Goal: Task Accomplishment & Management: Use online tool/utility

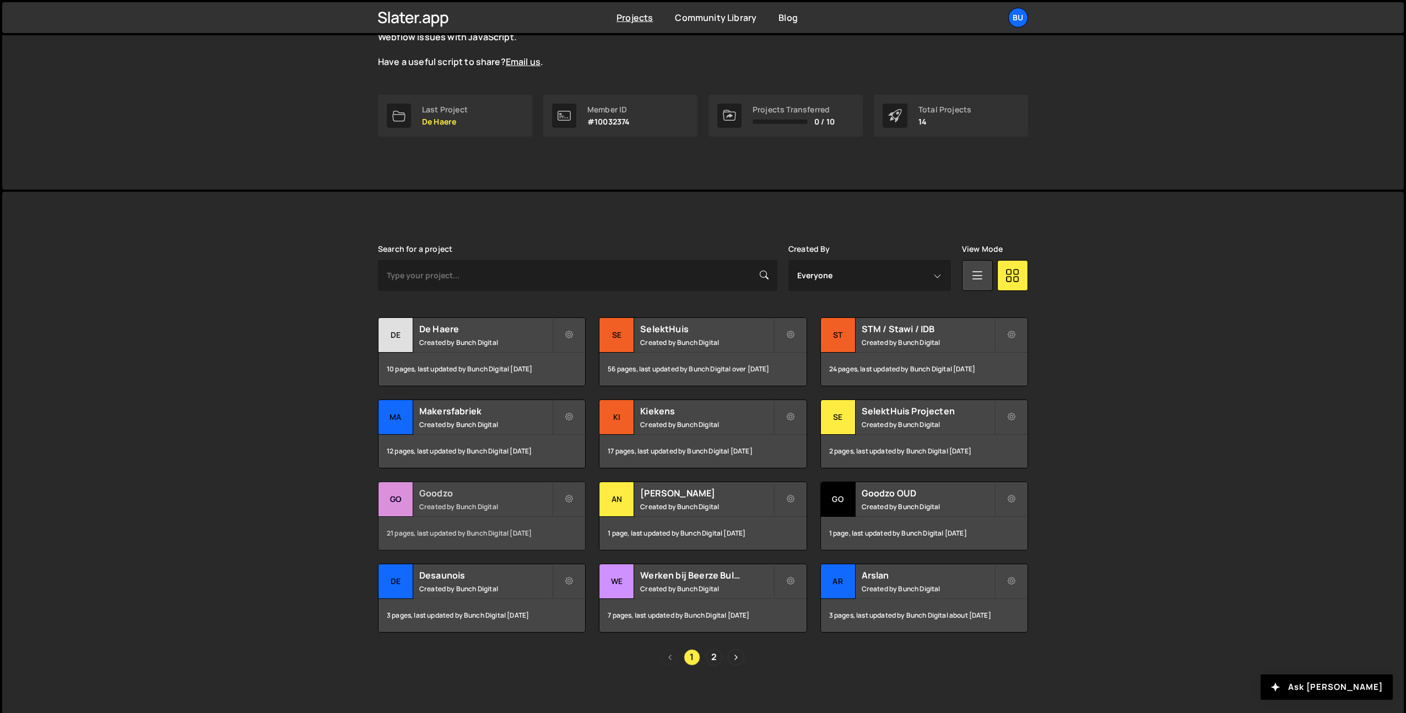
scroll to position [128, 0]
click at [504, 581] on div "Desaunois Created by Bunch Digital" at bounding box center [482, 580] width 207 height 34
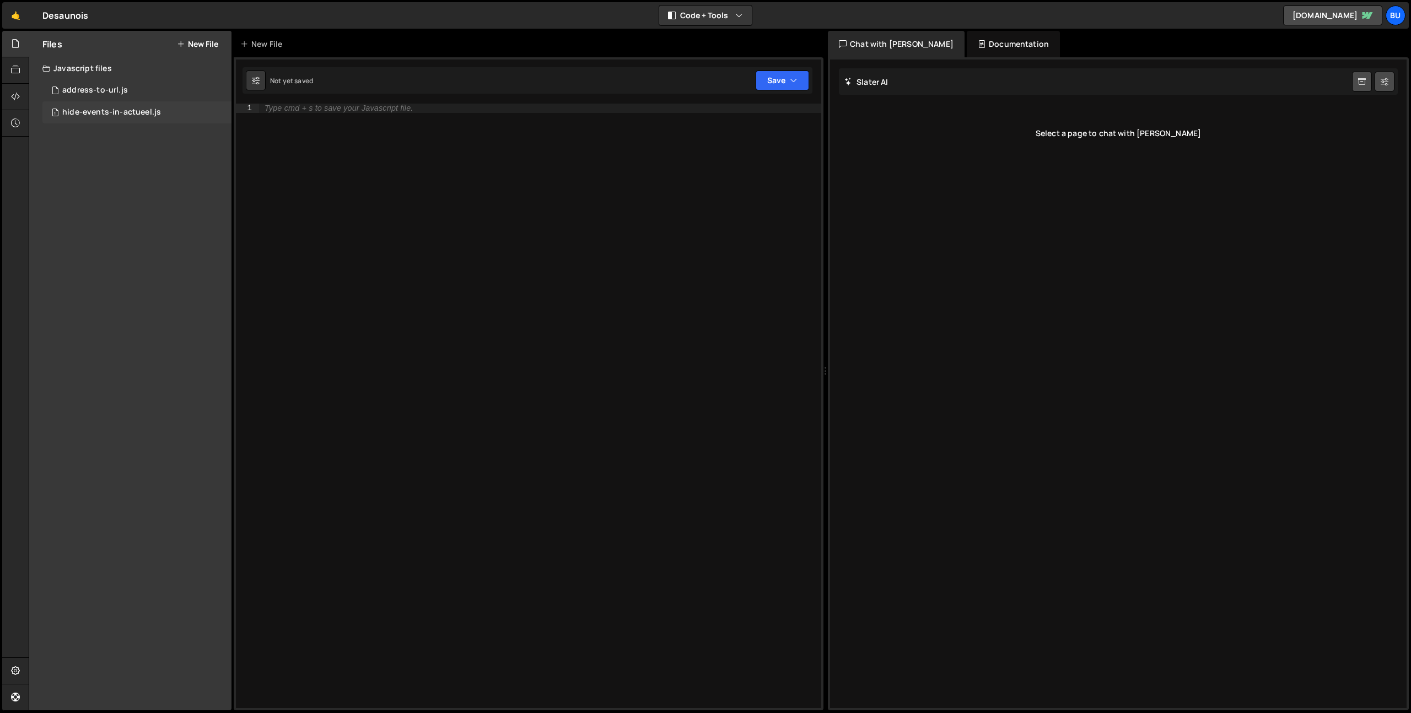
click at [99, 112] on div "hide-events-in-actueel.js" at bounding box center [111, 112] width 99 height 10
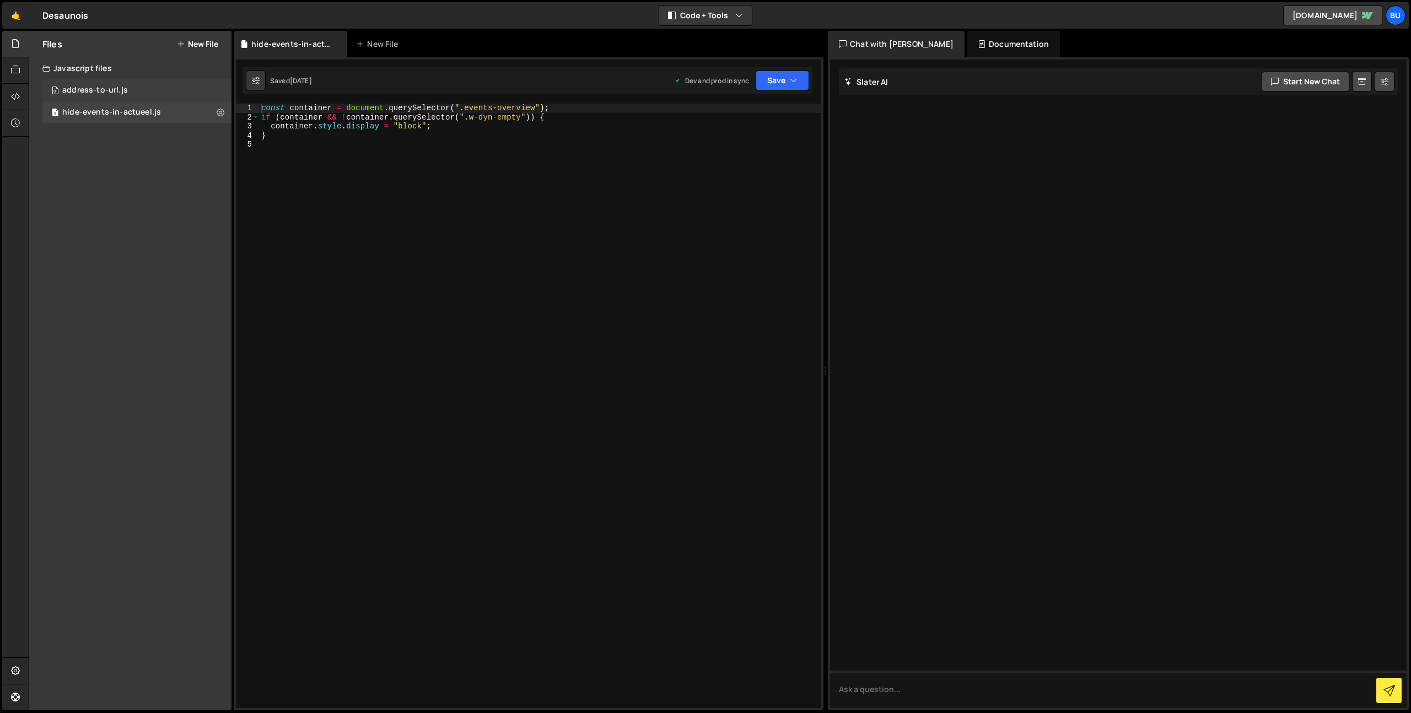
click at [89, 91] on div "address-to-url.js" at bounding box center [95, 90] width 66 height 10
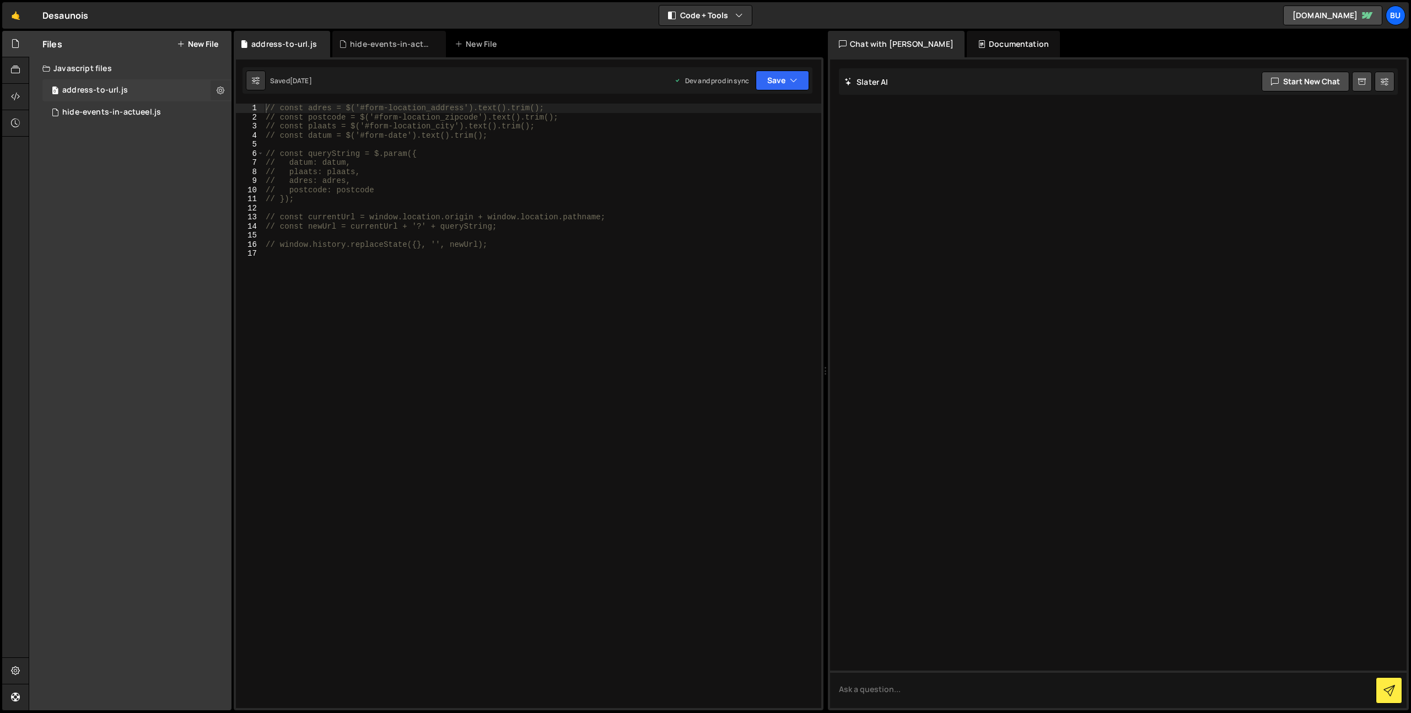
click at [220, 90] on icon at bounding box center [221, 90] width 8 height 10
click at [272, 110] on button "Edit File Settings" at bounding box center [288, 113] width 108 height 22
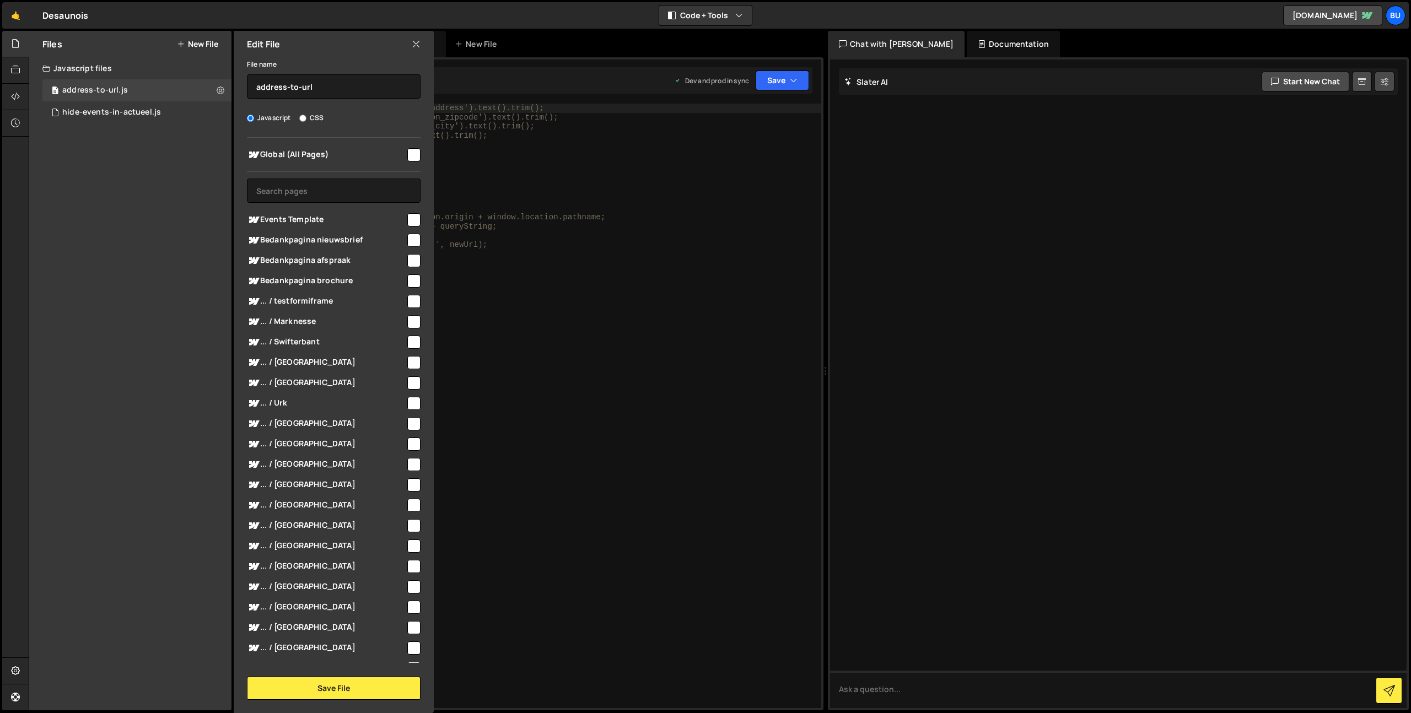
click at [544, 316] on div "// const adres = $('#form-location_address').text().trim(); // const postcode =…" at bounding box center [542, 415] width 558 height 623
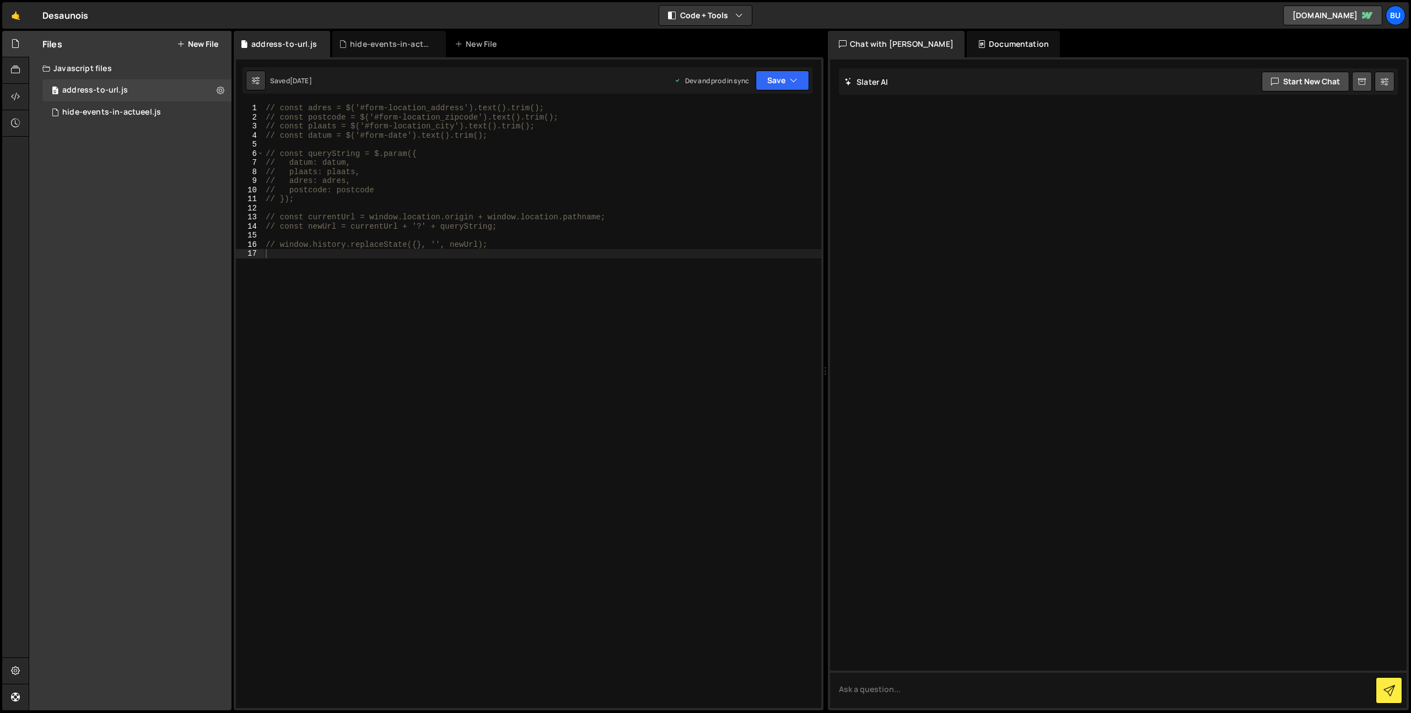
click at [195, 46] on button "New File" at bounding box center [197, 44] width 41 height 9
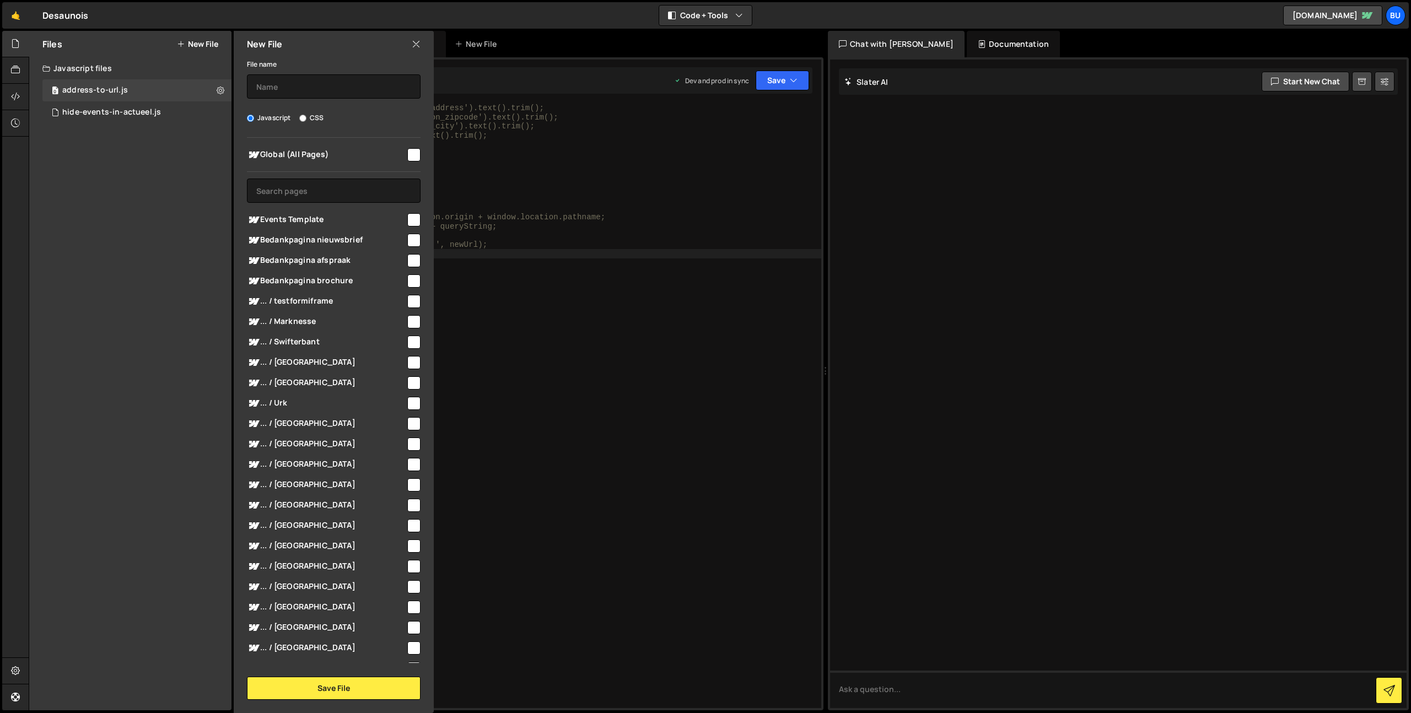
type textarea "// const plaats = $('#form-location_city').text().trim();"
click at [569, 123] on div "// const adres = $('#form-location_address').text().trim(); // const postcode =…" at bounding box center [542, 415] width 558 height 623
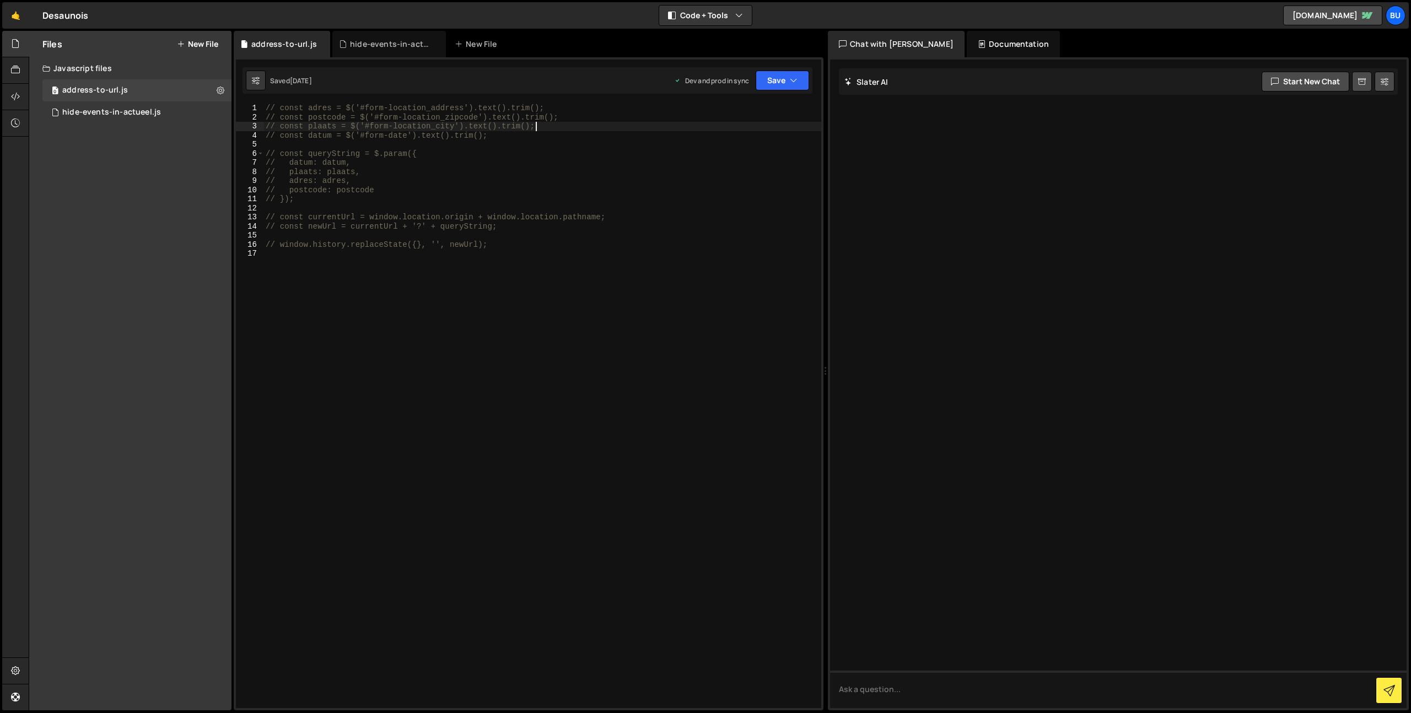
click at [206, 40] on button "New File" at bounding box center [197, 44] width 41 height 9
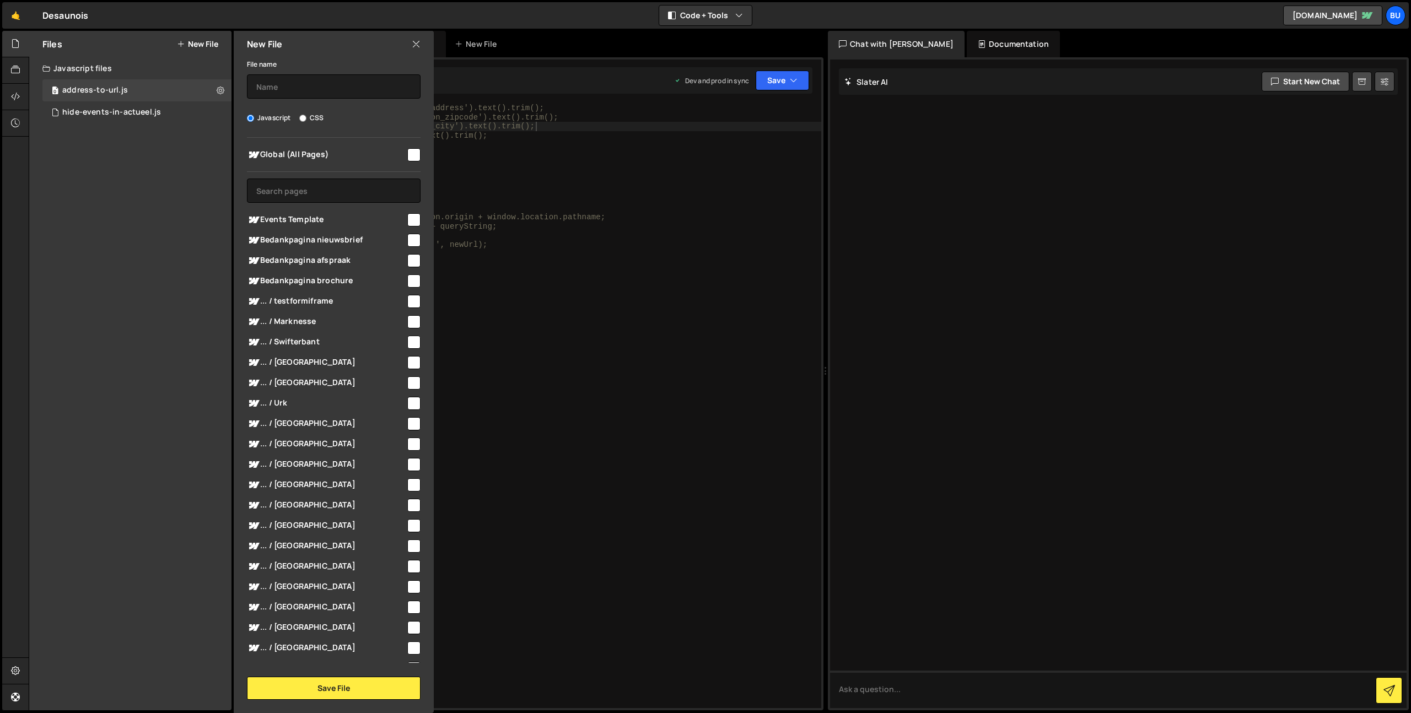
click at [199, 44] on button "New File" at bounding box center [197, 44] width 41 height 9
click at [303, 88] on input "text" at bounding box center [334, 86] width 174 height 24
type input "Swipers"
click at [414, 154] on div "Global (All Pages) Events Template" at bounding box center [334, 400] width 200 height 525
click at [409, 150] on input "checkbox" at bounding box center [413, 154] width 13 height 13
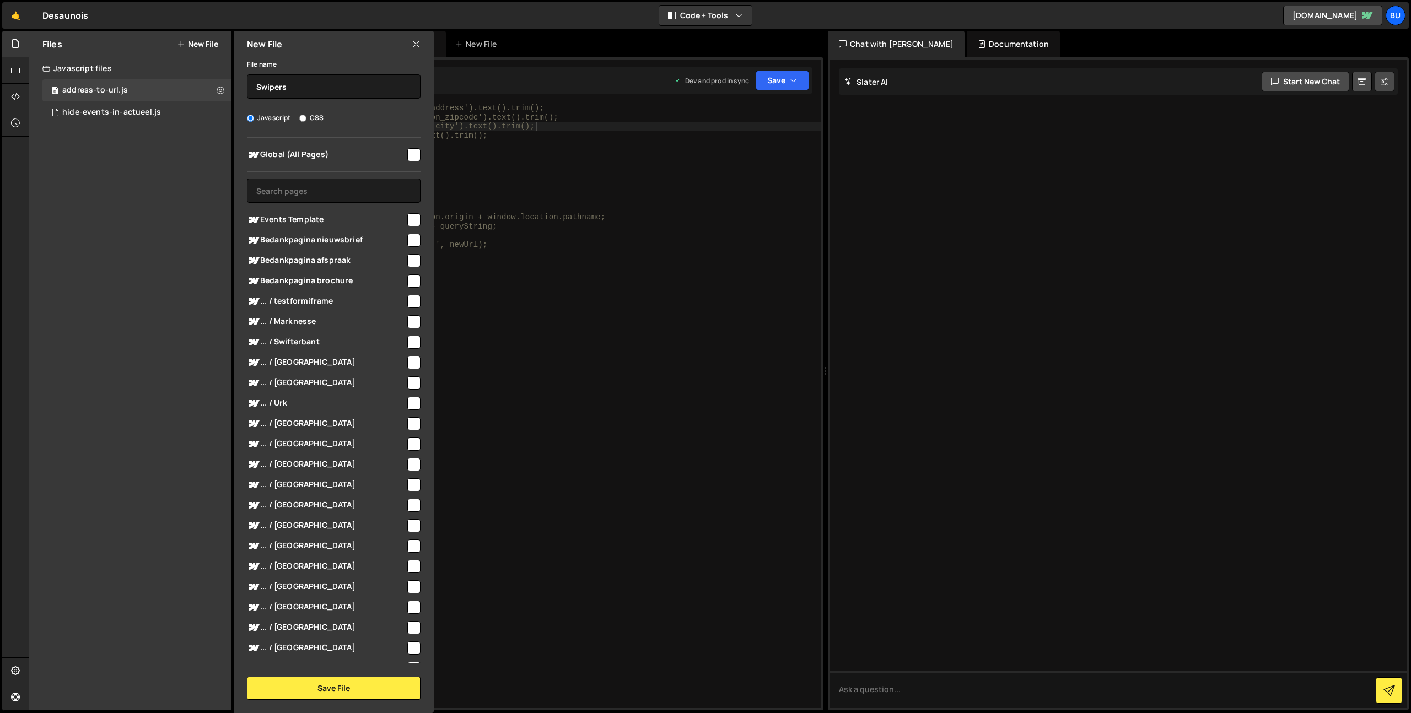
checkbox input "true"
click at [354, 690] on button "Save File" at bounding box center [334, 688] width 174 height 23
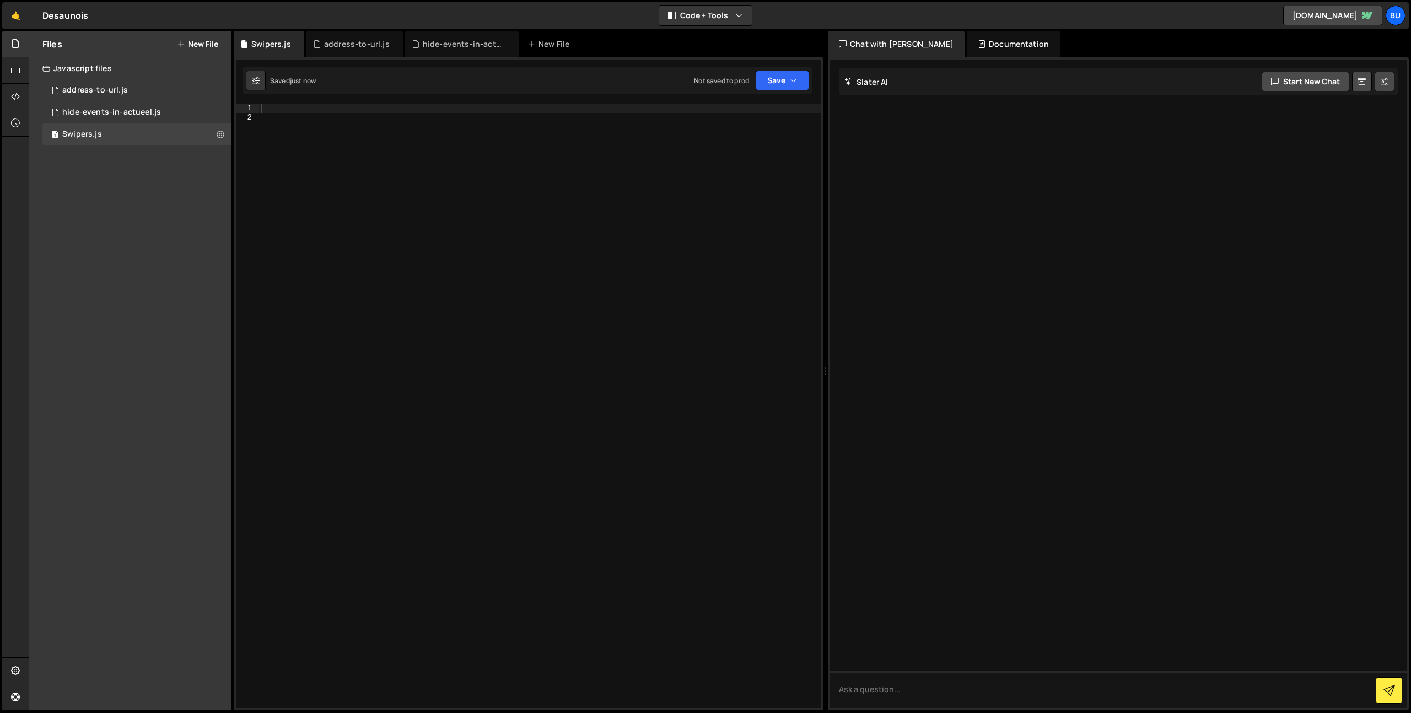
click at [428, 226] on div at bounding box center [540, 415] width 562 height 623
paste textarea "});"
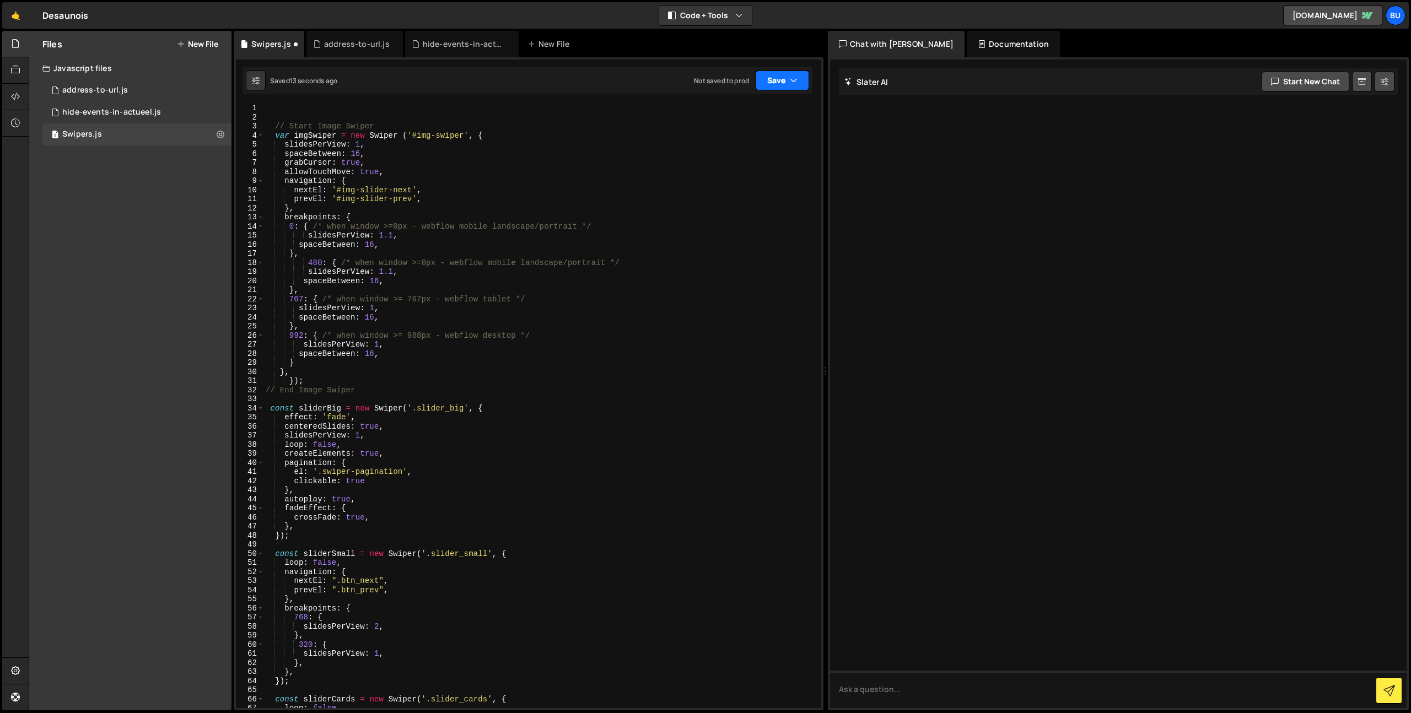
click at [794, 84] on icon "button" at bounding box center [794, 80] width 8 height 11
drag, startPoint x: 754, startPoint y: 115, endPoint x: 745, endPoint y: 106, distance: 12.1
click at [753, 114] on div "Saved 14 seconds ago" at bounding box center [745, 119] width 115 height 13
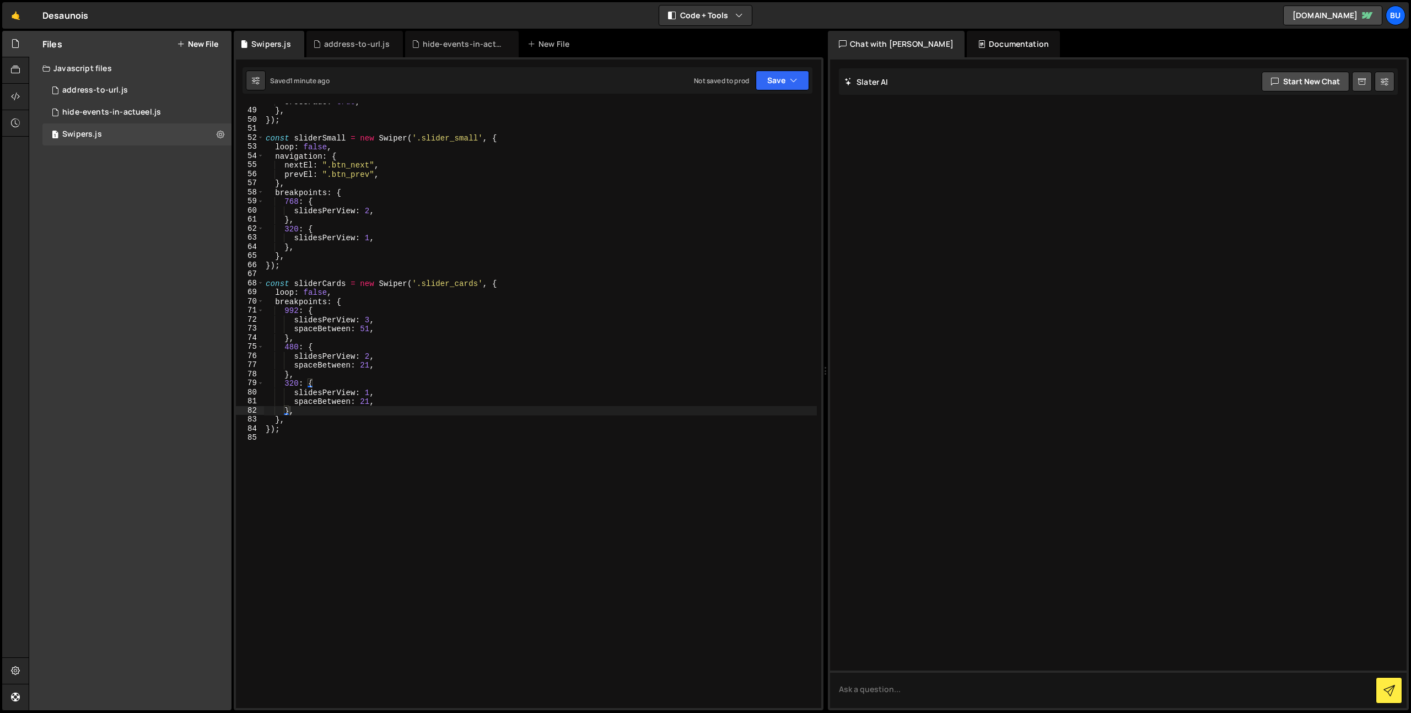
type textarea "const sliderSmall = new Swiper('.slider_small', {"
click at [371, 138] on div "crossFade : true , } , }) ; const sliderSmall = new Swiper ( '.slider_small' , …" at bounding box center [539, 408] width 553 height 623
click at [532, 125] on div "crossFade : true , } , }) ; const sliderSmall = new Swiper ( '.slider_small' , …" at bounding box center [539, 408] width 553 height 623
click at [197, 40] on button "New File" at bounding box center [197, 44] width 41 height 9
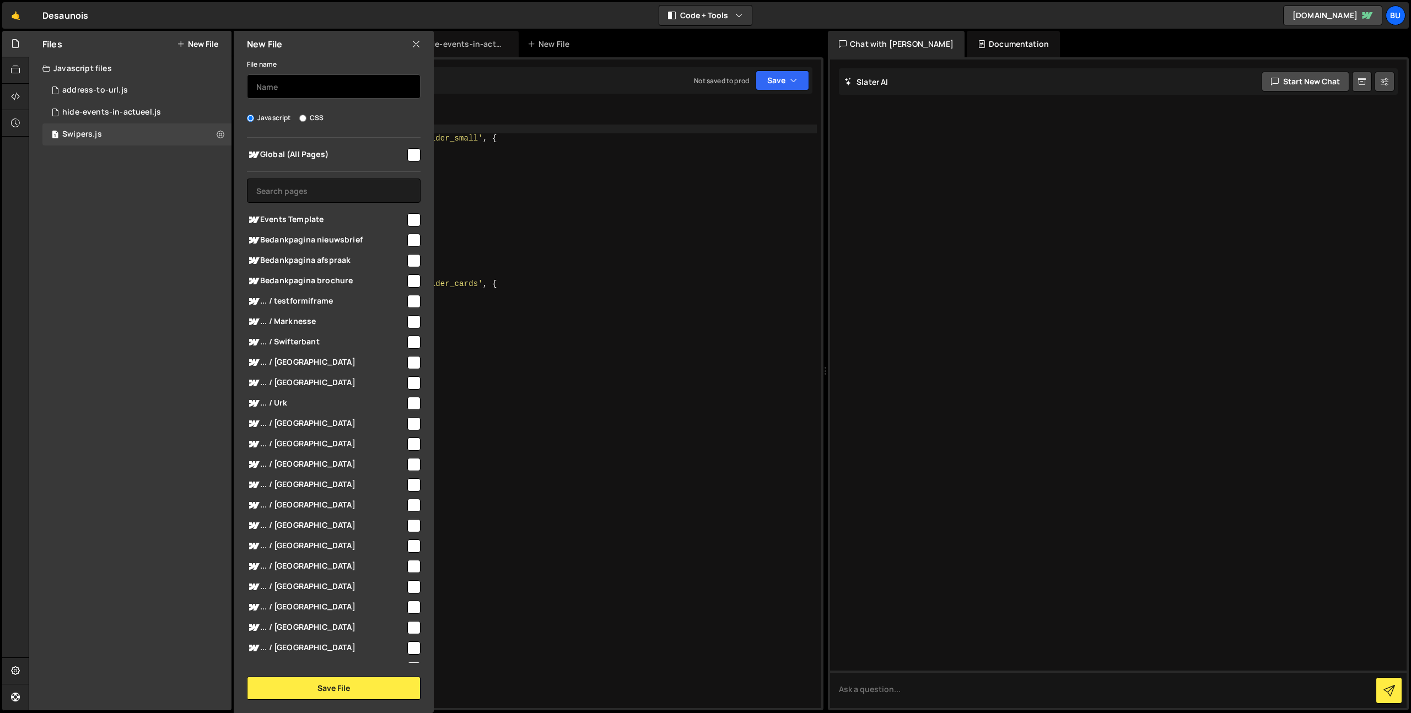
click at [340, 88] on input "text" at bounding box center [334, 86] width 174 height 24
type input "Menu"
click at [407, 152] on input "checkbox" at bounding box center [413, 154] width 13 height 13
checkbox input "true"
click at [364, 683] on button "Save File" at bounding box center [334, 688] width 174 height 23
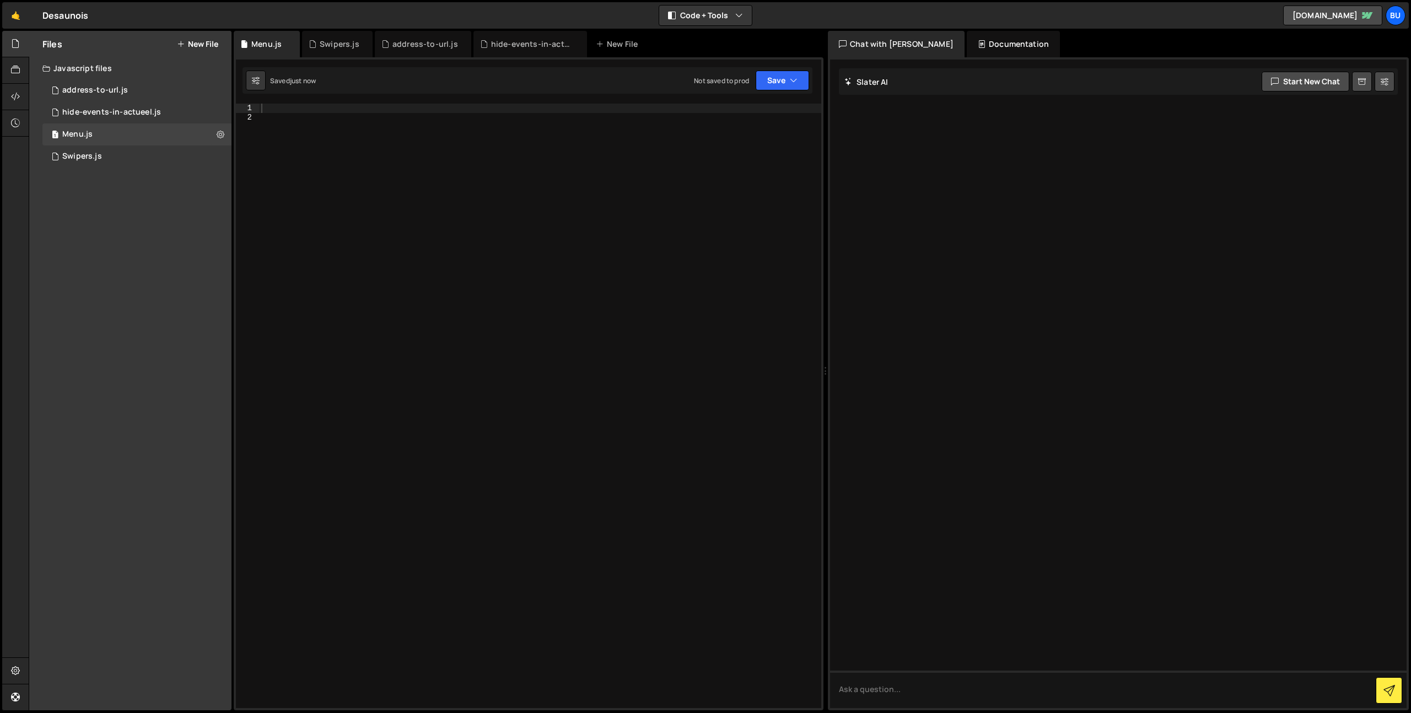
click at [446, 204] on div at bounding box center [540, 415] width 562 height 623
paste textarea "});"
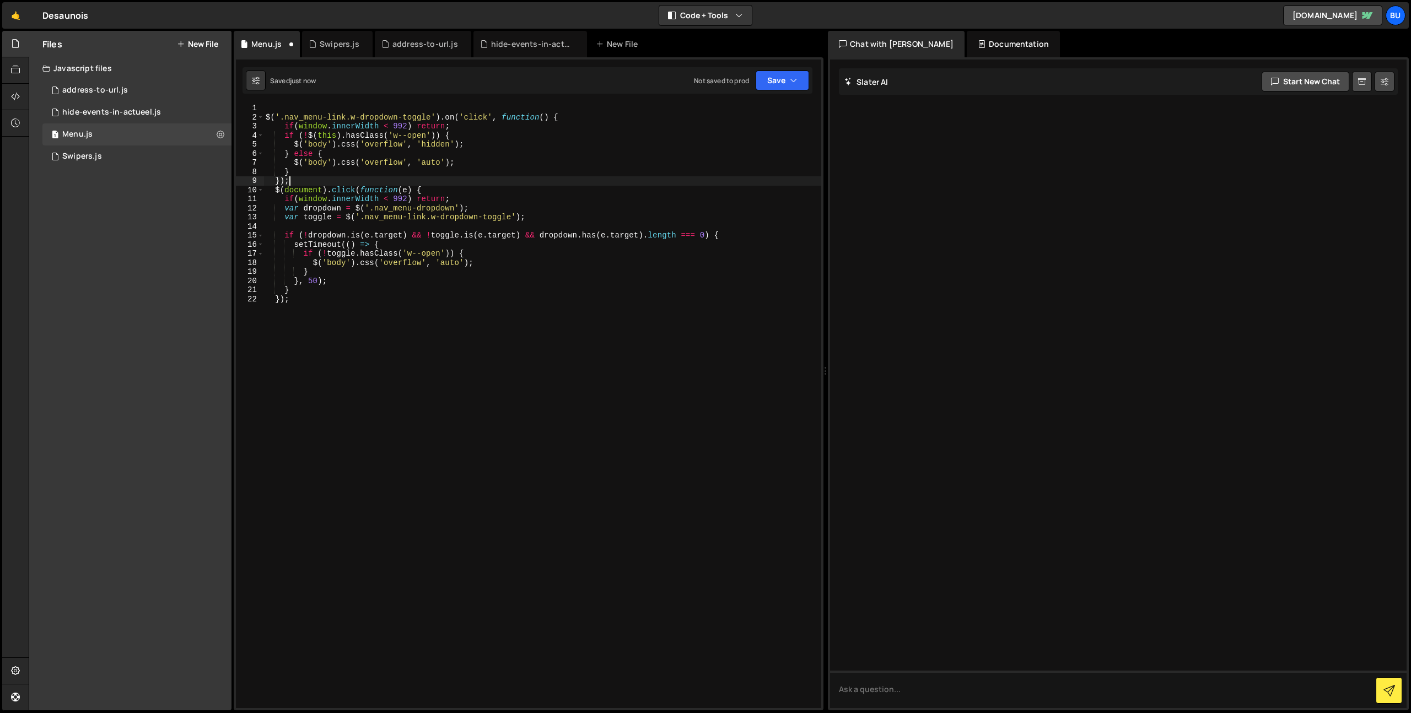
click at [444, 175] on div "$ ( '.nav_menu-link.w-dropdown-toggle' ) . on ( 'click' , function ( ) { if ( w…" at bounding box center [542, 415] width 558 height 623
click at [525, 142] on div "$ ( '.nav_menu-link.w-dropdown-toggle' ) . on ( 'click' , function ( ) { if ( w…" at bounding box center [542, 415] width 558 height 623
type textarea "$('body').css('overflow', 'hidden');"
drag, startPoint x: 793, startPoint y: 74, endPoint x: 785, endPoint y: 73, distance: 8.3
click at [794, 75] on icon "button" at bounding box center [794, 80] width 8 height 11
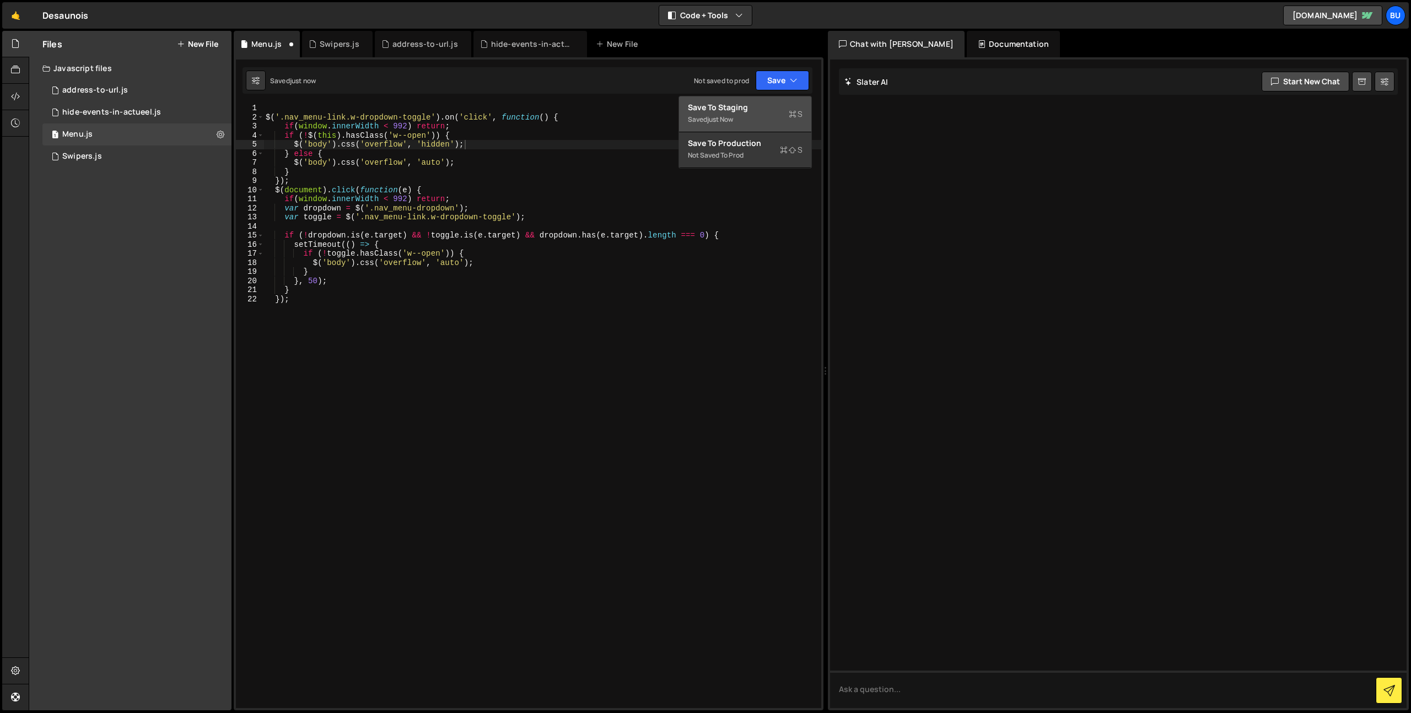
click at [754, 110] on div "Save to Staging S" at bounding box center [745, 107] width 115 height 11
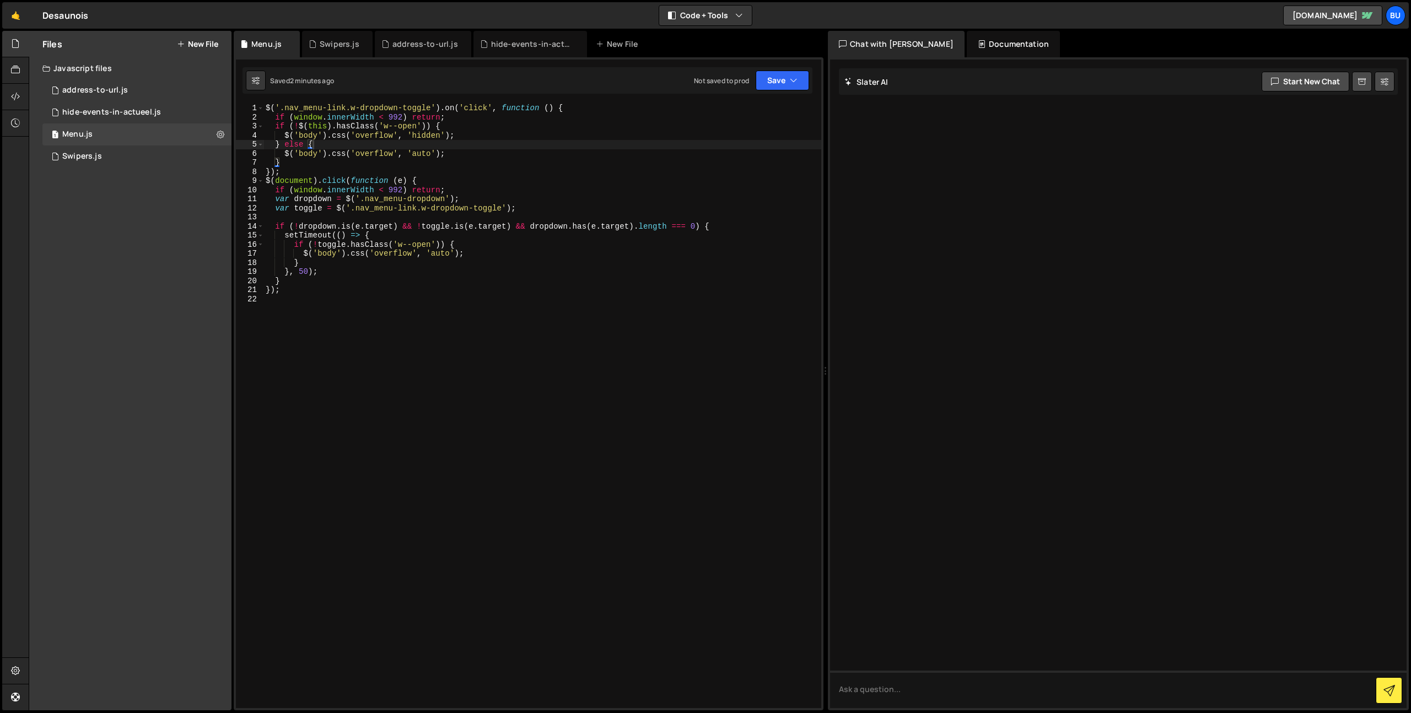
click at [198, 43] on button "New File" at bounding box center [197, 44] width 41 height 9
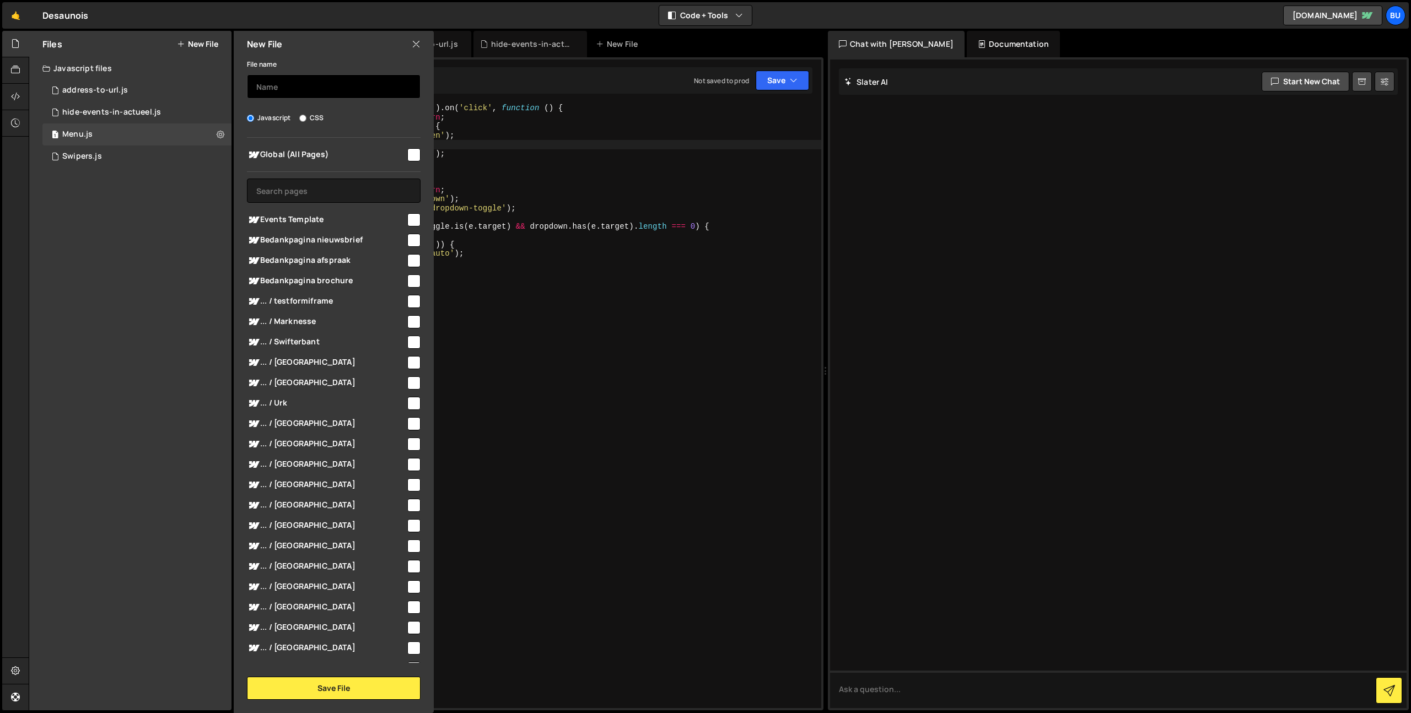
drag, startPoint x: 313, startPoint y: 82, endPoint x: 279, endPoint y: 90, distance: 35.2
click at [313, 82] on input "text" at bounding box center [334, 86] width 174 height 24
click at [263, 88] on input "Inpiration section" at bounding box center [334, 86] width 174 height 24
type input "Inspiration section"
click at [413, 150] on input "checkbox" at bounding box center [413, 154] width 13 height 13
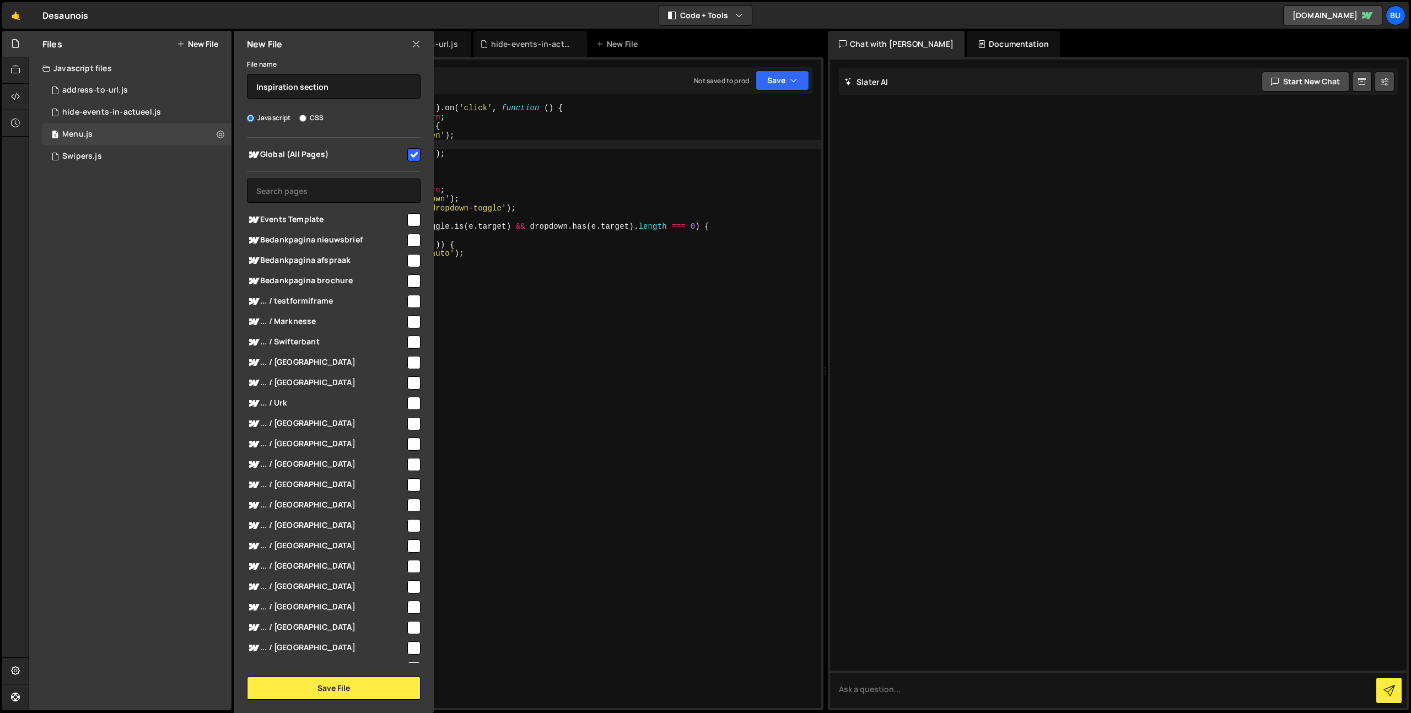
click at [408, 165] on div "Global (All Pages) Events Template" at bounding box center [334, 400] width 200 height 525
click at [358, 203] on div "Global (All Pages) Events Template" at bounding box center [334, 400] width 200 height 525
drag, startPoint x: 408, startPoint y: 153, endPoint x: 391, endPoint y: 159, distance: 17.8
click at [408, 153] on input "checkbox" at bounding box center [413, 154] width 13 height 13
checkbox input "false"
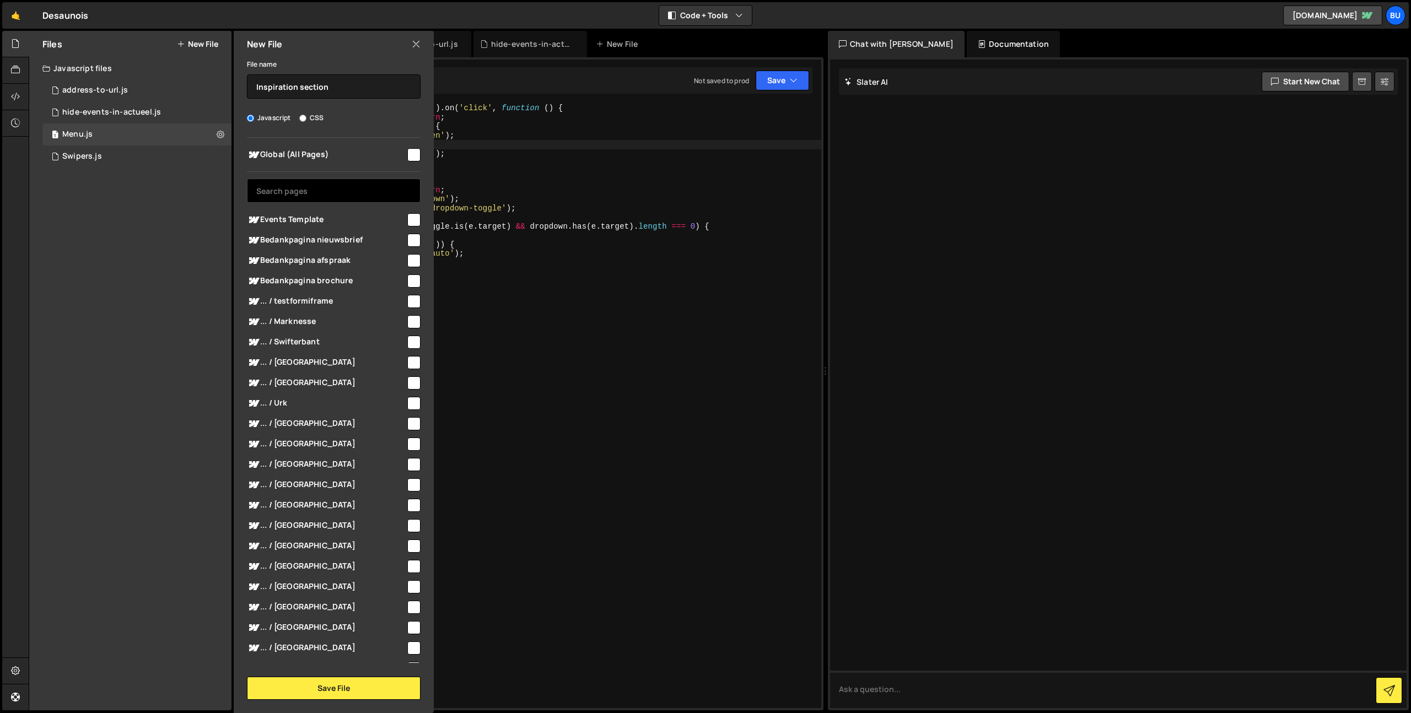
click at [366, 186] on input "text" at bounding box center [334, 191] width 174 height 24
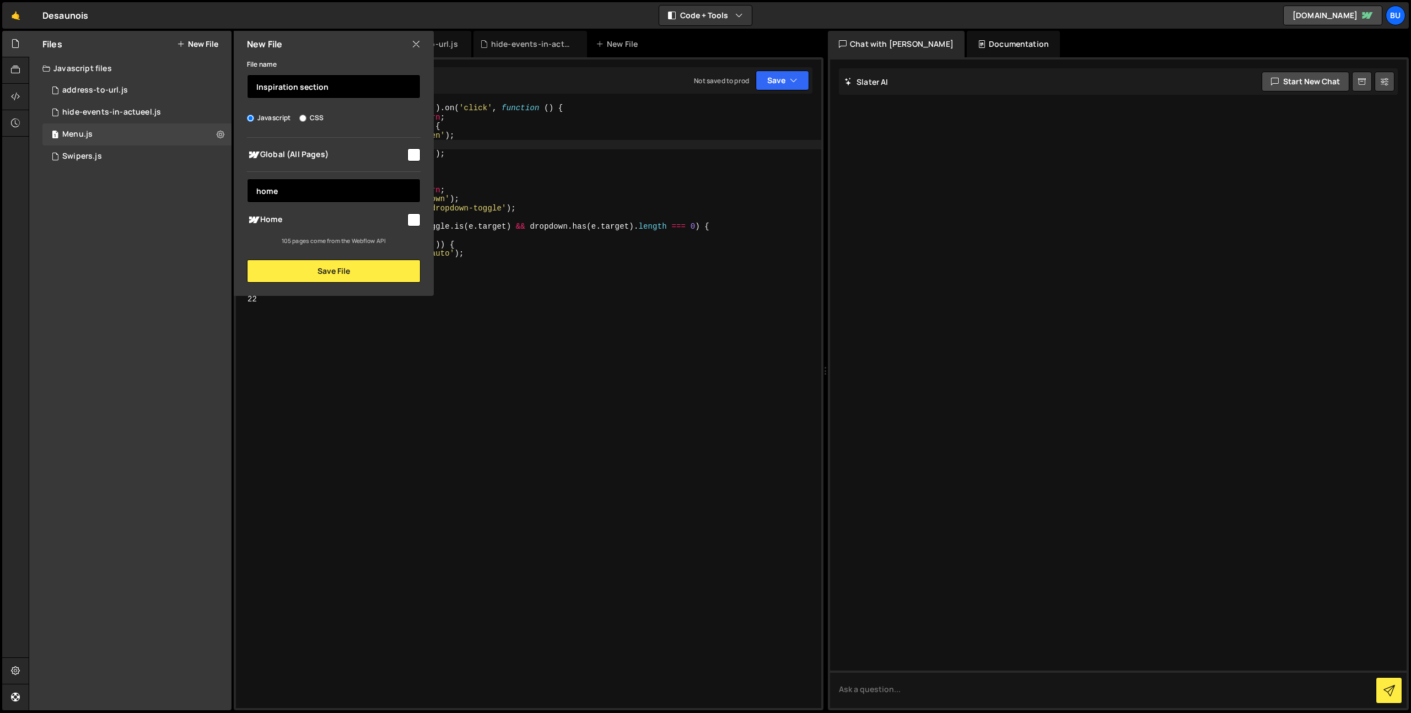
type input "home"
click at [343, 84] on input "Inspiration section" at bounding box center [334, 86] width 174 height 24
type input "Inspiration section - home"
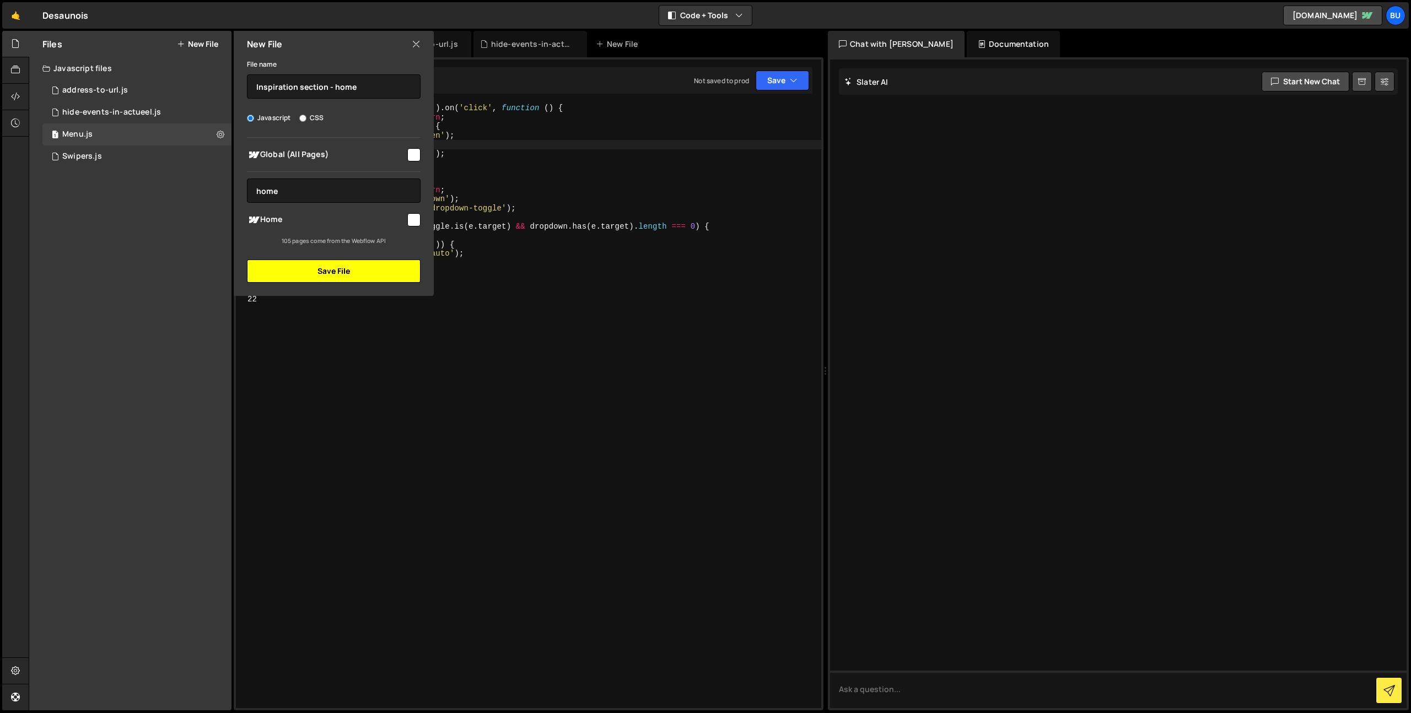
click at [356, 273] on button "Save File" at bounding box center [334, 271] width 174 height 23
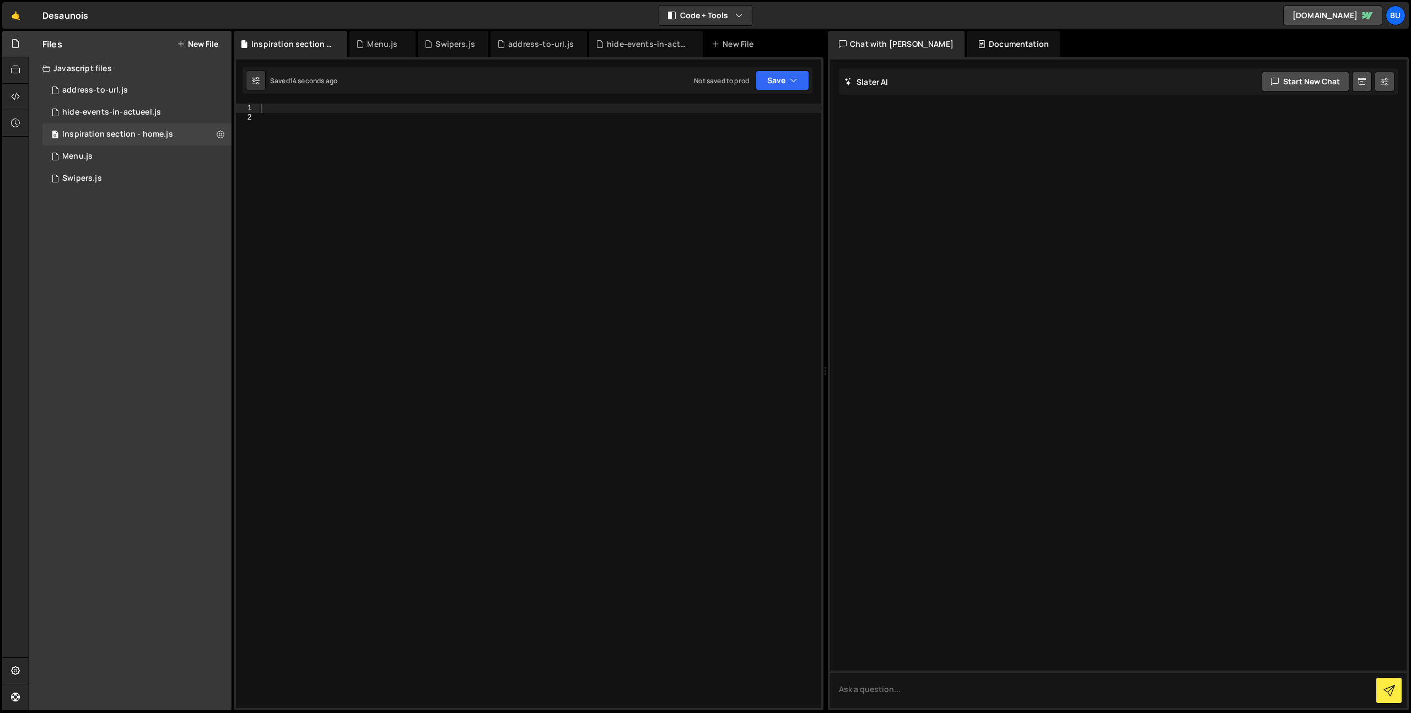
click at [442, 153] on div at bounding box center [540, 415] width 562 height 623
drag, startPoint x: 475, startPoint y: 100, endPoint x: 466, endPoint y: 99, distance: 9.0
click at [475, 100] on div "1 Type cmd + s to save your Javascript file. הההההההההההההההההההההההההההההההההה…" at bounding box center [529, 383] width 590 height 653
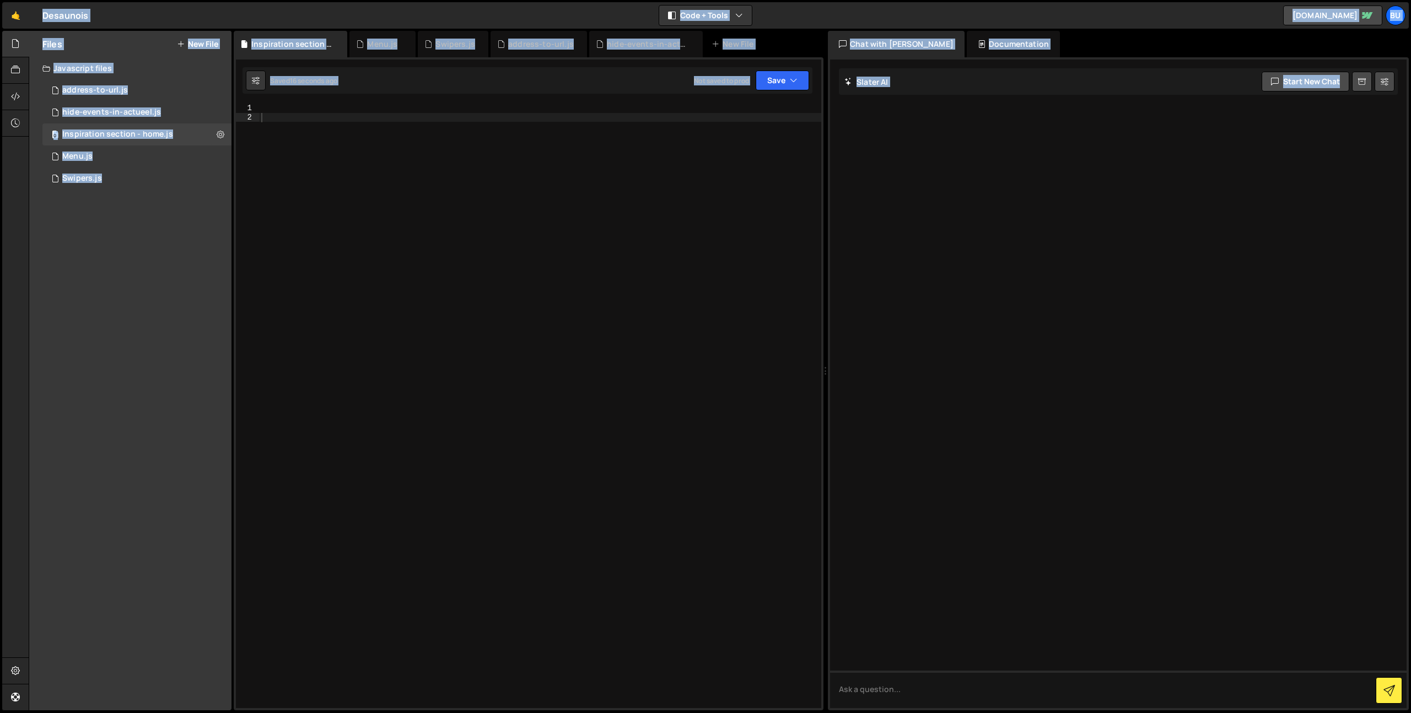
click at [439, 126] on div at bounding box center [540, 415] width 562 height 623
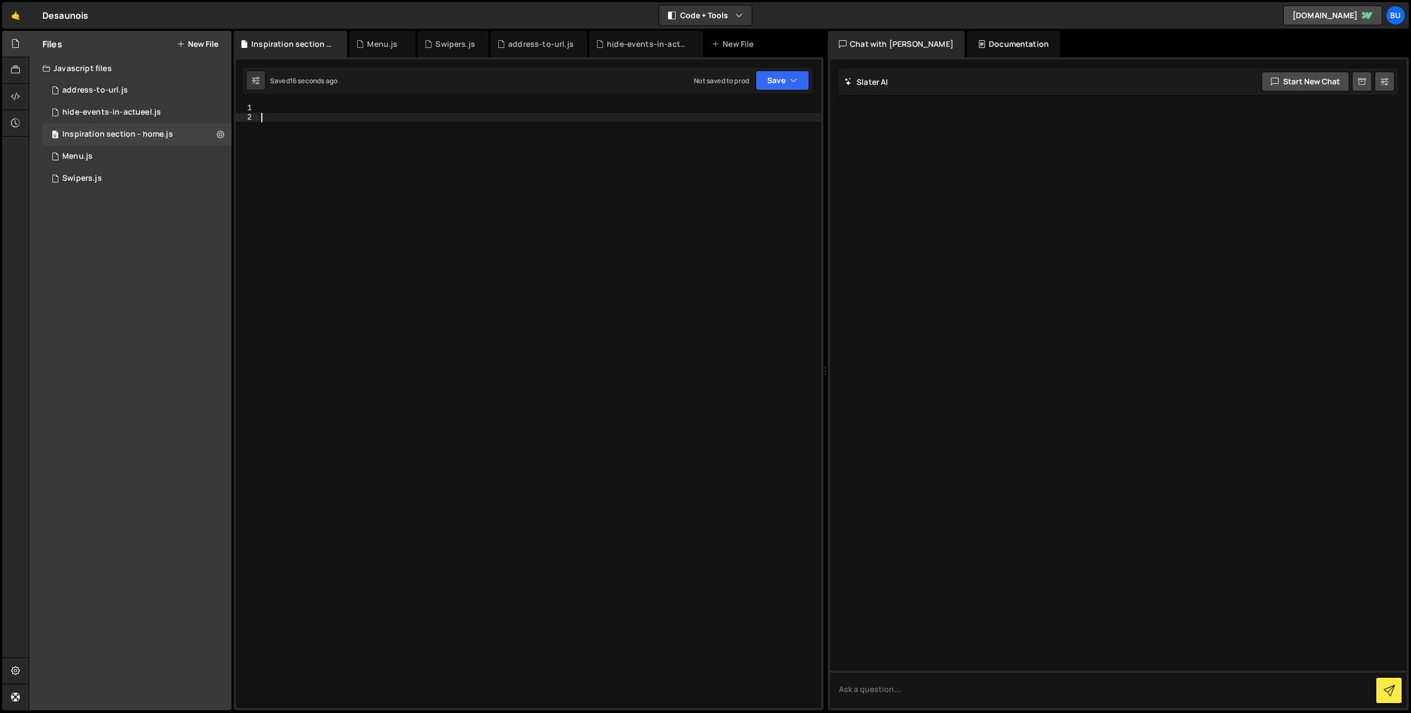
click at [392, 102] on div "1 Type cmd + s to save your Javascript file. הההההההההההההההההההההההההההההההההה…" at bounding box center [529, 383] width 590 height 653
click at [350, 106] on div at bounding box center [540, 415] width 562 height 623
paste textarea "inspirationSectionHandler();"
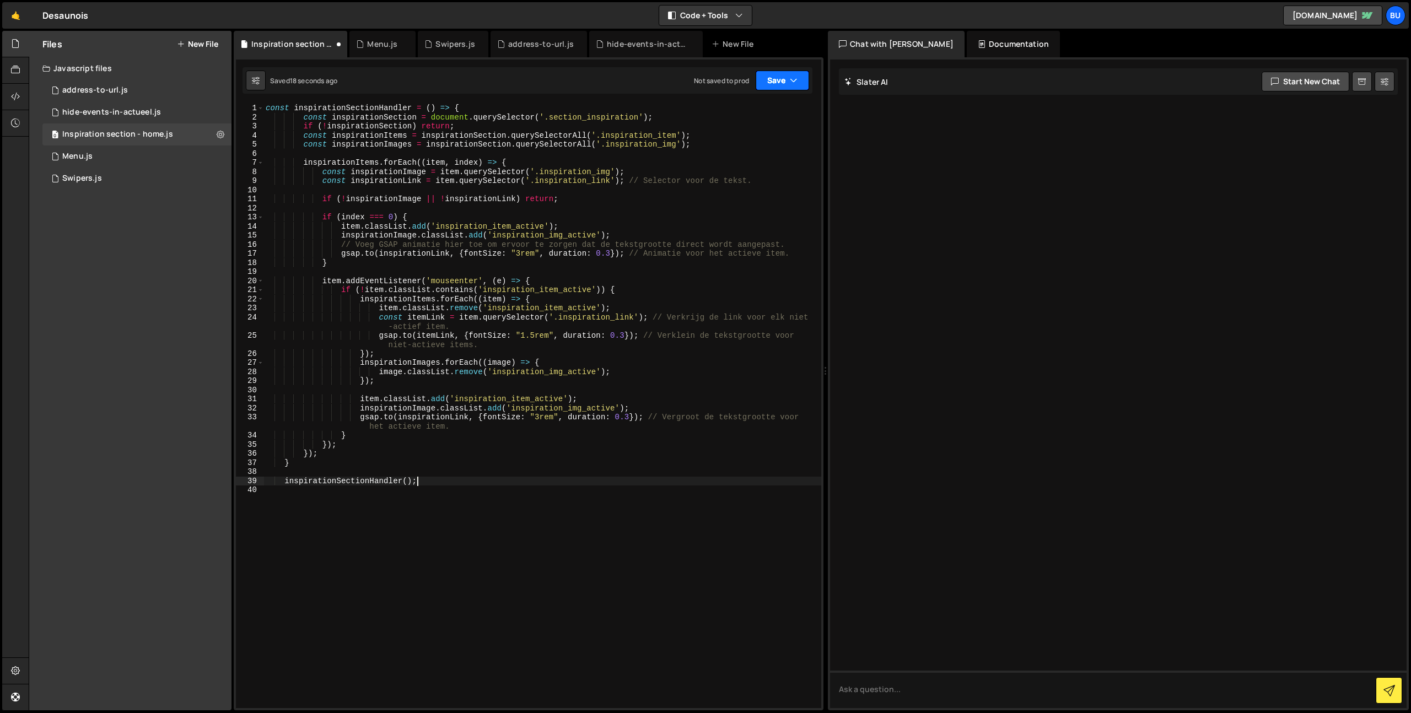
click at [780, 77] on button "Save" at bounding box center [782, 81] width 53 height 20
click at [755, 104] on div "Save to Staging S" at bounding box center [745, 107] width 115 height 11
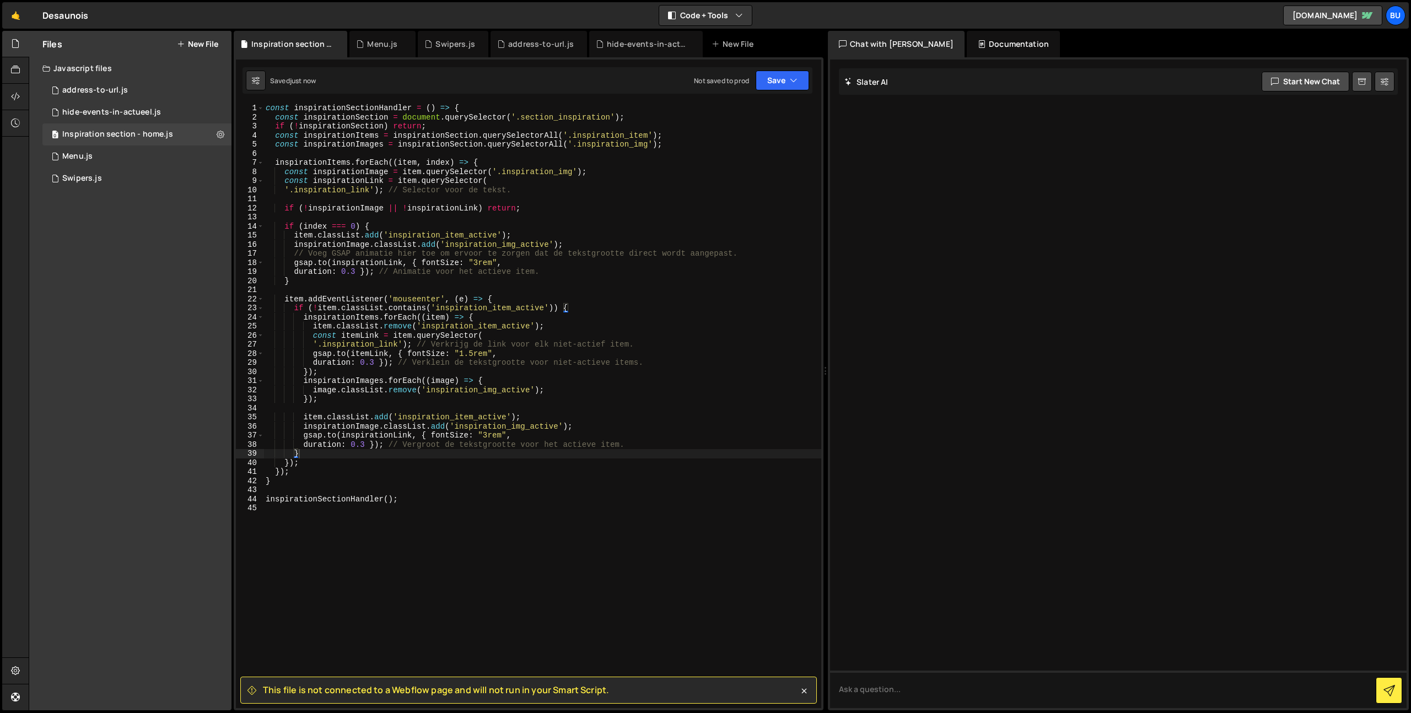
type textarea "const inspirationLink = item.querySelector("
click at [612, 182] on div "const inspirationSectionHandler = ( ) => { const inspirationSection = document …" at bounding box center [542, 415] width 558 height 623
click at [219, 132] on icon at bounding box center [221, 134] width 8 height 10
type input "Inspiration section - home"
radio input "true"
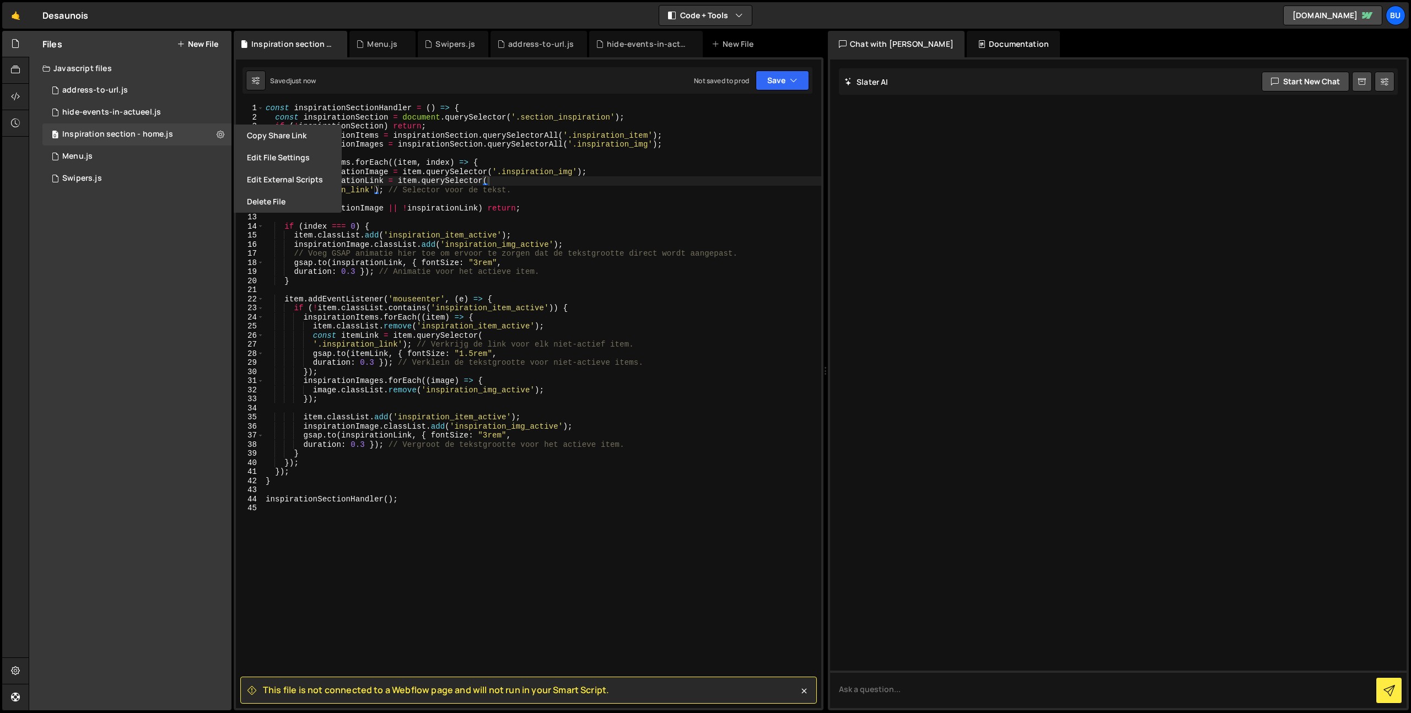
drag, startPoint x: 285, startPoint y: 157, endPoint x: 289, endPoint y: 145, distance: 12.2
click at [285, 157] on button "Edit File Settings" at bounding box center [288, 158] width 108 height 22
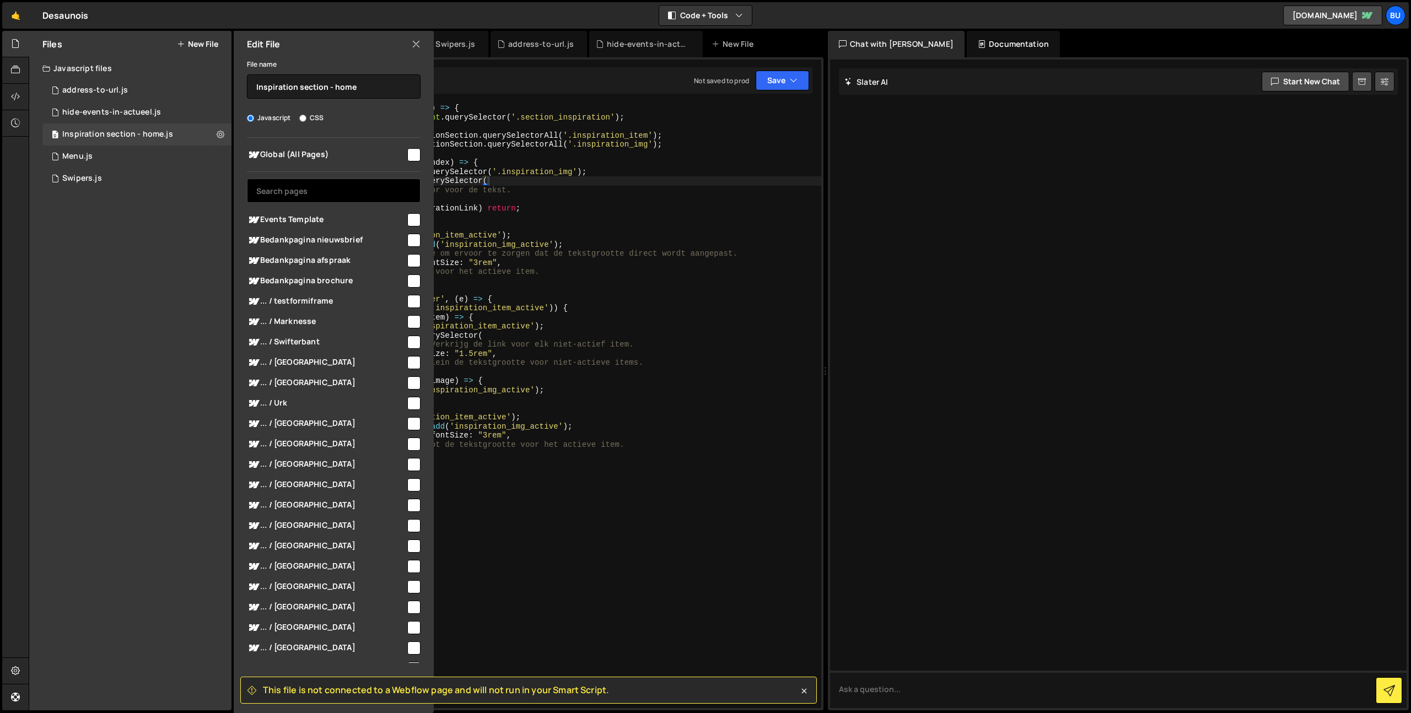
click at [317, 191] on input "text" at bounding box center [334, 191] width 174 height 24
type input "g"
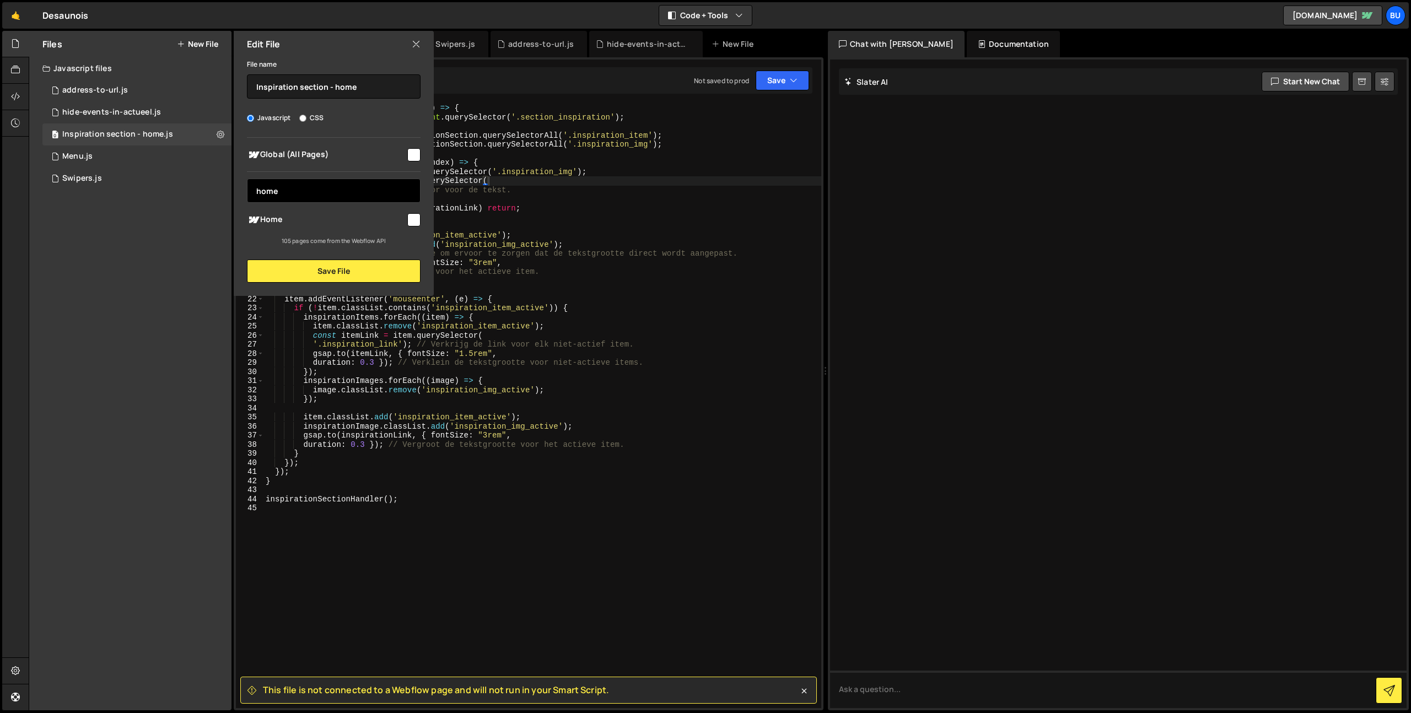
type input "home"
click at [417, 218] on input "checkbox" at bounding box center [413, 219] width 13 height 13
checkbox input "true"
drag, startPoint x: 381, startPoint y: 271, endPoint x: 401, endPoint y: 231, distance: 44.4
click at [381, 271] on button "Save File" at bounding box center [334, 271] width 174 height 23
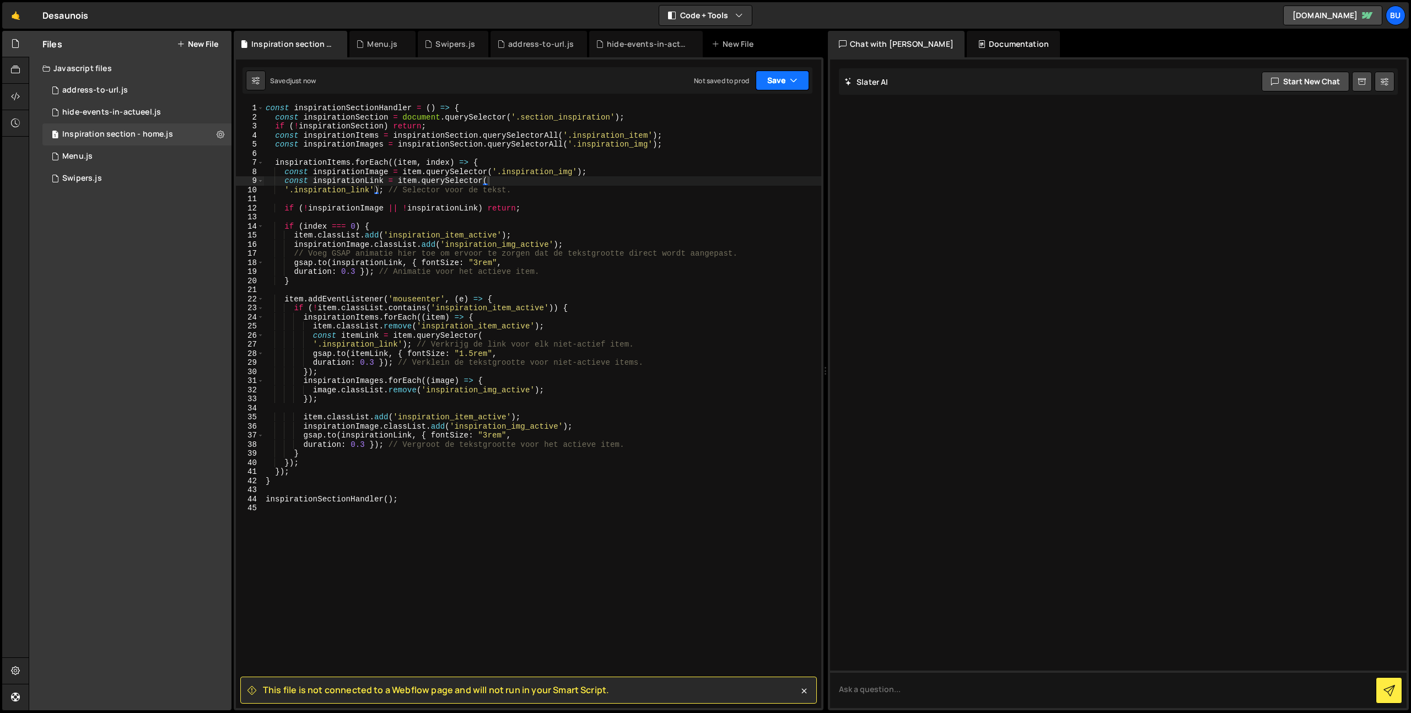
drag, startPoint x: 790, startPoint y: 78, endPoint x: 777, endPoint y: 90, distance: 17.9
click at [788, 78] on button "Save" at bounding box center [782, 81] width 53 height 20
drag, startPoint x: 760, startPoint y: 110, endPoint x: 767, endPoint y: 74, distance: 35.9
click at [760, 110] on div "Save to Staging S" at bounding box center [745, 107] width 115 height 11
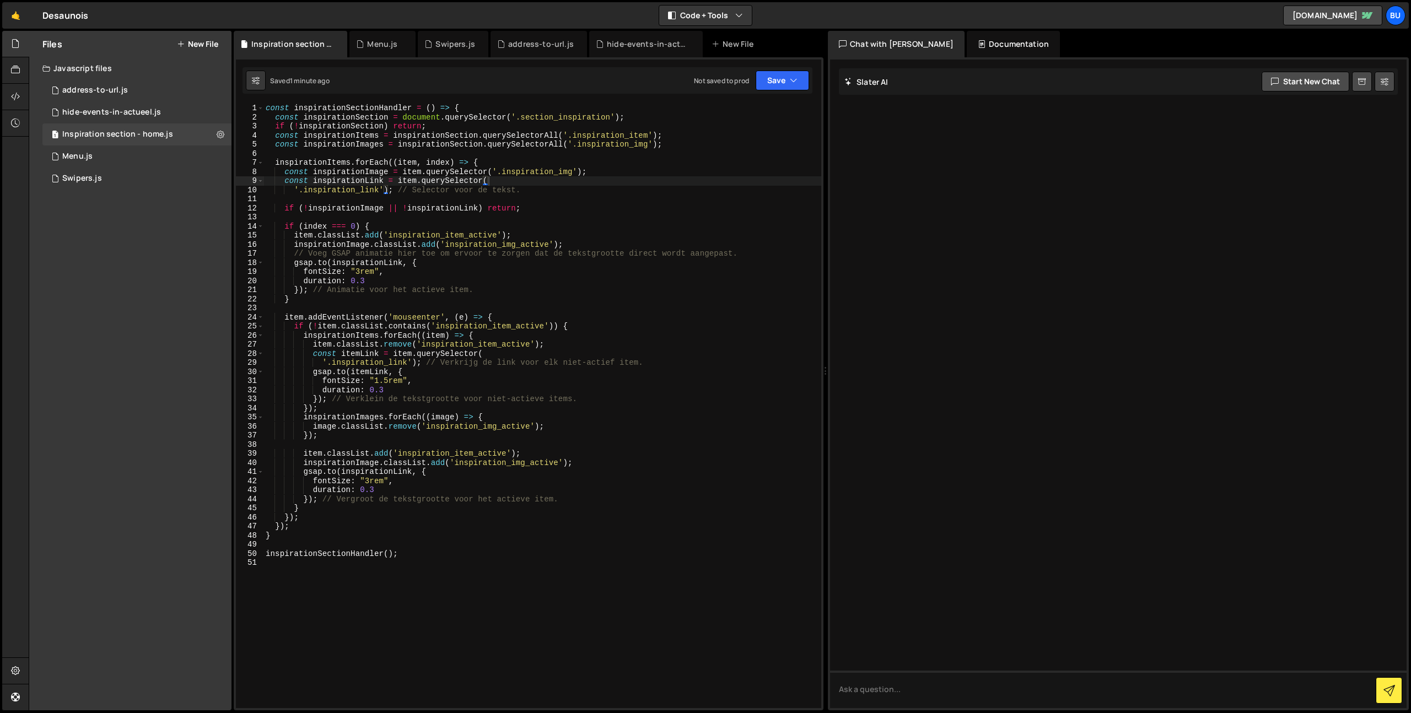
click at [191, 41] on button "New File" at bounding box center [197, 44] width 41 height 9
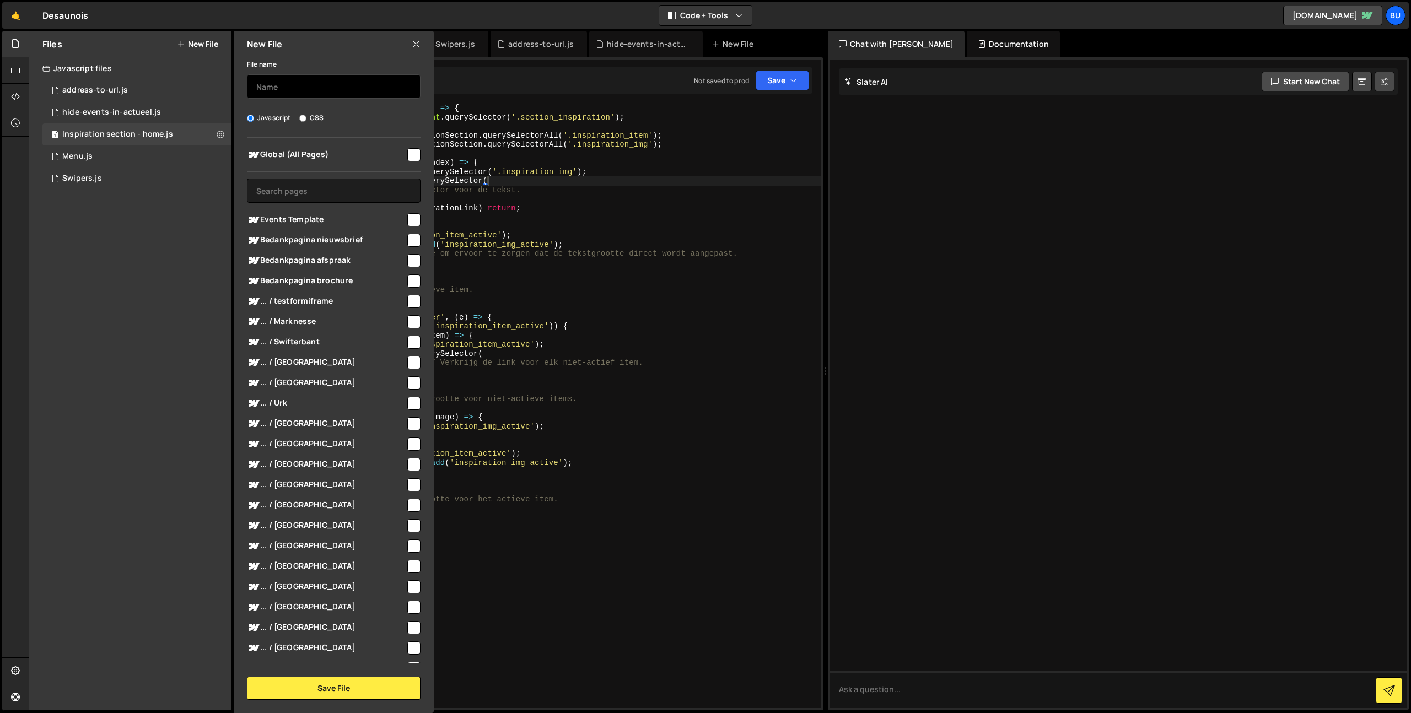
drag, startPoint x: 300, startPoint y: 93, endPoint x: 293, endPoint y: 87, distance: 9.4
click at [300, 93] on input "text" at bounding box center [334, 86] width 174 height 24
type input "Breadcrumbs Schema"
click at [411, 152] on input "checkbox" at bounding box center [413, 154] width 13 height 13
checkbox input "true"
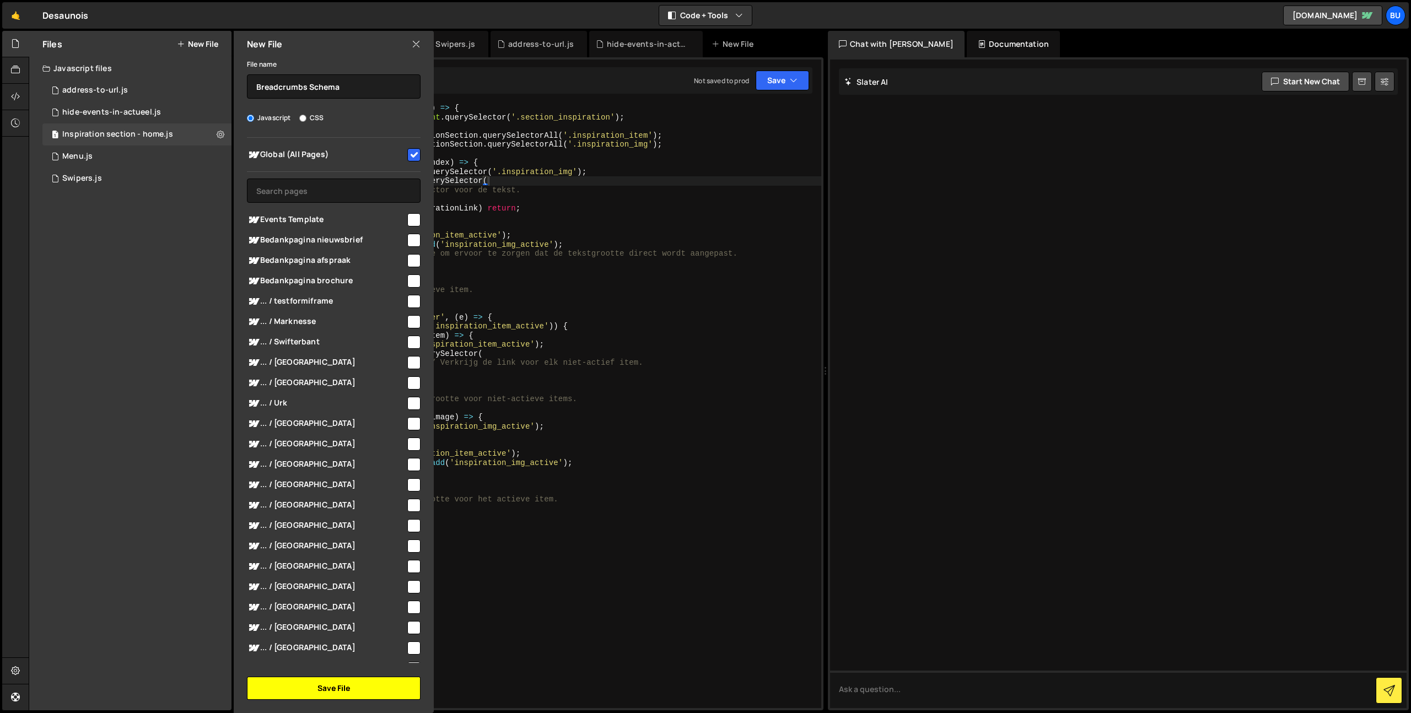
click at [368, 686] on button "Save File" at bounding box center [334, 688] width 174 height 23
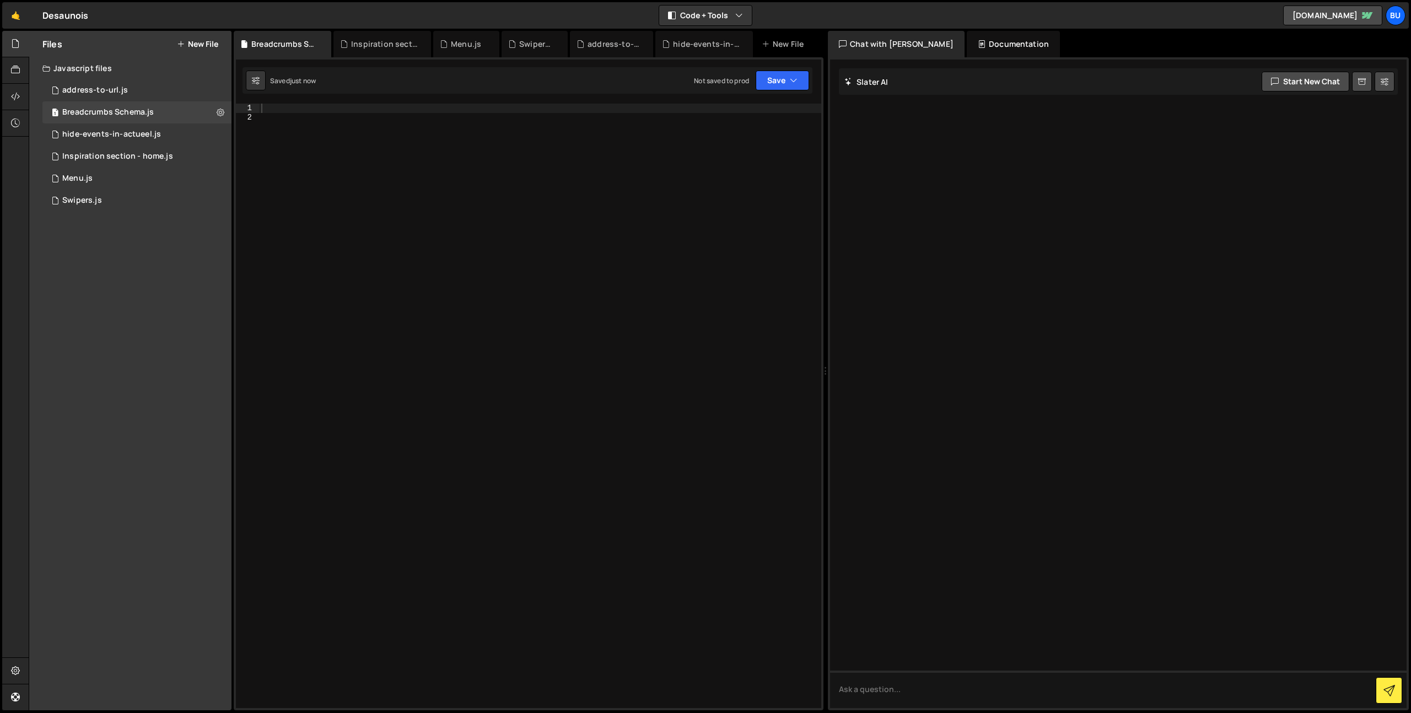
click at [446, 174] on div at bounding box center [540, 415] width 562 height 623
paste textarea "}"
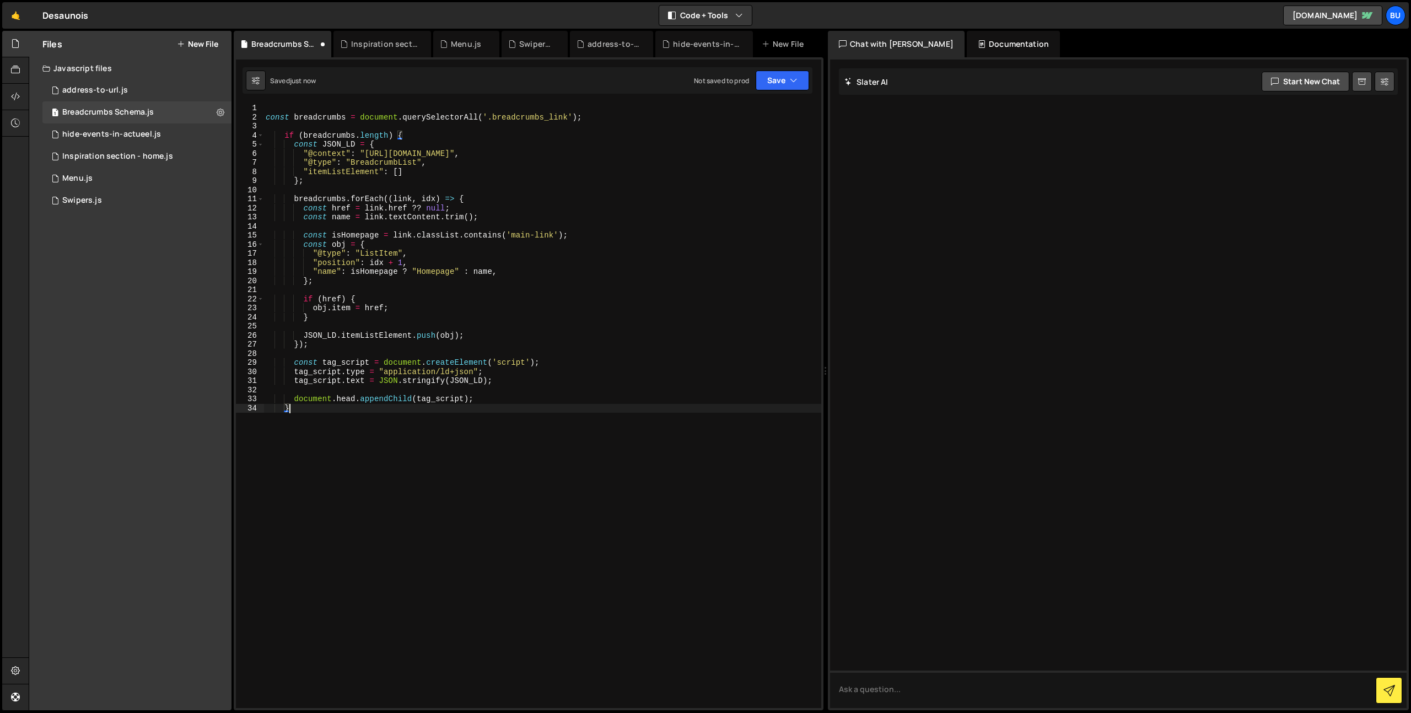
drag, startPoint x: 432, startPoint y: 178, endPoint x: 494, endPoint y: 140, distance: 72.5
click at [432, 178] on div "const breadcrumbs = document . querySelectorAll ( '.breadcrumbs_link' ) ; if ( …" at bounding box center [542, 415] width 558 height 623
click at [506, 146] on div "const breadcrumbs = document . querySelectorAll ( '.breadcrumbs_link' ) ; if ( …" at bounding box center [542, 415] width 558 height 623
click at [481, 212] on div "const breadcrumbs = document . querySelectorAll ( '.breadcrumbs_link' ) ; if ( …" at bounding box center [542, 415] width 558 height 623
click at [492, 220] on div "const breadcrumbs = document . querySelectorAll ( '.breadcrumbs_link' ) ; if ( …" at bounding box center [542, 415] width 558 height 623
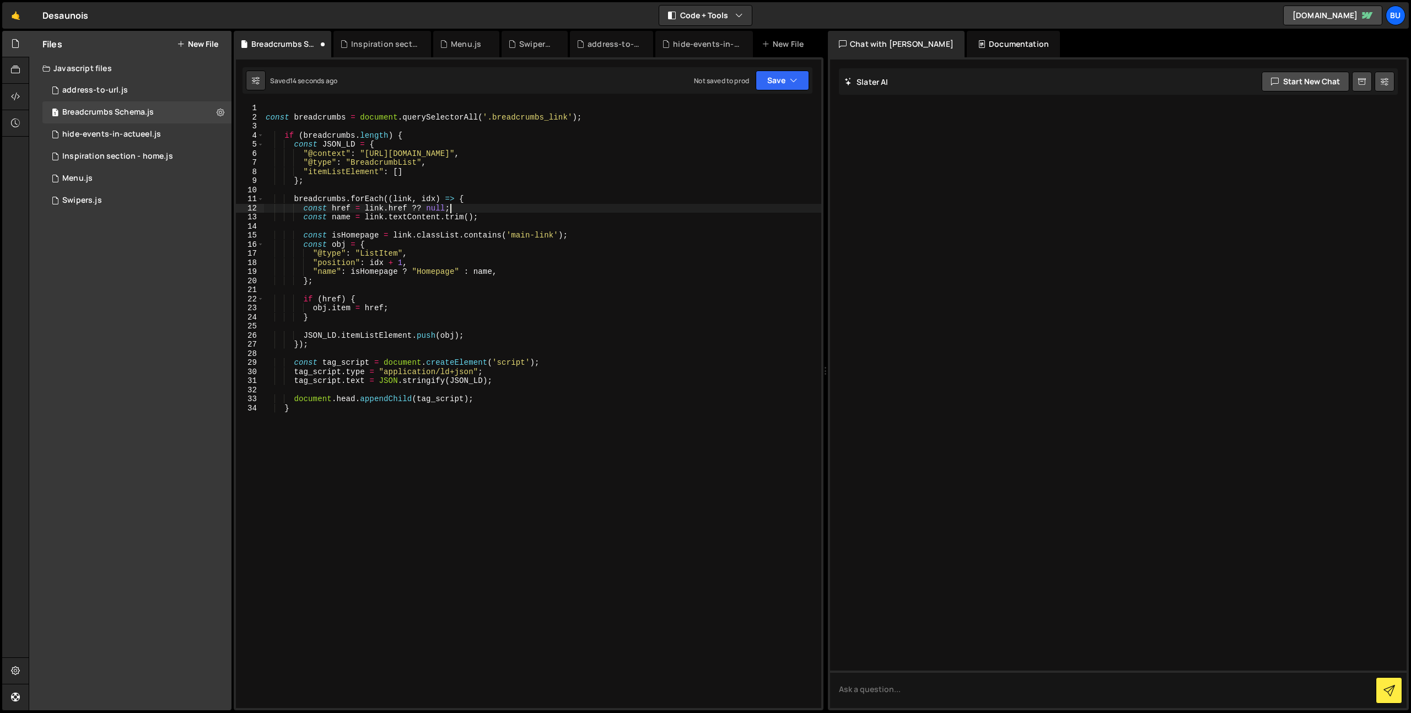
click at [493, 204] on div "const breadcrumbs = document . querySelectorAll ( '.breadcrumbs_link' ) ; if ( …" at bounding box center [542, 415] width 558 height 623
click at [487, 214] on div "const breadcrumbs = document . querySelectorAll ( '.breadcrumbs_link' ) ; if ( …" at bounding box center [542, 415] width 558 height 623
click at [486, 205] on div "const breadcrumbs = document . querySelectorAll ( '.breadcrumbs_link' ) ; if ( …" at bounding box center [542, 415] width 558 height 623
drag, startPoint x: 493, startPoint y: 195, endPoint x: 486, endPoint y: 196, distance: 6.6
click at [492, 195] on div "const breadcrumbs = document . querySelectorAll ( '.breadcrumbs_link' ) ; if ( …" at bounding box center [542, 415] width 558 height 623
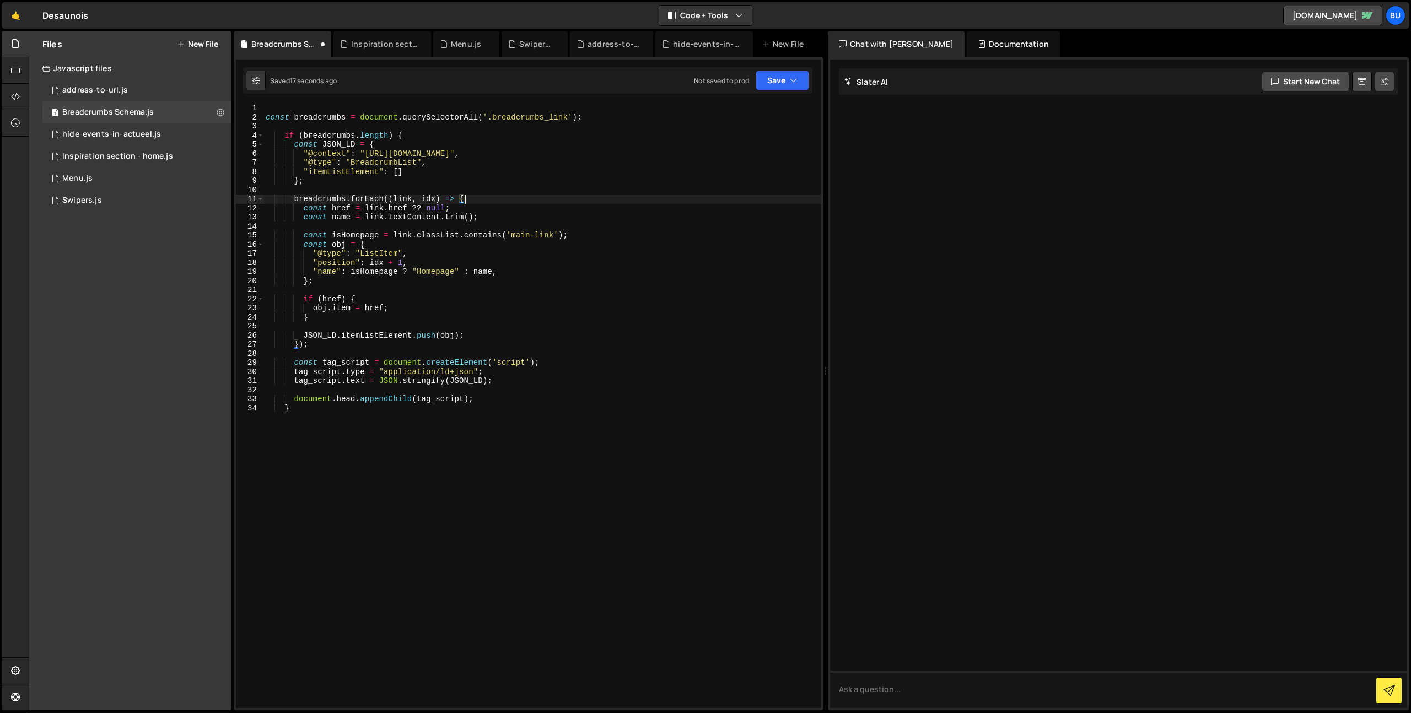
click at [473, 206] on div "const breadcrumbs = document . querySelectorAll ( '.breadcrumbs_link' ) ; if ( …" at bounding box center [542, 415] width 558 height 623
click at [497, 213] on div "const breadcrumbs = document . querySelectorAll ( '.breadcrumbs_link' ) ; if ( …" at bounding box center [542, 415] width 558 height 623
click at [483, 203] on div "const breadcrumbs = document . querySelectorAll ( '.breadcrumbs_link' ) ; if ( …" at bounding box center [542, 415] width 558 height 623
click at [481, 204] on div "const breadcrumbs = document . querySelectorAll ( '.breadcrumbs_link' ) ; if ( …" at bounding box center [542, 415] width 558 height 623
click at [493, 208] on div "const breadcrumbs = document . querySelectorAll ( '.breadcrumbs_link' ) ; if ( …" at bounding box center [542, 415] width 558 height 623
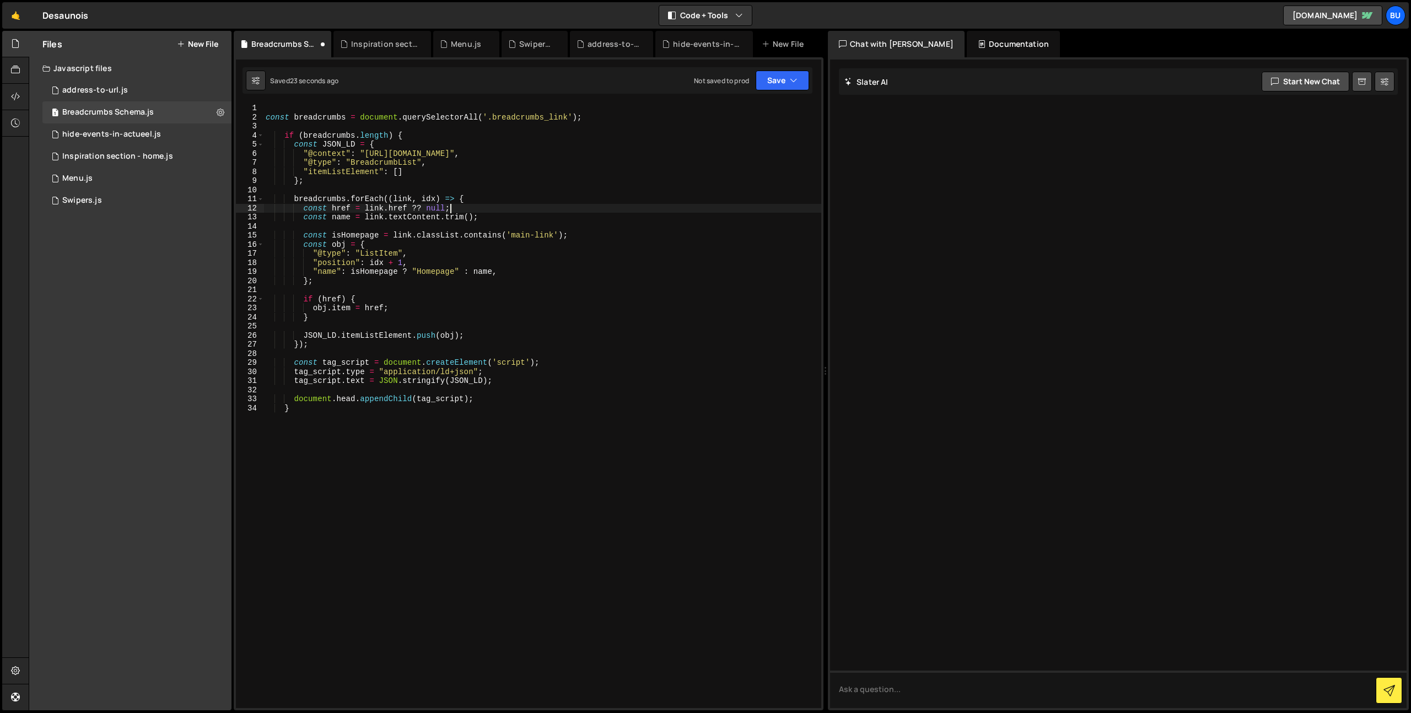
type textarea "const name = link.textContent.trim();"
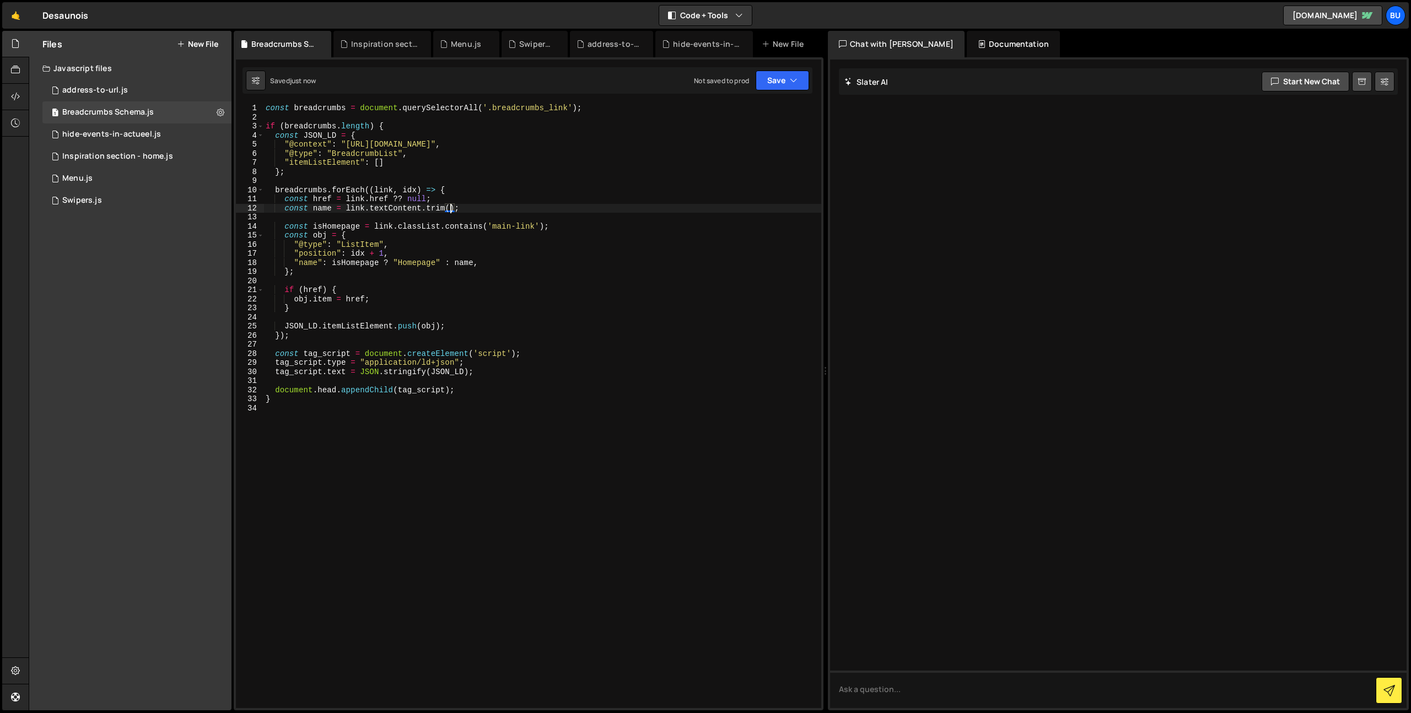
click at [503, 212] on div "const breadcrumbs = document . querySelectorAll ( '.breadcrumbs_link' ) ; if ( …" at bounding box center [542, 415] width 558 height 623
click at [543, 181] on div "const breadcrumbs = document . querySelectorAll ( '.breadcrumbs_link' ) ; if ( …" at bounding box center [542, 415] width 558 height 623
click at [541, 107] on div "const breadcrumbs = document . querySelectorAll ( '.breadcrumbs_link' ) ; if ( …" at bounding box center [542, 415] width 558 height 623
click at [418, 143] on div "const breadcrumbs = document . querySelectorAll ( '.breadcrumbs_link' ) ; if ( …" at bounding box center [542, 415] width 558 height 623
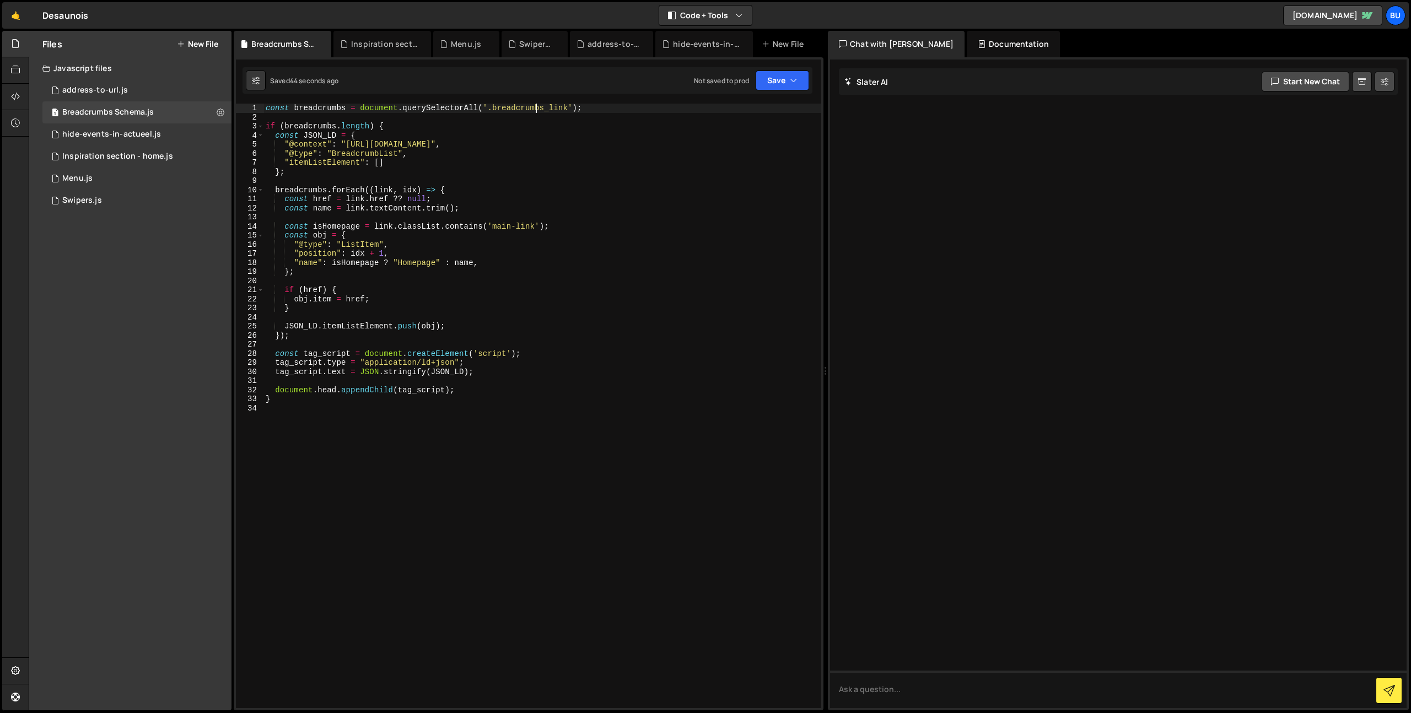
click at [537, 110] on div "const breadcrumbs = document . querySelectorAll ( '.breadcrumbs_link' ) ; if ( …" at bounding box center [542, 415] width 558 height 623
click at [538, 109] on div "const breadcrumbs = document . querySelectorAll ( '.breadcrumbs_link' ) ; if ( …" at bounding box center [542, 415] width 558 height 623
click at [391, 208] on div "const breadcrumbs = document . querySelectorAll ( '.breadcrumbs_link' ) ; if ( …" at bounding box center [542, 415] width 558 height 623
type textarea "const name = link.textContent.trim();"
click at [386, 211] on div "const breadcrumbs = document . querySelectorAll ( '.breadcrumbs_link' ) ; if ( …" at bounding box center [542, 415] width 558 height 623
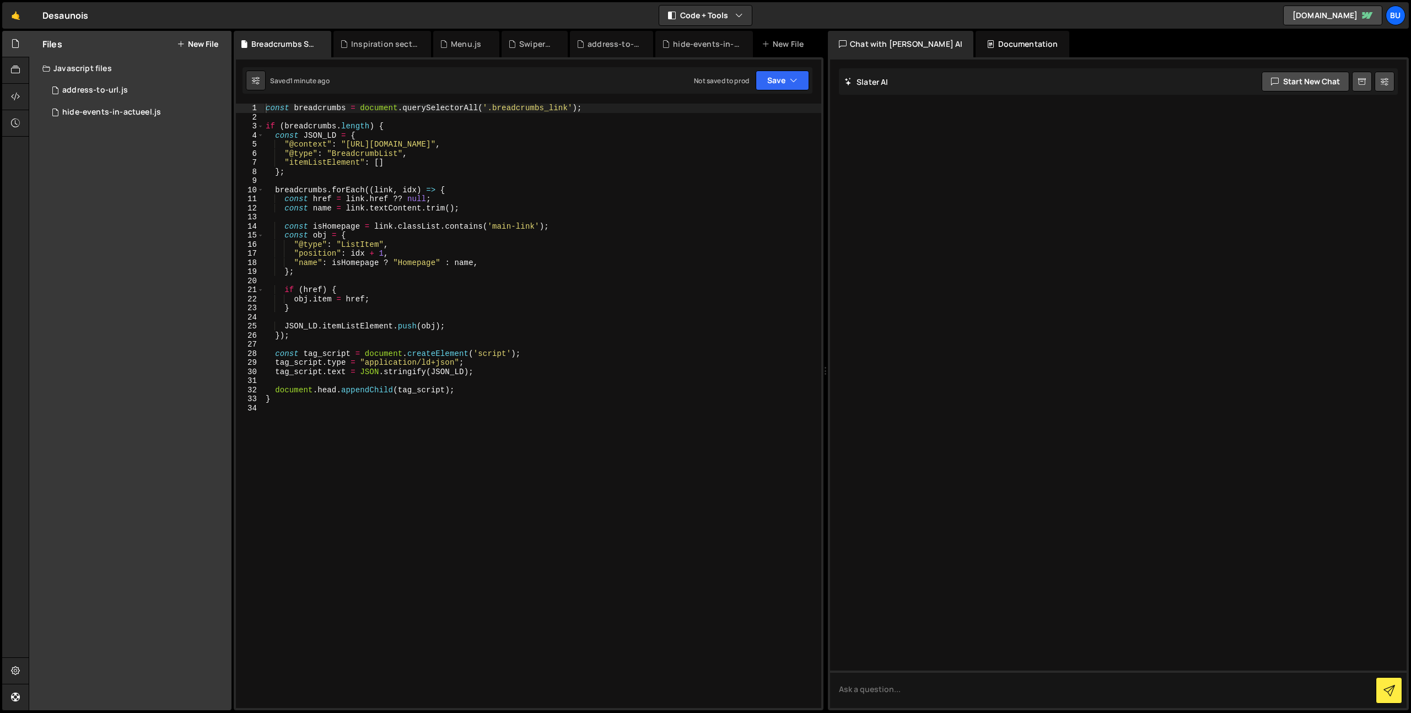
click at [454, 168] on div "const breadcrumbs = document . querySelectorAll ( '.breadcrumbs_link' ) ; if ( …" at bounding box center [542, 415] width 558 height 623
click at [478, 149] on div "const breadcrumbs = document . querySelectorAll ( '.breadcrumbs_link' ) ; if ( …" at bounding box center [542, 415] width 558 height 623
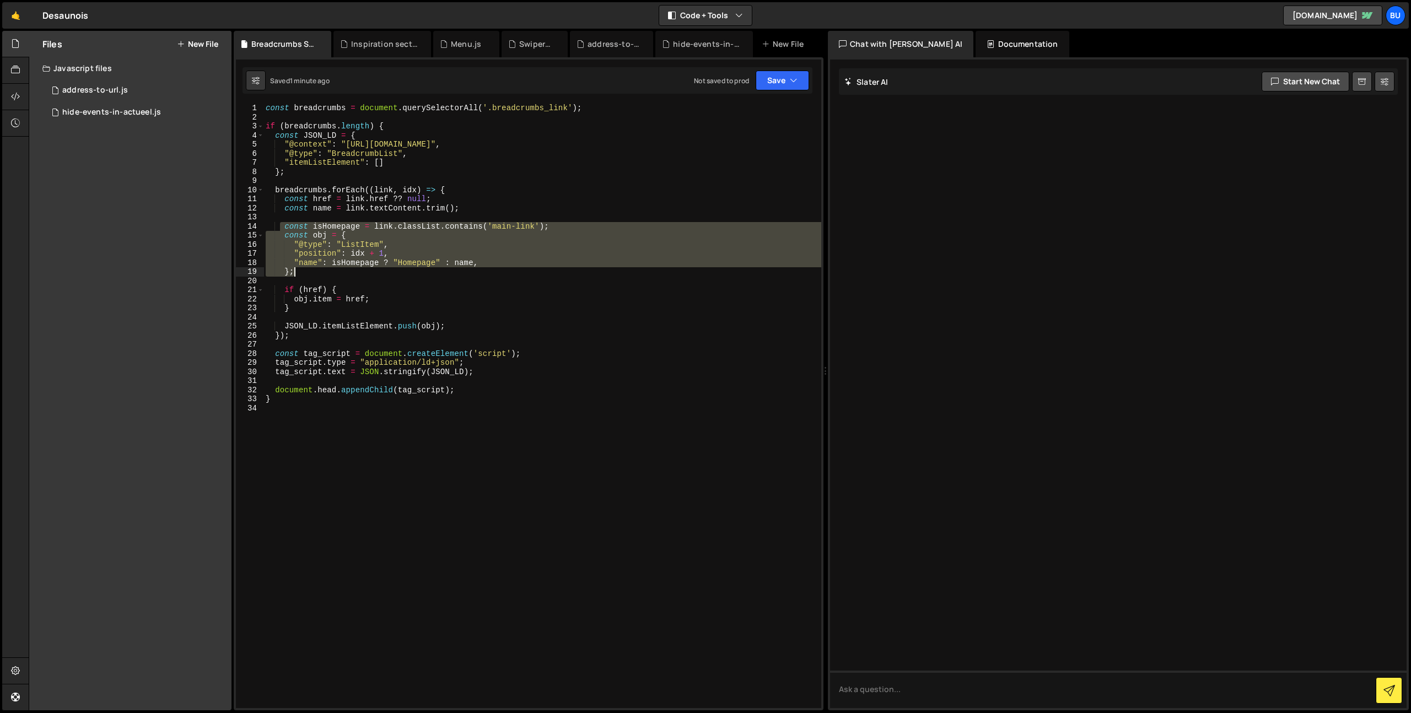
drag, startPoint x: 282, startPoint y: 225, endPoint x: 328, endPoint y: 270, distance: 64.7
click at [334, 274] on div "const breadcrumbs = document . querySelectorAll ( '.breadcrumbs_link' ) ; if ( …" at bounding box center [542, 415] width 558 height 623
click at [538, 271] on div "const breadcrumbs = document . querySelectorAll ( '.breadcrumbs_link' ) ; if ( …" at bounding box center [542, 406] width 558 height 605
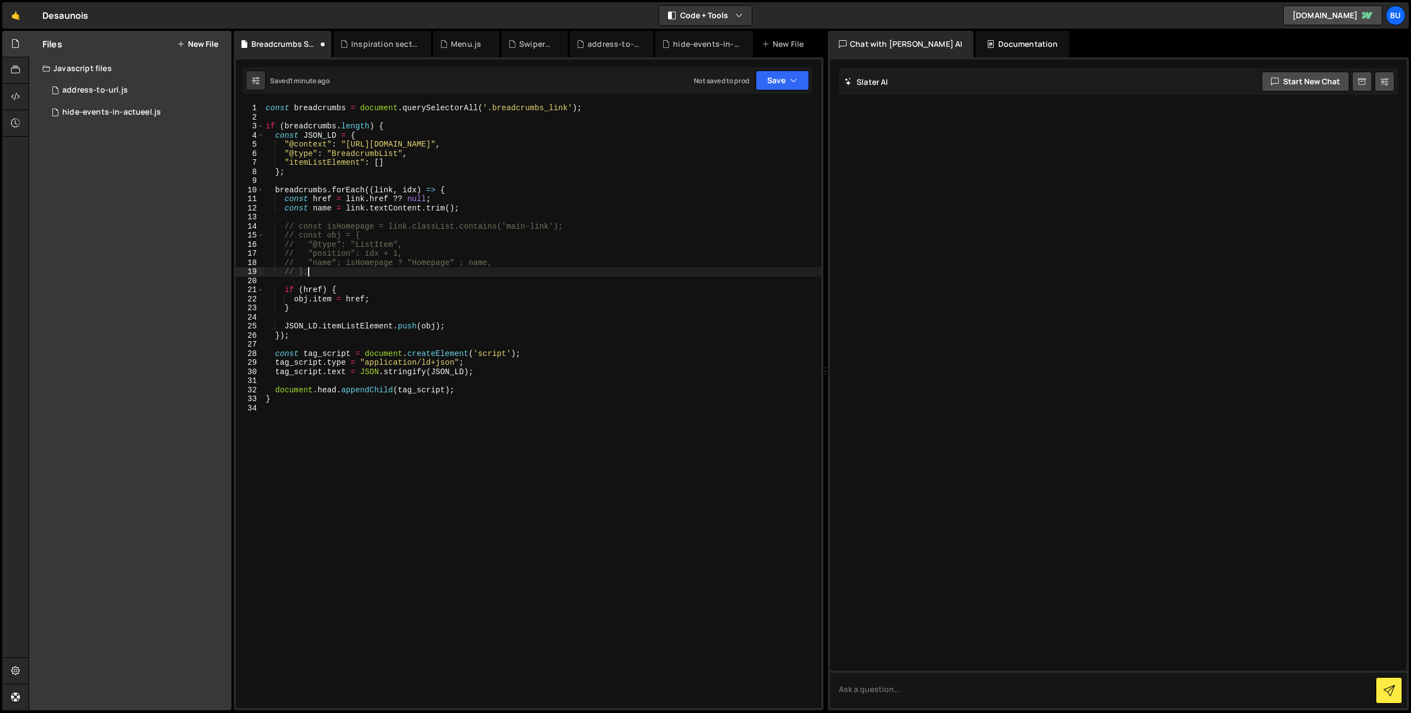
click at [567, 263] on div "const breadcrumbs = document . querySelectorAll ( '.breadcrumbs_link' ) ; if ( …" at bounding box center [542, 415] width 558 height 623
click at [593, 251] on div "const breadcrumbs = document . querySelectorAll ( '.breadcrumbs_link' ) ; if ( …" at bounding box center [542, 415] width 558 height 623
click at [521, 290] on div "const breadcrumbs = document . querySelectorAll ( '.breadcrumbs_link' ) ; if ( …" at bounding box center [542, 415] width 558 height 623
drag, startPoint x: 521, startPoint y: 290, endPoint x: 525, endPoint y: 279, distance: 12.2
click at [521, 290] on div "const breadcrumbs = document . querySelectorAll ( '.breadcrumbs_link' ) ; if ( …" at bounding box center [542, 415] width 558 height 623
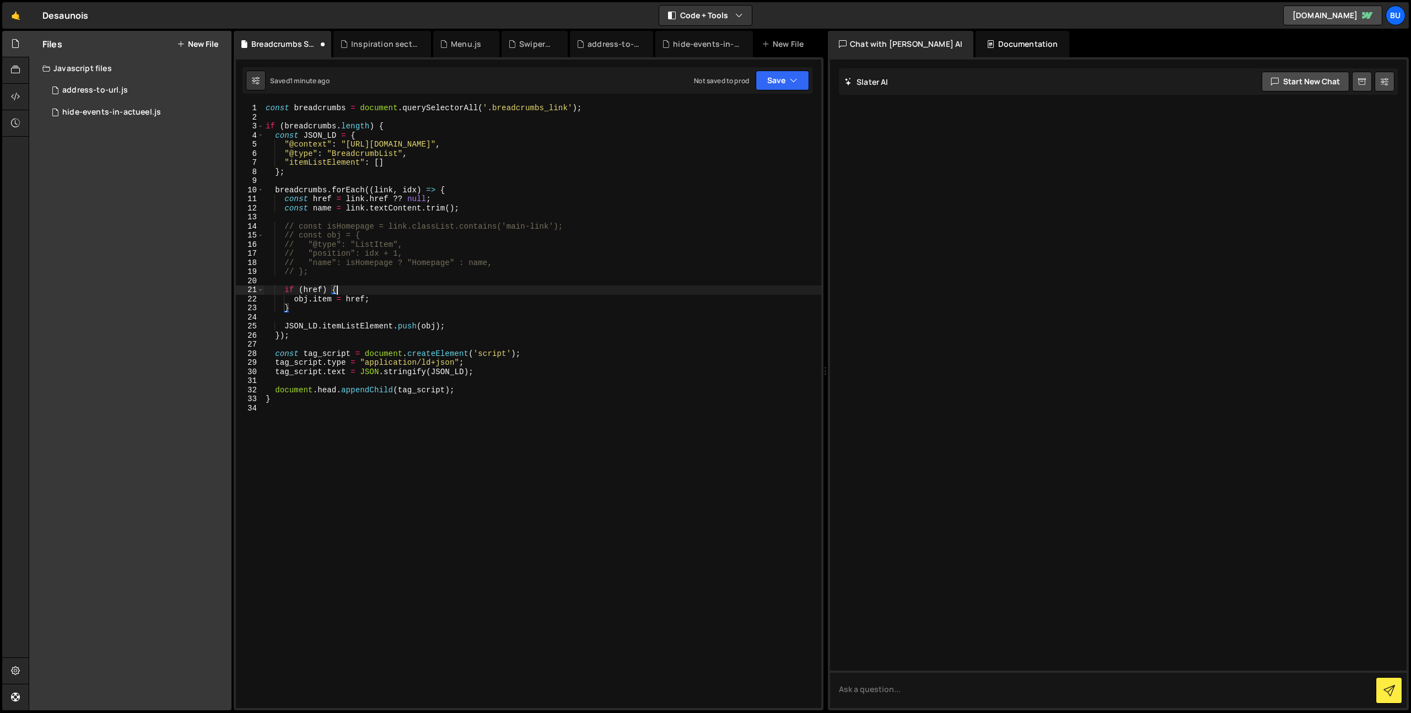
click at [570, 240] on div "const breadcrumbs = document . querySelectorAll ( '.breadcrumbs_link' ) ; if ( …" at bounding box center [542, 415] width 558 height 623
click at [776, 73] on button "Save" at bounding box center [782, 81] width 53 height 20
drag, startPoint x: 741, startPoint y: 112, endPoint x: 742, endPoint y: 105, distance: 6.7
click at [741, 112] on div "Save to Staging S" at bounding box center [745, 107] width 115 height 11
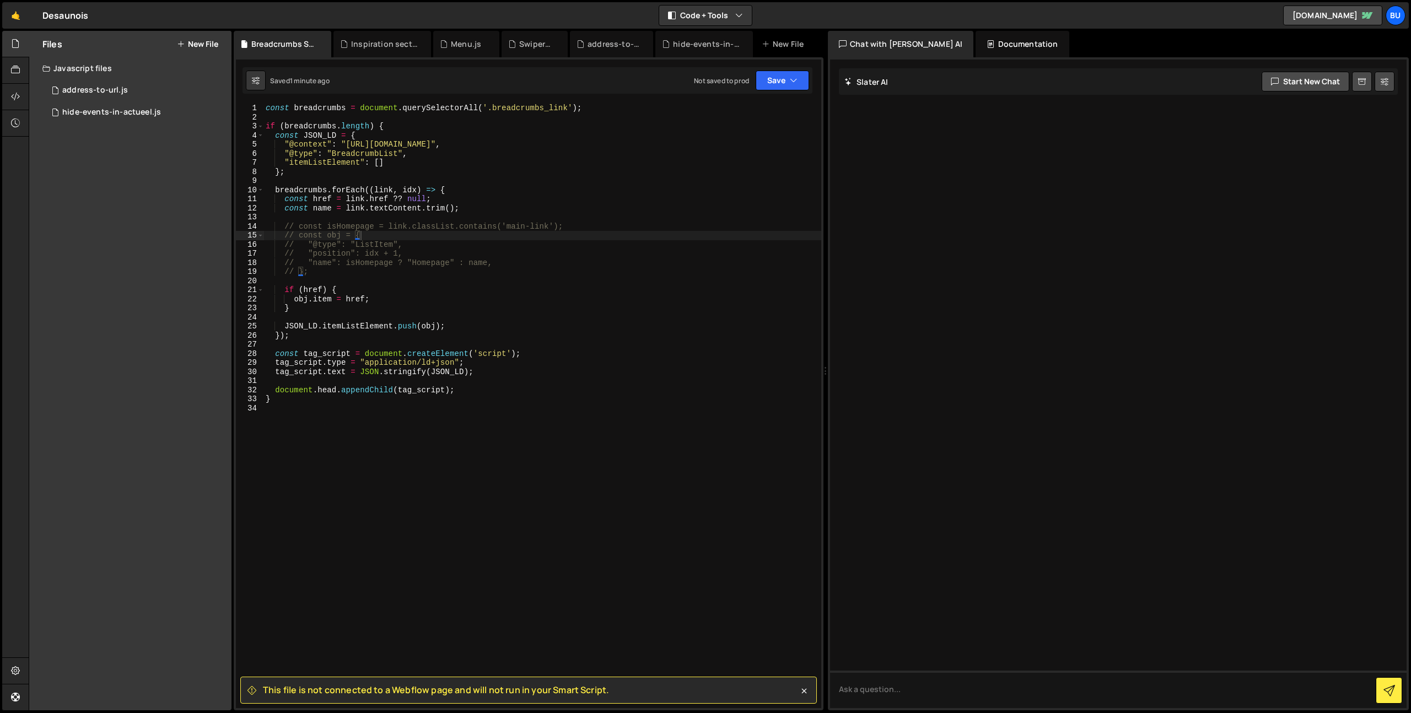
type textarea ""@context": "[URL][DOMAIN_NAME]","
click at [393, 142] on div "const breadcrumbs = document . querySelectorAll ( '.breadcrumbs_link' ) ; if ( …" at bounding box center [542, 415] width 558 height 623
click at [481, 149] on div "const breadcrumbs = document . querySelectorAll ( '.breadcrumbs_link' ) ; if ( …" at bounding box center [542, 415] width 558 height 623
click at [386, 179] on div "const breadcrumbs = document . querySelectorAll ( '.breadcrumbs_link' ) ; if ( …" at bounding box center [542, 415] width 558 height 623
click at [489, 391] on div "const breadcrumbs = document . querySelectorAll ( '.breadcrumbs_link' ) ; if ( …" at bounding box center [542, 415] width 558 height 623
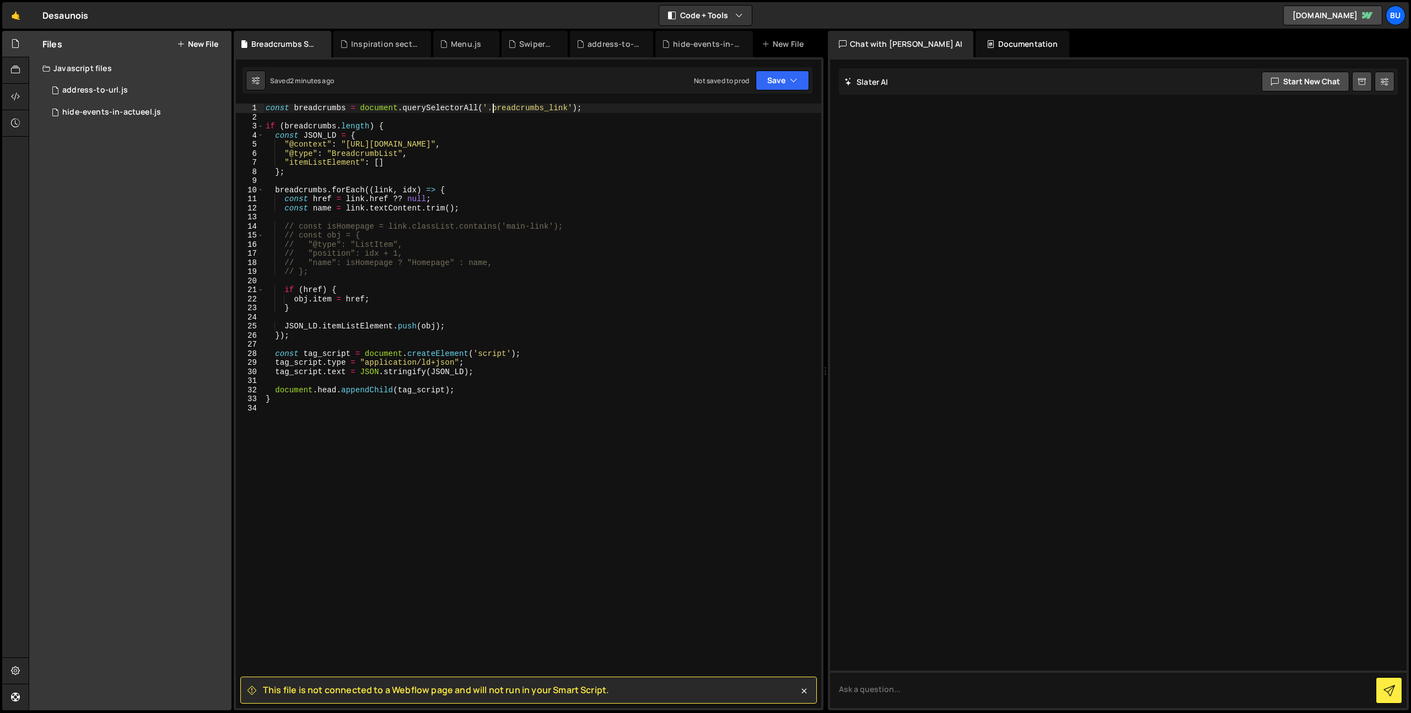
drag, startPoint x: 494, startPoint y: 109, endPoint x: 485, endPoint y: 106, distance: 8.9
click at [494, 109] on div "const breadcrumbs = document . querySelectorAll ( '.breadcrumbs_link' ) ; if ( …" at bounding box center [542, 415] width 558 height 623
click at [375, 122] on div "const breadcrumbs = document . querySelectorAll ( '.breadcrumbs_link' ) ; if ( …" at bounding box center [542, 415] width 558 height 623
type textarea "if (breadcrumbs.length) {"
click at [12, 17] on link "🤙" at bounding box center [15, 15] width 27 height 26
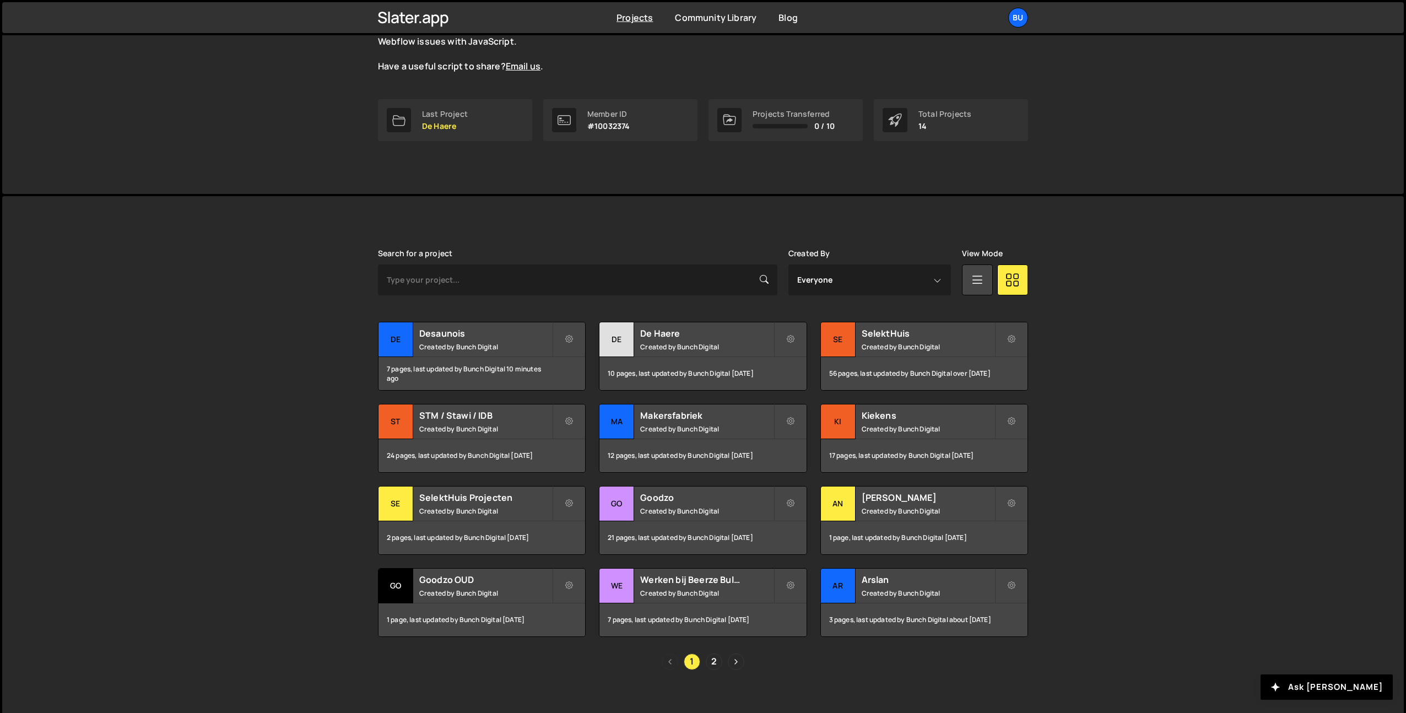
scroll to position [133, 0]
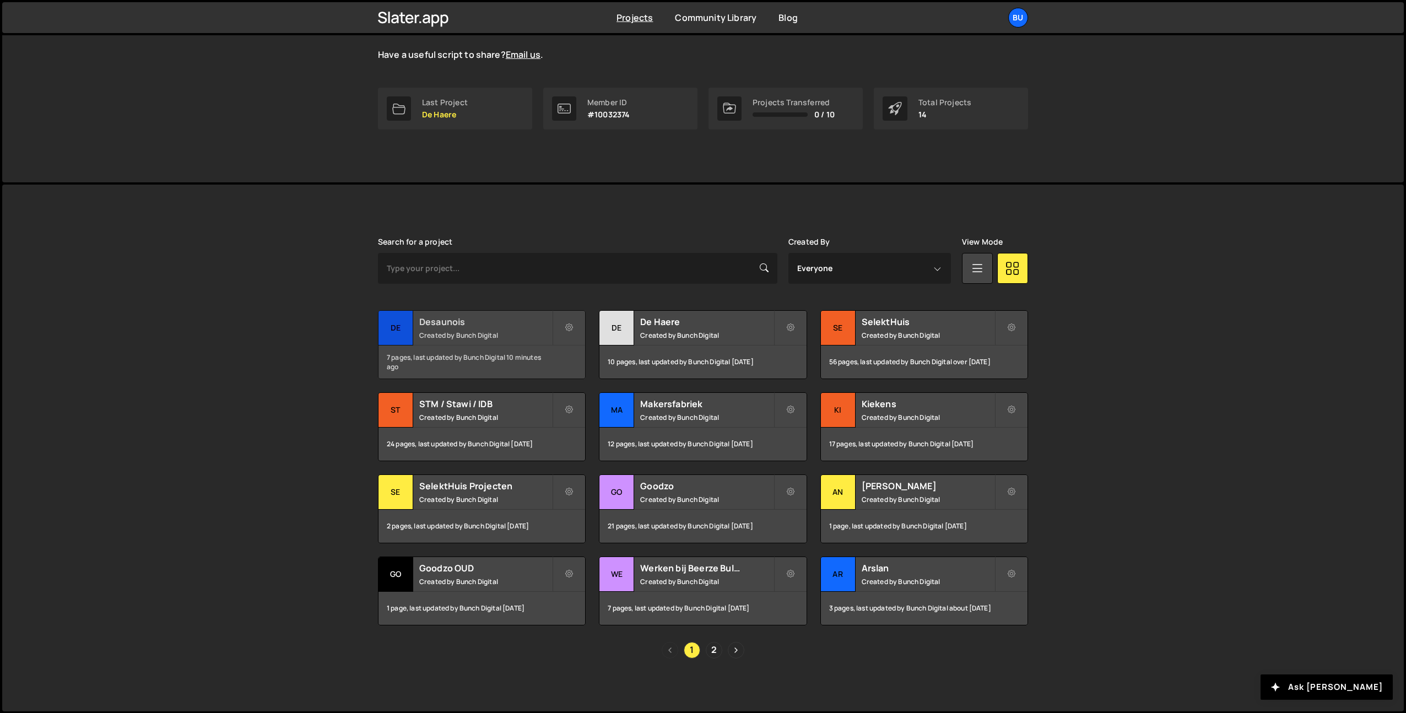
click at [497, 334] on small "Created by Bunch Digital" at bounding box center [485, 335] width 133 height 9
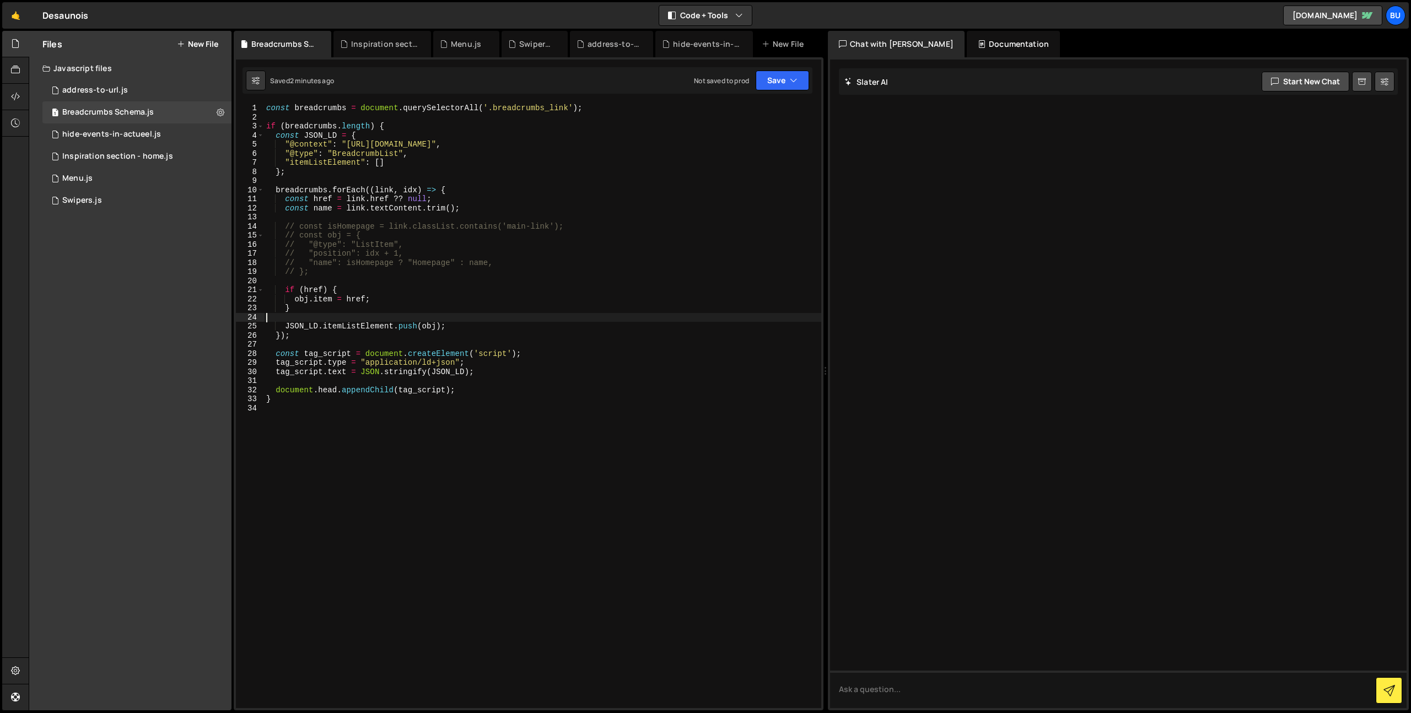
drag, startPoint x: 483, startPoint y: 318, endPoint x: 492, endPoint y: 292, distance: 27.2
click at [485, 317] on div "const breadcrumbs = document . querySelectorAll ( '.breadcrumbs_link' ) ; if ( …" at bounding box center [542, 415] width 557 height 623
click at [516, 282] on div "const breadcrumbs = document . querySelectorAll ( '.breadcrumbs_link' ) ; if ( …" at bounding box center [542, 415] width 557 height 623
click at [497, 279] on div "const breadcrumbs = document . querySelectorAll ( '.breadcrumbs_link' ) ; if ( …" at bounding box center [542, 415] width 557 height 623
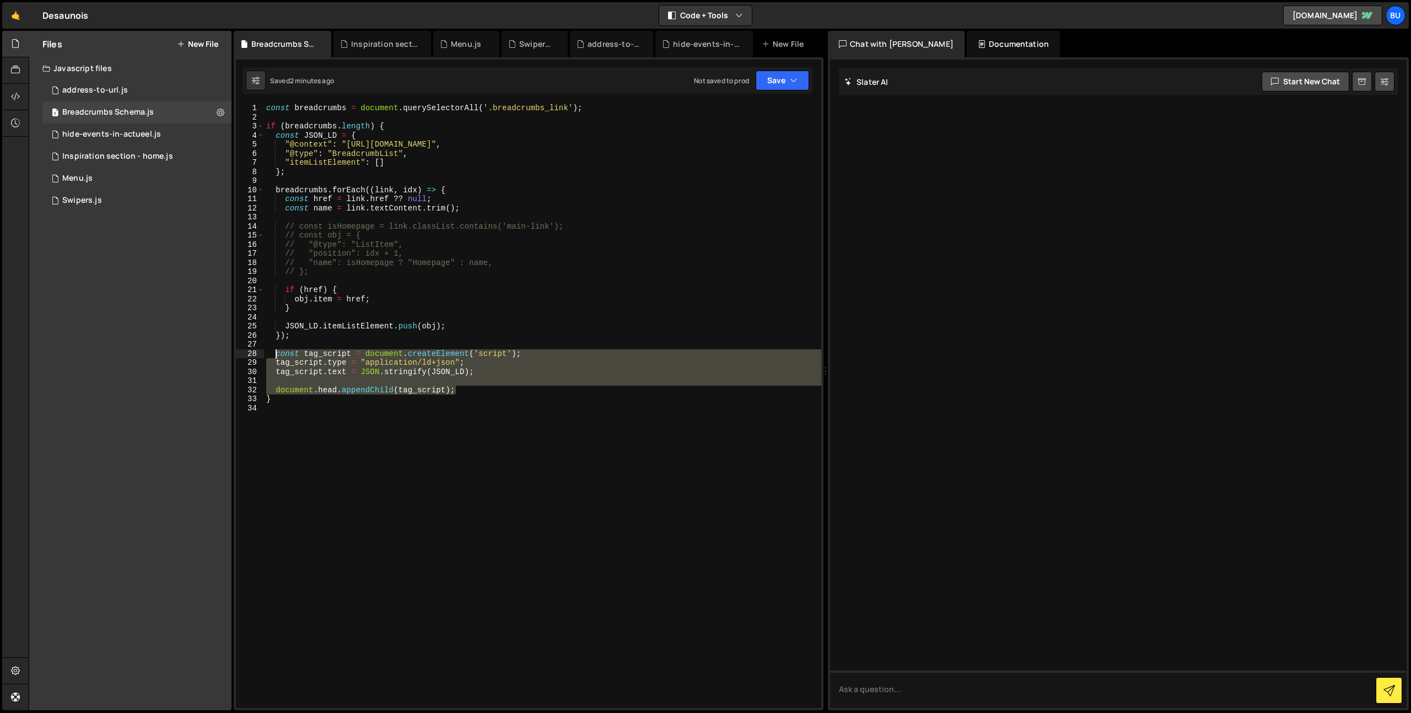
drag, startPoint x: 481, startPoint y: 392, endPoint x: 274, endPoint y: 343, distance: 212.3
click at [277, 352] on div "const breadcrumbs = document . querySelectorAll ( '.breadcrumbs_link' ) ; if ( …" at bounding box center [542, 415] width 557 height 623
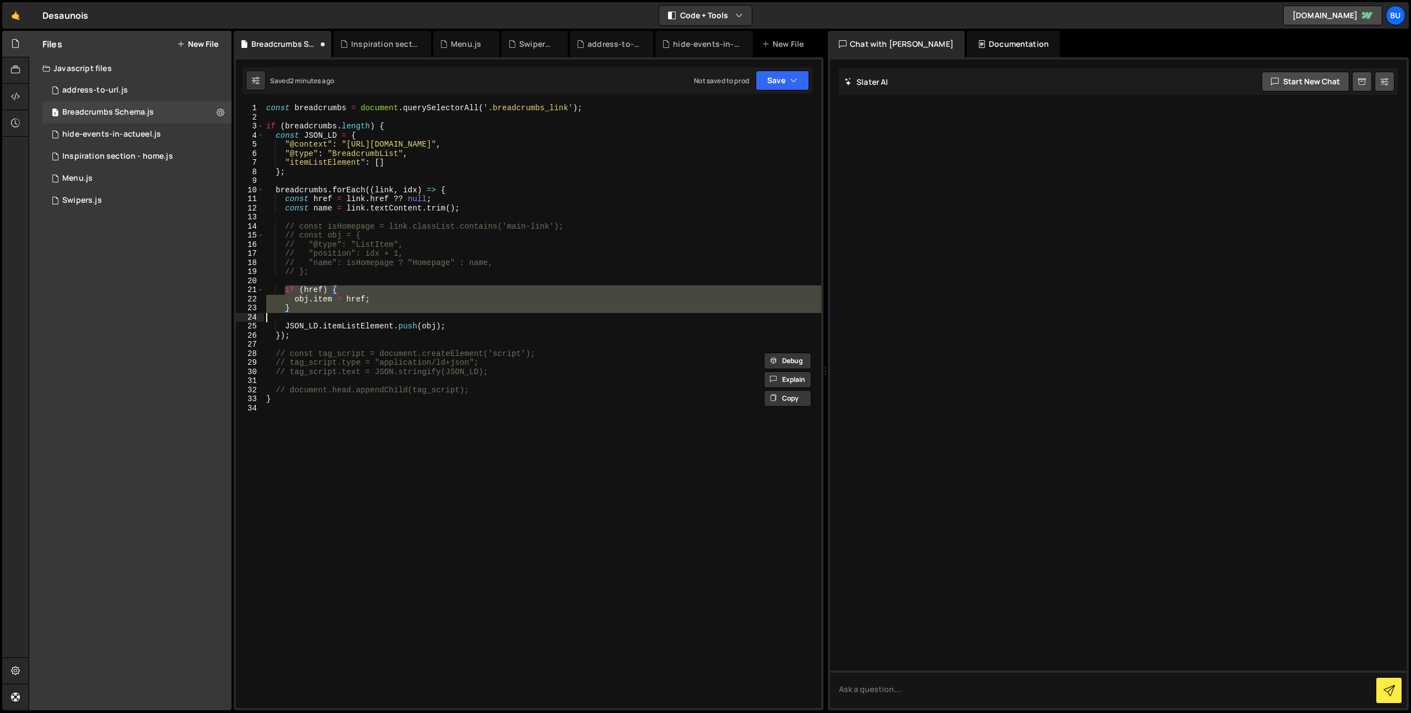
drag, startPoint x: 285, startPoint y: 288, endPoint x: 329, endPoint y: 309, distance: 48.8
click at [338, 325] on div "const breadcrumbs = document . querySelectorAll ( '.breadcrumbs_link' ) ; if ( …" at bounding box center [542, 415] width 557 height 623
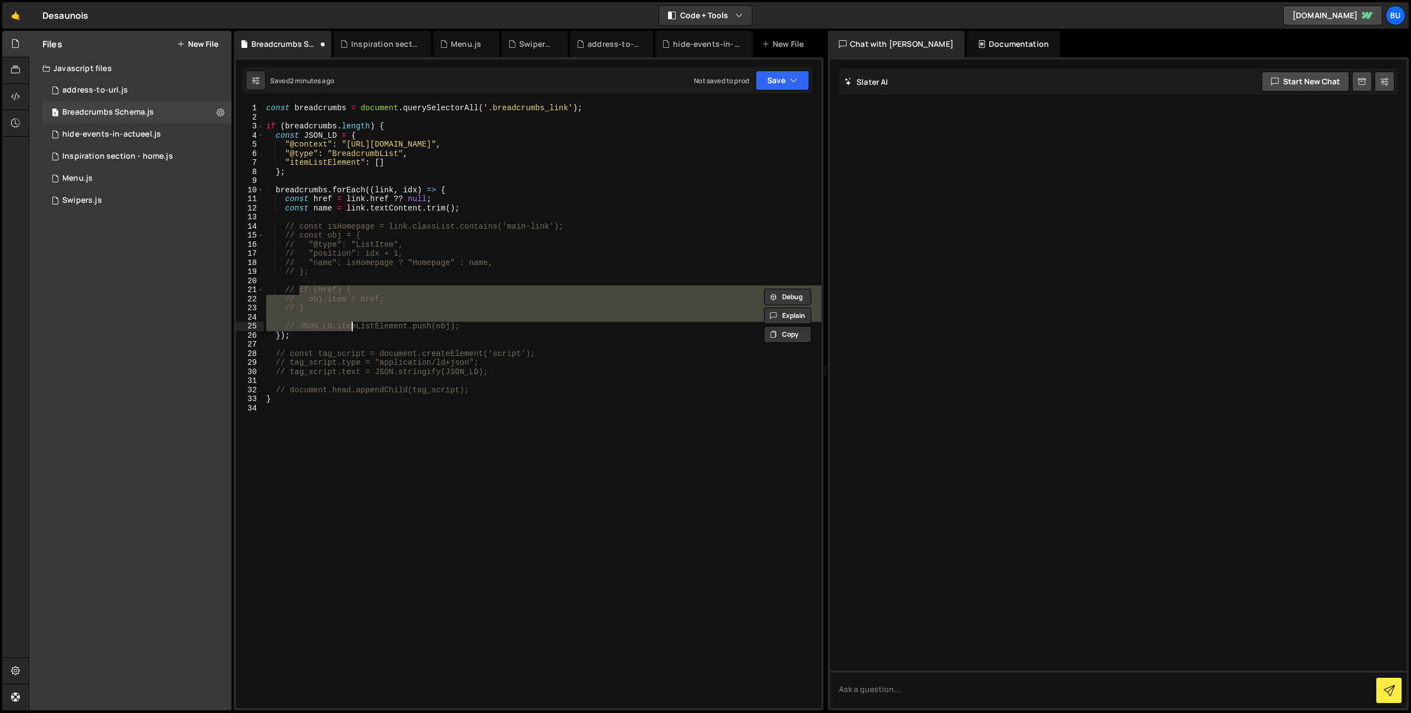
click at [539, 205] on div "const breadcrumbs = document . querySelectorAll ( '.breadcrumbs_link' ) ; if ( …" at bounding box center [542, 415] width 557 height 623
type textarea "const name = link.textContent.trim();"
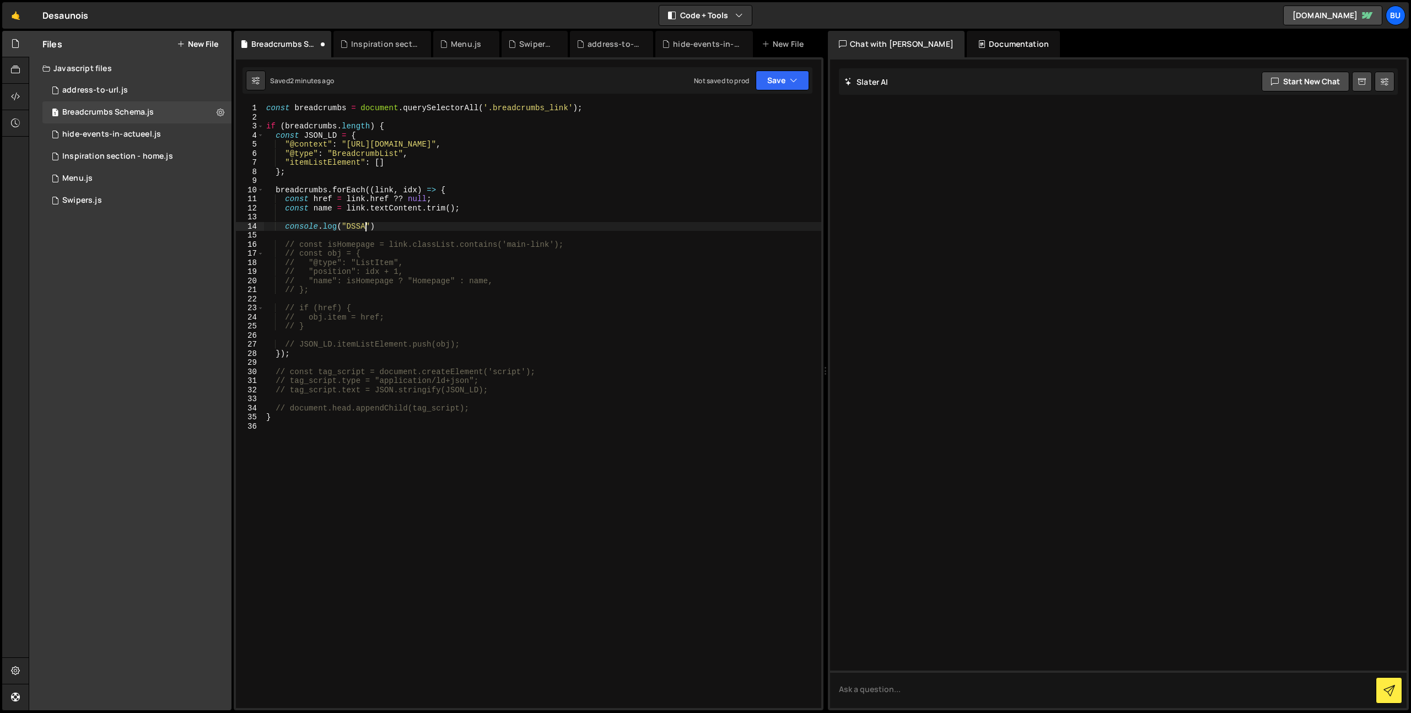
scroll to position [0, 7]
type textarea "console.log("DSSAD")"
click at [412, 116] on div "const breadcrumbs = document . querySelectorAll ( '.breadcrumbs_link' ) ; if ( …" at bounding box center [542, 415] width 557 height 623
click at [471, 124] on div "const breadcrumbs = document . querySelectorAll ( '.breadcrumbs_link' ) ; if ( …" at bounding box center [542, 415] width 557 height 623
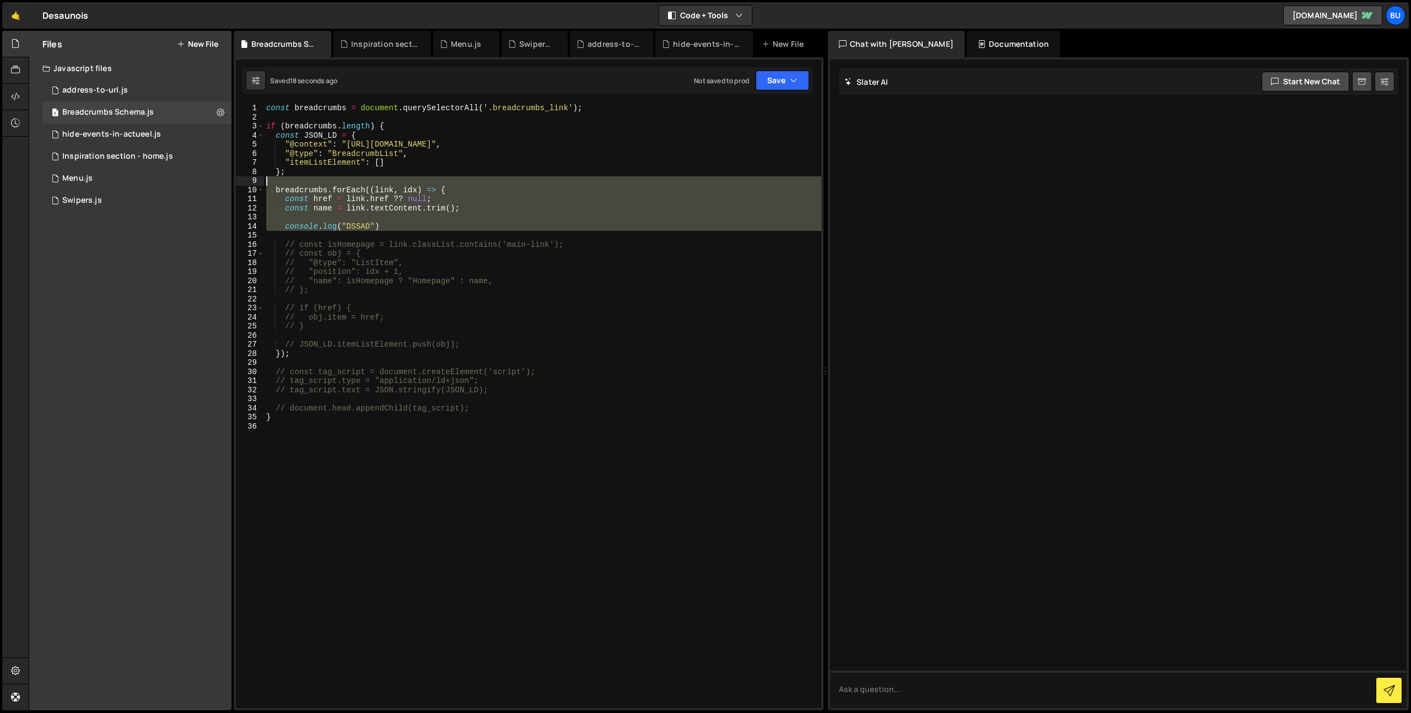
drag, startPoint x: 392, startPoint y: 227, endPoint x: 191, endPoint y: 36, distance: 277.5
click at [195, 40] on div "Files New File Javascript files 0 address-to-url.js 0 1 Breadcrumbs Schema.js 0…" at bounding box center [720, 371] width 1382 height 680
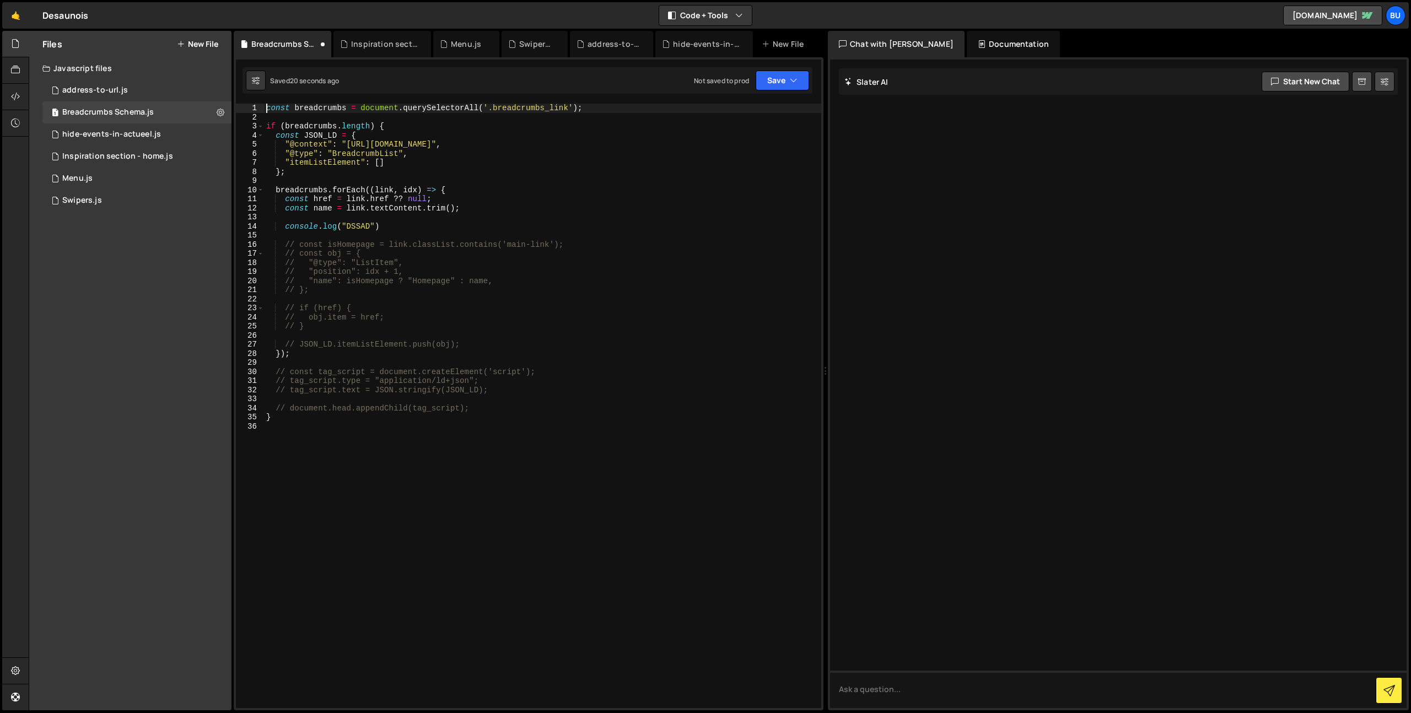
click at [323, 203] on div "const breadcrumbs = document . querySelectorAll ( '.breadcrumbs_link' ) ; if ( …" at bounding box center [542, 415] width 557 height 623
drag, startPoint x: 294, startPoint y: 147, endPoint x: 327, endPoint y: 172, distance: 41.2
click at [328, 173] on div "const breadcrumbs = document . querySelectorAll ( '.breadcrumbs_link' ) ; if ( …" at bounding box center [542, 415] width 557 height 623
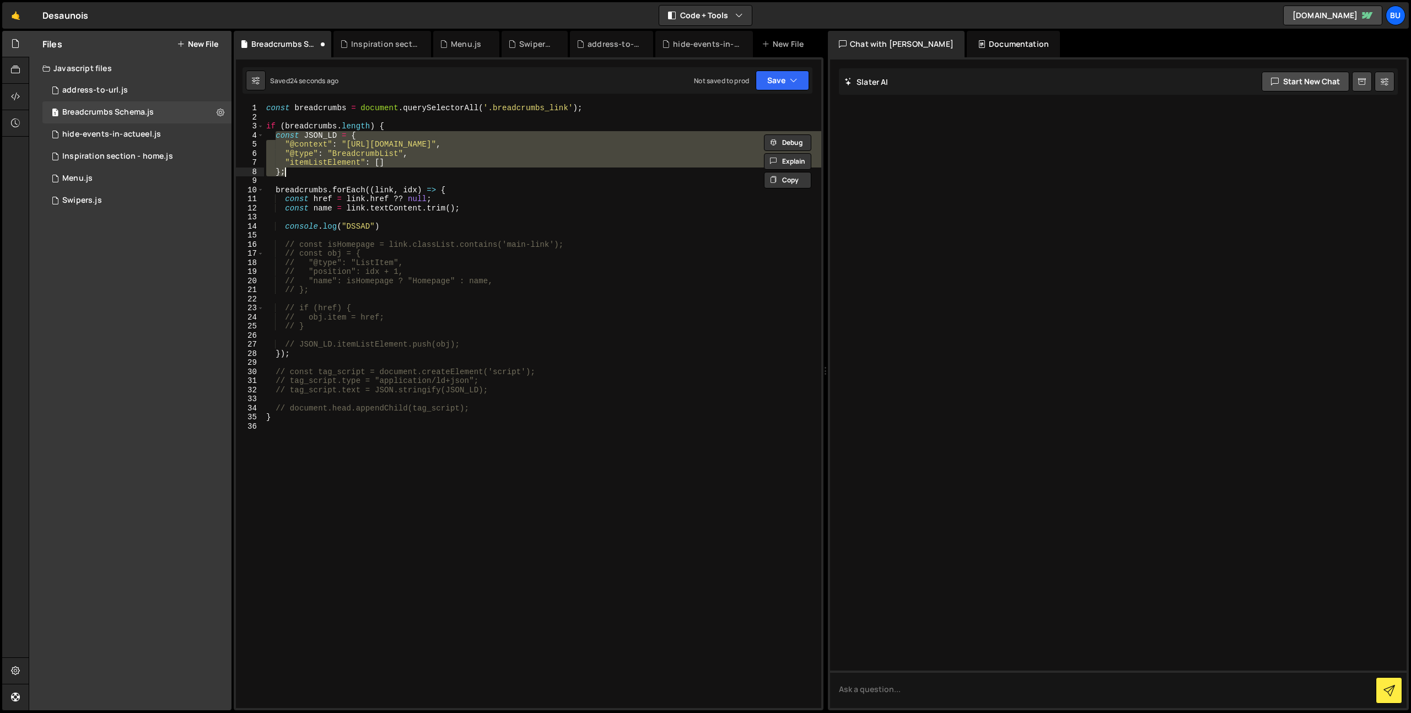
type textarea "// "itemListElement": [] // };"
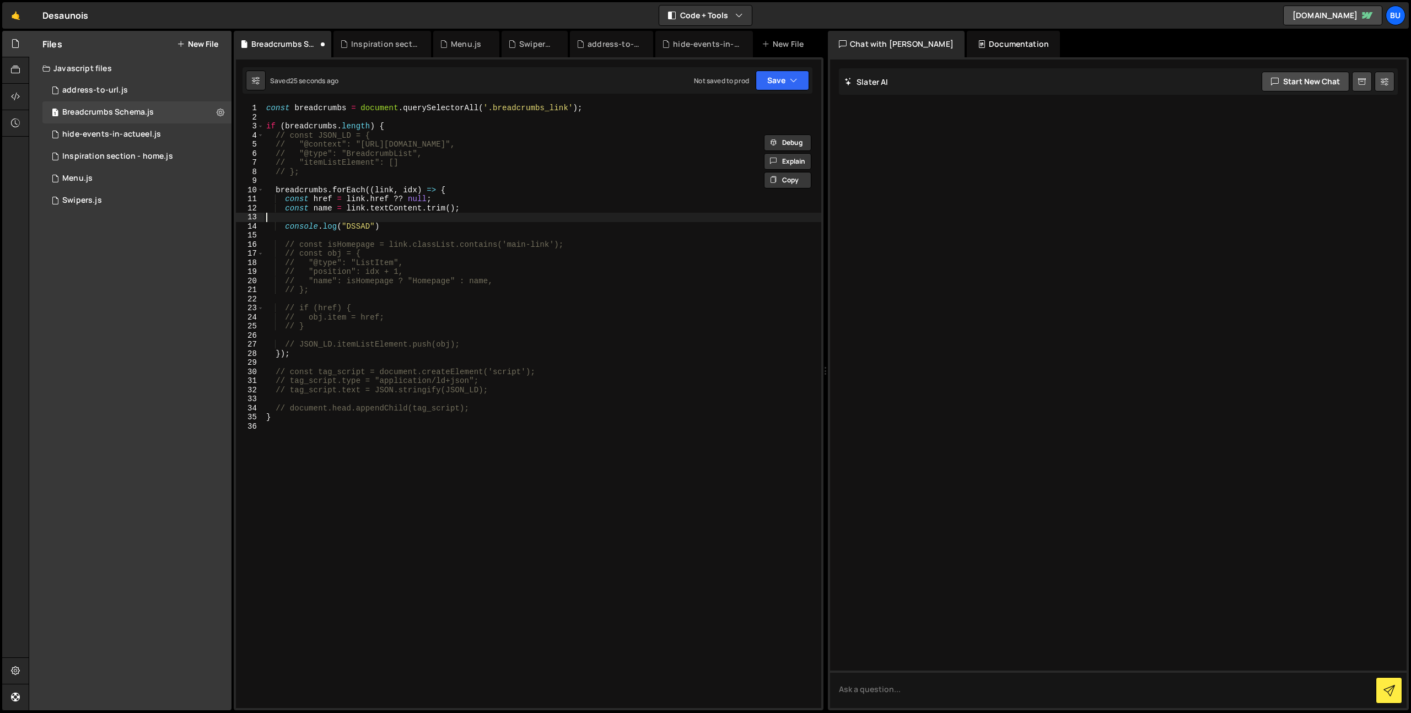
drag, startPoint x: 497, startPoint y: 220, endPoint x: 481, endPoint y: 215, distance: 16.7
click at [497, 220] on div "const breadcrumbs = document . querySelectorAll ( '.breadcrumbs_link' ) ; if ( …" at bounding box center [542, 415] width 557 height 623
click at [441, 165] on div "const breadcrumbs = document . querySelectorAll ( '.breadcrumbs_link' ) ; if ( …" at bounding box center [542, 415] width 557 height 623
click at [482, 136] on div "const breadcrumbs = document . querySelectorAll ( '.breadcrumbs_link' ) ; if ( …" at bounding box center [542, 415] width 557 height 623
click at [607, 111] on div "const breadcrumbs = document . querySelectorAll ( '.breadcrumbs_link' ) ; if ( …" at bounding box center [542, 415] width 557 height 623
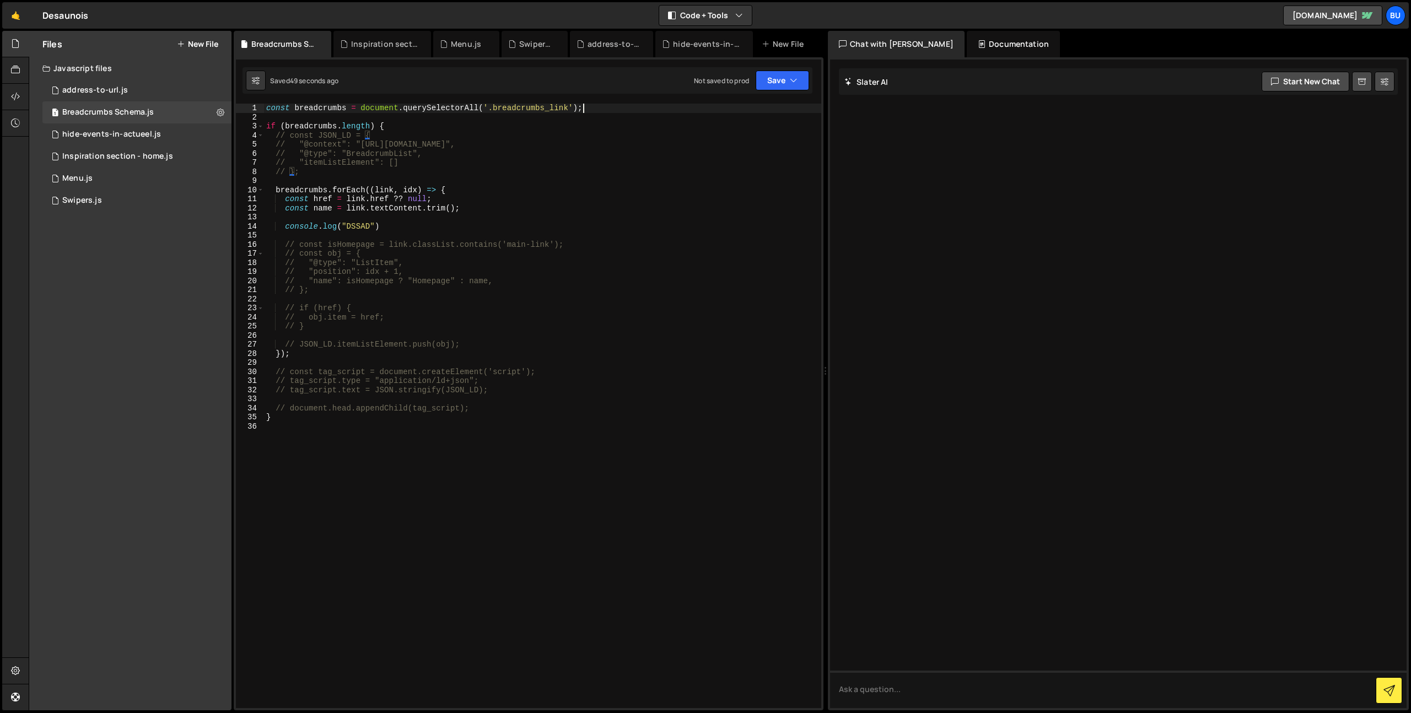
type textarea "const breadcrumbs = document.querySelectorAll('.breadcrumbs_link');"
type textarea "cons"
click at [328, 351] on div "const breadcrumbs = document . querySelectorAll ( '.breadcrumbs_link' ) ; cons …" at bounding box center [542, 415] width 557 height 623
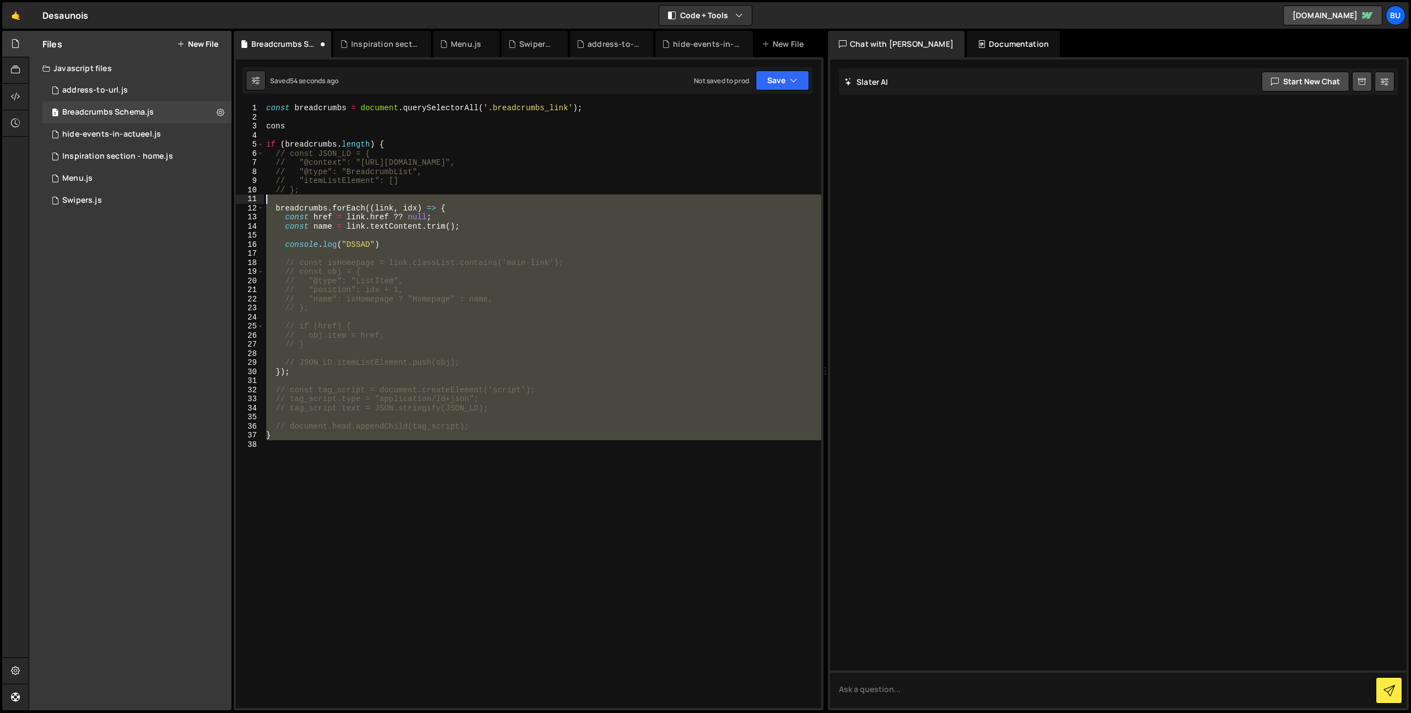
drag, startPoint x: 302, startPoint y: 459, endPoint x: 93, endPoint y: -25, distance: 527.0
click at [93, 0] on html "Projects Community Library Blog Bu Projects Your Teams Invite team member Accou…" at bounding box center [705, 356] width 1411 height 713
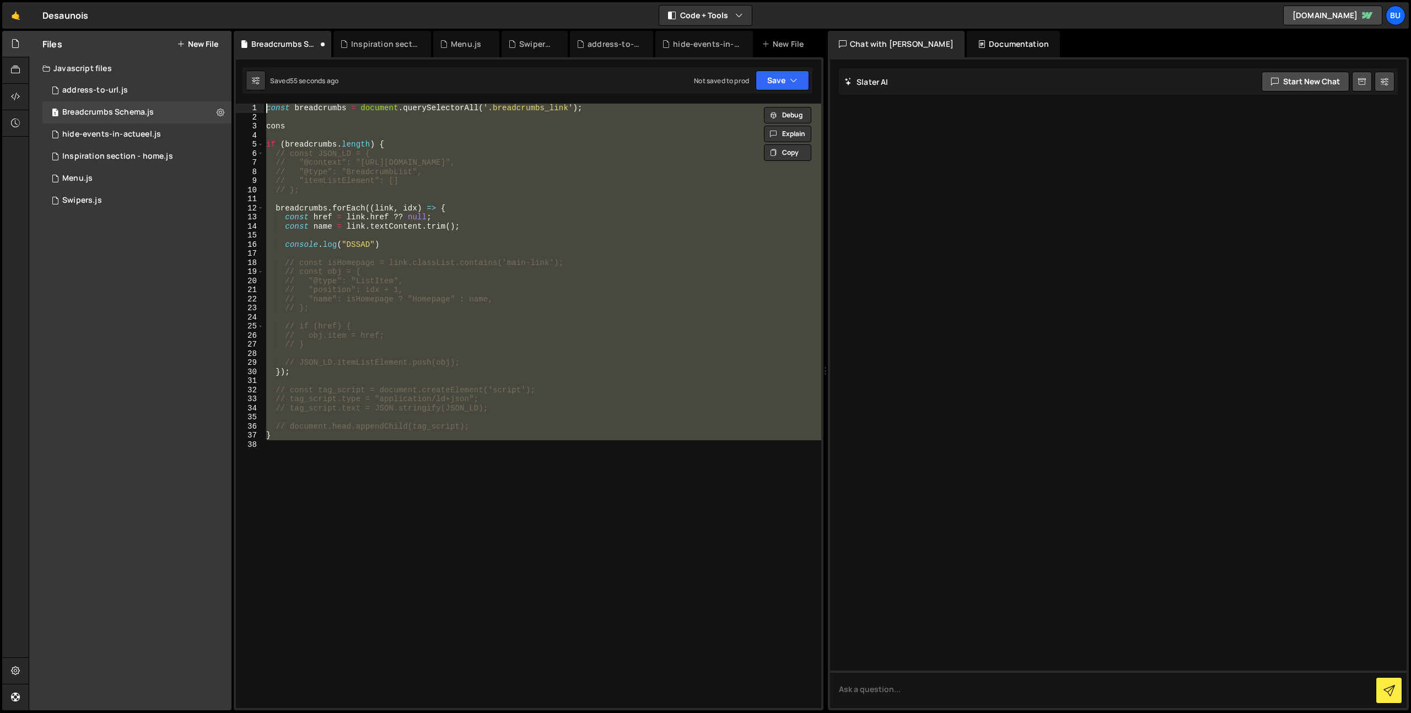
type textarea "// const breadcrumbs = document.querySelectorAll('.breadcrumbs_link');"
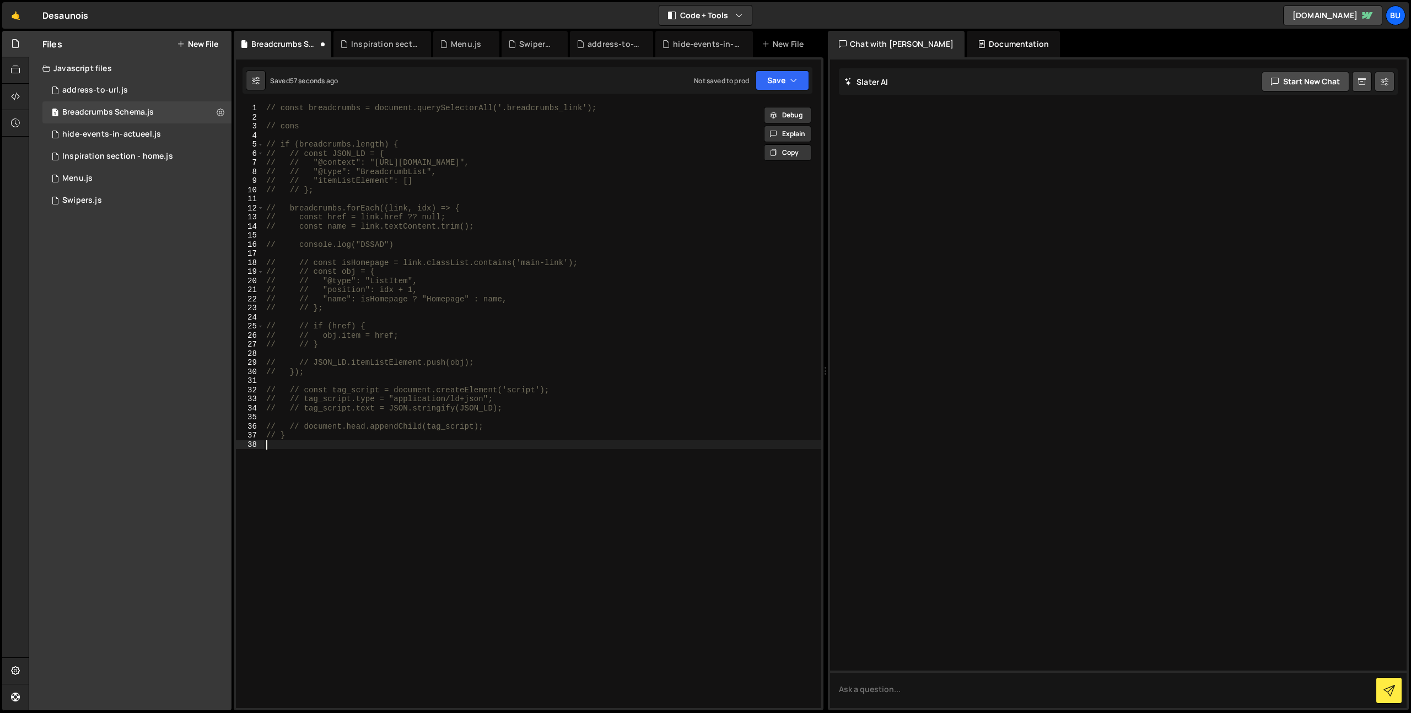
click at [304, 126] on div "// const breadcrumbs = document.querySelectorAll('.breadcrumbs_link'); // cons …" at bounding box center [542, 415] width 557 height 623
type textarea "// cons"
click at [304, 126] on div "// const breadcrumbs = document.querySelectorAll('.breadcrumbs_link'); // cons …" at bounding box center [542, 415] width 557 height 623
click at [366, 516] on div "// const breadcrumbs = document.querySelectorAll('.breadcrumbs_link'); // cons …" at bounding box center [542, 415] width 557 height 623
paste textarea "cons"
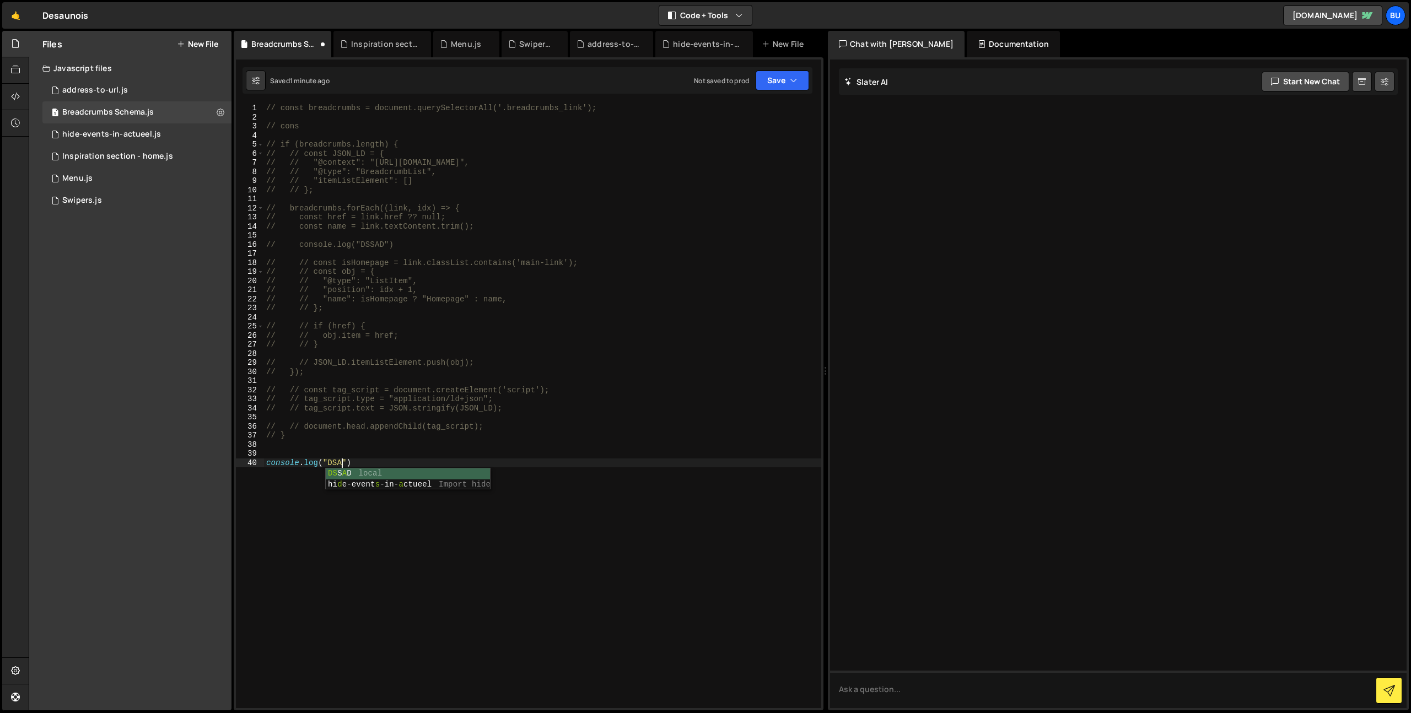
type textarea "console.log("DSADA"
click at [800, 84] on button "Save" at bounding box center [782, 81] width 53 height 20
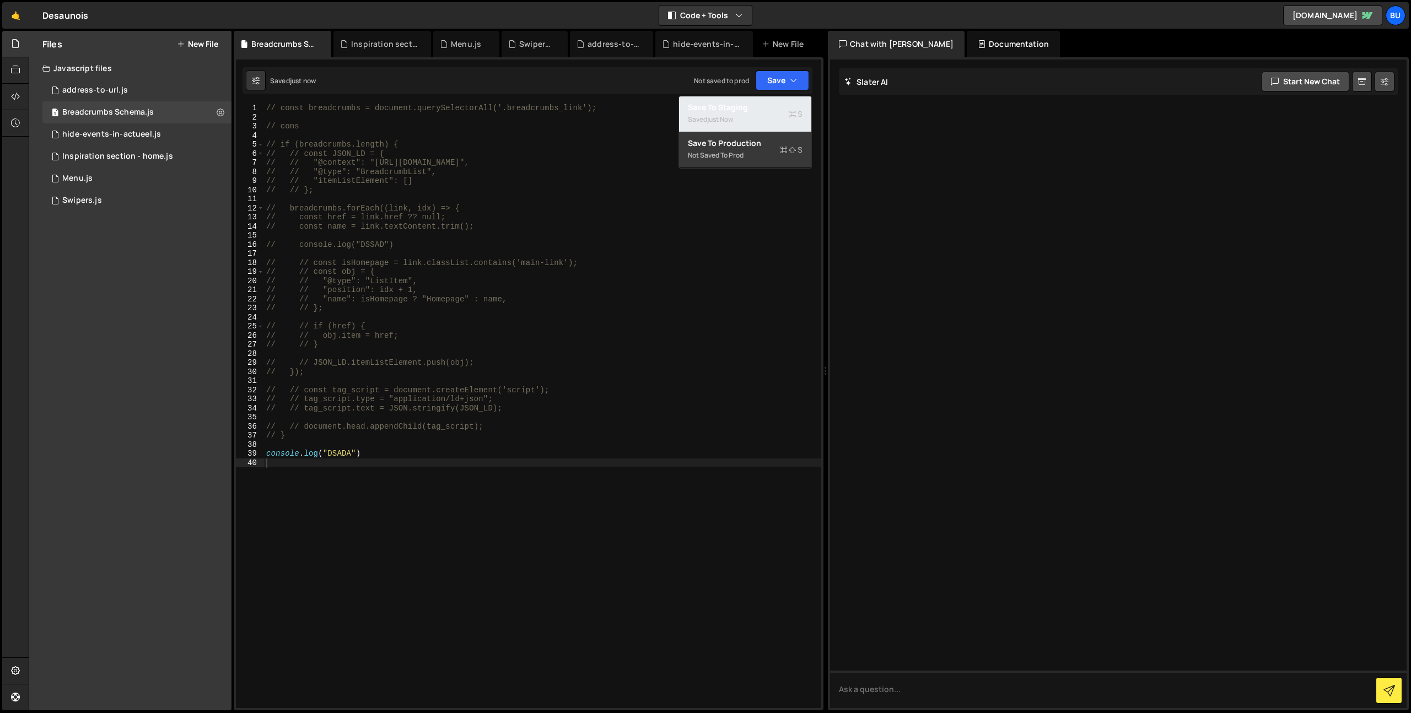
drag, startPoint x: 762, startPoint y: 116, endPoint x: 760, endPoint y: 101, distance: 14.9
click at [762, 116] on div "Saved just now" at bounding box center [745, 119] width 115 height 13
click at [406, 472] on div "// const breadcrumbs = document.querySelectorAll('.breadcrumbs_link'); // cons …" at bounding box center [542, 415] width 557 height 623
click at [426, 459] on div "// const breadcrumbs = document.querySelectorAll('.breadcrumbs_link'); // cons …" at bounding box center [542, 415] width 557 height 623
click at [476, 426] on div "// const breadcrumbs = document.querySelectorAll('.breadcrumbs_link'); // cons …" at bounding box center [542, 415] width 557 height 623
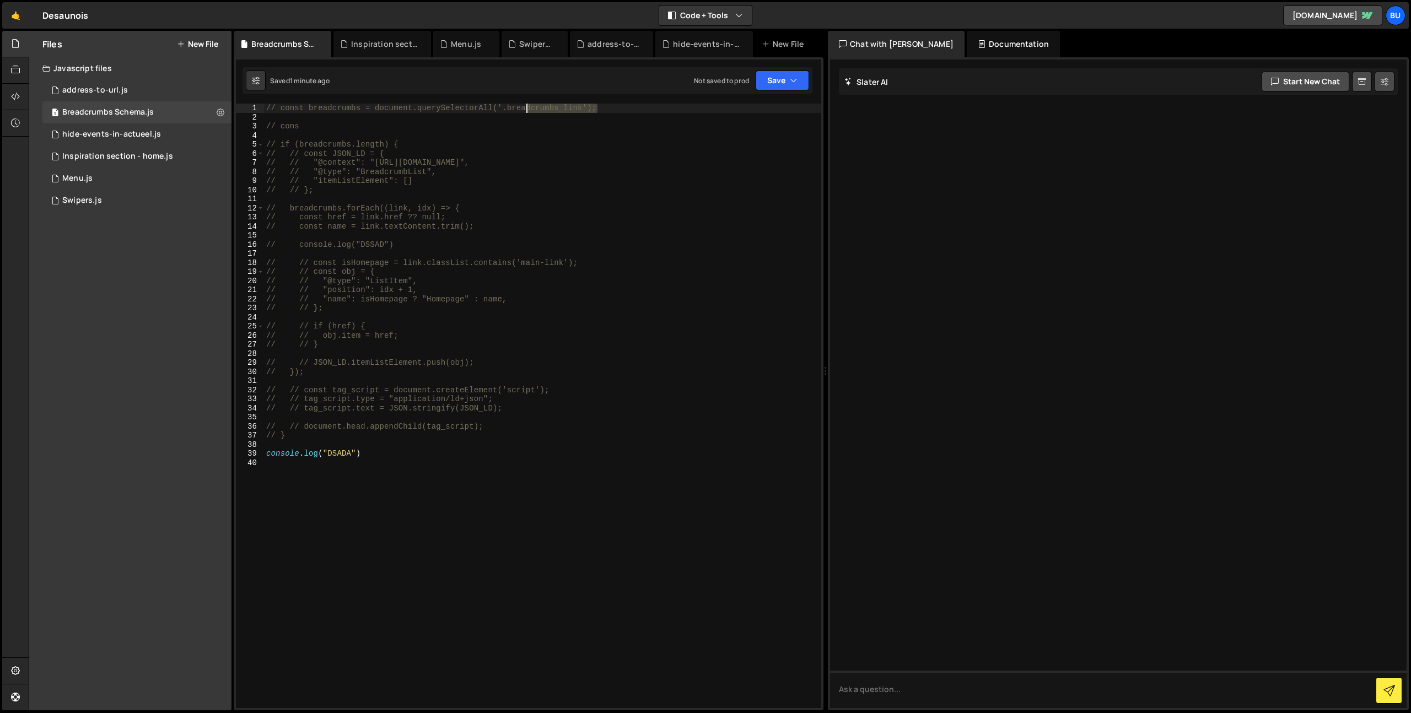
drag, startPoint x: 630, startPoint y: 105, endPoint x: 143, endPoint y: 73, distance: 488.2
click at [158, 84] on div "Files New File Javascript files 0 address-to-url.js 0 1 Breadcrumbs Schema.js 0…" at bounding box center [720, 371] width 1382 height 680
click at [407, 154] on div "// const breadcrumbs = document.querySelectorAll('.breadcrumbs_link'); // cons …" at bounding box center [542, 415] width 557 height 623
drag, startPoint x: 280, startPoint y: 109, endPoint x: 644, endPoint y: 111, distance: 363.7
click at [649, 109] on div "// const breadcrumbs = document.querySelectorAll('.breadcrumbs_link'); // cons …" at bounding box center [542, 415] width 557 height 623
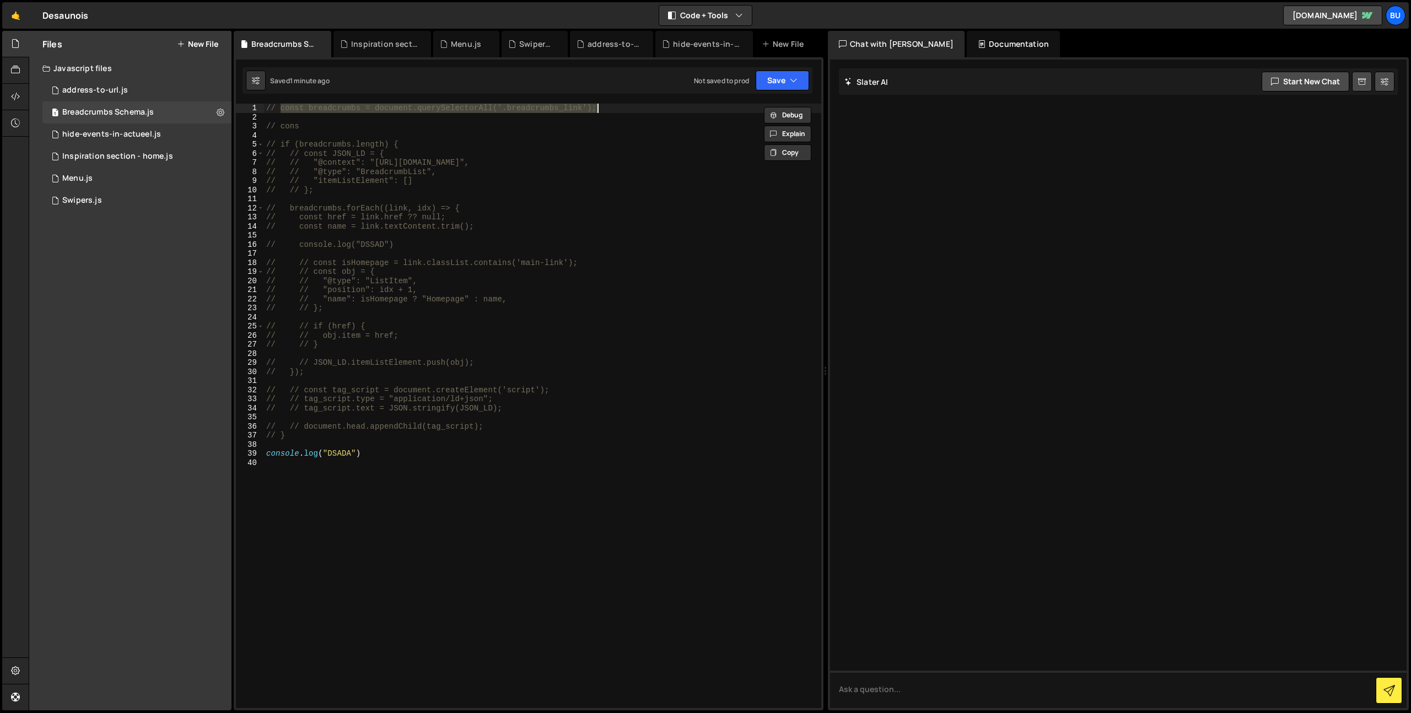
click at [395, 457] on div "// const breadcrumbs = document.querySelectorAll('.breadcrumbs_link'); // cons …" at bounding box center [542, 415] width 557 height 623
drag, startPoint x: 404, startPoint y: 440, endPoint x: 346, endPoint y: 432, distance: 58.4
click at [404, 440] on div "// const breadcrumbs = document.querySelectorAll('.breadcrumbs_link'); // cons …" at bounding box center [542, 415] width 557 height 623
type textarea "// }"
paste textarea "const breadcrumbs = document.querySelectorAll('.breadcrumbs_link');"
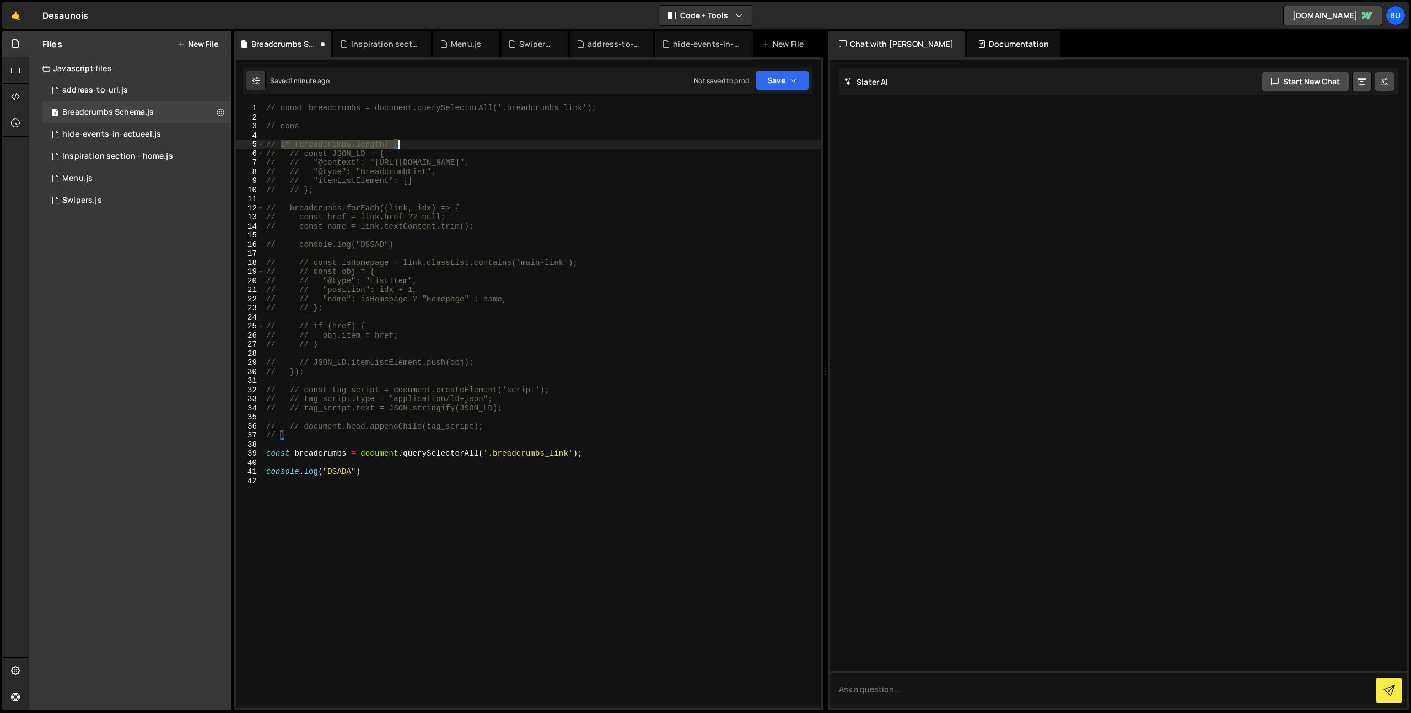
drag, startPoint x: 282, startPoint y: 143, endPoint x: 413, endPoint y: 144, distance: 131.2
click at [419, 148] on div "// const breadcrumbs = document.querySelectorAll('.breadcrumbs_link'); // cons …" at bounding box center [542, 415] width 557 height 623
type textarea "// if (breadcrumbs.length) {"
drag, startPoint x: 358, startPoint y: 462, endPoint x: 350, endPoint y: 463, distance: 7.8
click at [358, 462] on div "// const breadcrumbs = document.querySelectorAll('.breadcrumbs_link'); // cons …" at bounding box center [542, 415] width 557 height 623
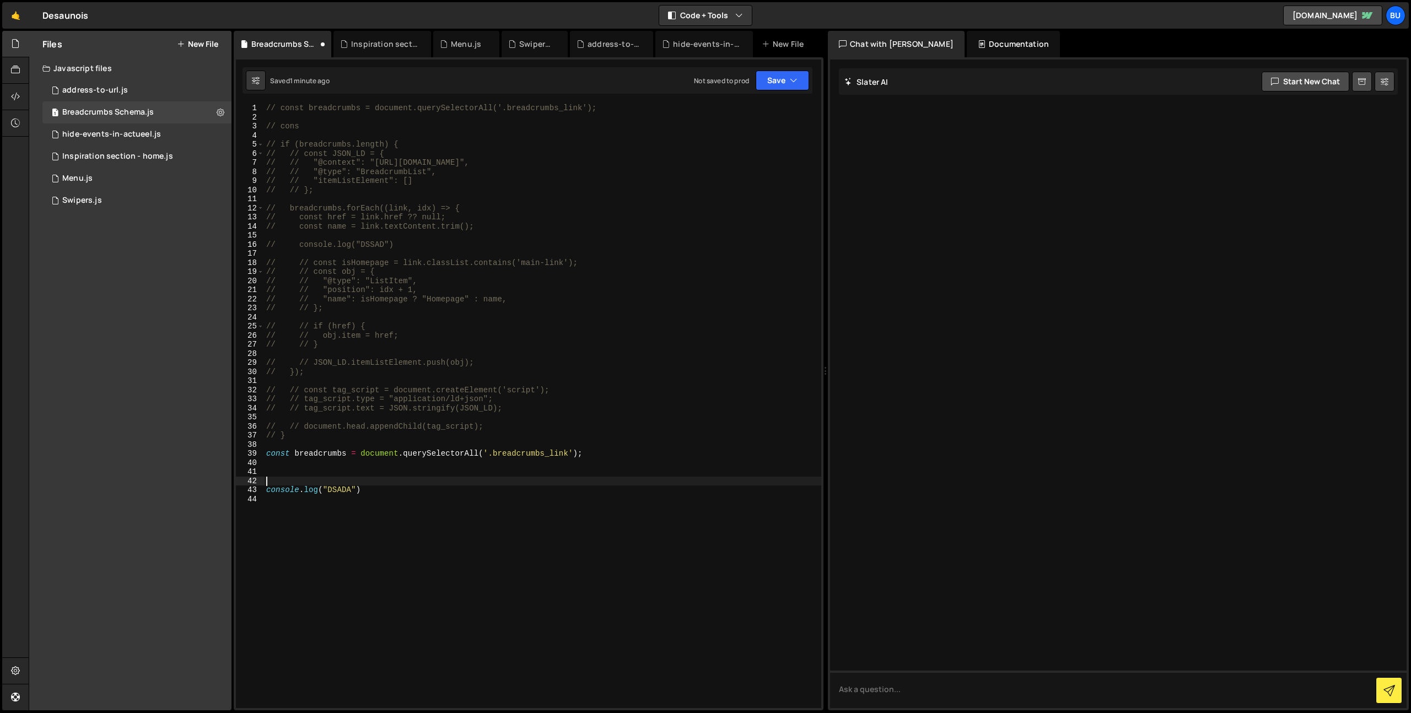
paste textarea "if (breadcrumbs.length) {"
type textarea "console.log("DSADA")"
click at [457, 180] on div "// const breadcrumbs = document.querySelectorAll('.breadcrumbs_link'); // cons …" at bounding box center [542, 415] width 557 height 623
click at [787, 80] on button "Save" at bounding box center [782, 81] width 53 height 20
drag, startPoint x: 758, startPoint y: 111, endPoint x: 695, endPoint y: 57, distance: 83.3
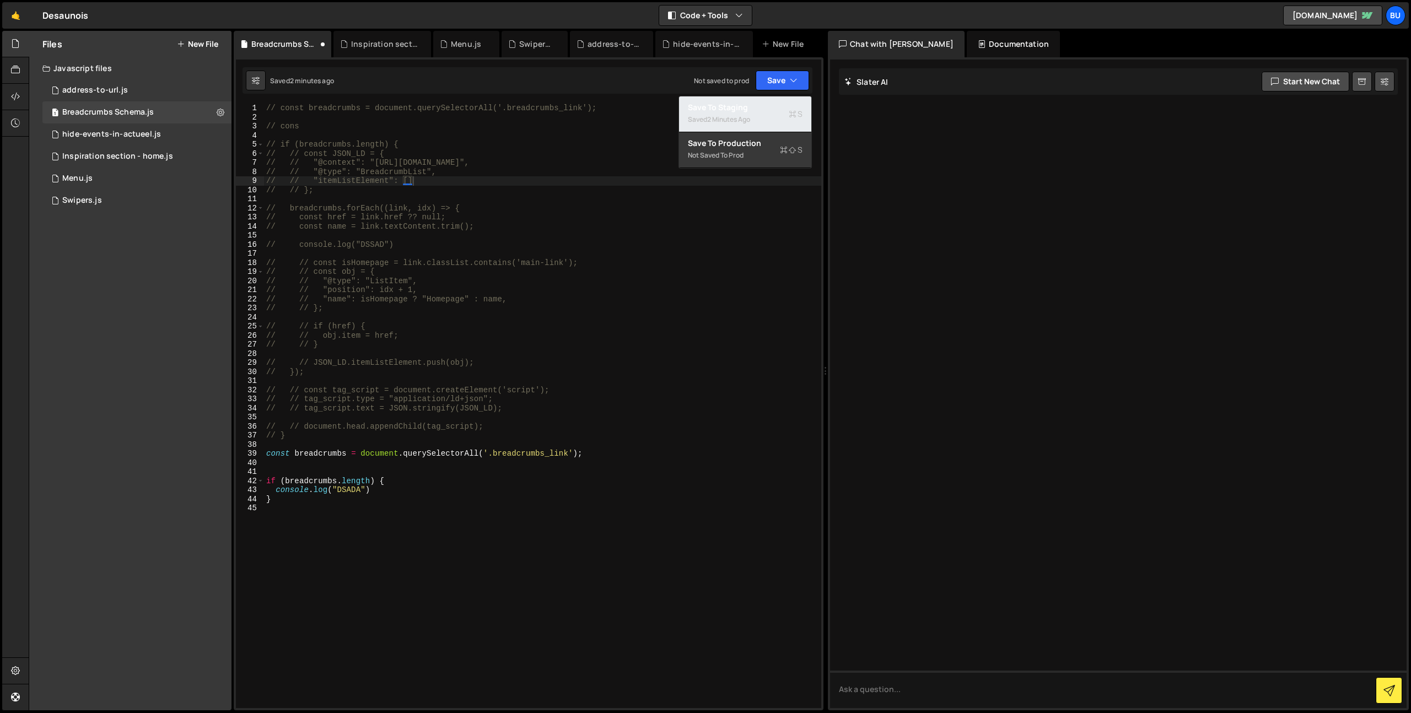
click at [758, 111] on div "Save to Staging S" at bounding box center [745, 107] width 115 height 11
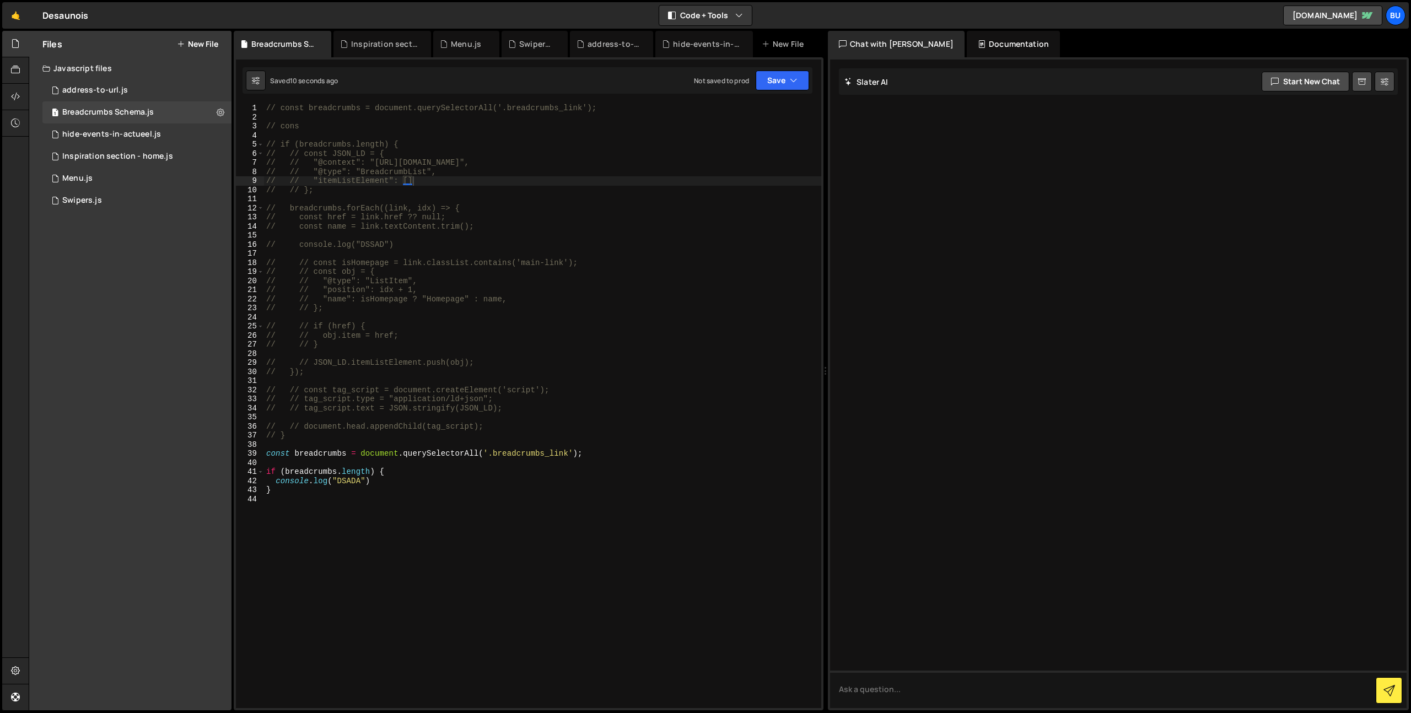
click at [488, 341] on div "// const breadcrumbs = document.querySelectorAll('.breadcrumbs_link'); // cons …" at bounding box center [542, 415] width 557 height 623
click at [459, 366] on div "// const breadcrumbs = document.querySelectorAll('.breadcrumbs_link'); // cons …" at bounding box center [542, 415] width 557 height 623
drag, startPoint x: 305, startPoint y: 491, endPoint x: 300, endPoint y: 465, distance: 26.9
click at [305, 491] on div "// const breadcrumbs = document.querySelectorAll('.breadcrumbs_link'); // cons …" at bounding box center [542, 415] width 557 height 623
click at [325, 452] on div "// const breadcrumbs = document.querySelectorAll('.breadcrumbs_link'); // cons …" at bounding box center [542, 415] width 557 height 623
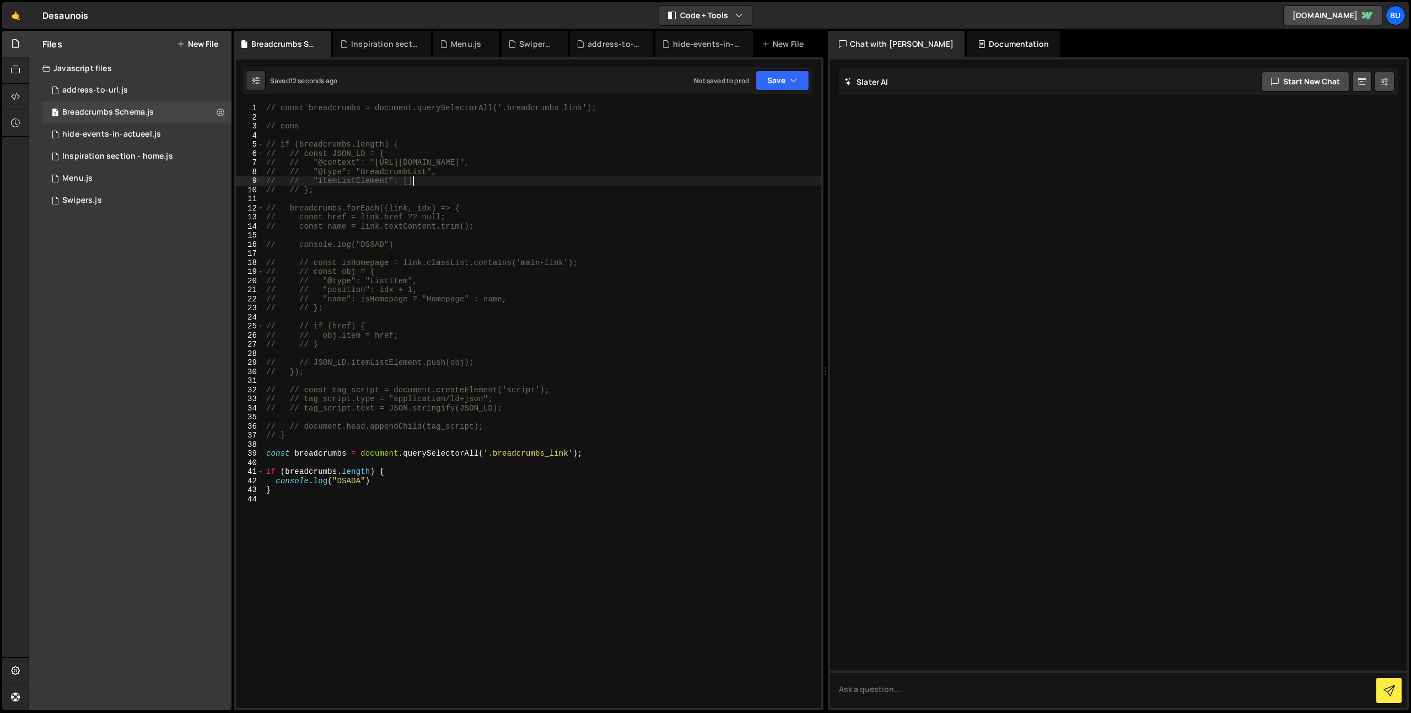
drag, startPoint x: 440, startPoint y: 182, endPoint x: 447, endPoint y: 169, distance: 15.5
click at [440, 182] on div "// const breadcrumbs = document.querySelectorAll('.breadcrumbs_link'); // cons …" at bounding box center [542, 415] width 557 height 623
drag, startPoint x: 477, startPoint y: 165, endPoint x: 473, endPoint y: 146, distance: 19.2
click at [481, 163] on div "// const breadcrumbs = document.querySelectorAll('.breadcrumbs_link'); // cons …" at bounding box center [542, 415] width 557 height 623
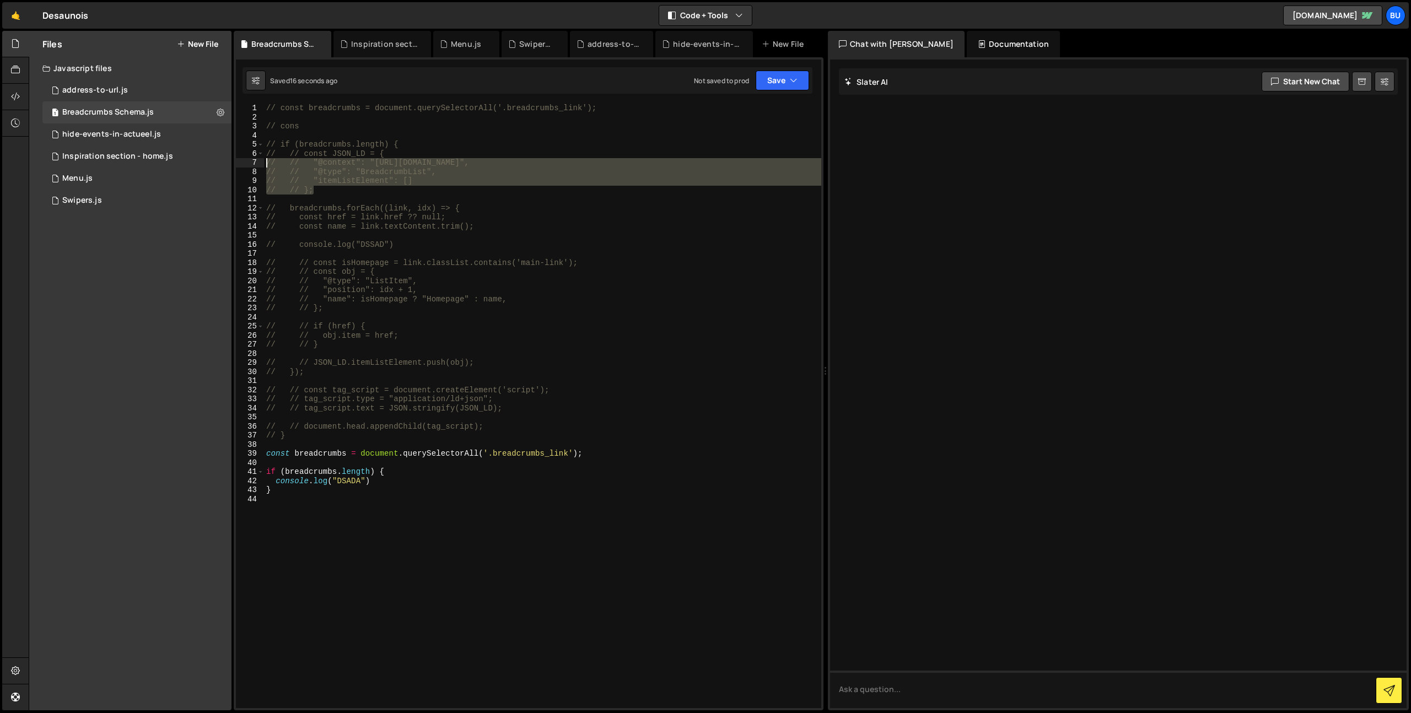
drag, startPoint x: 327, startPoint y: 193, endPoint x: 238, endPoint y: 155, distance: 97.5
click at [237, 155] on div "// // "@context": "https://schema.org", 1 2 3 4 5 6 7 8 9 10 11 12 13 14 15 16 …" at bounding box center [528, 406] width 585 height 605
click at [452, 165] on div "// const breadcrumbs = document.querySelectorAll('.breadcrumbs_link'); // cons …" at bounding box center [542, 406] width 557 height 605
type textarea "// "@context": "https://schema.org","
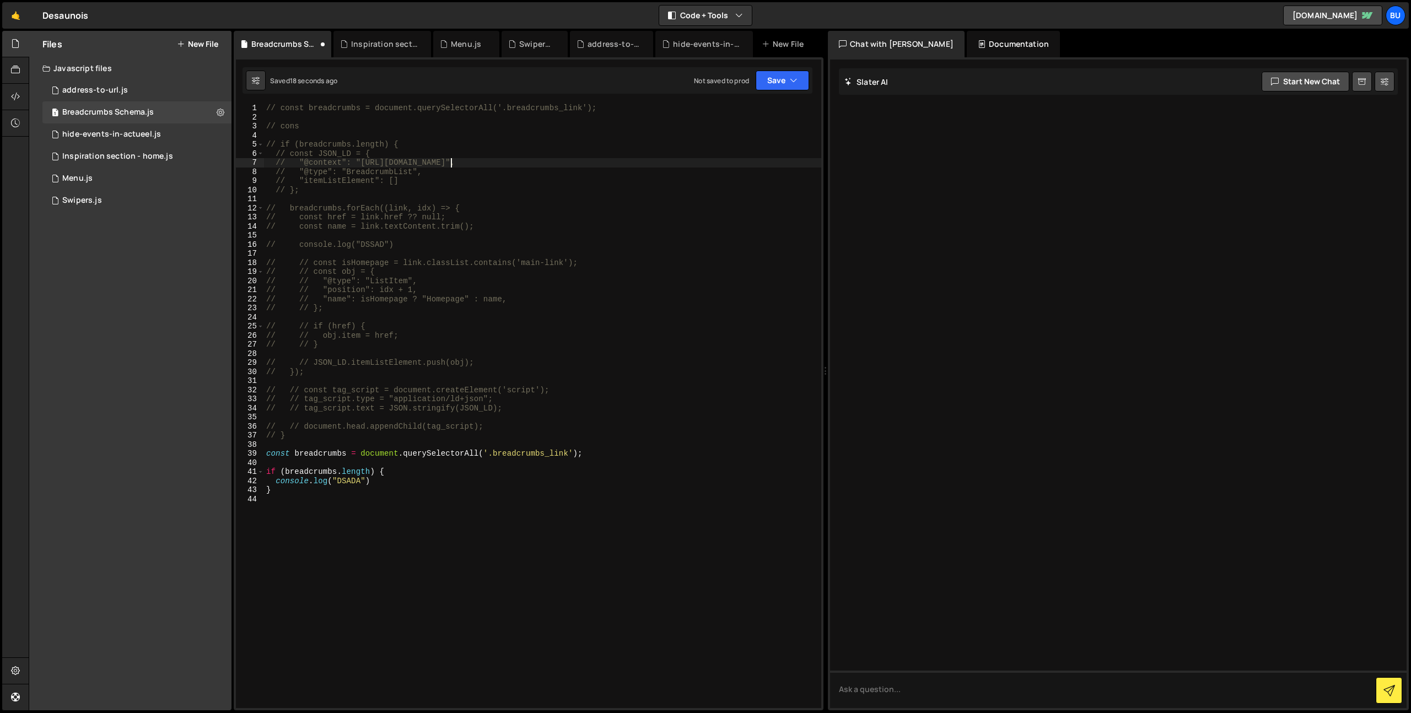
click at [462, 139] on div "// const breadcrumbs = document.querySelectorAll('.breadcrumbs_link'); // cons …" at bounding box center [542, 415] width 557 height 623
click at [392, 482] on div "// const breadcrumbs = document.querySelectorAll('.breadcrumbs_link'); // cons …" at bounding box center [542, 415] width 557 height 623
drag, startPoint x: 280, startPoint y: 146, endPoint x: 417, endPoint y: 143, distance: 136.2
click at [417, 145] on div "// const breadcrumbs = document.querySelectorAll('.breadcrumbs_link'); // cons …" at bounding box center [542, 415] width 557 height 623
click at [433, 187] on div "// const breadcrumbs = document.querySelectorAll('.breadcrumbs_link'); // cons …" at bounding box center [542, 415] width 557 height 623
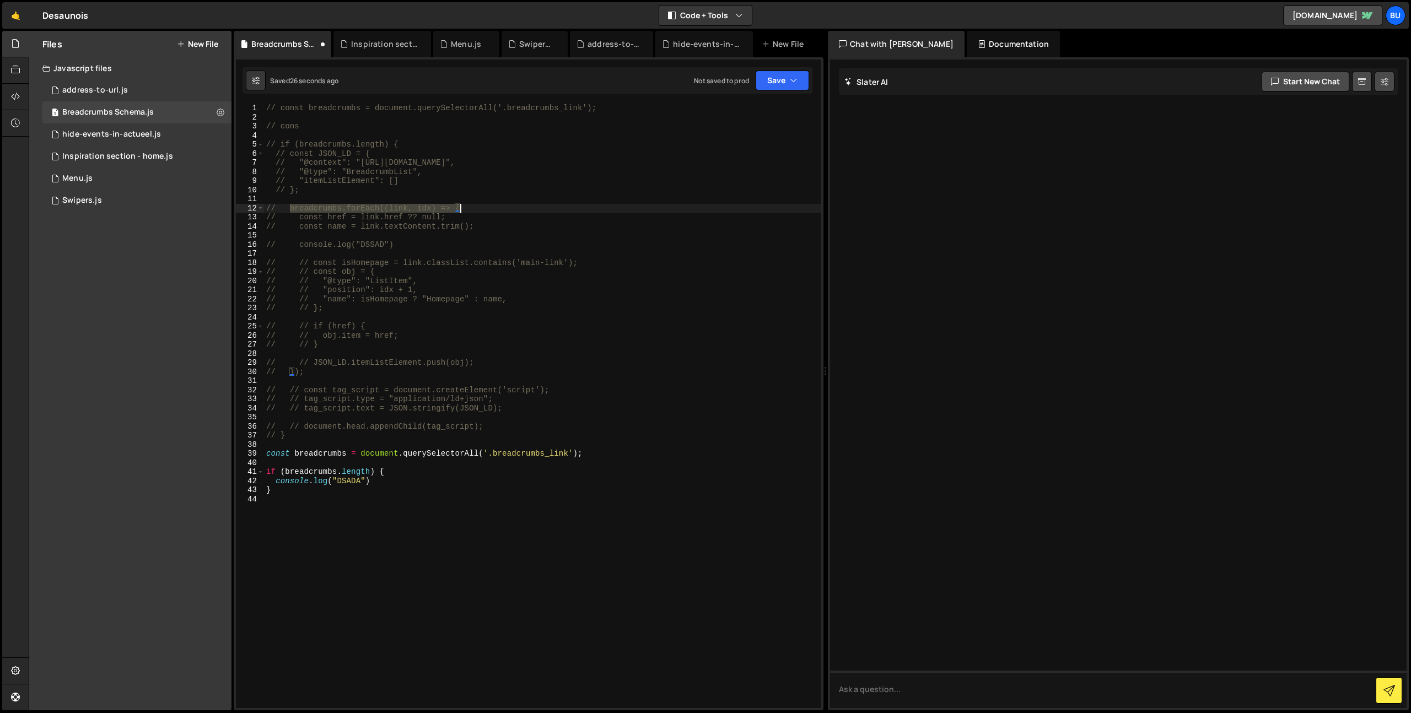
drag, startPoint x: 288, startPoint y: 212, endPoint x: 497, endPoint y: 207, distance: 208.4
click at [505, 210] on div "// const breadcrumbs = document.querySelectorAll('.breadcrumbs_link'); // cons …" at bounding box center [542, 415] width 557 height 623
click at [392, 479] on div "// const breadcrumbs = document.querySelectorAll('.breadcrumbs_link'); // cons …" at bounding box center [542, 415] width 557 height 623
type textarea "console.log("DSADA")"
paste textarea "breadcrumbs.forEach((link, idx) => {"
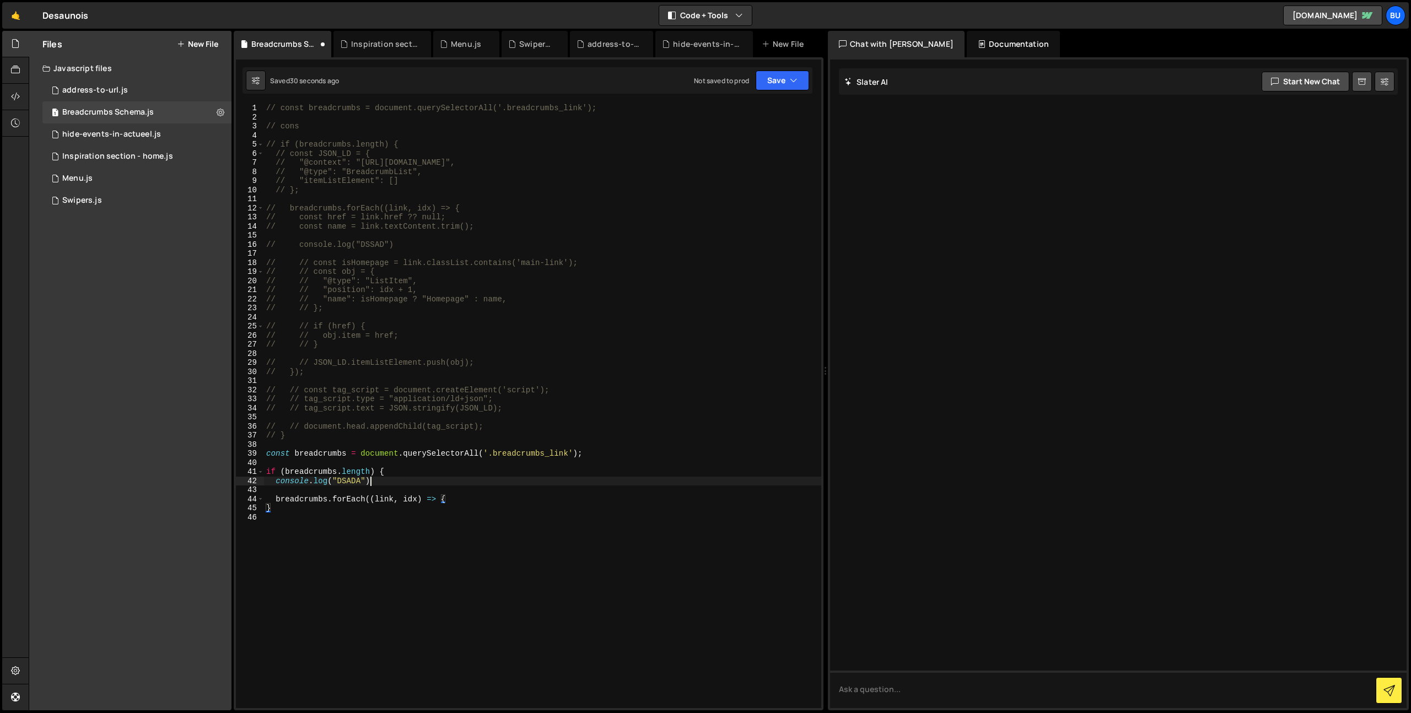
drag, startPoint x: 396, startPoint y: 481, endPoint x: 408, endPoint y: 472, distance: 14.5
click at [408, 473] on div "// const breadcrumbs = document.querySelectorAll('.breadcrumbs_link'); // cons …" at bounding box center [542, 415] width 557 height 623
click at [465, 491] on div "// const breadcrumbs = document.querySelectorAll('.breadcrumbs_link'); // cons …" at bounding box center [542, 415] width 557 height 623
paste textarea "console.log("DSADA")"
click at [389, 489] on div "// const breadcrumbs = document.querySelectorAll('.breadcrumbs_link'); // cons …" at bounding box center [542, 415] width 557 height 623
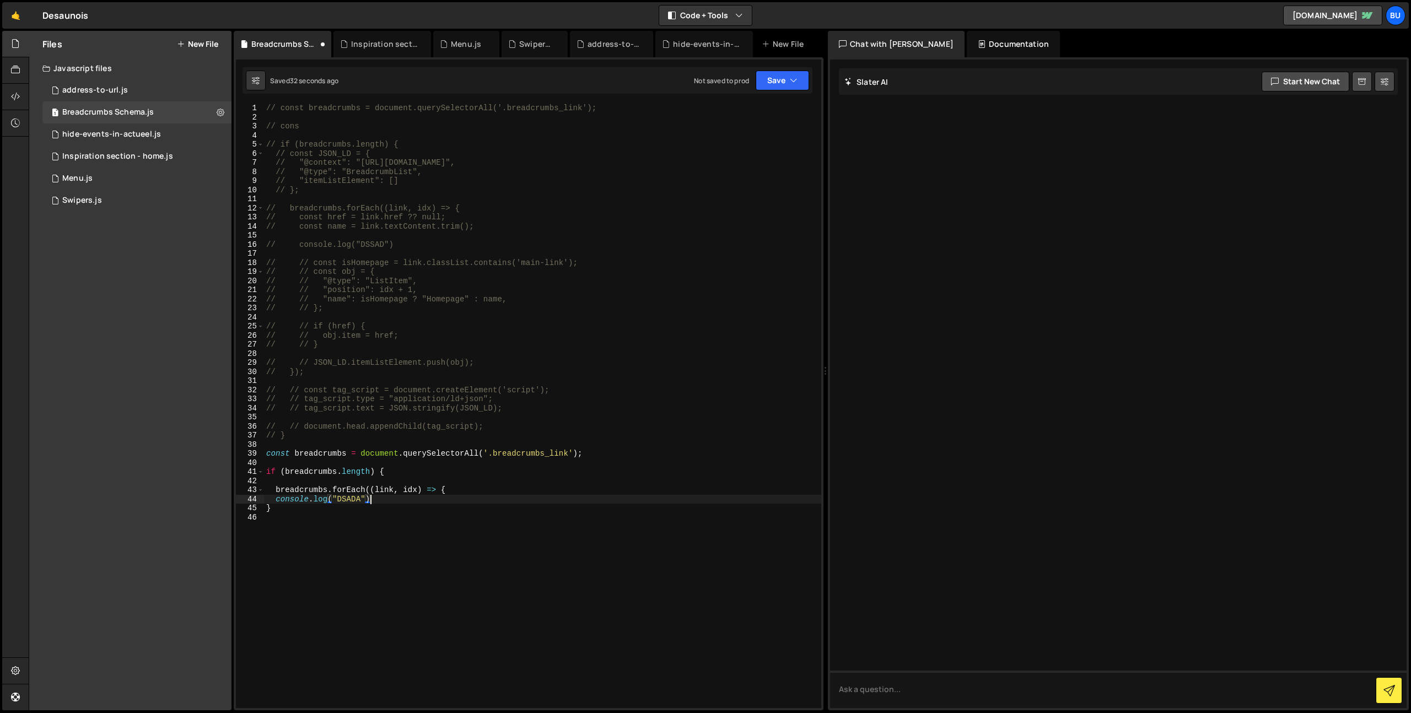
click at [389, 489] on div "// const breadcrumbs = document.querySelectorAll('.breadcrumbs_link'); // cons …" at bounding box center [542, 415] width 557 height 623
click at [353, 500] on div "// const breadcrumbs = document.querySelectorAll('.breadcrumbs_link'); // cons …" at bounding box center [542, 415] width 557 height 623
paste textarea "link"
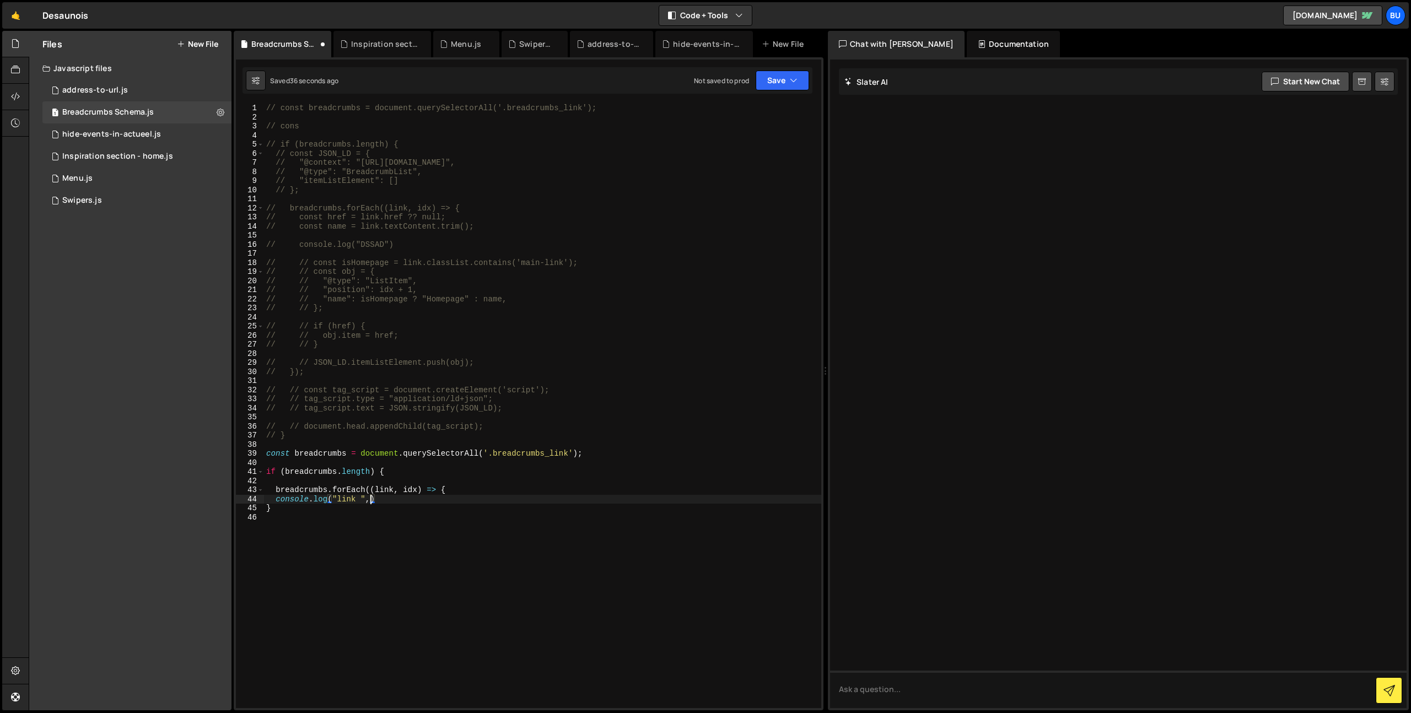
paste textarea "link"
click at [482, 505] on div "// const breadcrumbs = document.querySelectorAll('.breadcrumbs_link'); // cons …" at bounding box center [542, 415] width 557 height 623
drag, startPoint x: 440, startPoint y: 499, endPoint x: 463, endPoint y: 492, distance: 24.8
click at [466, 492] on div "// const breadcrumbs = document.querySelectorAll('.breadcrumbs_link'); // cons …" at bounding box center [542, 415] width 557 height 623
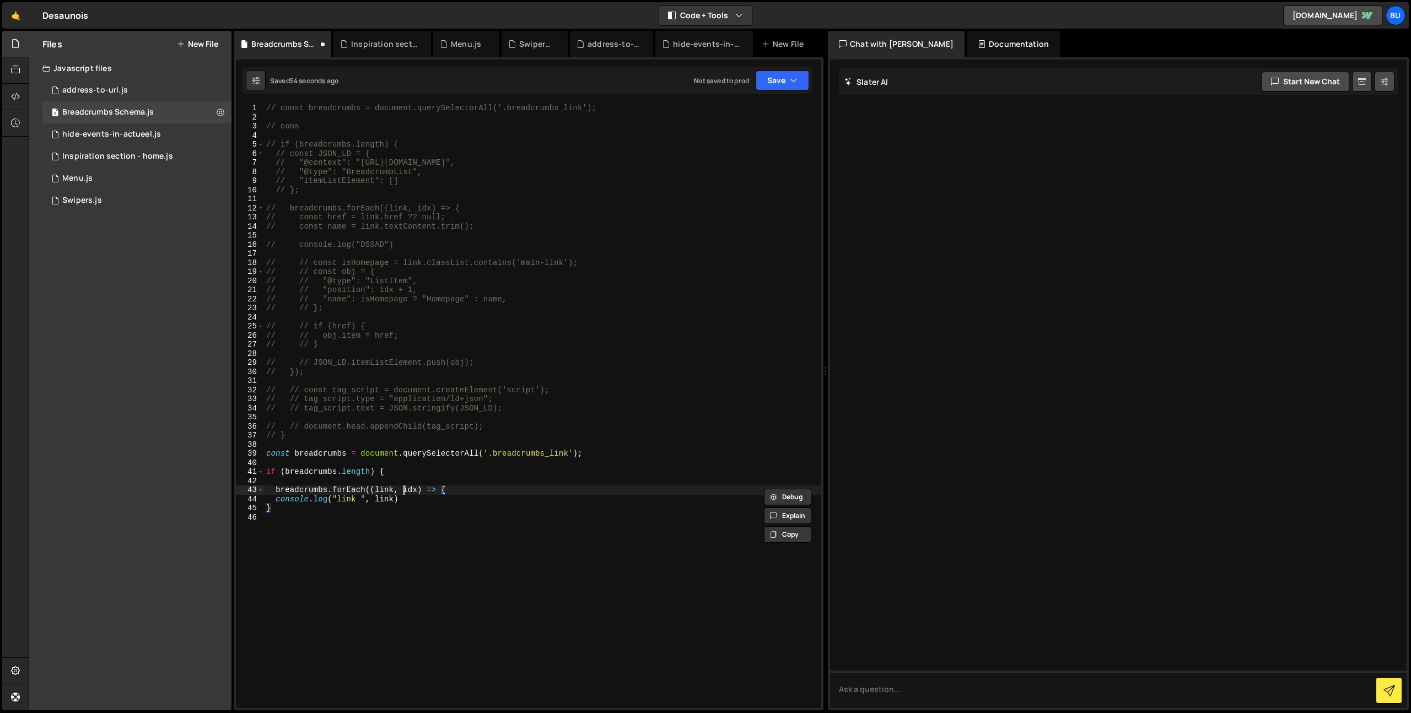
click at [405, 488] on div "// const breadcrumbs = document.querySelectorAll('.breadcrumbs_link'); // cons …" at bounding box center [542, 415] width 557 height 623
click at [408, 503] on div "// const breadcrumbs = document.querySelectorAll('.breadcrumbs_link'); // cons …" at bounding box center [542, 415] width 557 height 623
paste textarea "breadcrumbs.forEach((link, idx) => {"
click at [408, 490] on div "// const breadcrumbs = document.querySelectorAll('.breadcrumbs_link'); // cons …" at bounding box center [542, 415] width 557 height 623
drag, startPoint x: 408, startPoint y: 490, endPoint x: 381, endPoint y: 497, distance: 27.7
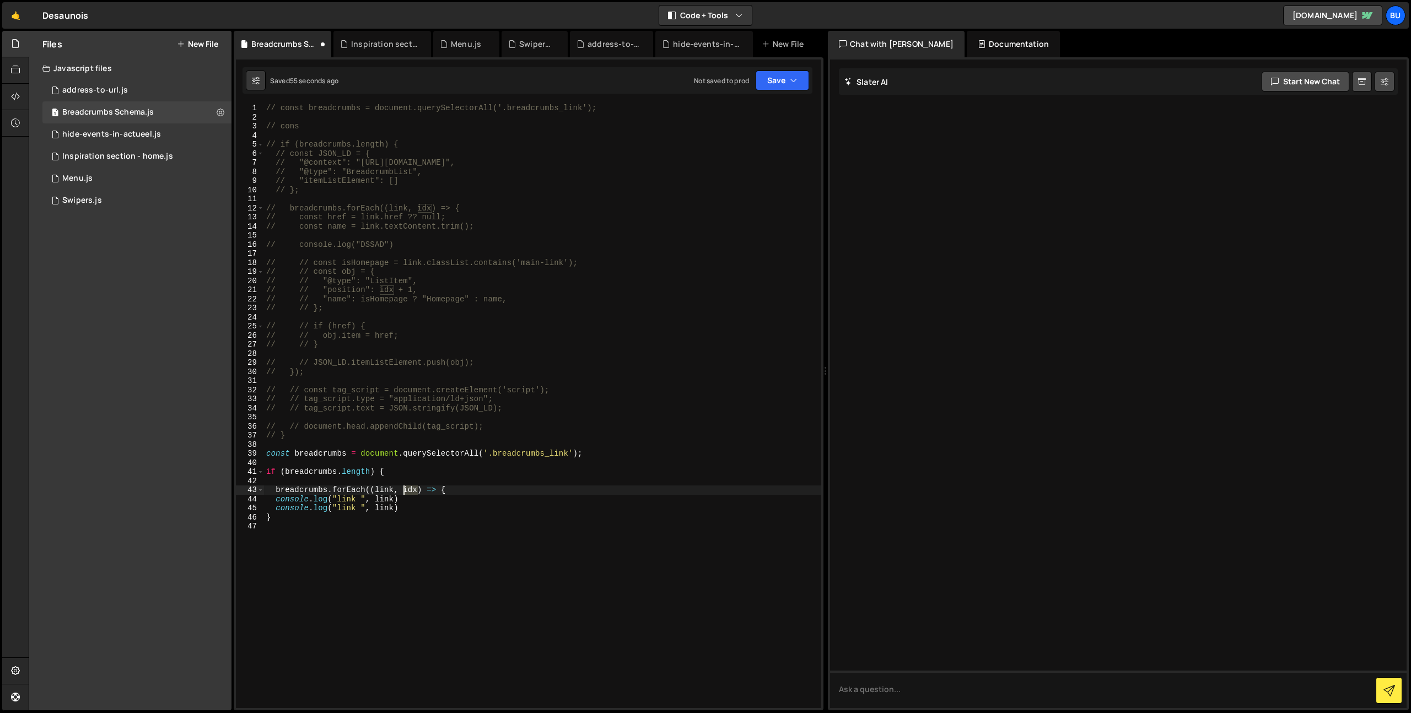
click at [408, 490] on div "// const breadcrumbs = document.querySelectorAll('.breadcrumbs_link'); // cons …" at bounding box center [542, 415] width 557 height 623
click at [341, 510] on div "// const breadcrumbs = document.querySelectorAll('.breadcrumbs_link'); // cons …" at bounding box center [542, 415] width 557 height 623
click at [340, 510] on div "// const breadcrumbs = document.querySelectorAll('.breadcrumbs_link'); // cons …" at bounding box center [542, 415] width 557 height 623
paste textarea "idx"
click at [378, 511] on div "// const breadcrumbs = document.querySelectorAll('.breadcrumbs_link'); // cons …" at bounding box center [542, 415] width 557 height 623
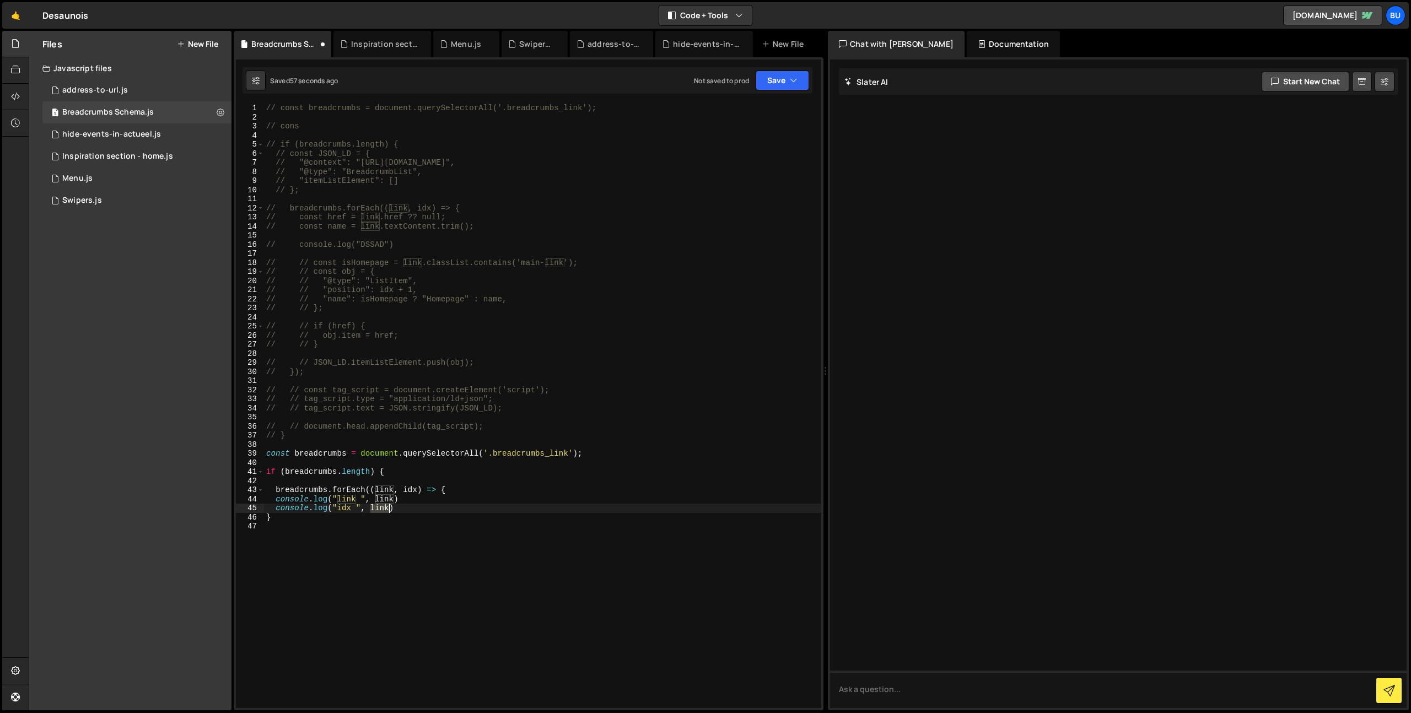
drag, startPoint x: 378, startPoint y: 511, endPoint x: 397, endPoint y: 508, distance: 19.5
click at [378, 511] on div "// const breadcrumbs = document.querySelectorAll('.breadcrumbs_link'); // cons …" at bounding box center [542, 415] width 557 height 623
paste textarea "idx"
click at [424, 506] on div "// const breadcrumbs = document.querySelectorAll('.breadcrumbs_link'); // cons …" at bounding box center [542, 415] width 557 height 623
click at [470, 504] on div "// const breadcrumbs = document.querySelectorAll('.breadcrumbs_link'); // cons …" at bounding box center [542, 415] width 557 height 623
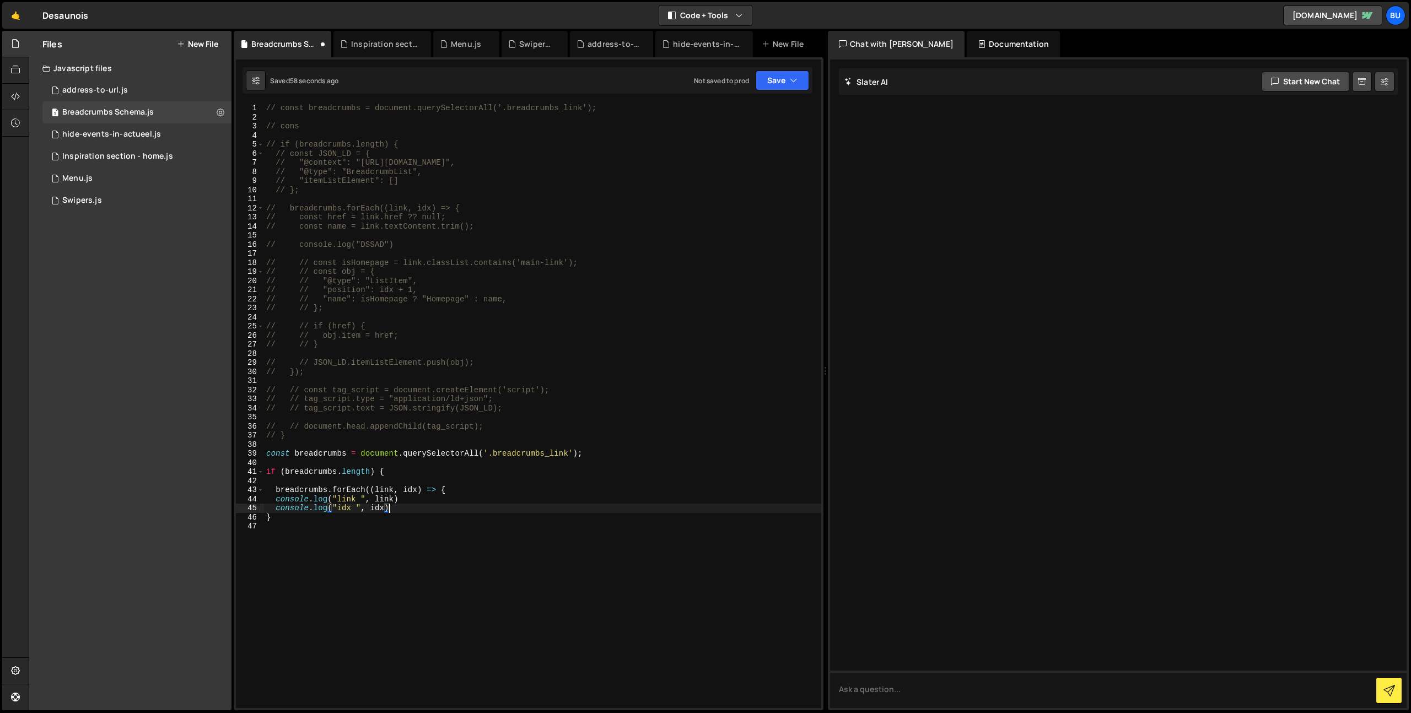
click at [460, 500] on div "// const breadcrumbs = document.querySelectorAll('.breadcrumbs_link'); // cons …" at bounding box center [542, 415] width 557 height 623
click at [443, 508] on div "// const breadcrumbs = document.querySelectorAll('.breadcrumbs_link'); // cons …" at bounding box center [542, 415] width 557 height 623
type textarea "console.log("idx ", idx)"
click at [542, 184] on div "// const breadcrumbs = document.querySelectorAll('.breadcrumbs_link'); // cons …" at bounding box center [542, 415] width 557 height 623
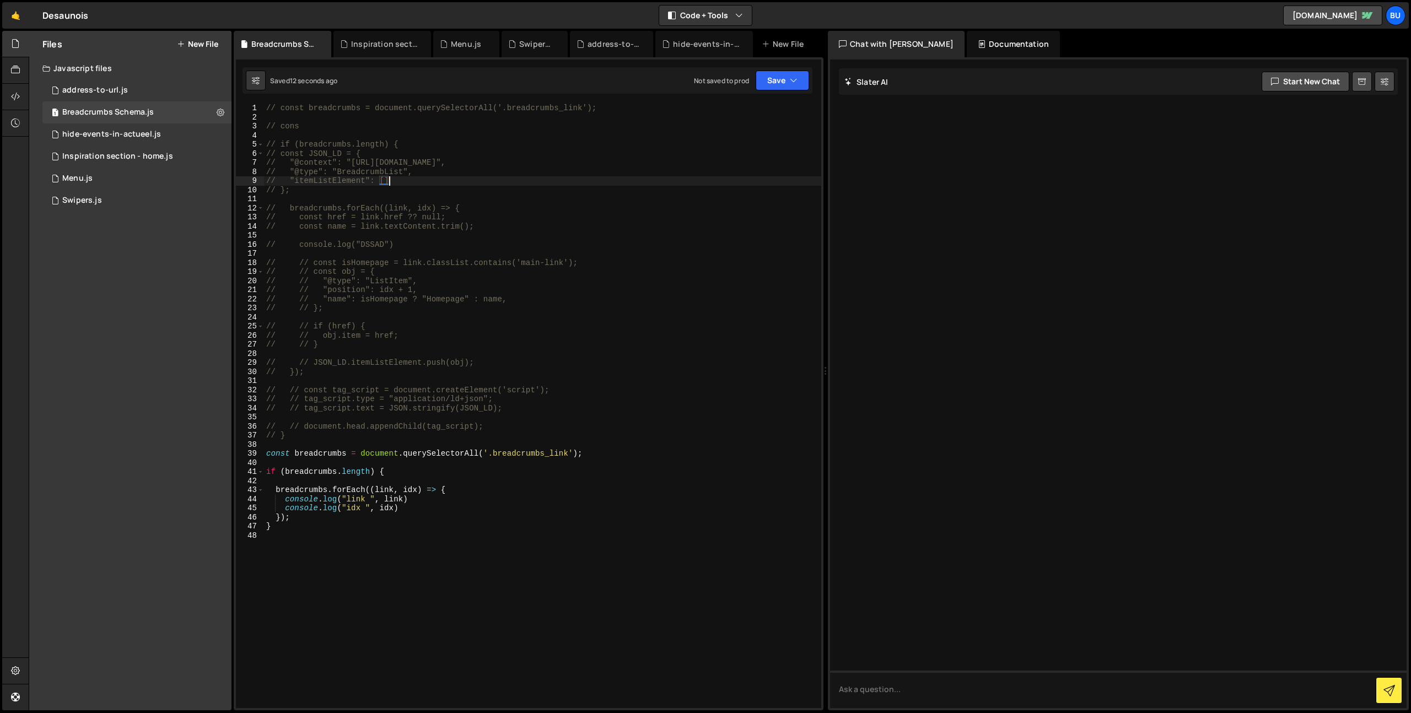
click at [428, 403] on div "// const breadcrumbs = document.querySelectorAll('.breadcrumbs_link'); // cons …" at bounding box center [542, 415] width 557 height 623
click at [454, 428] on div "// const breadcrumbs = document.querySelectorAll('.breadcrumbs_link'); // cons …" at bounding box center [542, 415] width 557 height 623
drag, startPoint x: 407, startPoint y: 493, endPoint x: 444, endPoint y: 366, distance: 132.0
click at [407, 493] on div "// const breadcrumbs = document.querySelectorAll('.breadcrumbs_link'); // cons …" at bounding box center [542, 415] width 557 height 623
click at [338, 162] on div "// const breadcrumbs = document.querySelectorAll('.breadcrumbs_link'); // cons …" at bounding box center [542, 415] width 557 height 623
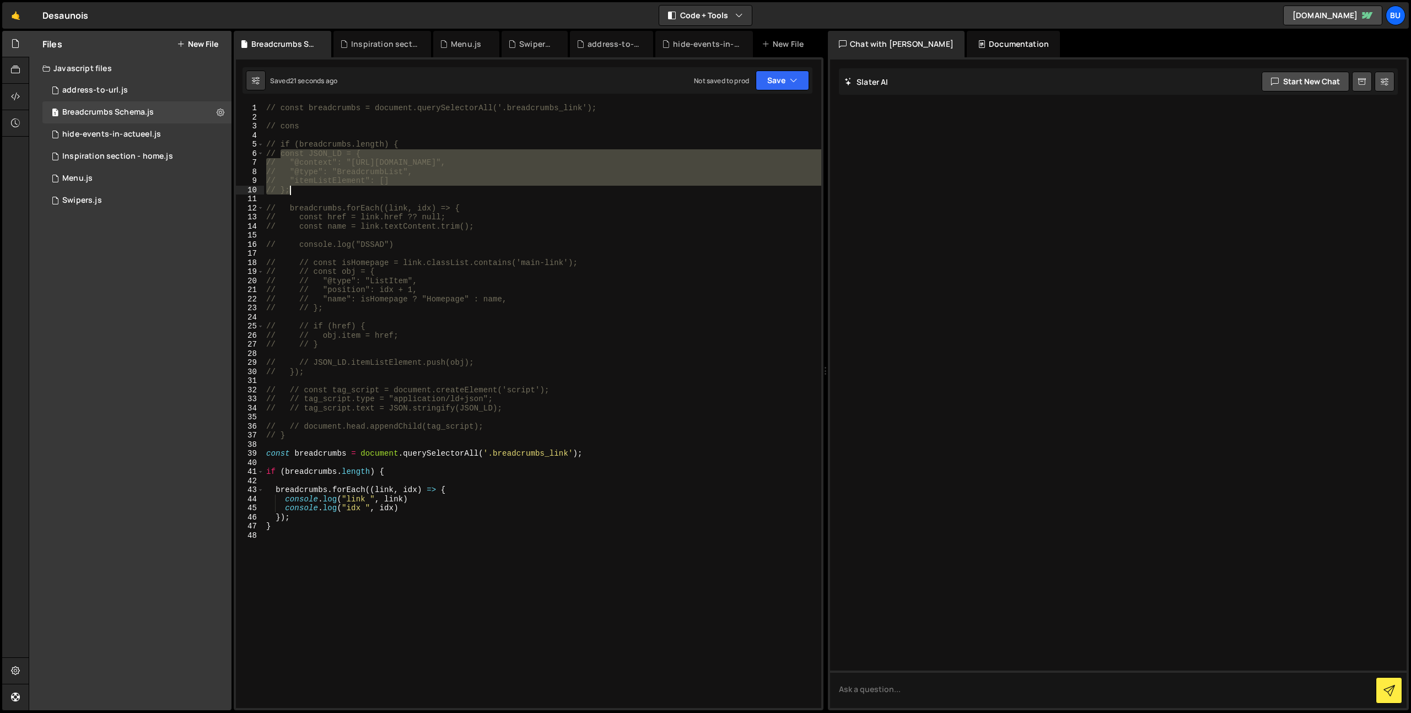
drag, startPoint x: 282, startPoint y: 155, endPoint x: 328, endPoint y: 179, distance: 52.3
click at [327, 188] on div "// const breadcrumbs = document.querySelectorAll('.breadcrumbs_link'); // cons …" at bounding box center [542, 415] width 557 height 623
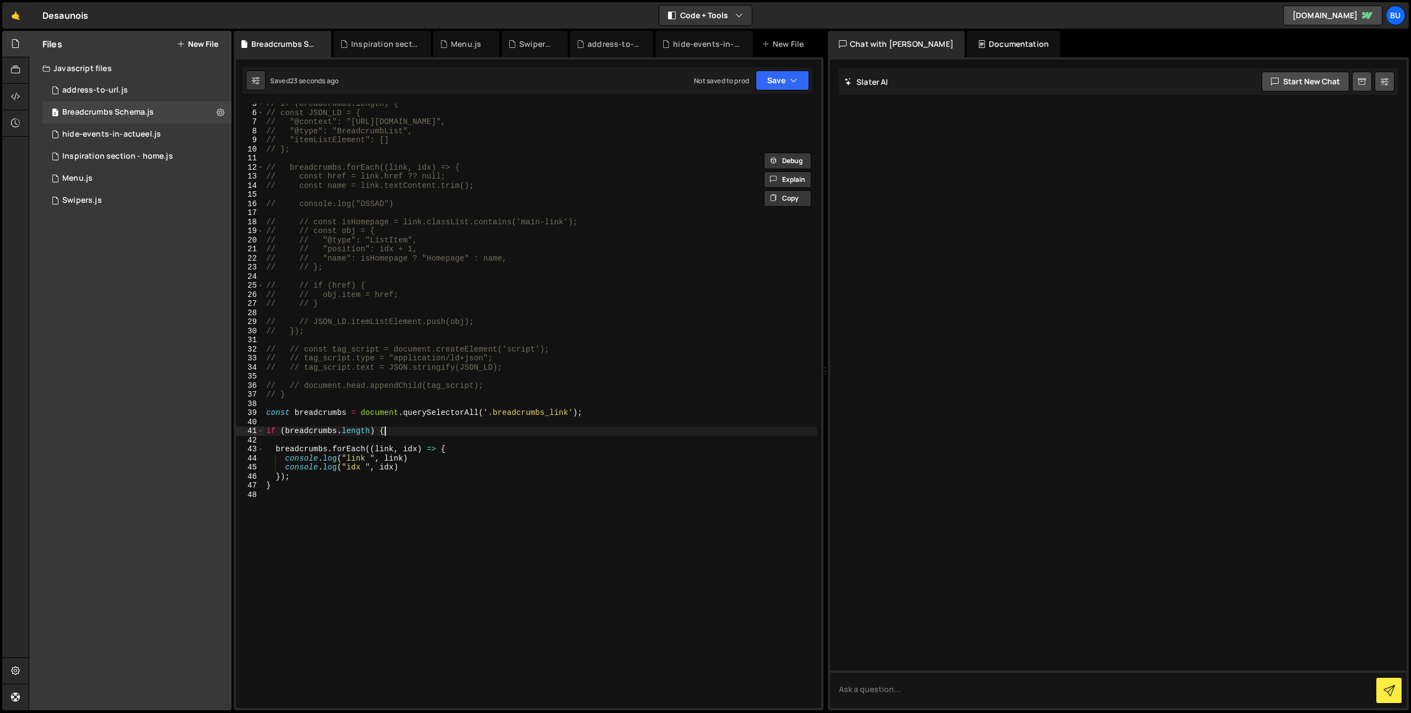
drag, startPoint x: 457, startPoint y: 432, endPoint x: 450, endPoint y: 430, distance: 7.9
click at [457, 432] on div "// if (breadcrumbs.length) { // const JSON_LD = { // "@context": "https://schem…" at bounding box center [540, 410] width 553 height 623
paste textarea "// };"
drag, startPoint x: 303, startPoint y: 472, endPoint x: 246, endPoint y: 441, distance: 63.9
click at [246, 441] on div "// }; 5 6 7 8 9 10 11 12 13 14 15 16 17 18 19 20 21 22 23 24 25 26 27 28 29 30 …" at bounding box center [528, 406] width 585 height 605
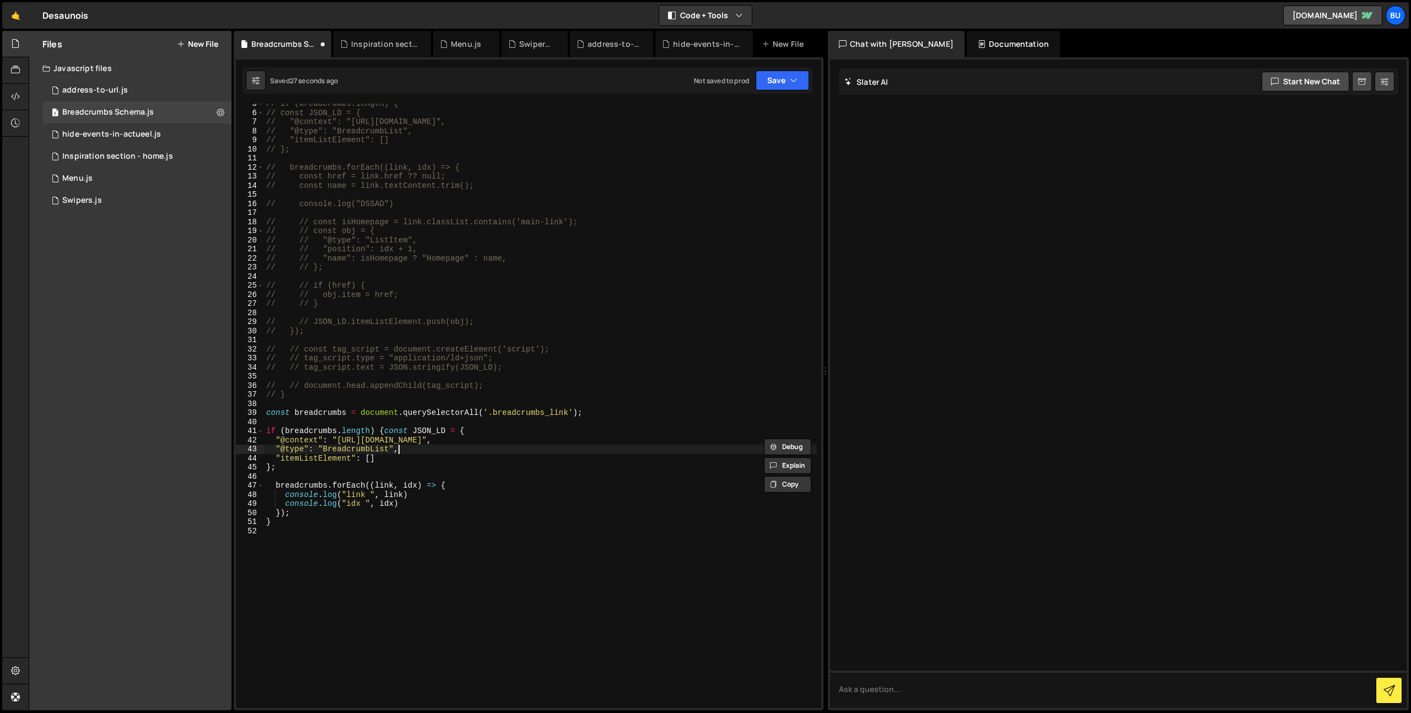
click at [384, 430] on div "// if (breadcrumbs.length) { // const JSON_LD = { // "@context": "https://schem…" at bounding box center [540, 410] width 553 height 623
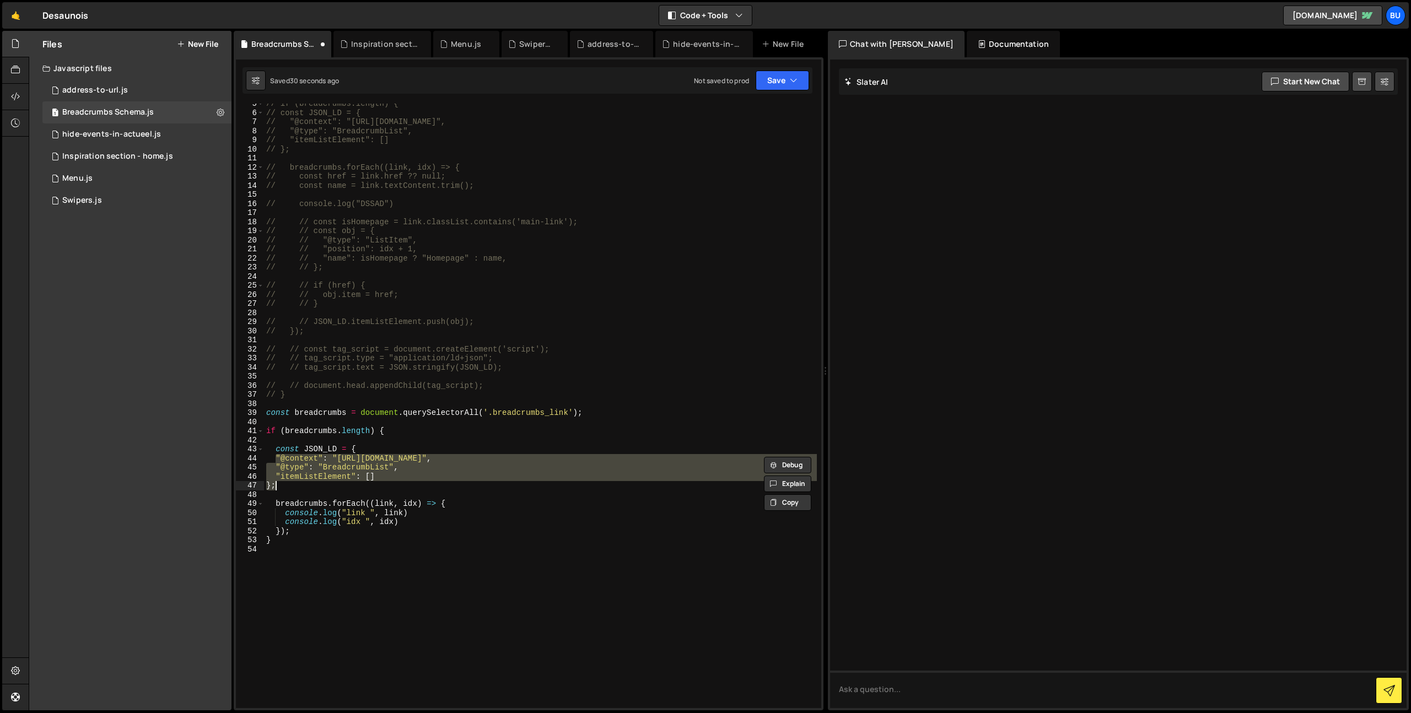
type textarea ""itemListElement": [] };"
click at [398, 213] on div "// if (breadcrumbs.length) { // const JSON_LD = { // "@context": "https://schem…" at bounding box center [540, 410] width 553 height 623
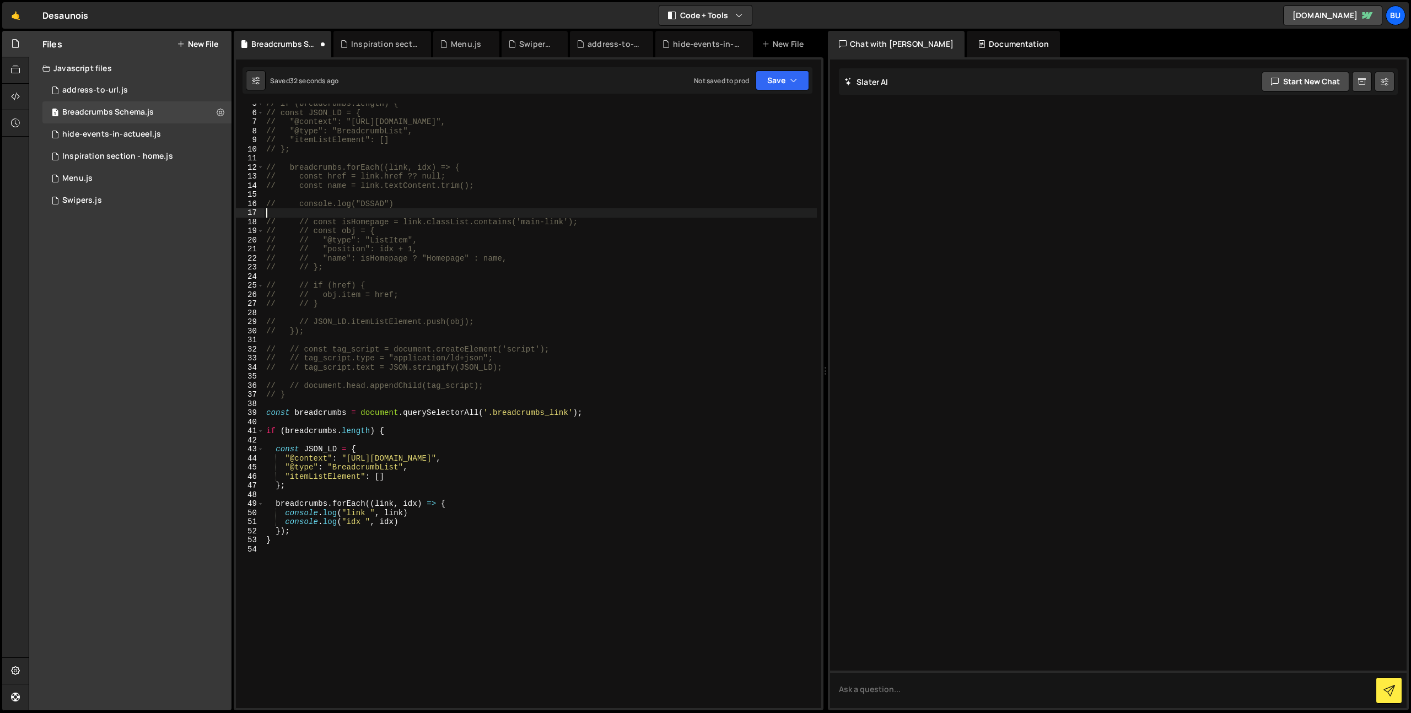
click at [436, 205] on div "// if (breadcrumbs.length) { // const JSON_LD = { // "@context": "https://schem…" at bounding box center [540, 410] width 553 height 623
click at [366, 269] on div "// if (breadcrumbs.length) { // const JSON_LD = { // "@context": "https://schem…" at bounding box center [540, 410] width 553 height 623
click at [389, 258] on div "// if (breadcrumbs.length) { // const JSON_LD = { // "@context": "https://schem…" at bounding box center [540, 410] width 553 height 623
click at [389, 259] on div "// if (breadcrumbs.length) { // const JSON_LD = { // "@context": "https://schem…" at bounding box center [540, 410] width 553 height 623
click at [447, 261] on div "// if (breadcrumbs.length) { // const JSON_LD = { // "@context": "https://schem…" at bounding box center [540, 410] width 553 height 623
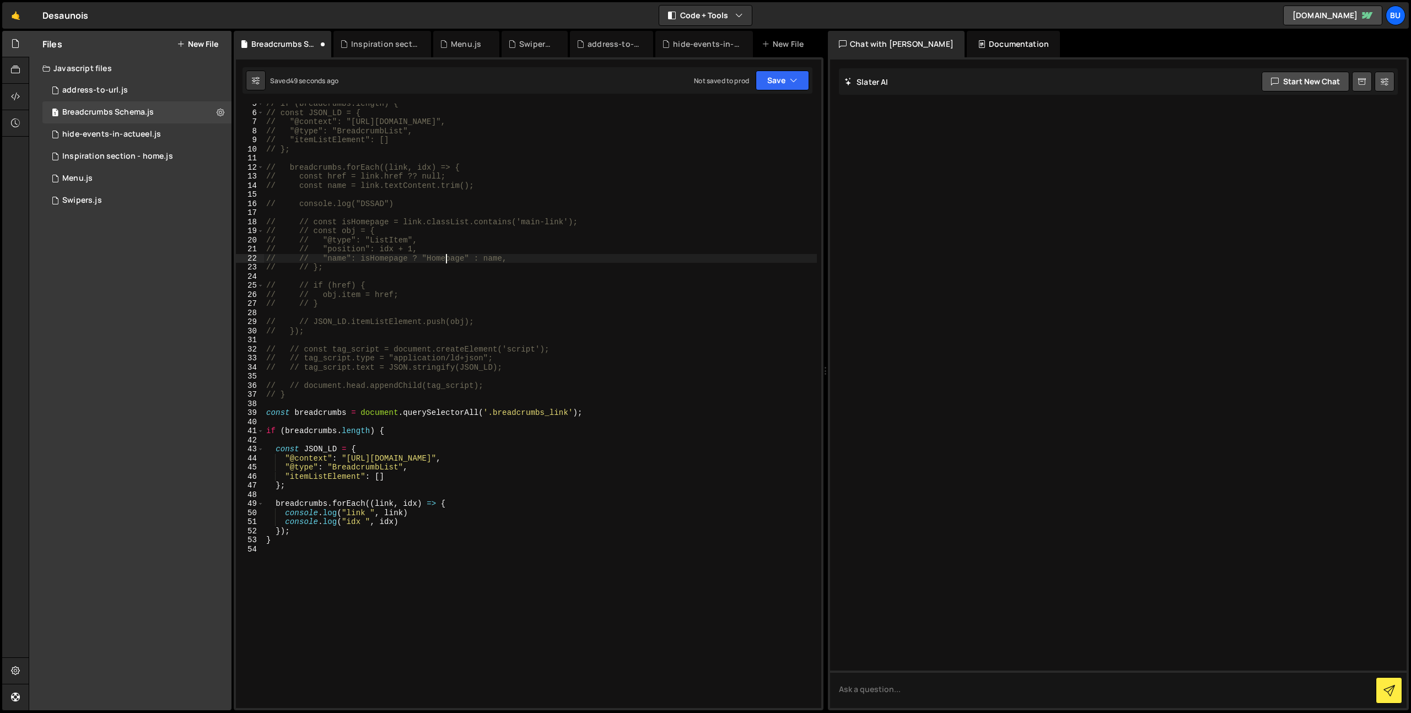
click at [447, 261] on div "// if (breadcrumbs.length) { // const JSON_LD = { // "@context": "https://schem…" at bounding box center [540, 410] width 553 height 623
click at [491, 261] on div "// if (breadcrumbs.length) { // const JSON_LD = { // "@context": "https://schem…" at bounding box center [540, 410] width 553 height 623
drag, startPoint x: 491, startPoint y: 261, endPoint x: 468, endPoint y: 257, distance: 23.5
click at [491, 261] on div "// if (breadcrumbs.length) { // const JSON_LD = { // "@context": "https://schem…" at bounding box center [540, 410] width 553 height 623
click at [449, 261] on div "// if (breadcrumbs.length) { // const JSON_LD = { // "@context": "https://schem…" at bounding box center [540, 410] width 553 height 623
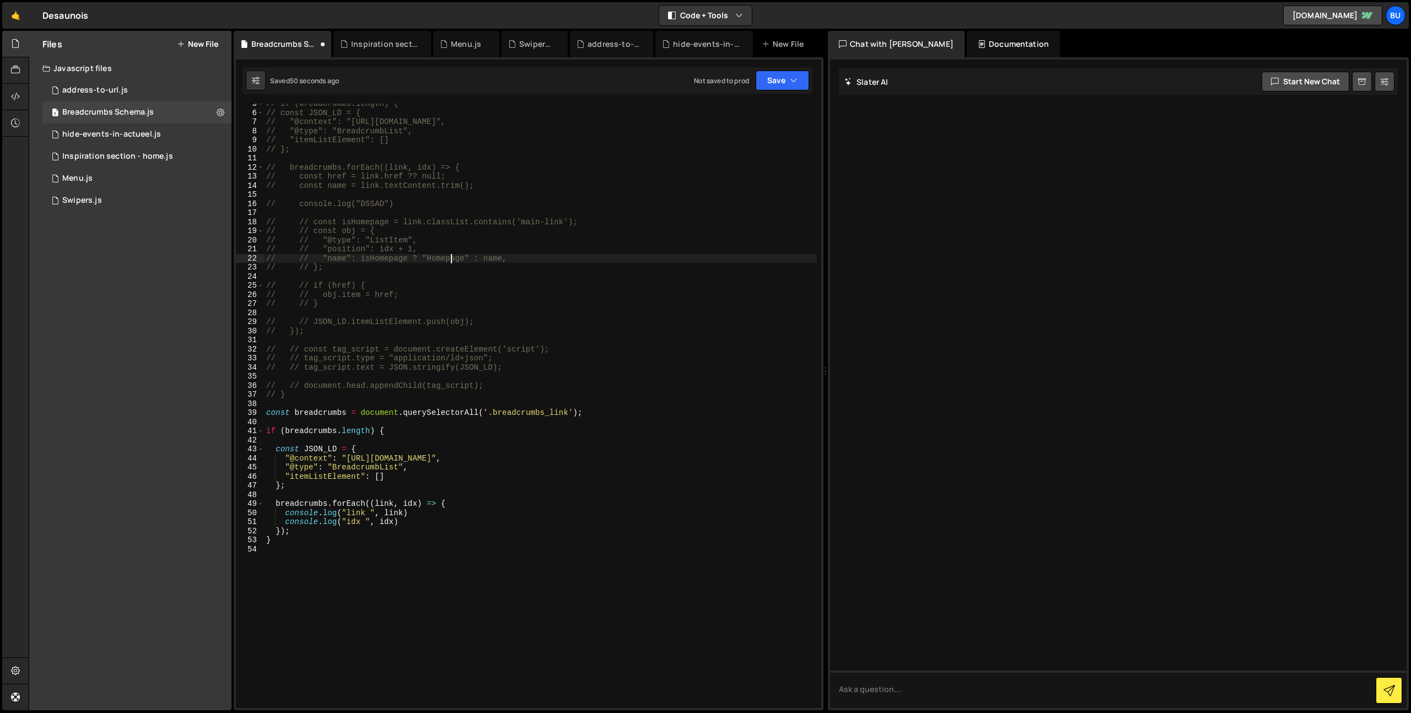
drag, startPoint x: 449, startPoint y: 261, endPoint x: 433, endPoint y: 257, distance: 16.4
click at [449, 261] on div "// if (breadcrumbs.length) { // const JSON_LD = { // "@context": "https://schem…" at bounding box center [540, 410] width 553 height 623
click at [394, 259] on div "// if (breadcrumbs.length) { // const JSON_LD = { // "@context": "https://schem…" at bounding box center [540, 410] width 553 height 623
drag, startPoint x: 393, startPoint y: 260, endPoint x: 407, endPoint y: 257, distance: 14.0
click at [393, 260] on div "// if (breadcrumbs.length) { // const JSON_LD = { // "@context": "https://schem…" at bounding box center [540, 410] width 553 height 623
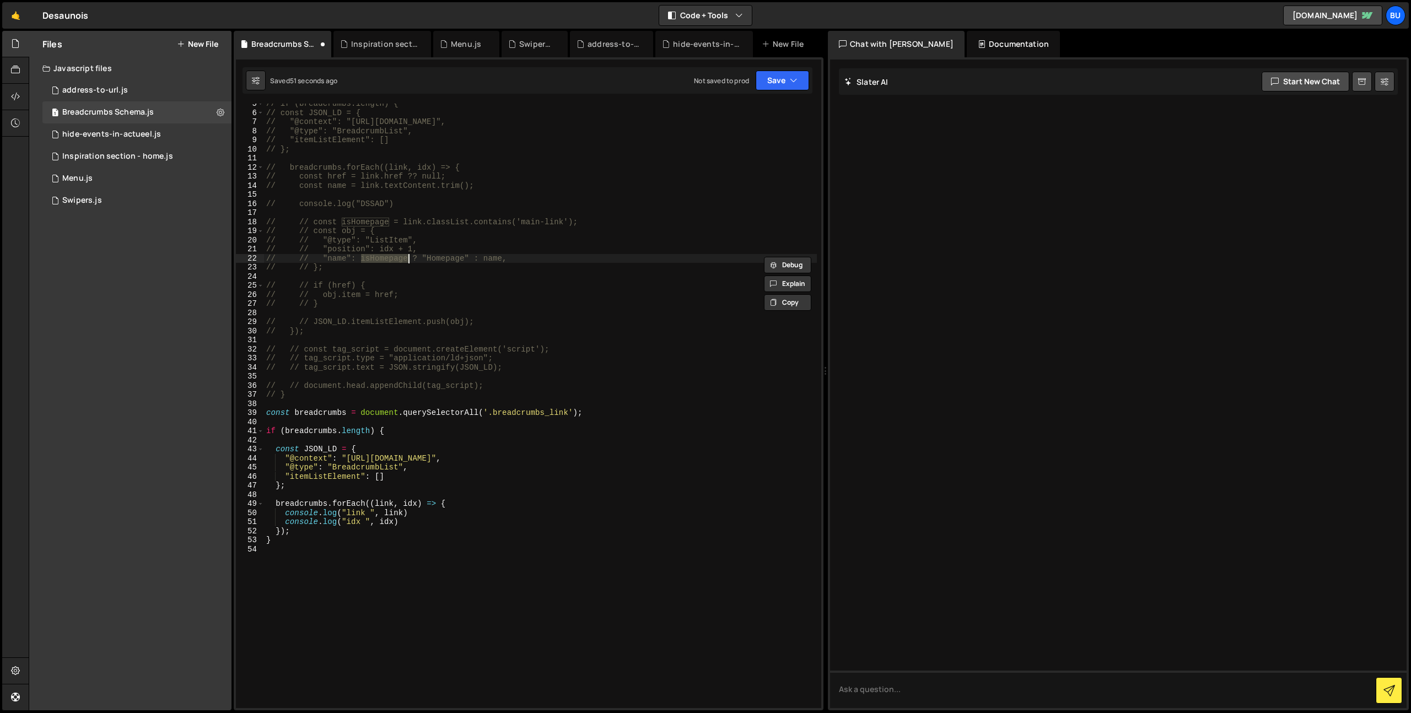
click at [441, 262] on div "// if (breadcrumbs.length) { // const JSON_LD = { // "@context": "https://schem…" at bounding box center [540, 410] width 553 height 623
drag, startPoint x: 441, startPoint y: 262, endPoint x: 461, endPoint y: 258, distance: 19.7
click at [441, 262] on div "// if (breadcrumbs.length) { // const JSON_LD = { // "@context": "https://schem…" at bounding box center [540, 410] width 553 height 623
click at [490, 264] on div "// if (breadcrumbs.length) { // const JSON_LD = { // "@context": "https://schem…" at bounding box center [540, 410] width 553 height 623
drag, startPoint x: 490, startPoint y: 264, endPoint x: 427, endPoint y: 261, distance: 64.0
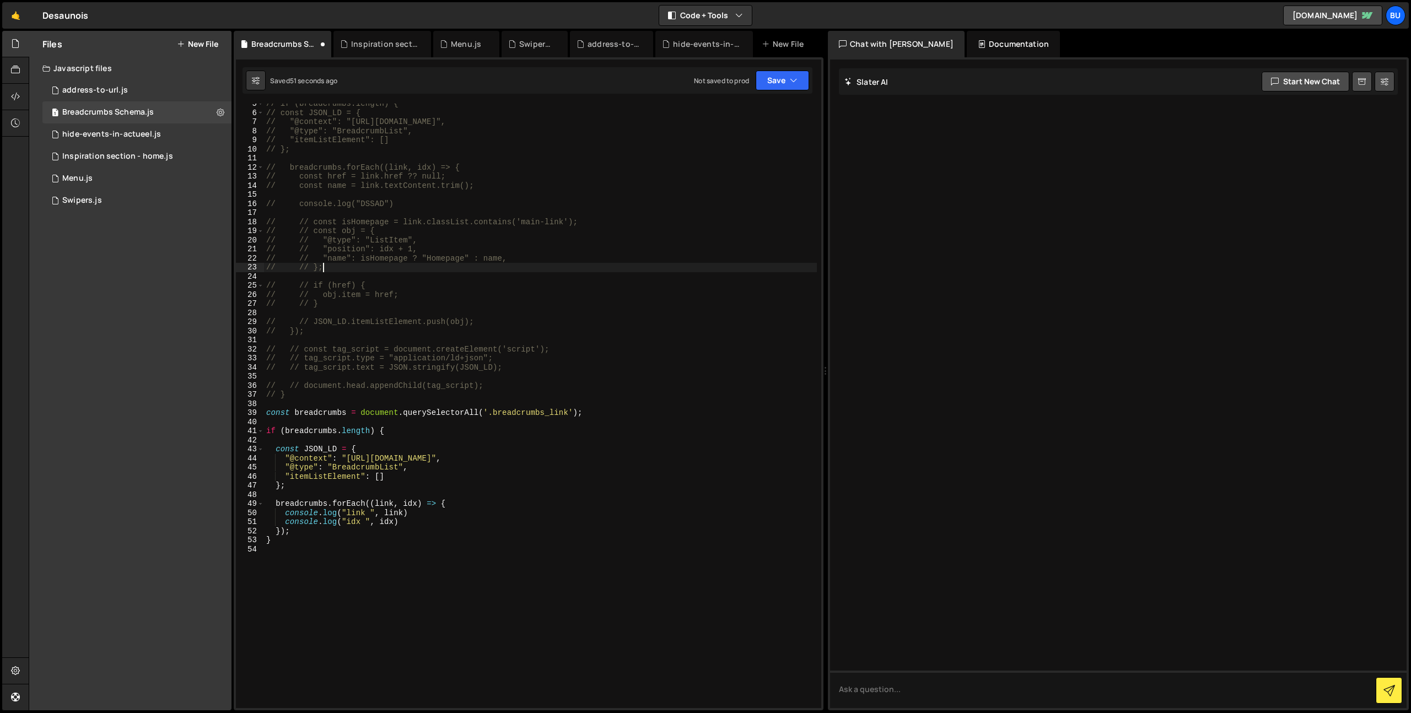
click at [490, 264] on div "// if (breadcrumbs.length) { // const JSON_LD = { // "@context": "https://schem…" at bounding box center [540, 410] width 553 height 623
click at [414, 268] on div "// if (breadcrumbs.length) { // const JSON_LD = { // "@context": "https://schem…" at bounding box center [540, 410] width 553 height 623
click at [374, 261] on div "// if (breadcrumbs.length) { // const JSON_LD = { // "@context": "https://schem…" at bounding box center [540, 410] width 553 height 623
type textarea "// // "name": isHomepage ? "Homepage" : name,"
click at [382, 276] on div "// if (breadcrumbs.length) { // const JSON_LD = { // "@context": "https://schem…" at bounding box center [540, 410] width 553 height 623
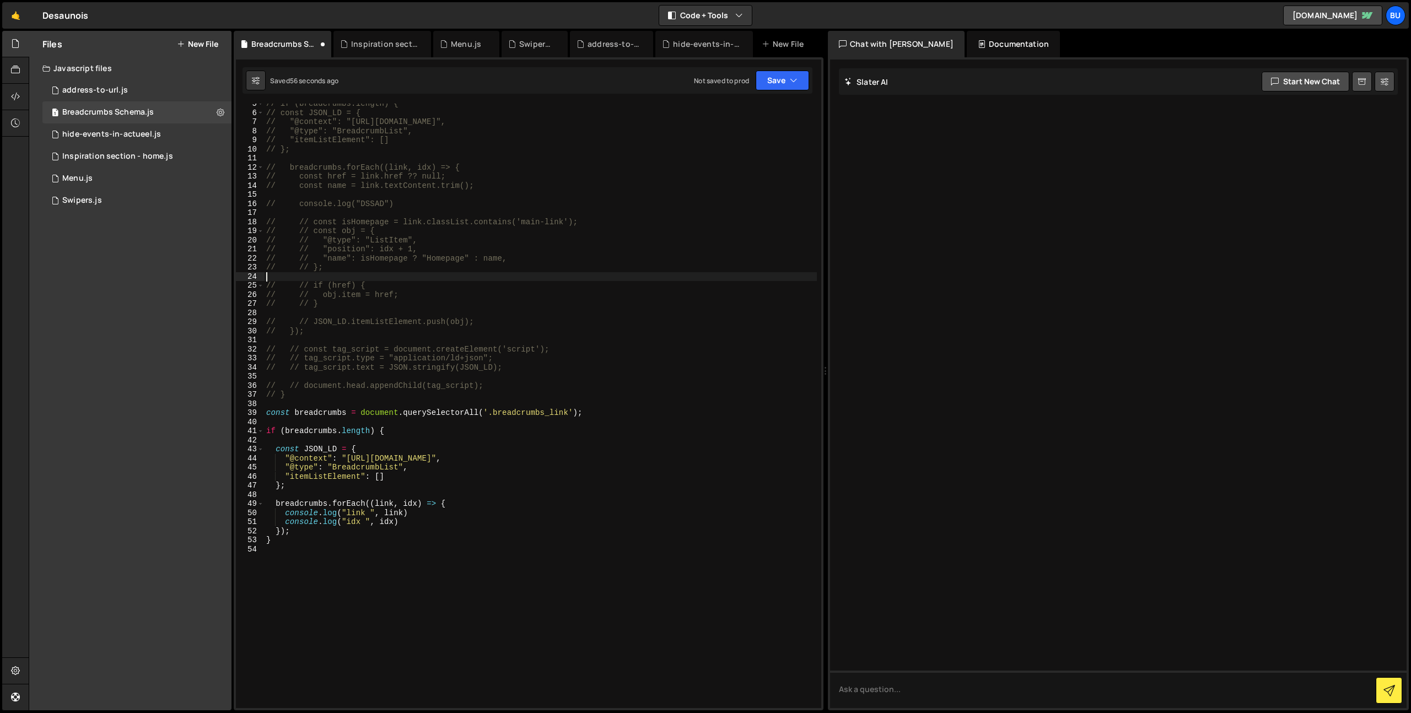
click at [364, 287] on div "// if (breadcrumbs.length) { // const JSON_LD = { // "@context": "https://schem…" at bounding box center [540, 410] width 553 height 623
click at [389, 285] on div "// if (breadcrumbs.length) { // const JSON_LD = { // "@context": "https://schem…" at bounding box center [540, 410] width 553 height 623
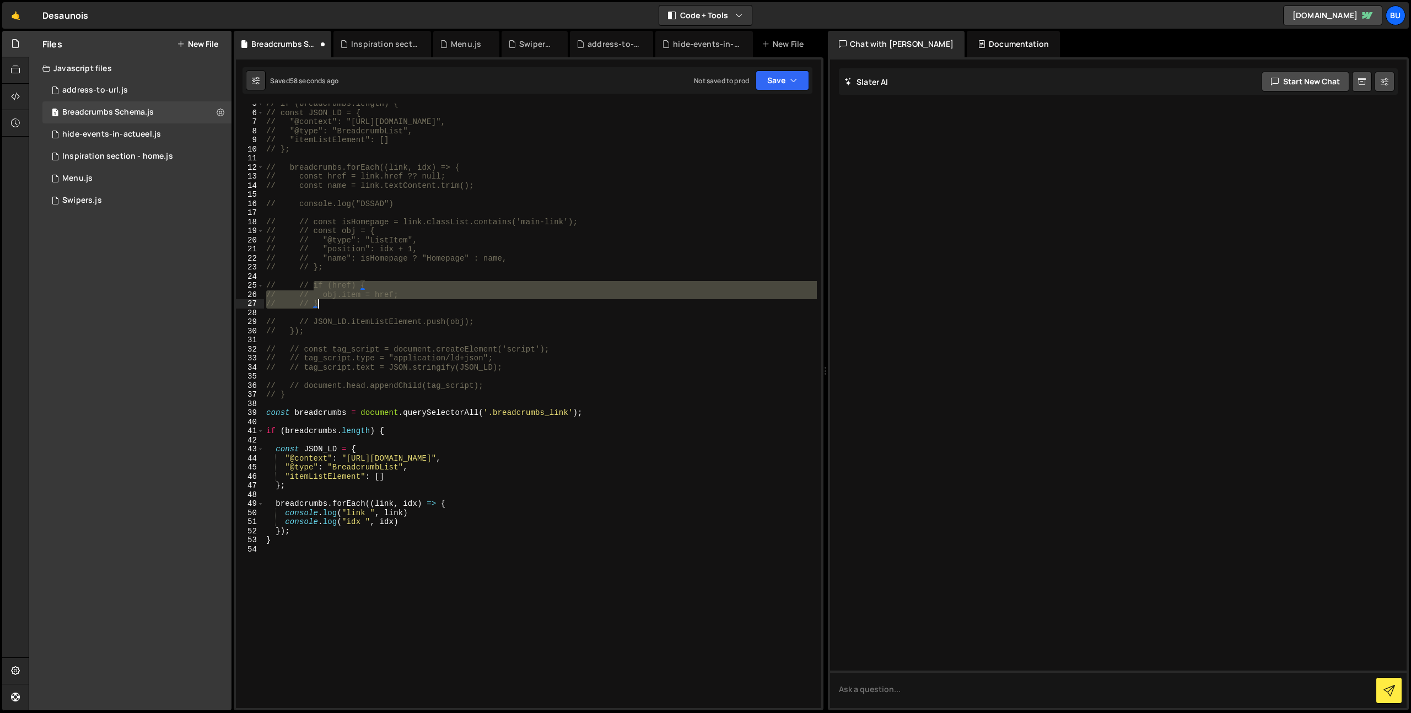
drag, startPoint x: 311, startPoint y: 287, endPoint x: 354, endPoint y: 300, distance: 44.4
click at [350, 305] on div "// if (breadcrumbs.length) { // const JSON_LD = { // "@context": "https://schem…" at bounding box center [540, 410] width 553 height 623
click at [364, 533] on div "// if (breadcrumbs.length) { // const JSON_LD = { // "@context": "https://schem…" at bounding box center [540, 410] width 553 height 623
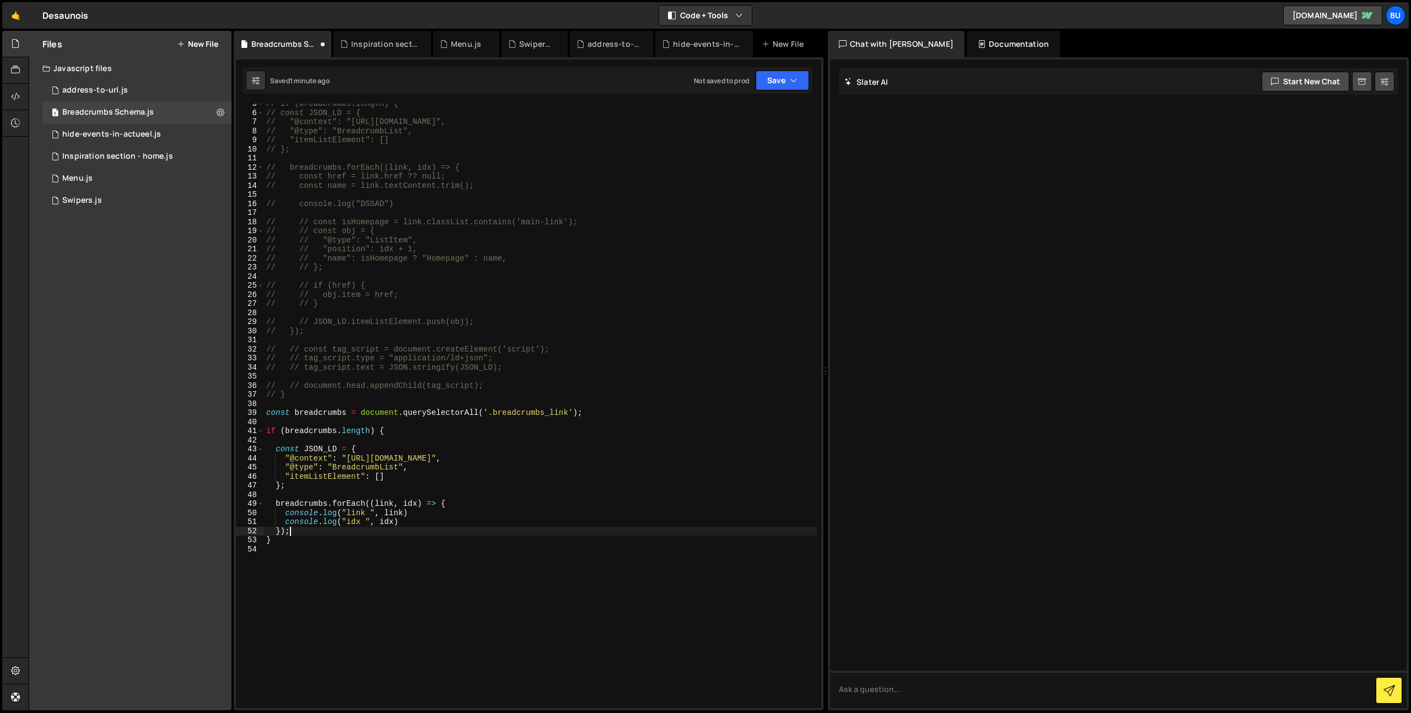
click at [424, 522] on div "// if (breadcrumbs.length) { // const JSON_LD = { // "@context": "https://schem…" at bounding box center [540, 410] width 553 height 623
type textarea "console.log("idx ", idx)"
paste textarea "// // }"
drag, startPoint x: 483, startPoint y: 184, endPoint x: 488, endPoint y: 166, distance: 18.8
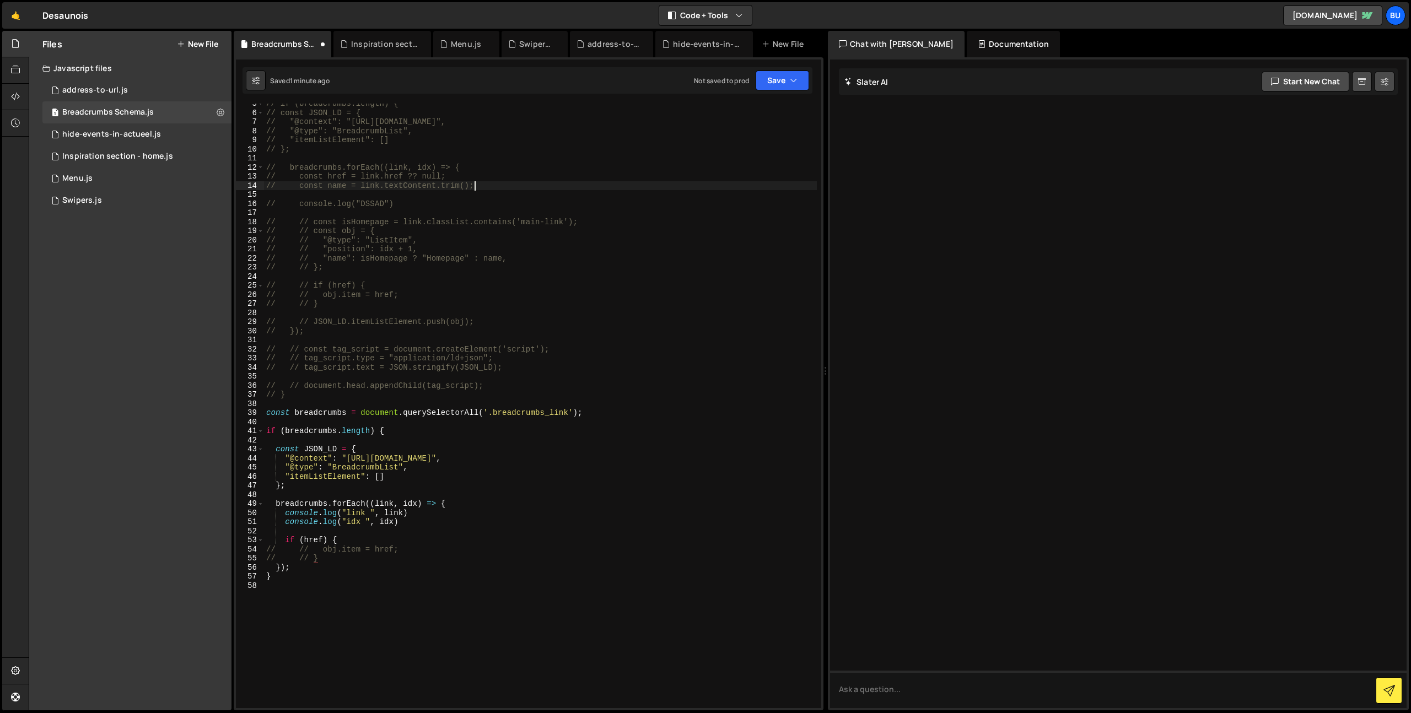
click at [488, 165] on div "// if (breadcrumbs.length) { // const JSON_LD = { // "@context": "https://schem…" at bounding box center [540, 410] width 553 height 623
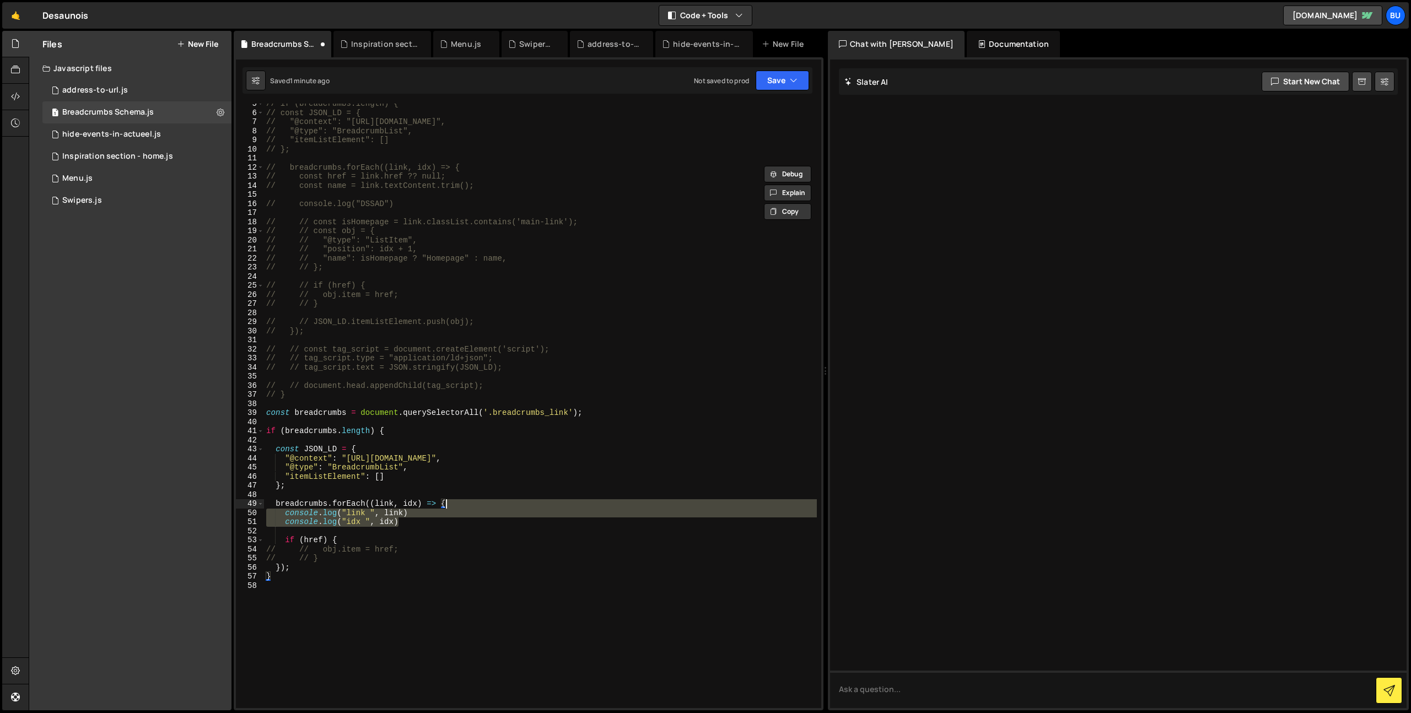
drag, startPoint x: 437, startPoint y: 520, endPoint x: 468, endPoint y: 505, distance: 34.5
click at [476, 504] on div "// if (breadcrumbs.length) { // const JSON_LD = { // "@context": "https://schem…" at bounding box center [540, 410] width 553 height 623
click at [447, 519] on div "// if (breadcrumbs.length) { // const JSON_LD = { // "@context": "https://schem…" at bounding box center [540, 406] width 553 height 605
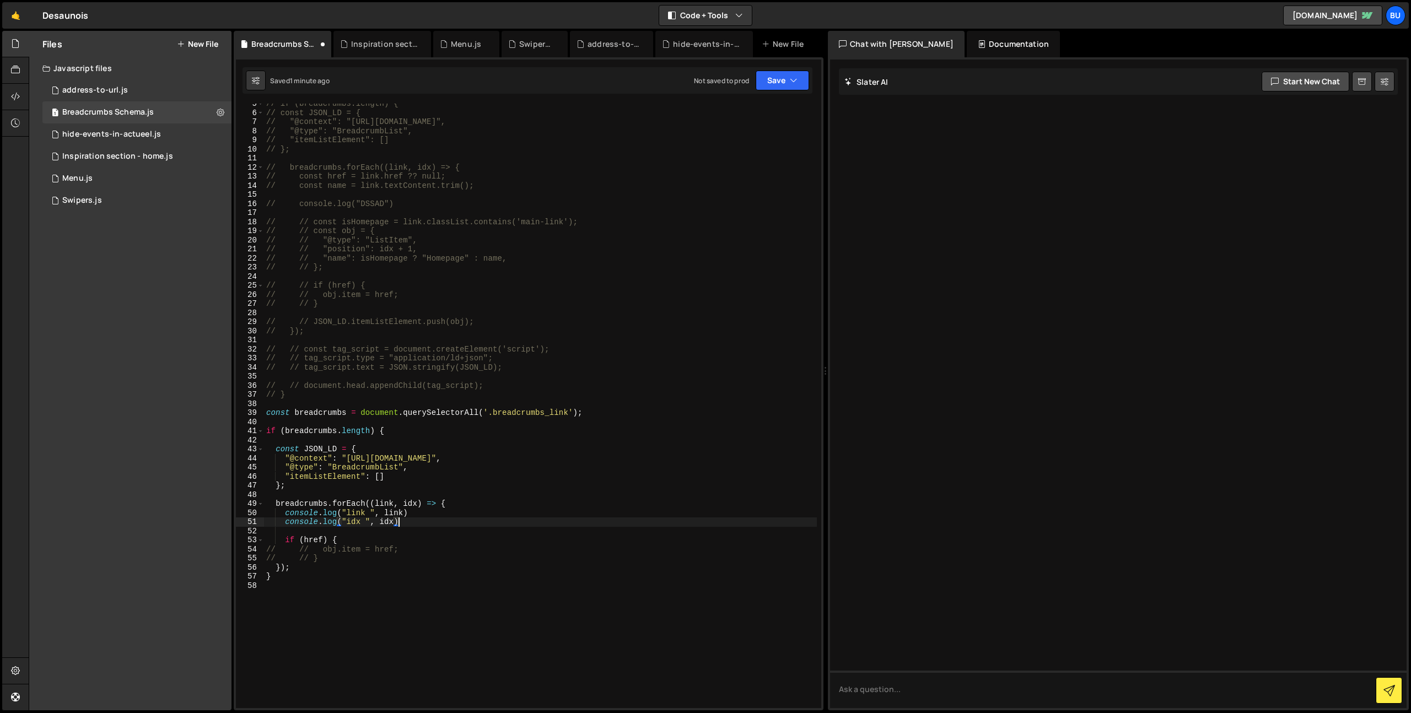
paste textarea "// const name = link.textContent.trim();"
drag, startPoint x: 310, startPoint y: 534, endPoint x: 323, endPoint y: 539, distance: 14.8
click at [327, 543] on div "// if (breadcrumbs.length) { // const JSON_LD = { // "@context": "https://schem…" at bounding box center [540, 410] width 553 height 623
type textarea "const href = link.href ?? null; const name = link.textContent.trim();"
click at [381, 552] on div "// if (breadcrumbs.length) { // const JSON_LD = { // "@context": "https://schem…" at bounding box center [540, 410] width 553 height 623
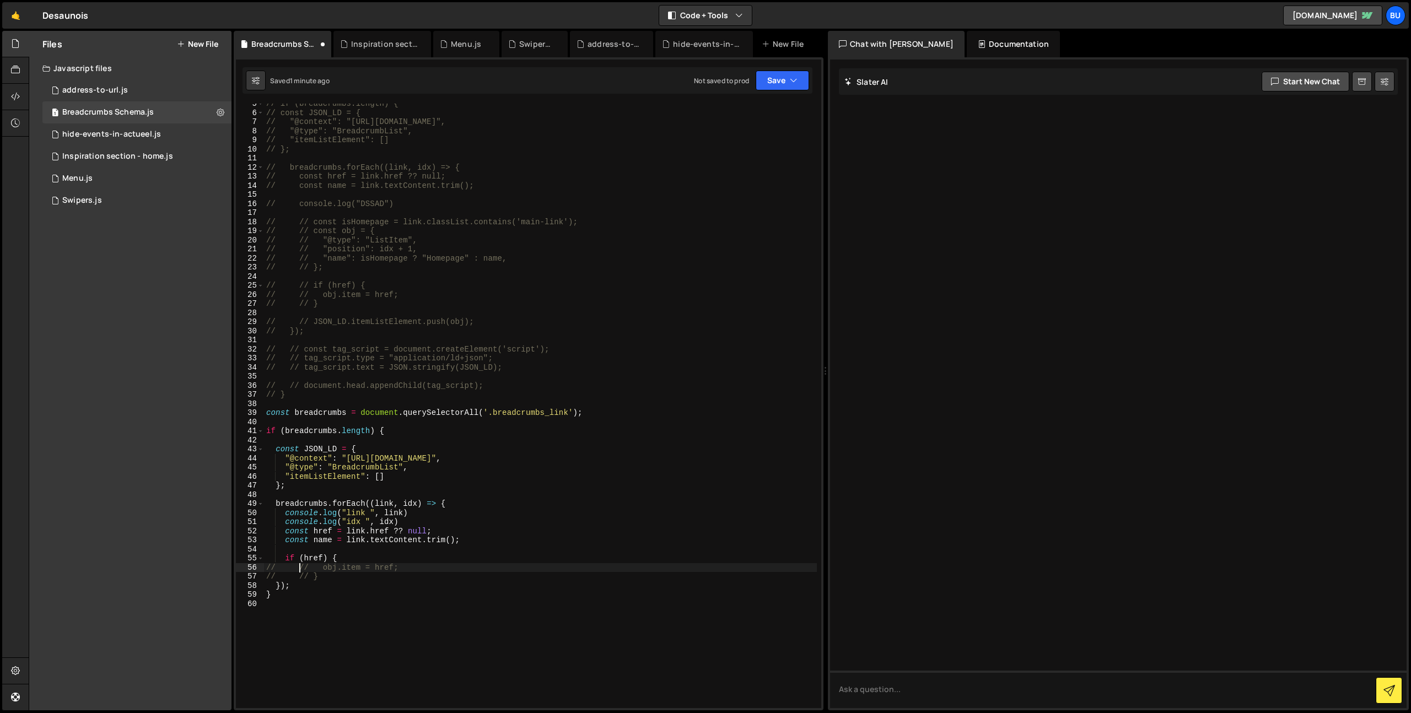
drag, startPoint x: 299, startPoint y: 568, endPoint x: 325, endPoint y: 574, distance: 26.6
click at [327, 574] on div "// if (breadcrumbs.length) { // const JSON_LD = { // "@context": "https://schem…" at bounding box center [540, 410] width 553 height 623
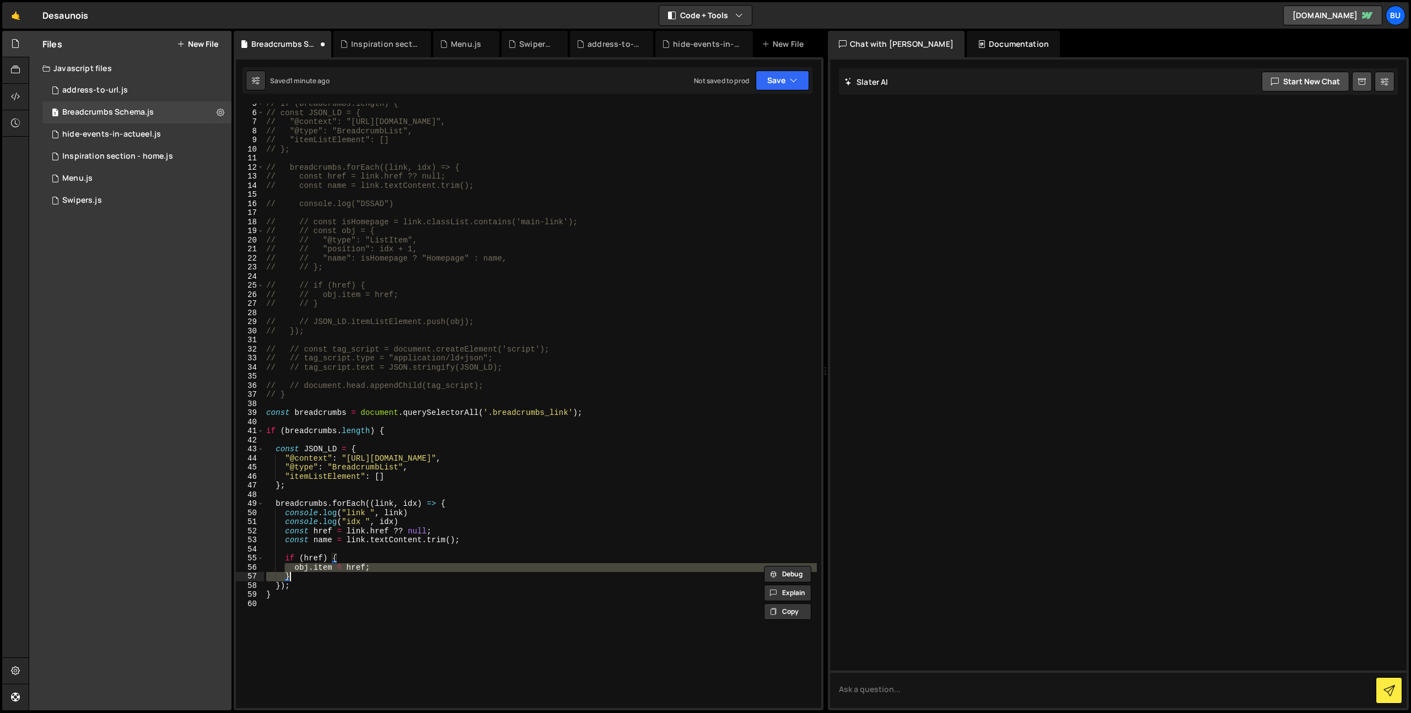
type textarea "}"
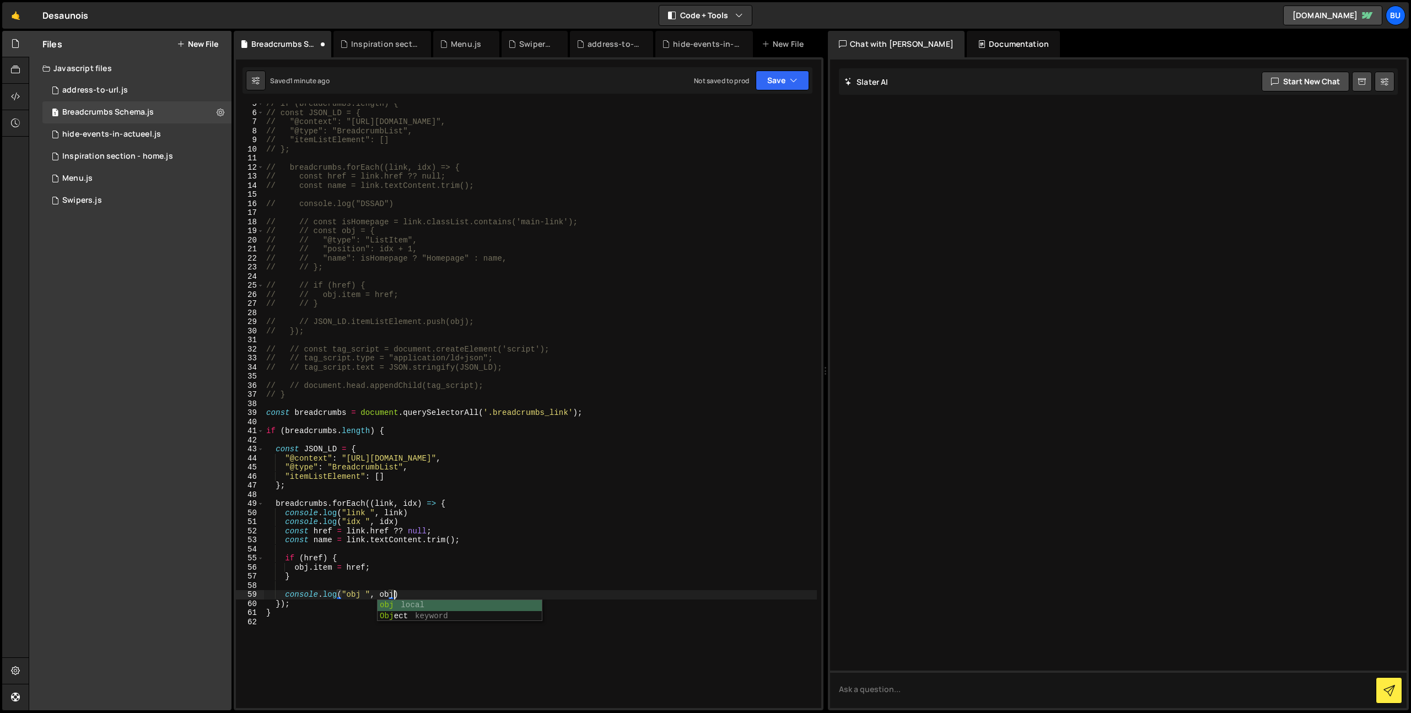
scroll to position [0, 8]
click at [459, 539] on div "// if (breadcrumbs.length) { // const JSON_LD = { // "@context": "https://schem…" at bounding box center [540, 410] width 553 height 623
click at [484, 518] on div "// if (breadcrumbs.length) { // const JSON_LD = { // "@context": "https://schem…" at bounding box center [540, 410] width 553 height 623
click at [424, 606] on div "// if (breadcrumbs.length) { // const JSON_LD = { // "@context": "https://schem…" at bounding box center [540, 410] width 553 height 623
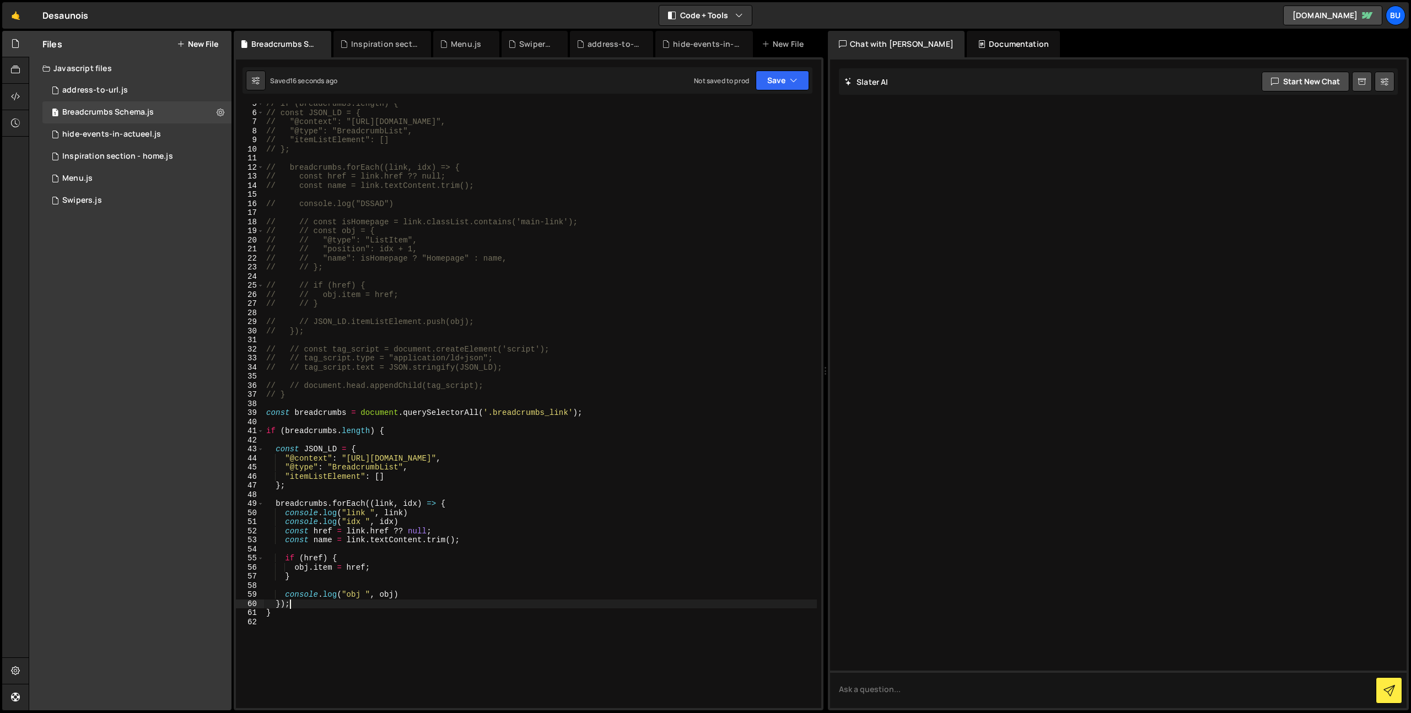
click at [429, 598] on div "// if (breadcrumbs.length) { // const JSON_LD = { // "@context": "https://schem…" at bounding box center [540, 410] width 553 height 623
click at [790, 82] on icon "button" at bounding box center [794, 80] width 8 height 11
drag, startPoint x: 749, startPoint y: 117, endPoint x: 773, endPoint y: 39, distance: 81.8
click at [749, 117] on div "22 seconds ago" at bounding box center [731, 119] width 49 height 9
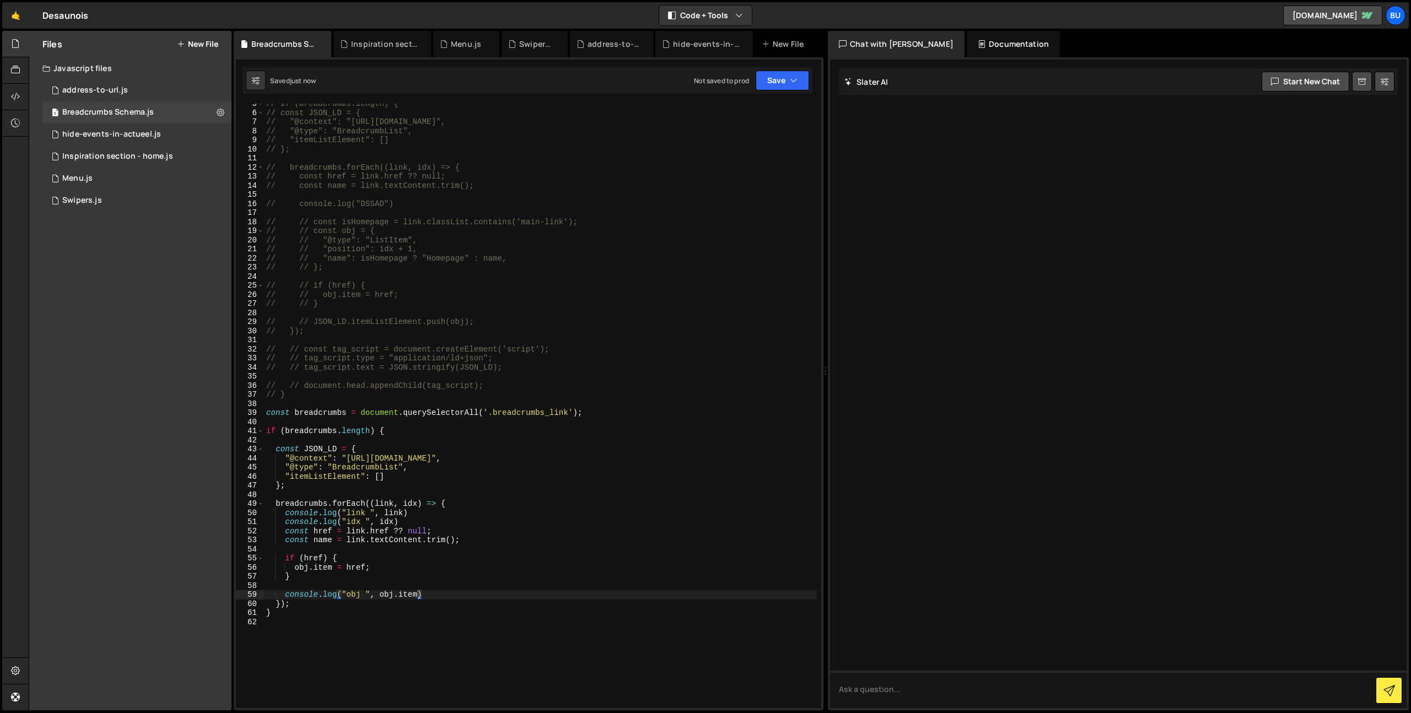
click at [419, 519] on div "// if (breadcrumbs.length) { // const JSON_LD = { // "@context": "https://schem…" at bounding box center [540, 410] width 553 height 623
click at [407, 535] on div "// if (breadcrumbs.length) { // const JSON_LD = { // "@context": "https://schem…" at bounding box center [540, 410] width 553 height 623
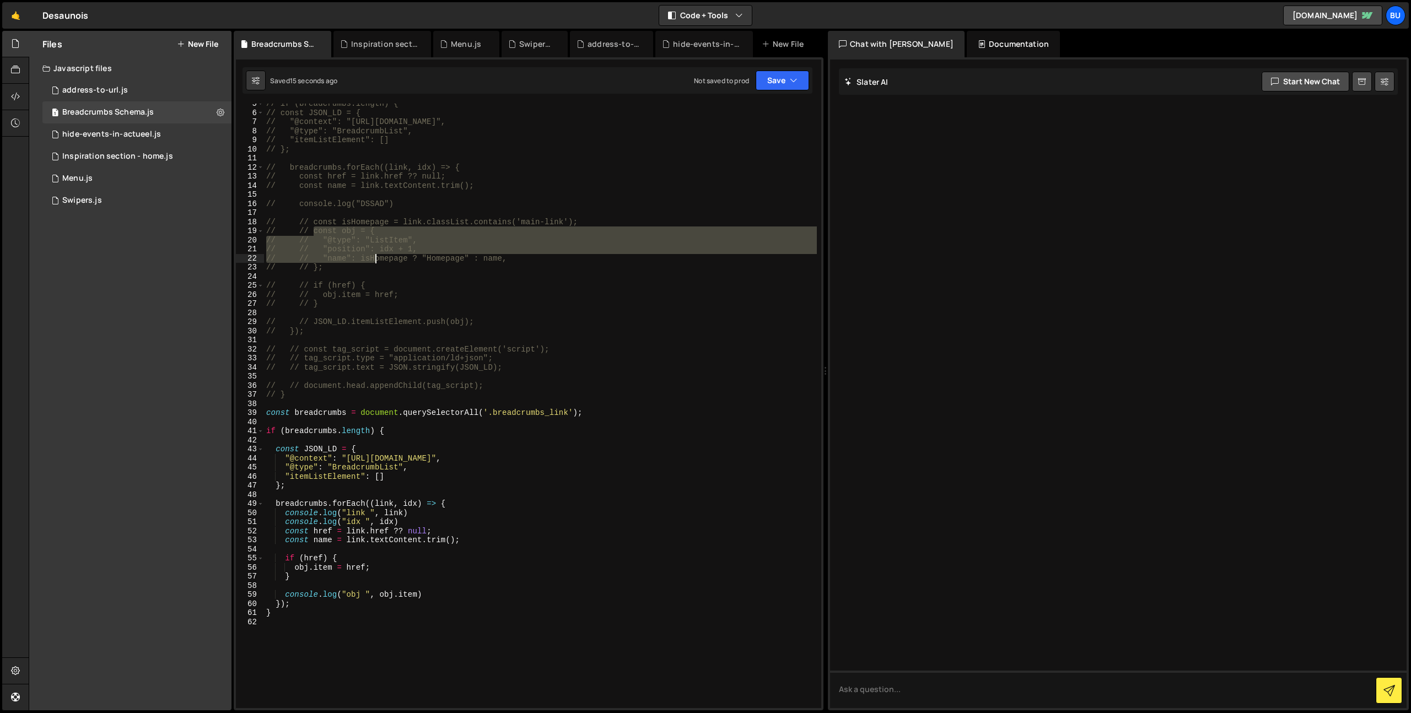
drag, startPoint x: 320, startPoint y: 234, endPoint x: 373, endPoint y: 264, distance: 61.2
click at [376, 266] on div "// if (breadcrumbs.length) { // const JSON_LD = { // "@context": "https://schem…" at bounding box center [540, 410] width 553 height 623
type textarea "// // "name": isHomepage ? "Homepage" : name, // // };"
click at [395, 495] on div "// if (breadcrumbs.length) { // const JSON_LD = { // "@context": "https://schem…" at bounding box center [540, 410] width 553 height 623
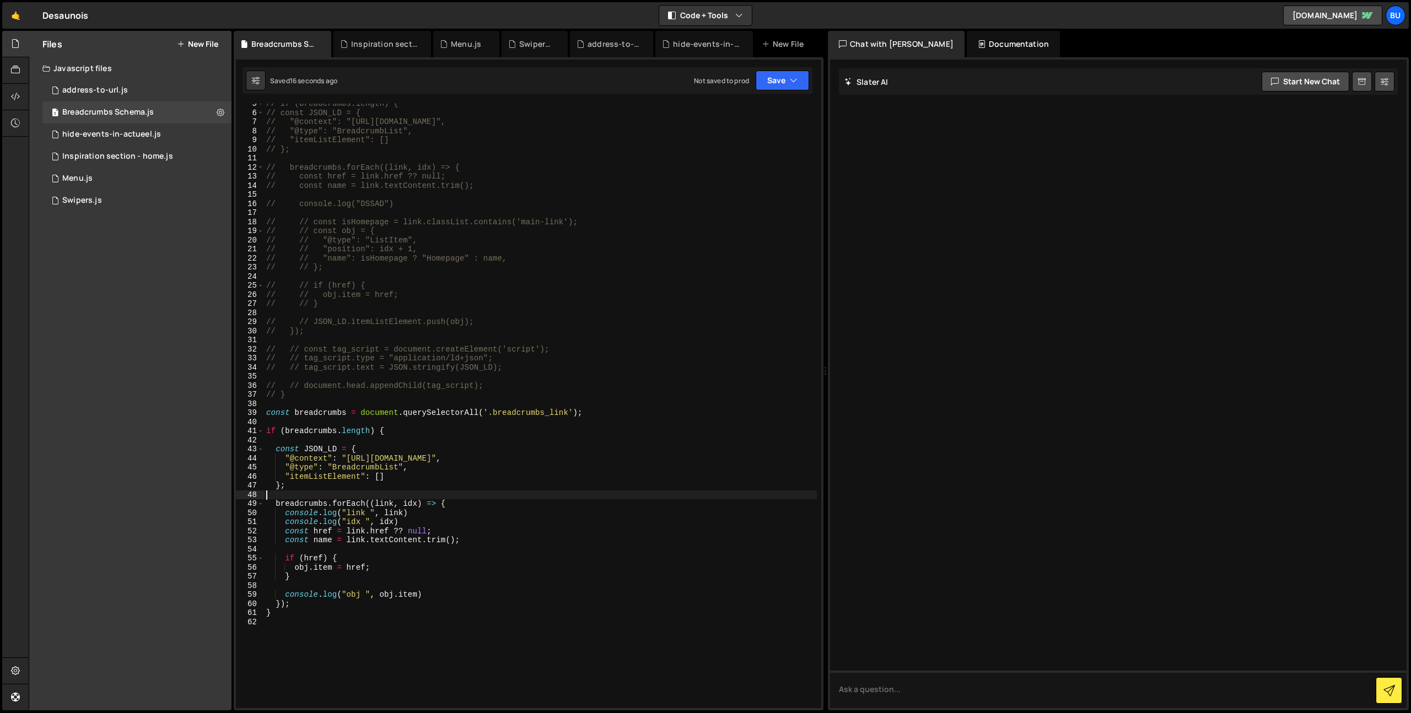
click at [430, 476] on div "// if (breadcrumbs.length) { // const JSON_LD = { // "@context": "https://schem…" at bounding box center [540, 410] width 553 height 623
click at [438, 486] on div "// if (breadcrumbs.length) { // const JSON_LD = { // "@context": "https://schem…" at bounding box center [540, 410] width 553 height 623
click at [477, 543] on div "// if (breadcrumbs.length) { // const JSON_LD = { // "@context": "https://schem…" at bounding box center [540, 410] width 553 height 623
type textarea "const name = link.textContent.trim();"
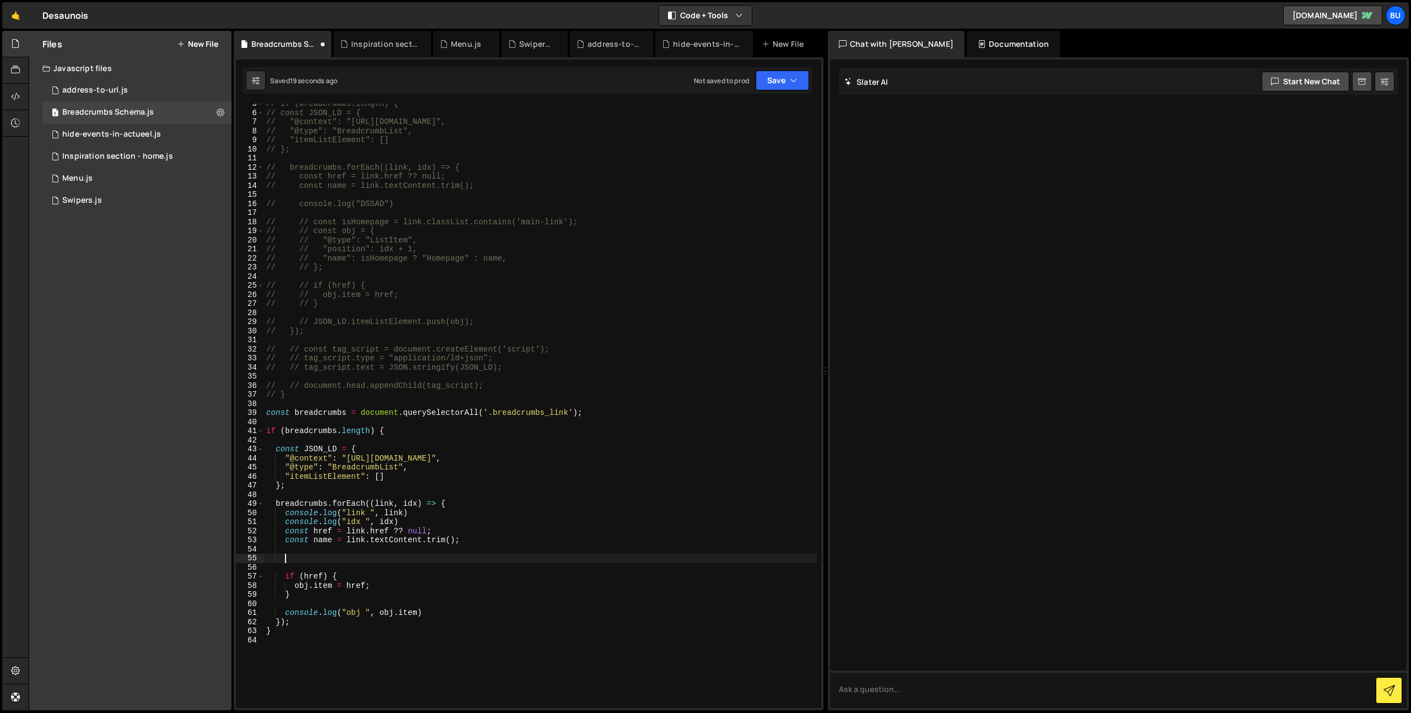
paste textarea "// // };"
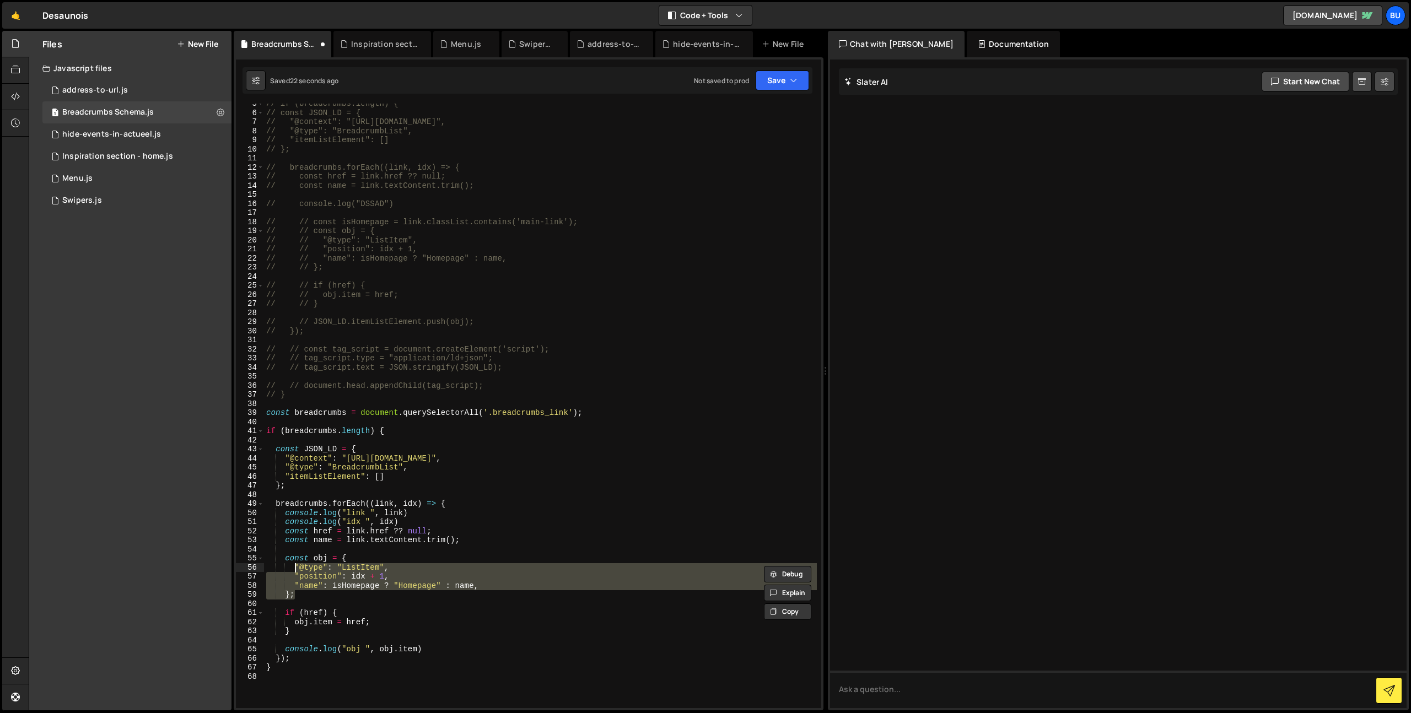
click at [446, 574] on div "// if (breadcrumbs.length) { // const JSON_LD = { // "@context": "https://schem…" at bounding box center [540, 406] width 553 height 605
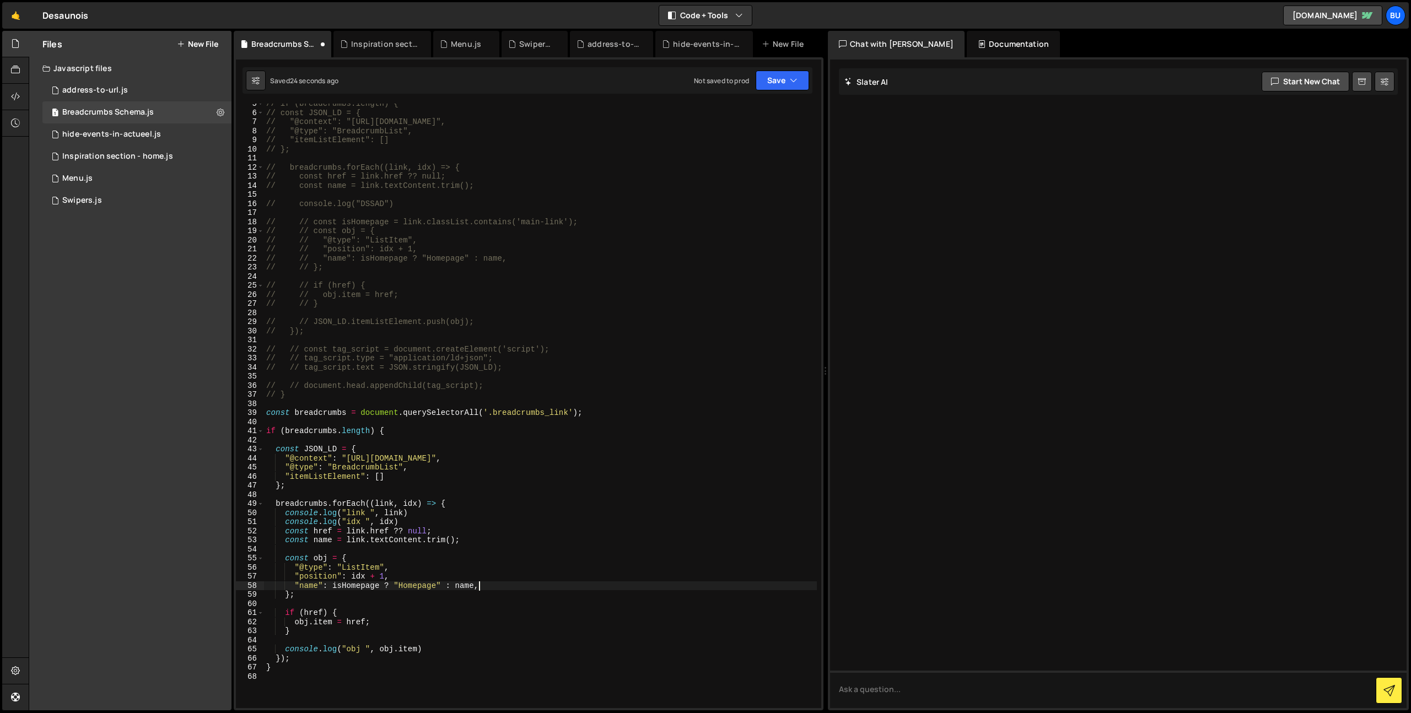
drag, startPoint x: 499, startPoint y: 589, endPoint x: 455, endPoint y: 580, distance: 44.4
click at [499, 589] on div "// if (breadcrumbs.length) { // const JSON_LD = { // "@context": "https://schem…" at bounding box center [540, 410] width 553 height 623
drag, startPoint x: 331, startPoint y: 586, endPoint x: 434, endPoint y: 587, distance: 103.1
click at [452, 587] on div "// if (breadcrumbs.length) { // const JSON_LD = { // "@context": "https://schem…" at bounding box center [540, 410] width 553 height 623
click at [796, 80] on icon "button" at bounding box center [794, 80] width 8 height 11
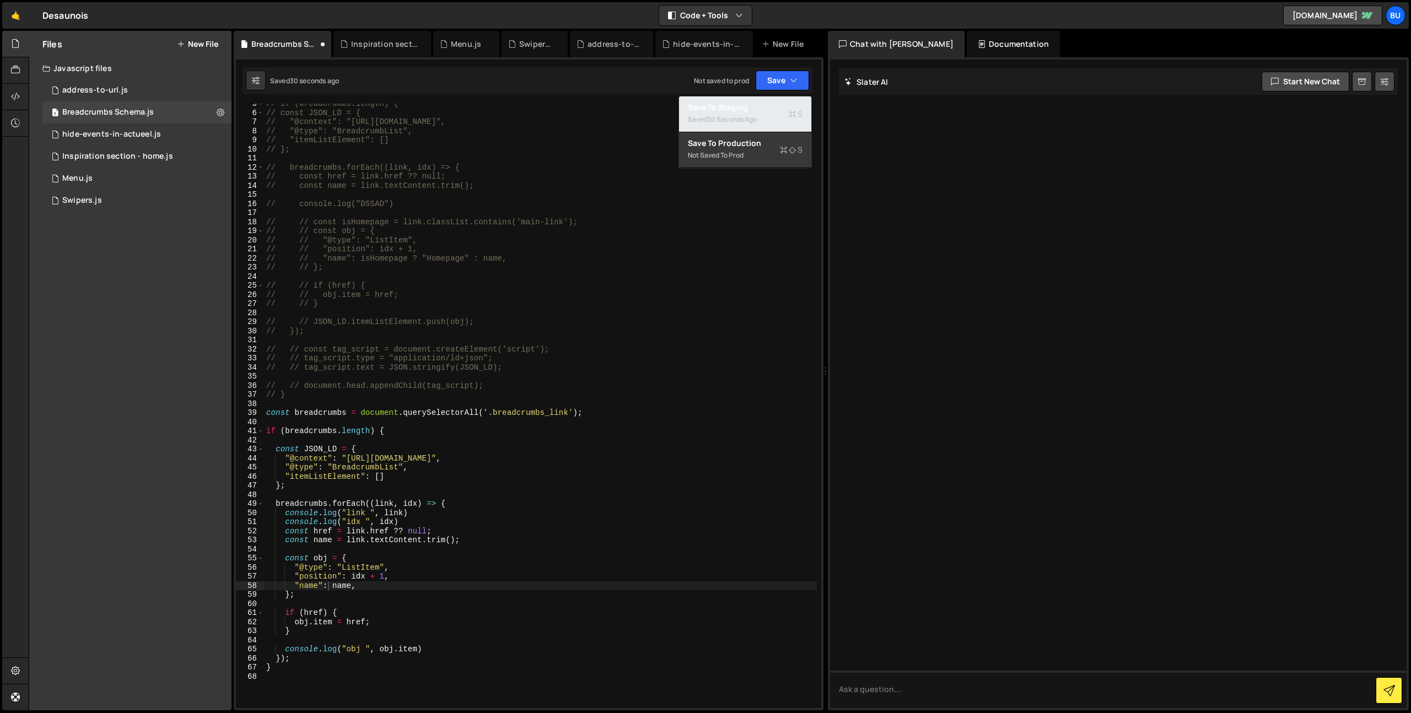
drag, startPoint x: 756, startPoint y: 119, endPoint x: 719, endPoint y: 79, distance: 54.2
click at [756, 119] on div "30 seconds ago" at bounding box center [732, 119] width 50 height 9
click at [449, 307] on div "// if (breadcrumbs.length) { // const JSON_LD = { // "@context": "https://schem…" at bounding box center [540, 410] width 553 height 623
drag, startPoint x: 544, startPoint y: 289, endPoint x: 527, endPoint y: 279, distance: 19.8
click at [544, 289] on div "// if (breadcrumbs.length) { // const JSON_LD = { // "@context": "https://schem…" at bounding box center [540, 410] width 553 height 623
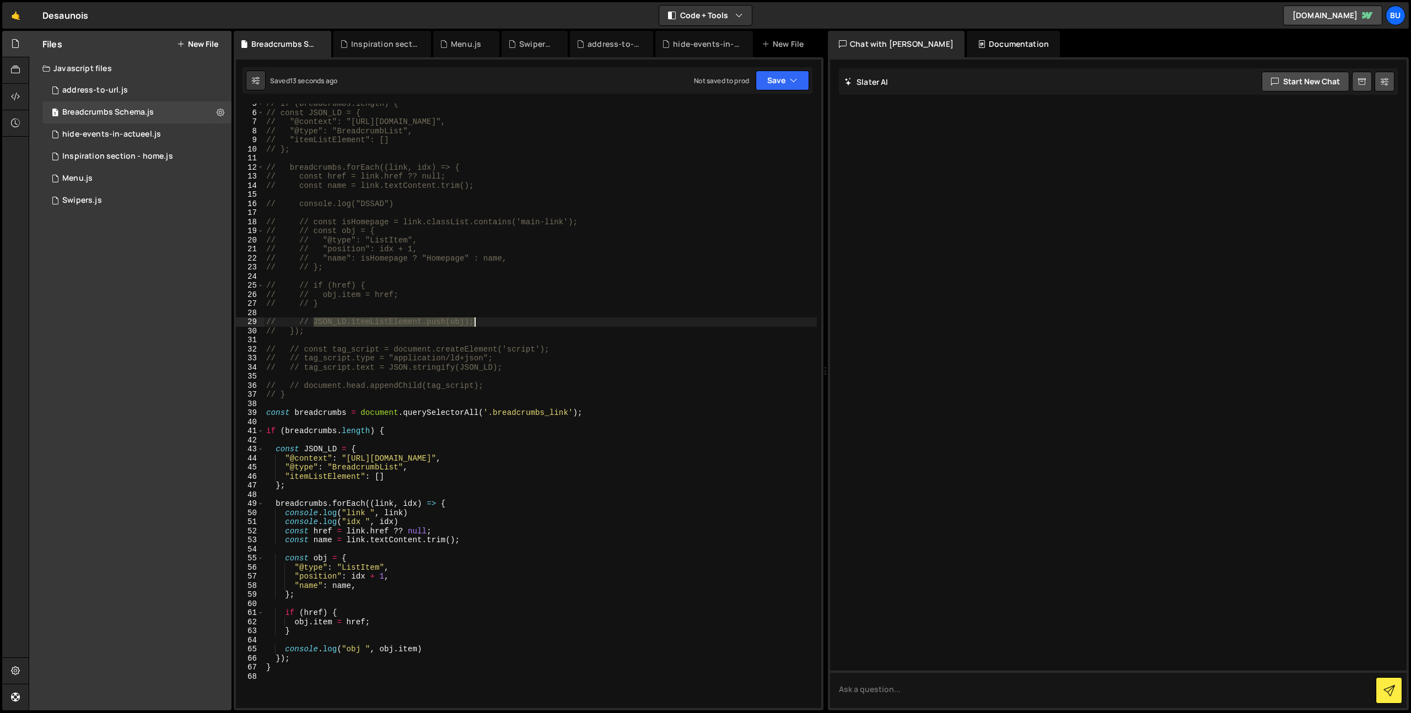
drag, startPoint x: 327, startPoint y: 322, endPoint x: 487, endPoint y: 320, distance: 160.4
click at [492, 322] on div "// if (breadcrumbs.length) { // const JSON_LD = { // "@context": "https://schem…" at bounding box center [540, 410] width 553 height 623
drag, startPoint x: 419, startPoint y: 624, endPoint x: 407, endPoint y: 631, distance: 14.1
click at [419, 624] on div "// if (breadcrumbs.length) { // const JSON_LD = { // "@context": "https://schem…" at bounding box center [540, 410] width 553 height 623
click at [406, 633] on div "// if (breadcrumbs.length) { // const JSON_LD = { // "@context": "https://schem…" at bounding box center [540, 410] width 553 height 623
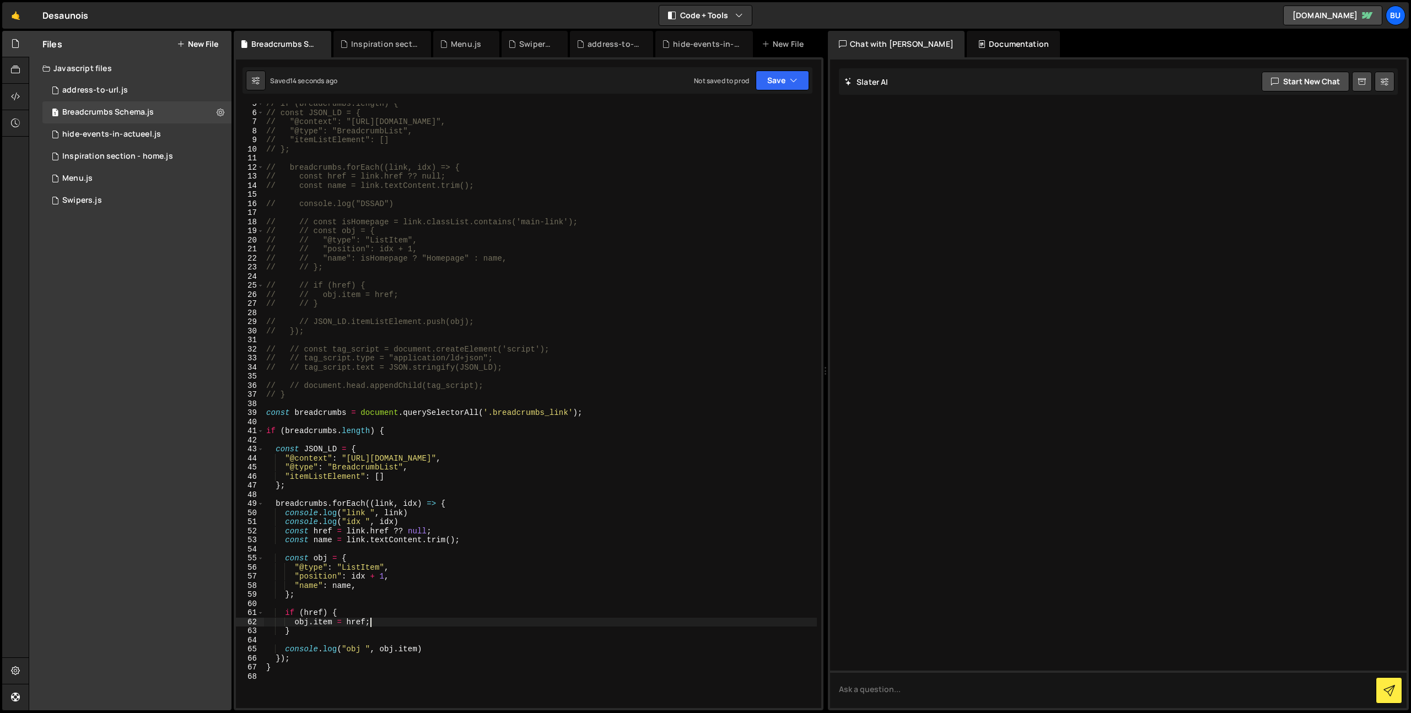
type textarea "}"
paste textarea "JSON_LD.itemListElement.push(obj);"
type textarea "JSON_LD.itemListElement.push(obj);"
drag, startPoint x: 566, startPoint y: 337, endPoint x: 456, endPoint y: 338, distance: 109.7
click at [566, 337] on div "// if (breadcrumbs.length) { // const JSON_LD = { // "@context": "https://schem…" at bounding box center [540, 410] width 553 height 623
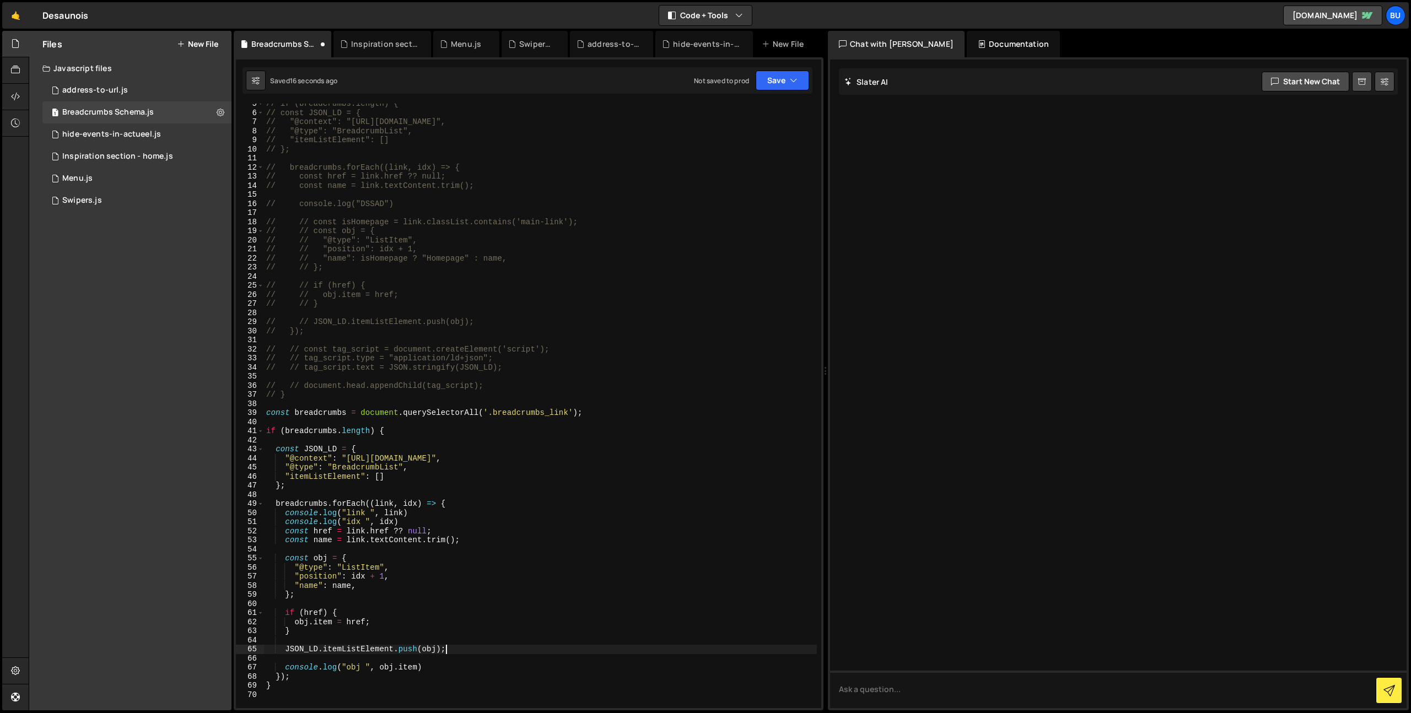
scroll to position [0, 0]
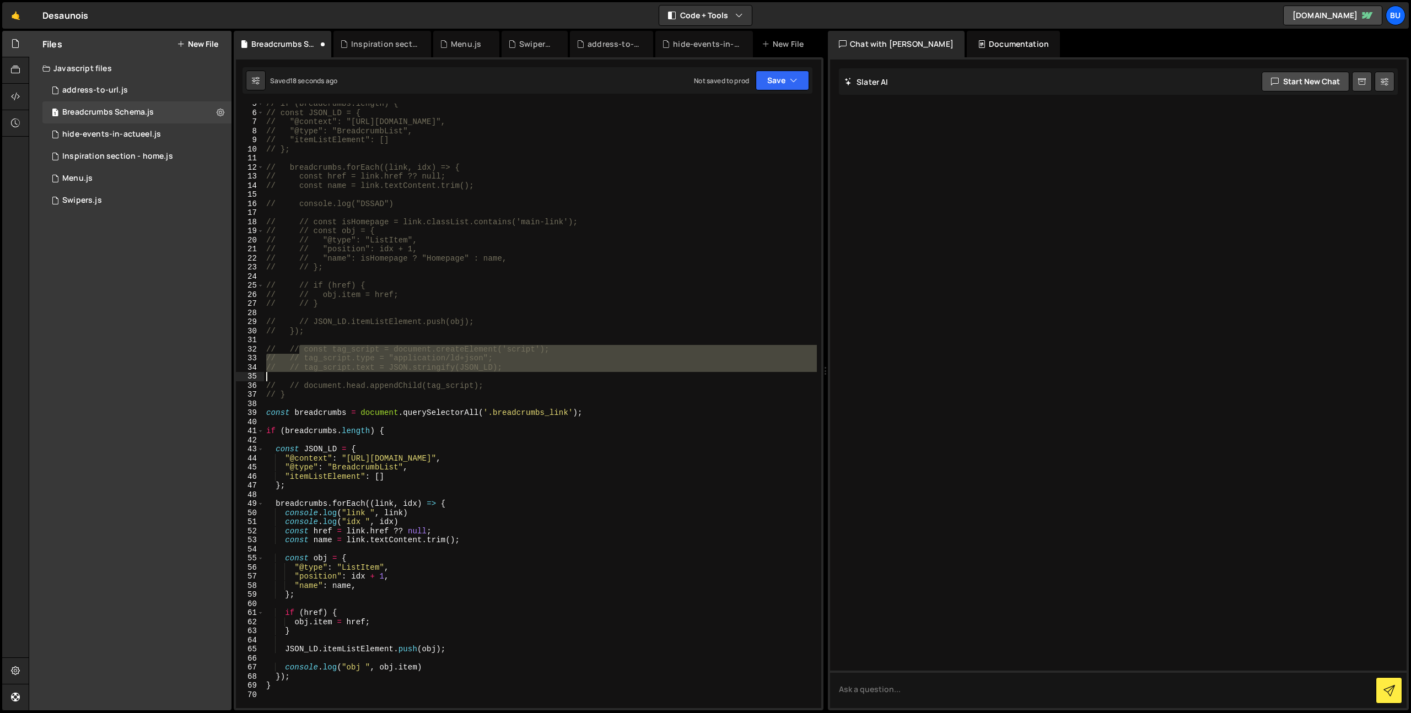
drag, startPoint x: 301, startPoint y: 349, endPoint x: 529, endPoint y: 369, distance: 229.0
click at [529, 369] on div "// if (breadcrumbs.length) { // const JSON_LD = { // "@context": "https://schem…" at bounding box center [540, 410] width 553 height 623
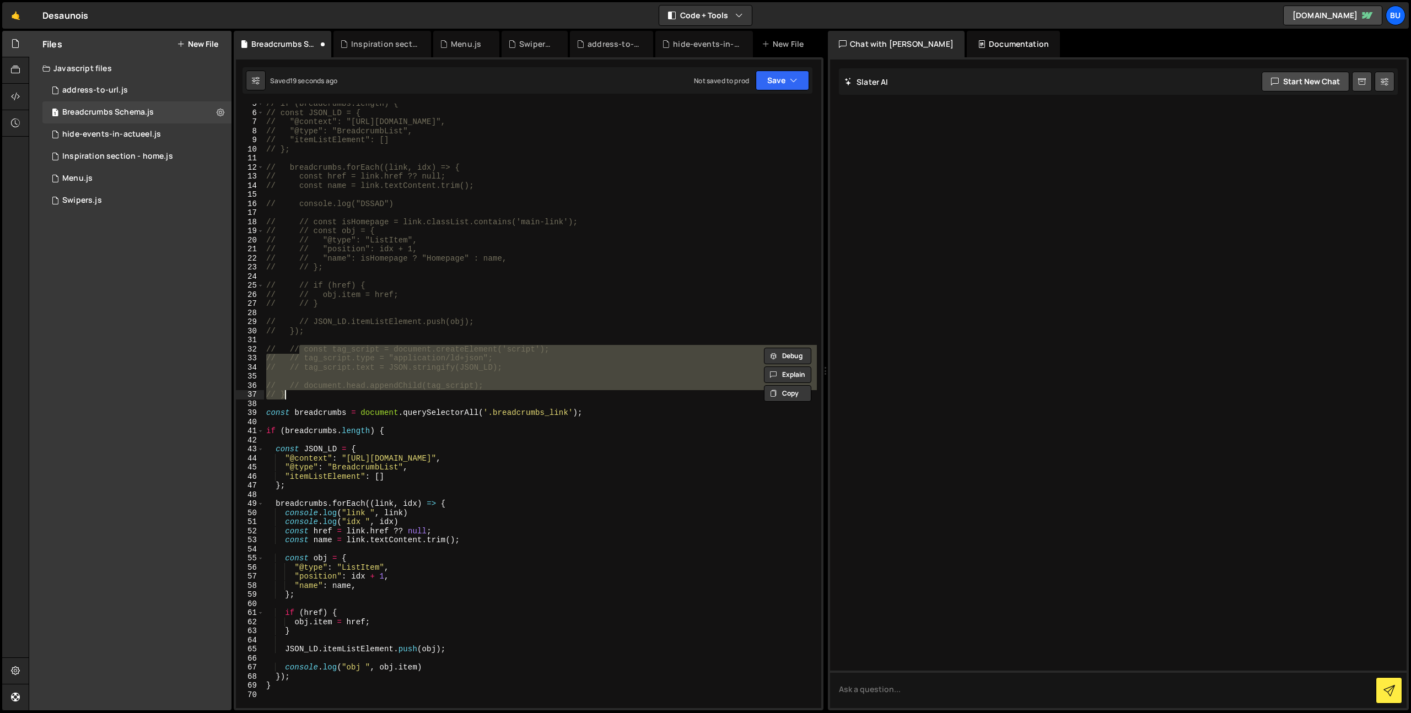
drag, startPoint x: 517, startPoint y: 391, endPoint x: 518, endPoint y: 375, distance: 16.0
click at [517, 391] on div "// if (breadcrumbs.length) { // const JSON_LD = { // "@context": "https://schem…" at bounding box center [540, 410] width 553 height 623
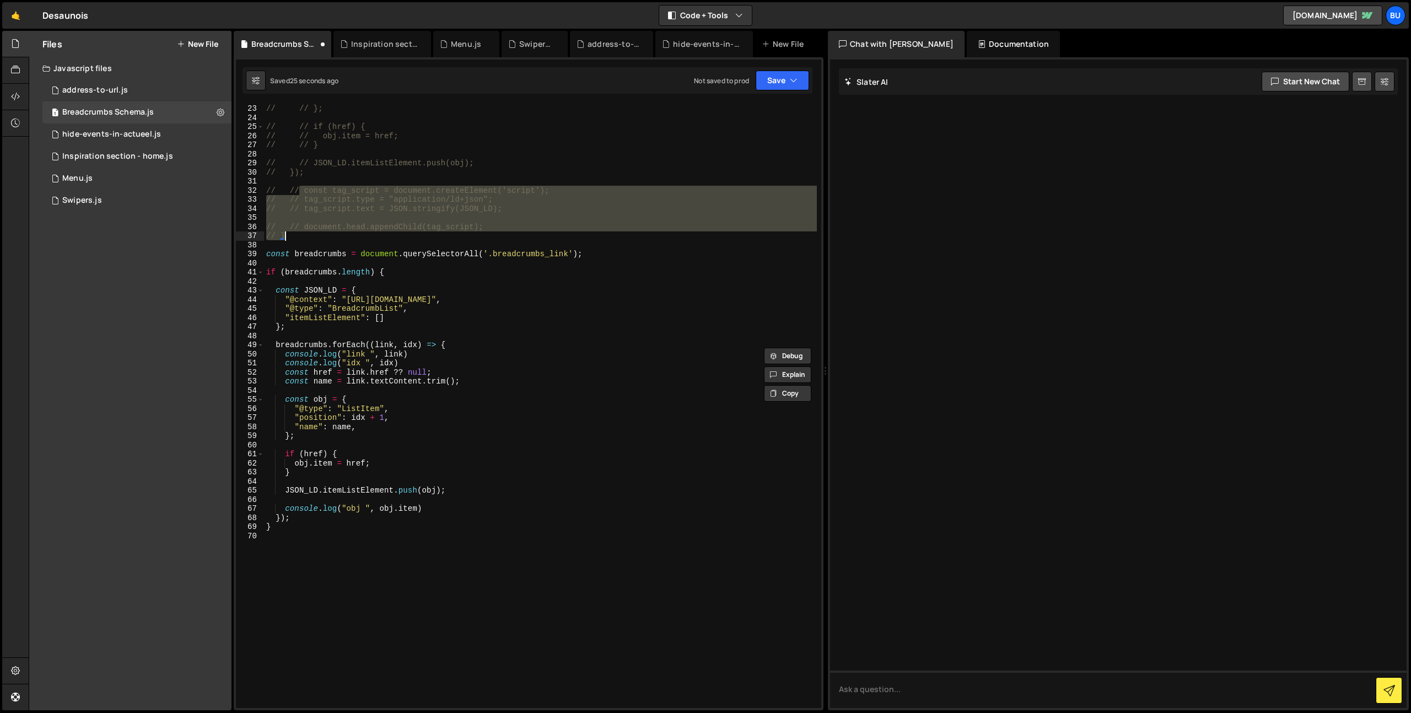
scroll to position [199, 0]
click at [323, 524] on div "// // "name": isHomepage ? "Homepage" : name, // // }; // // if (href) { // // …" at bounding box center [540, 406] width 553 height 623
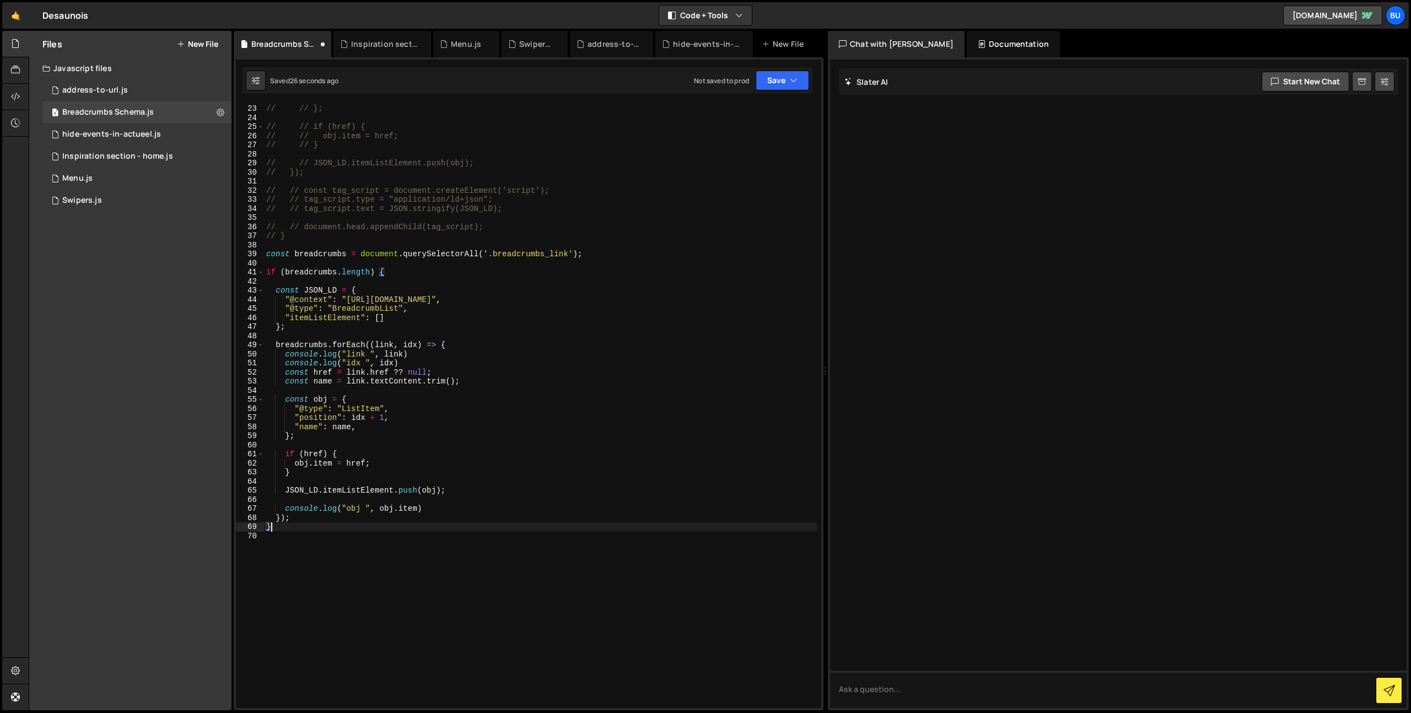
type textarea "});"
paste textarea "// }"
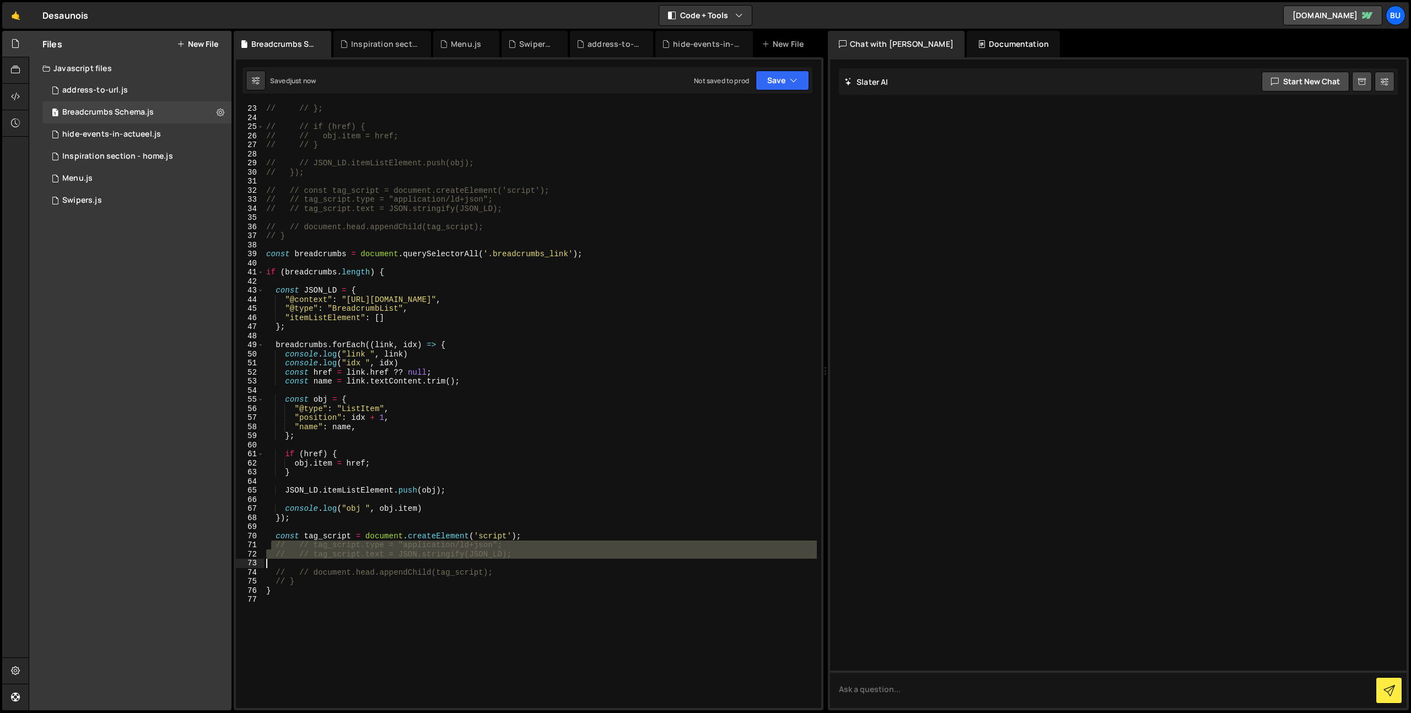
drag, startPoint x: 277, startPoint y: 550, endPoint x: 350, endPoint y: 578, distance: 78.3
click at [349, 578] on div "// // "name": isHomepage ? "Homepage" : name, // // }; // // if (href) { // // …" at bounding box center [540, 406] width 553 height 623
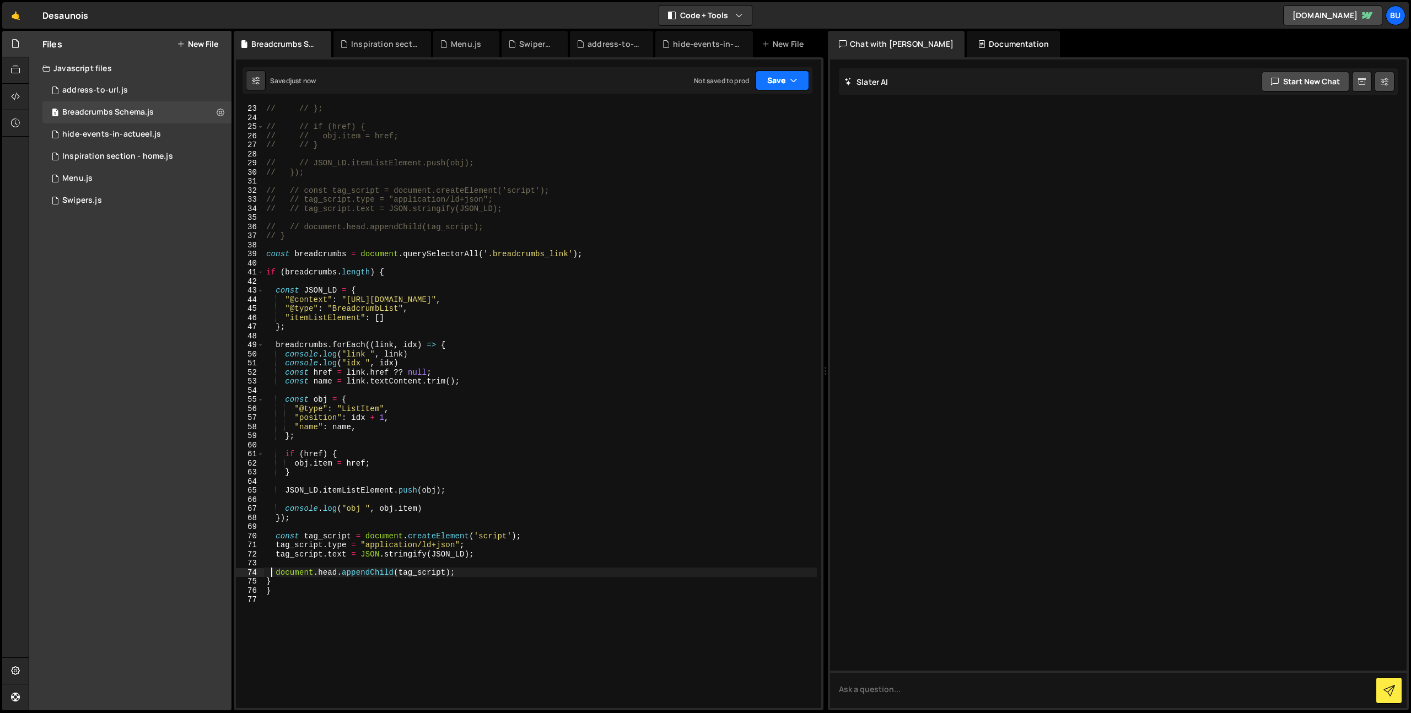
drag, startPoint x: 784, startPoint y: 77, endPoint x: 760, endPoint y: 88, distance: 26.9
click at [783, 77] on button "Save" at bounding box center [782, 81] width 53 height 20
click at [753, 101] on button "Save to Staging S Saved just now" at bounding box center [745, 114] width 132 height 36
drag, startPoint x: 487, startPoint y: 384, endPoint x: 492, endPoint y: 376, distance: 9.2
click at [487, 384] on div "// // "name": isHomepage ? "Homepage" : name, // // }; // // if (href) { // // …" at bounding box center [540, 406] width 553 height 623
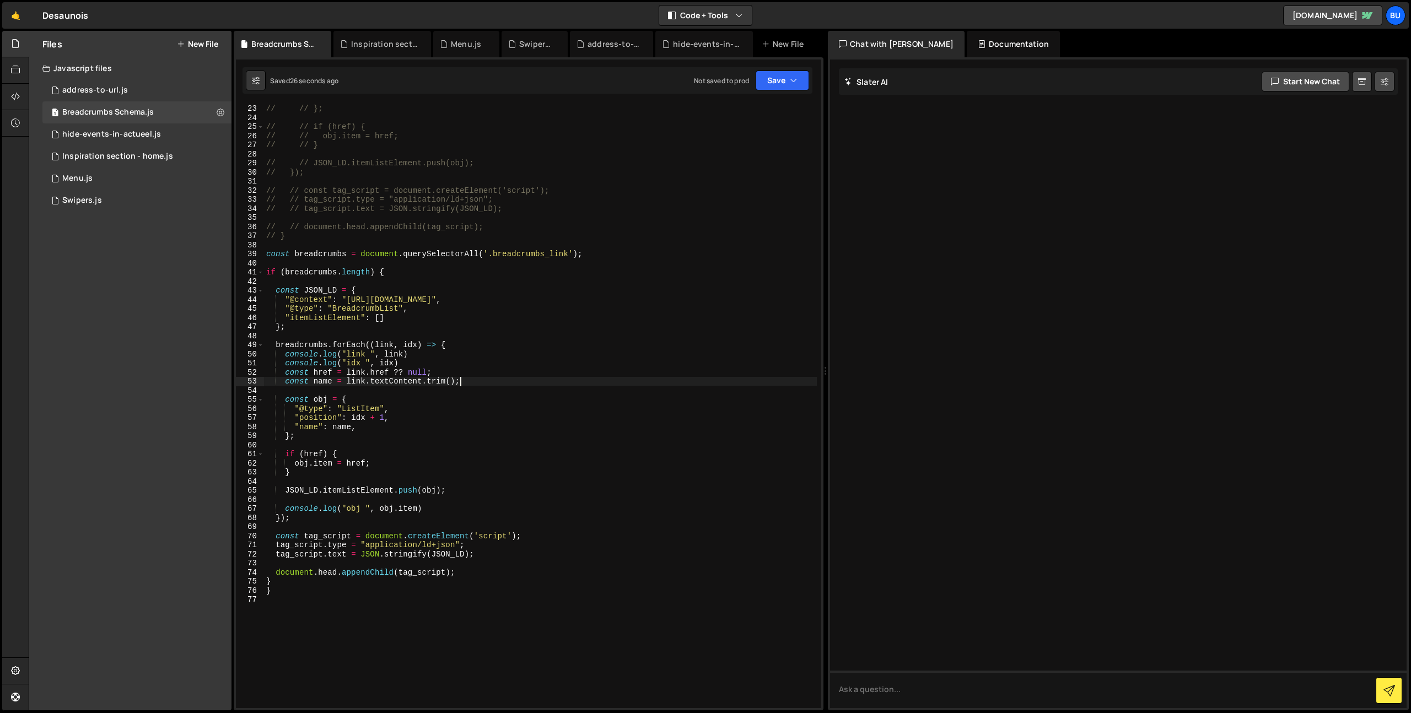
click at [515, 352] on div "// // "name": isHomepage ? "Homepage" : name, // // }; // // if (href) { // // …" at bounding box center [540, 406] width 553 height 623
click at [376, 311] on div "// // "name": isHomepage ? "Homepage" : name, // // }; // // if (href) { // // …" at bounding box center [540, 406] width 553 height 623
drag, startPoint x: 376, startPoint y: 311, endPoint x: 378, endPoint y: 304, distance: 6.8
click at [376, 311] on div "// // "name": isHomepage ? "Homepage" : name, // // }; // // if (href) { // // …" at bounding box center [540, 406] width 553 height 623
drag, startPoint x: 461, startPoint y: 315, endPoint x: 449, endPoint y: 302, distance: 17.9
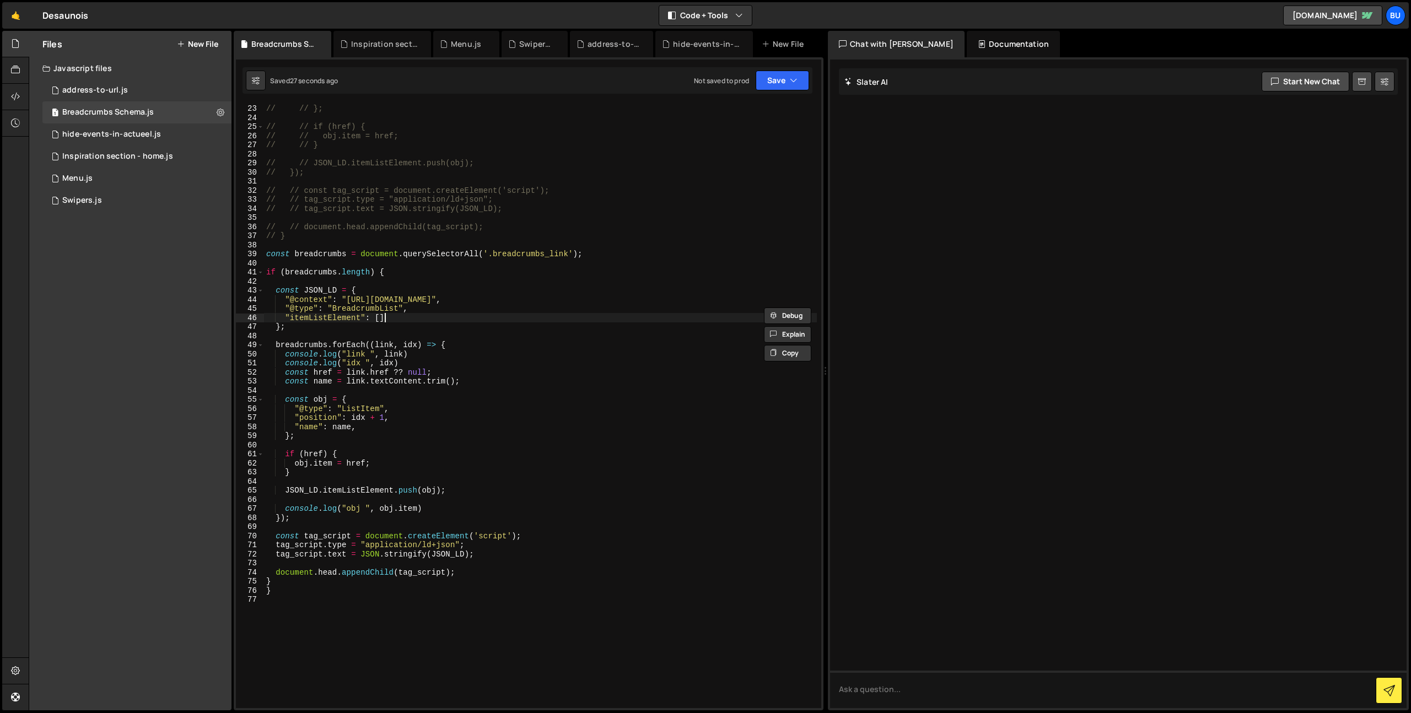
click at [461, 315] on div "// // "name": isHomepage ? "Homepage" : name, // // }; // // if (href) { // // …" at bounding box center [540, 406] width 553 height 623
click at [362, 522] on div "// // "name": isHomepage ? "Homepage" : name, // // }; // // if (href) { // // …" at bounding box center [540, 406] width 553 height 623
click at [420, 595] on div "// // "name": isHomepage ? "Homepage" : name, // // }; // // if (href) { // // …" at bounding box center [540, 406] width 553 height 623
drag, startPoint x: 473, startPoint y: 584, endPoint x: 466, endPoint y: 574, distance: 11.5
click at [472, 583] on div "// // "name": isHomepage ? "Homepage" : name, // // }; // // if (href) { // // …" at bounding box center [540, 406] width 553 height 623
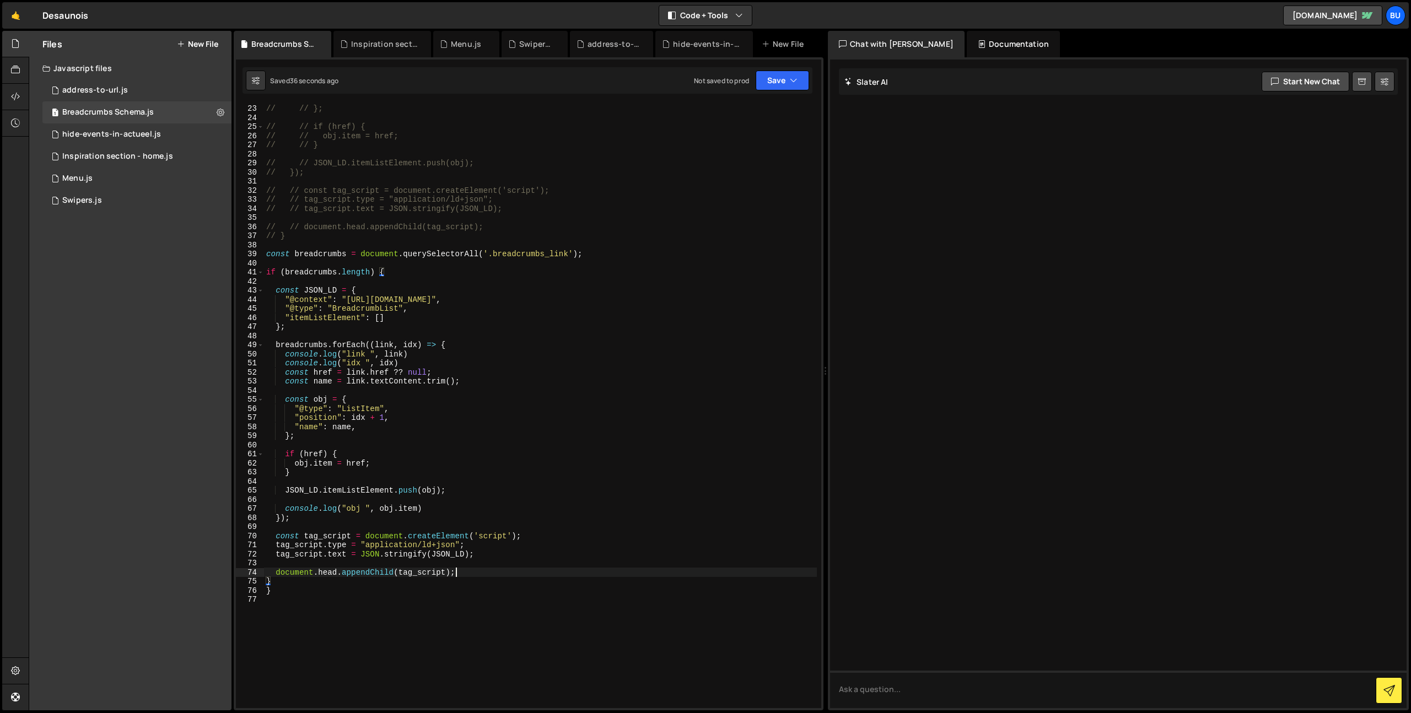
click at [483, 569] on div "// // "name": isHomepage ? "Homepage" : name, // // }; // // if (href) { // // …" at bounding box center [540, 406] width 553 height 623
type textarea "document.head.appendChild(tag_script);"
click at [425, 573] on div "// // "name": isHomepage ? "Homepage" : name, // // }; // // if (href) { // // …" at bounding box center [540, 406] width 553 height 623
click at [474, 569] on div "// // "name": isHomepage ? "Homepage" : name, // // }; // // if (href) { // // …" at bounding box center [540, 406] width 553 height 623
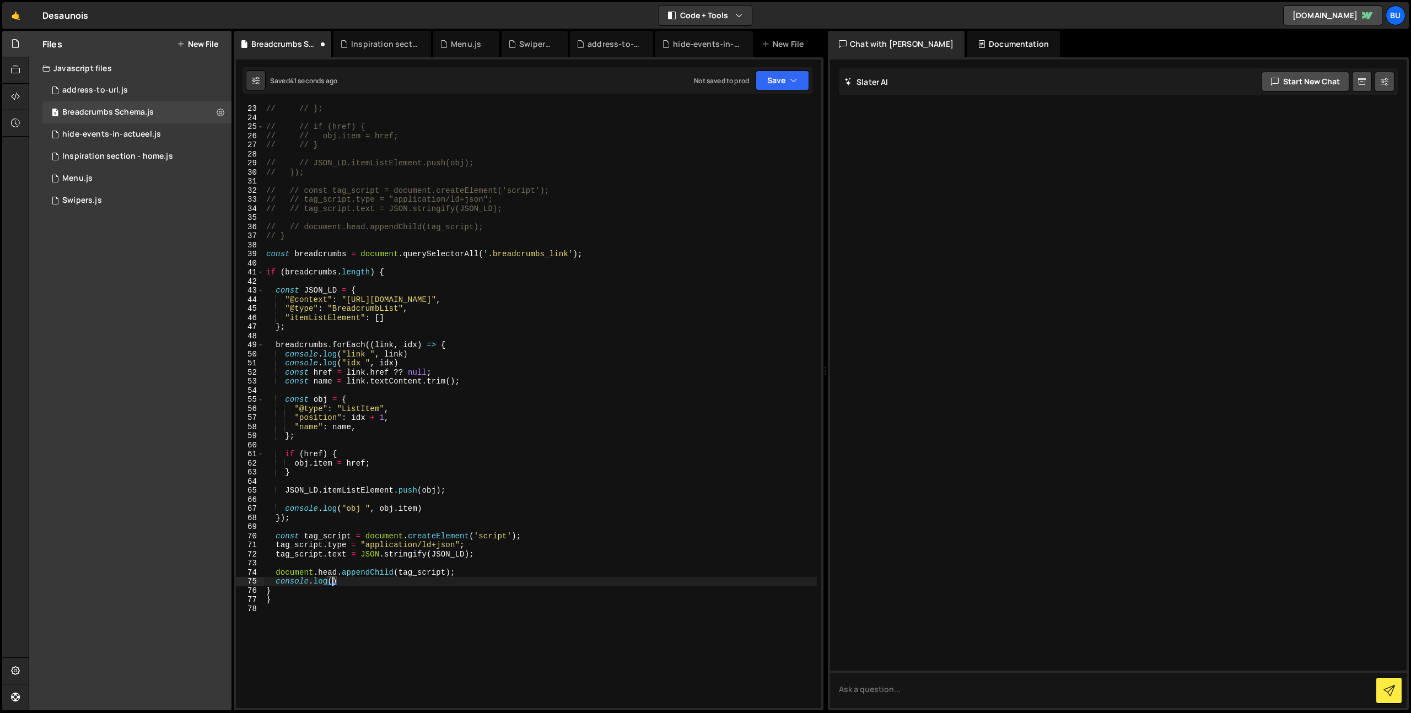
scroll to position [0, 4]
paste textarea "tag_script")"
paste textarea "tag_script"
click at [554, 539] on div "// // "name": isHomepage ? "Homepage" : name, // // }; // // if (href) { // // …" at bounding box center [540, 406] width 553 height 623
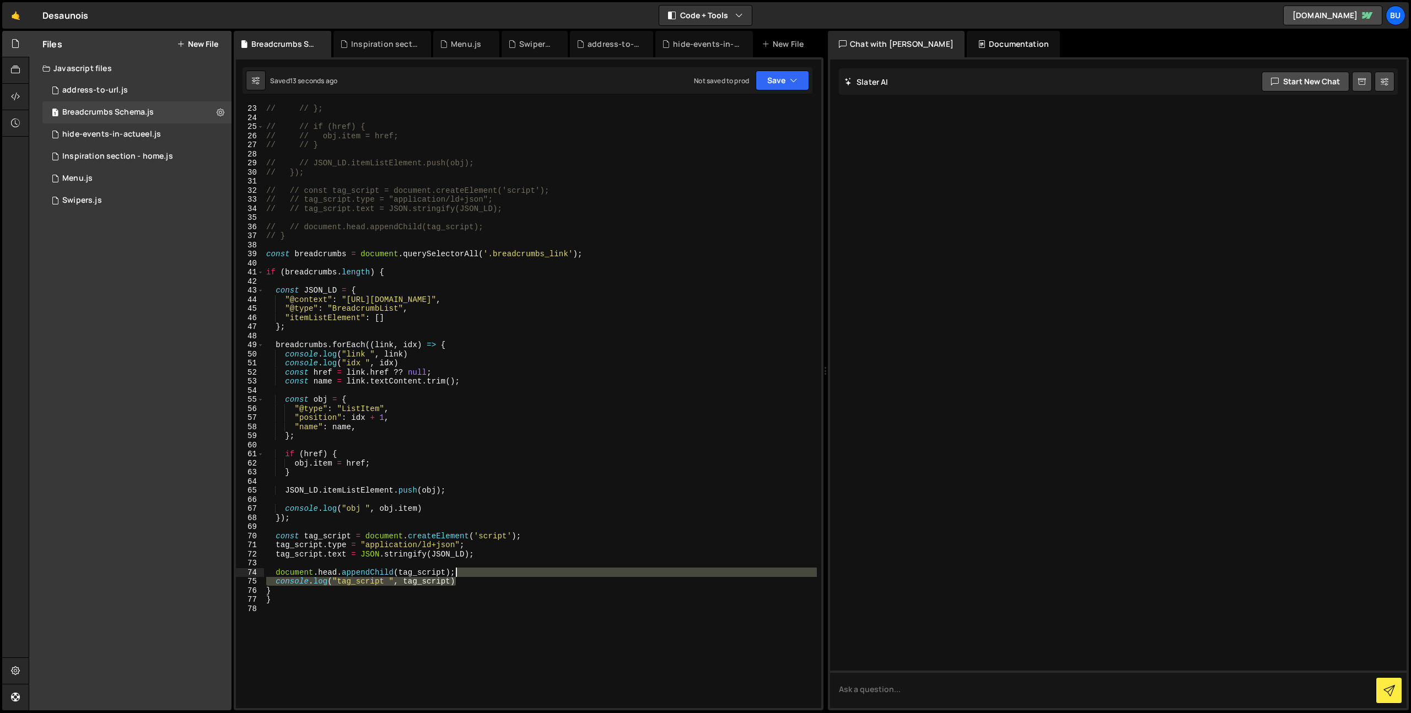
drag, startPoint x: 473, startPoint y: 579, endPoint x: 487, endPoint y: 571, distance: 15.3
click at [488, 570] on div "// // "name": isHomepage ? "Homepage" : name, // // }; // // if (href) { // // …" at bounding box center [540, 406] width 553 height 623
click at [492, 553] on div "// // "name": isHomepage ? "Homepage" : name, // // }; // // if (href) { // // …" at bounding box center [540, 406] width 553 height 623
click at [492, 517] on div "// // "name": isHomepage ? "Homepage" : name, // // }; // // if (href) { // // …" at bounding box center [540, 406] width 553 height 623
type textarea "});"
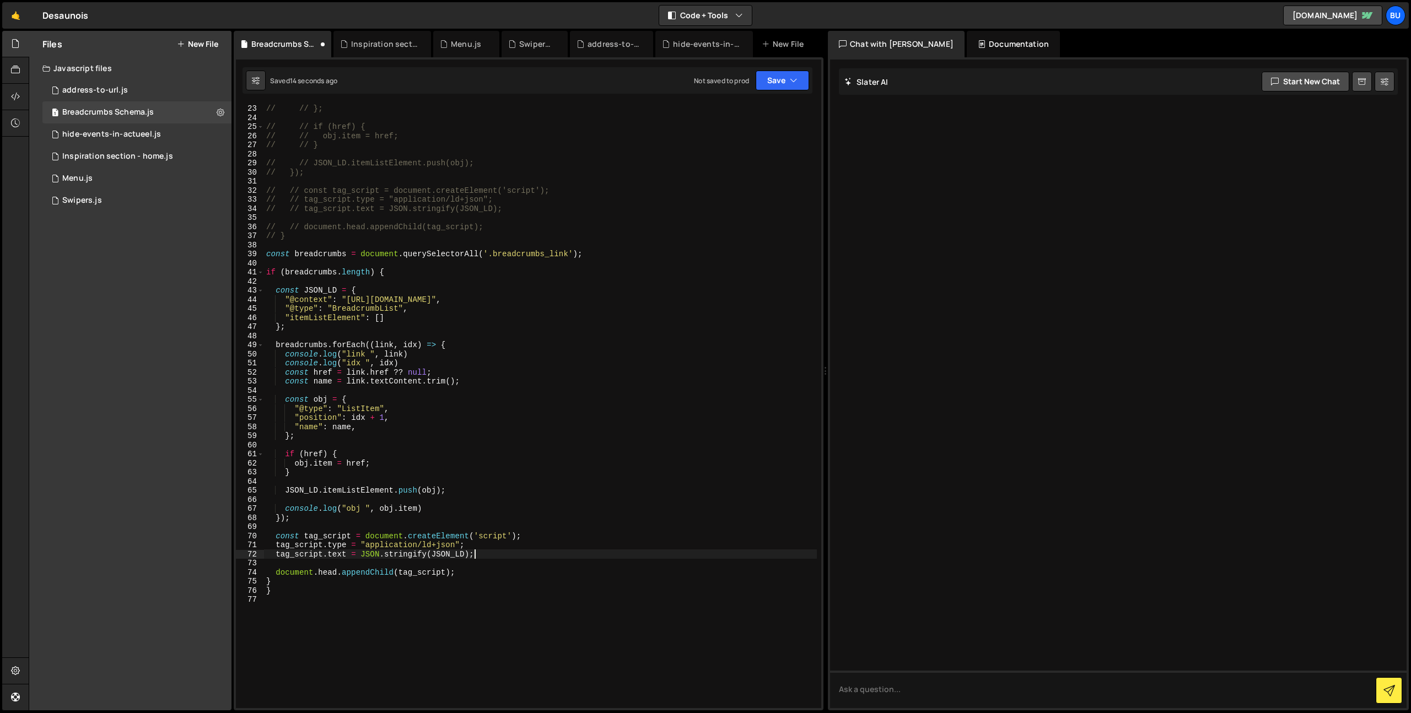
scroll to position [0, 1]
click at [542, 530] on div "// // "name": isHomepage ? "Homepage" : name, // // }; // // if (href) { // // …" at bounding box center [540, 406] width 553 height 623
click at [553, 537] on div "// // "name": isHomepage ? "Homepage" : name, // // }; // // if (href) { // // …" at bounding box center [540, 406] width 553 height 623
click at [533, 550] on div "// // "name": isHomepage ? "Homepage" : name, // // }; // // if (href) { // // …" at bounding box center [540, 406] width 553 height 623
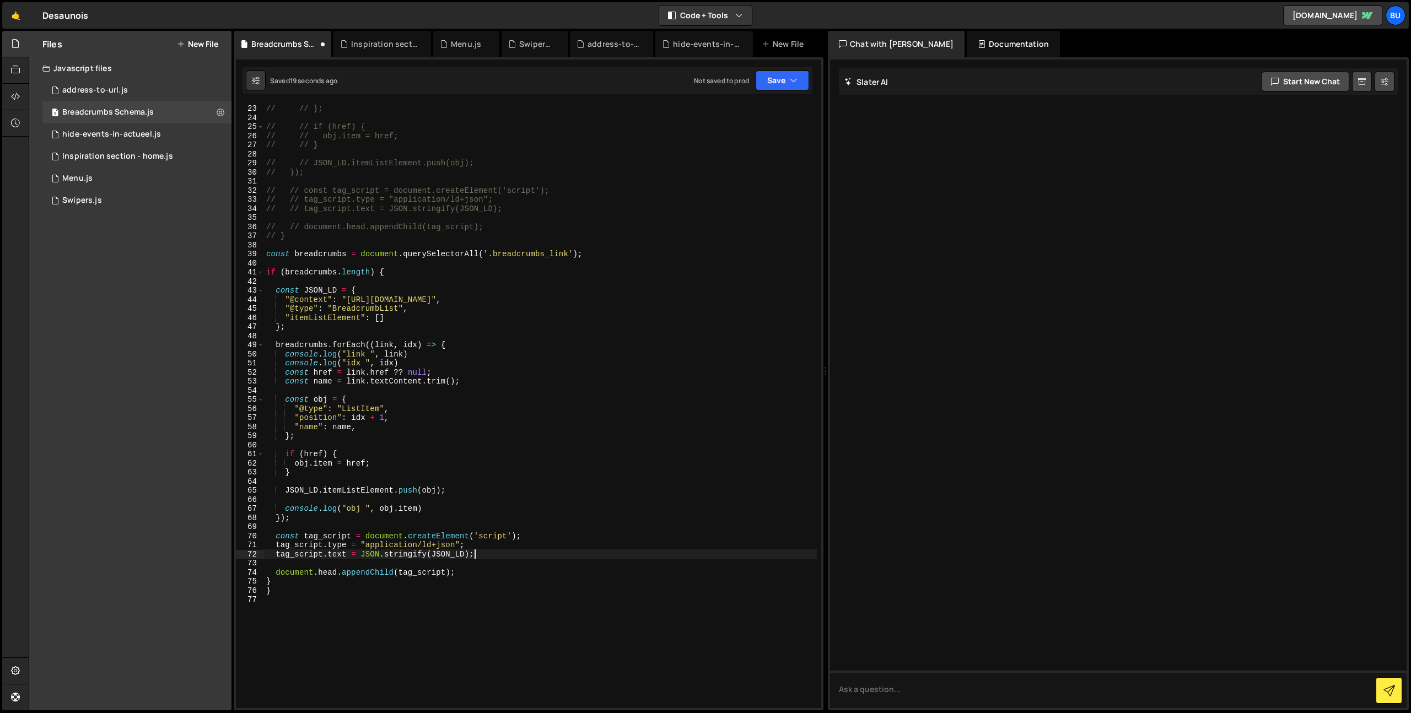
click at [552, 536] on div "// // "name": isHomepage ? "Homepage" : name, // // }; // // if (href) { // // …" at bounding box center [540, 406] width 553 height 623
paste textarea "ole.log("tag_script ", tag_script)"
click at [778, 79] on button "Save" at bounding box center [782, 81] width 53 height 20
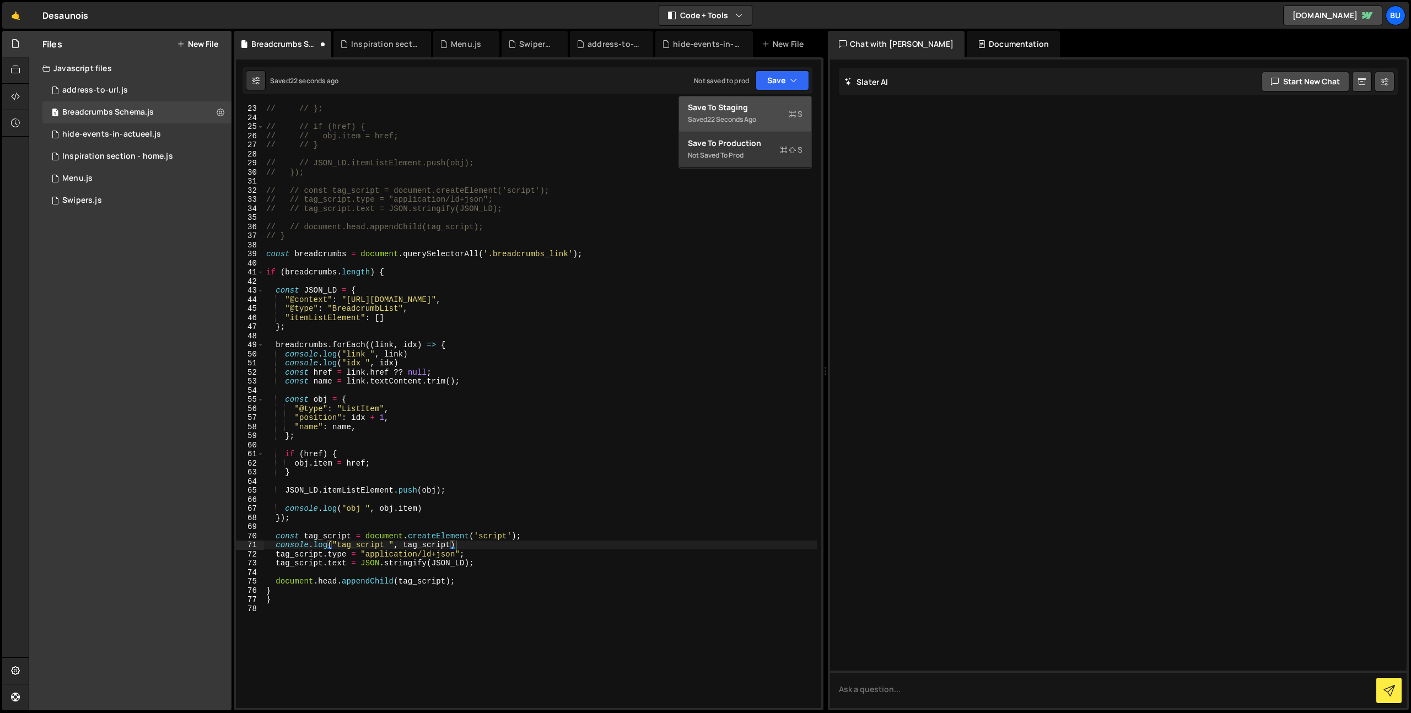
click at [752, 109] on div "Save to Staging S" at bounding box center [745, 107] width 115 height 11
click at [445, 534] on div "// // "name": isHomepage ? "Homepage" : name, // // }; // // if (href) { // // …" at bounding box center [540, 406] width 553 height 623
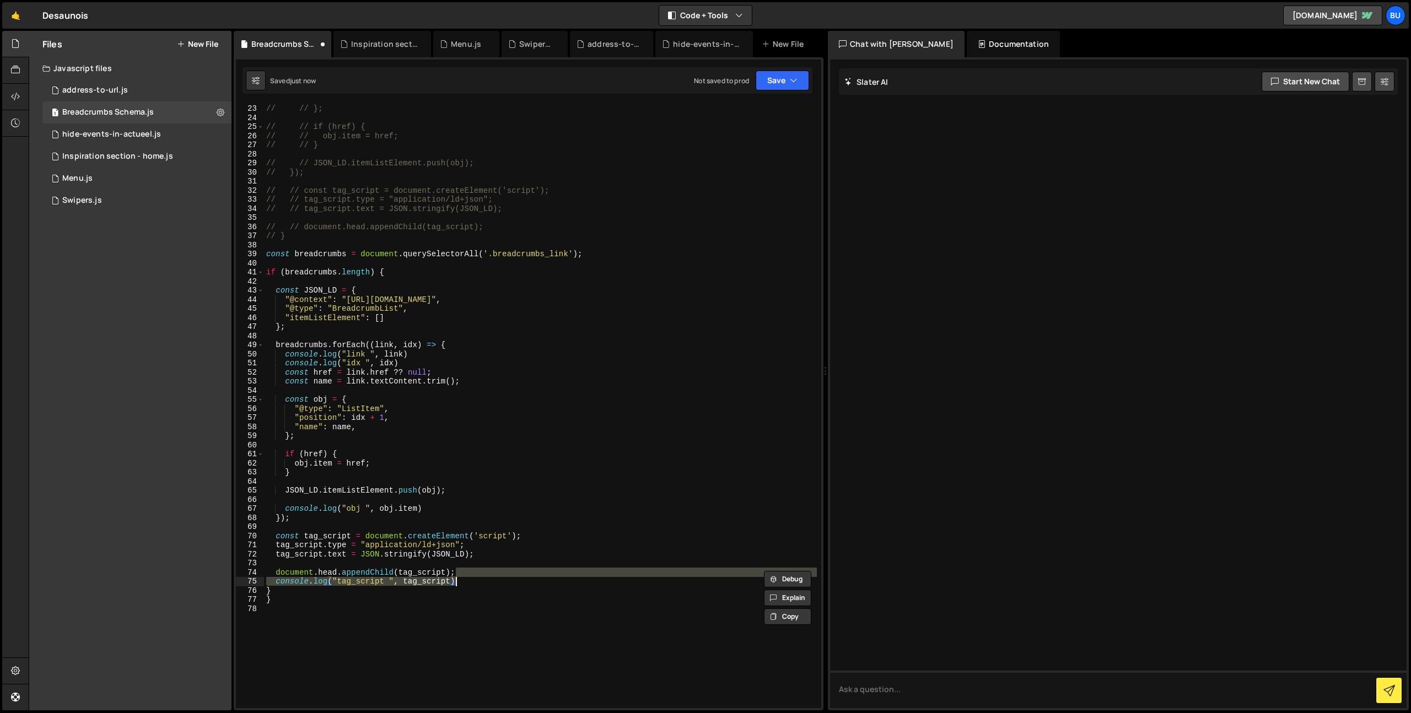
click at [511, 580] on div "// // "name": isHomepage ? "Homepage" : name, // // }; // // if (href) { // // …" at bounding box center [540, 406] width 553 height 605
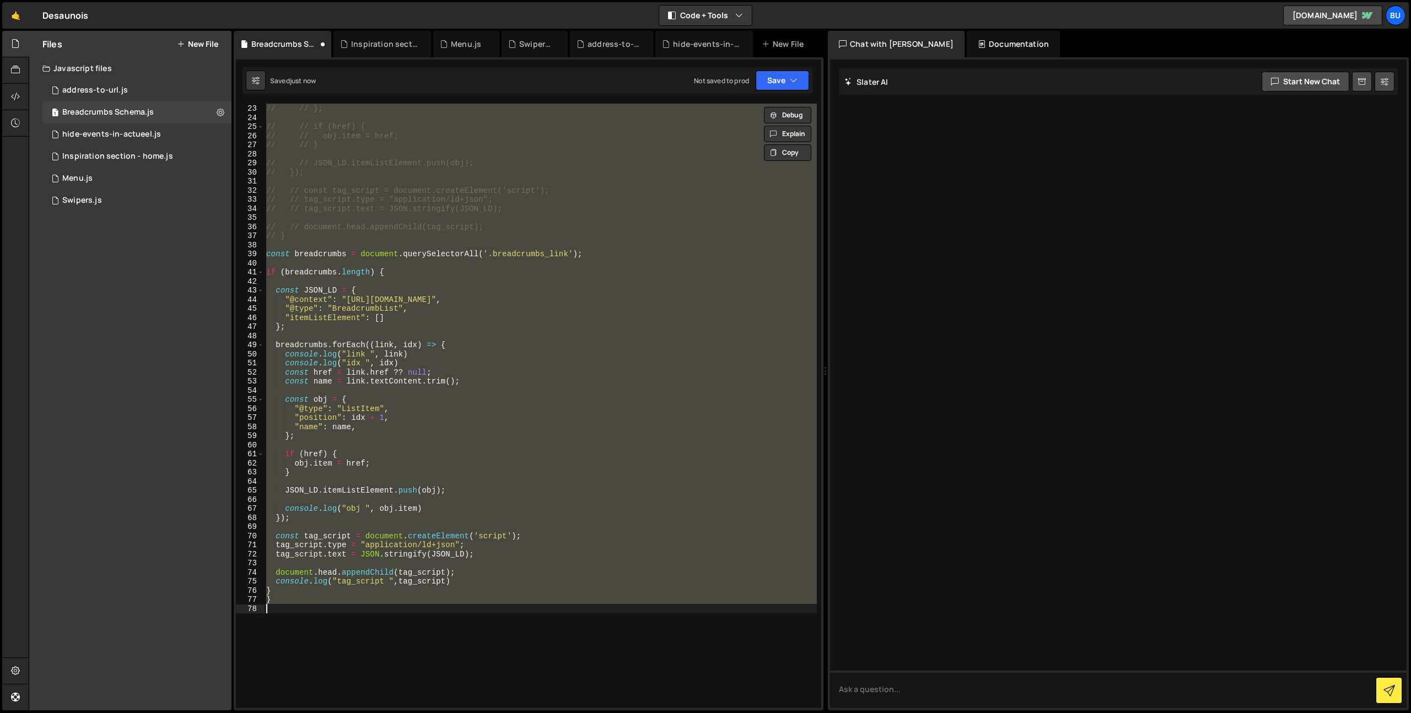
drag, startPoint x: 514, startPoint y: 593, endPoint x: 515, endPoint y: 576, distance: 17.7
click at [514, 593] on div "// // "name": isHomepage ? "Homepage" : name, // // }; // // if (href) { // // …" at bounding box center [540, 406] width 553 height 605
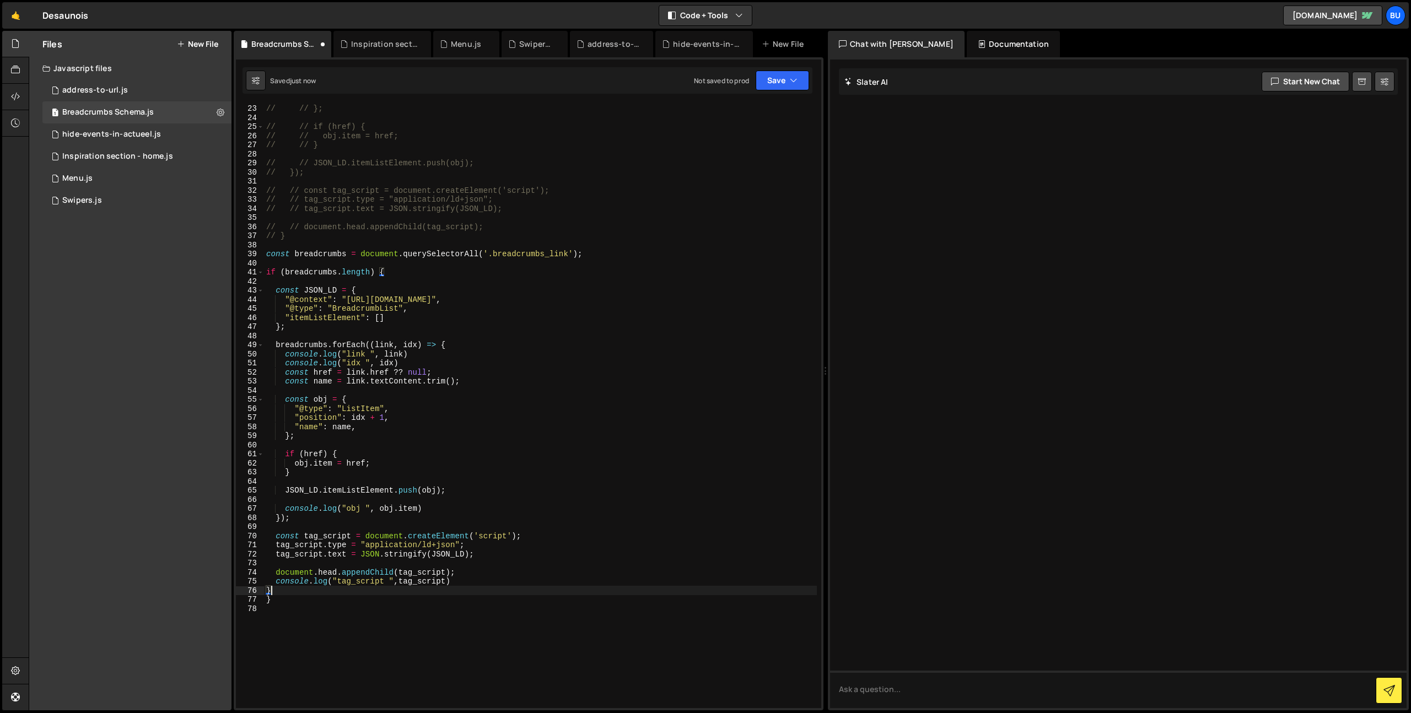
click at [537, 569] on div "// // "name": isHomepage ? "Homepage" : name, // // }; // // if (href) { // // …" at bounding box center [540, 406] width 553 height 623
drag, startPoint x: 472, startPoint y: 585, endPoint x: 466, endPoint y: 584, distance: 6.8
click at [477, 582] on div "// // "name": isHomepage ? "Homepage" : name, // // }; // // if (href) { // // …" at bounding box center [540, 406] width 553 height 623
type textarea "console.log("tag_script ",tag_script)"
drag, startPoint x: 512, startPoint y: 567, endPoint x: 515, endPoint y: 548, distance: 19.0
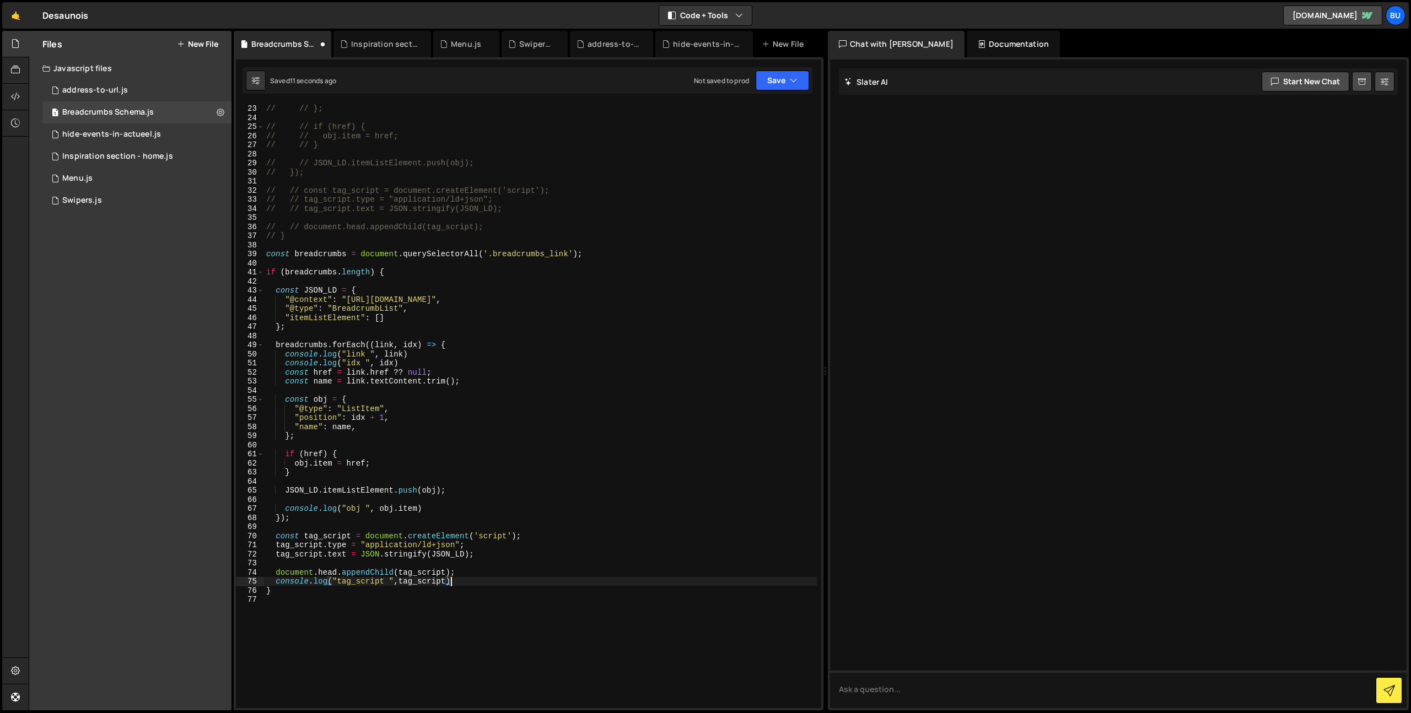
click at [512, 567] on div "// // "name": isHomepage ? "Homepage" : name, // // }; // // if (href) { // // …" at bounding box center [540, 406] width 553 height 623
click at [566, 539] on div "// // "name": isHomepage ? "Homepage" : name, // // }; // // if (href) { // // …" at bounding box center [540, 406] width 553 height 623
drag, startPoint x: 521, startPoint y: 590, endPoint x: 524, endPoint y: 566, distance: 23.2
click at [521, 586] on div "// // "name": isHomepage ? "Homepage" : name, // // }; // // if (href) { // // …" at bounding box center [540, 406] width 553 height 623
click at [565, 543] on div "// // "name": isHomepage ? "Homepage" : name, // // }; // // if (href) { // // …" at bounding box center [540, 406] width 553 height 623
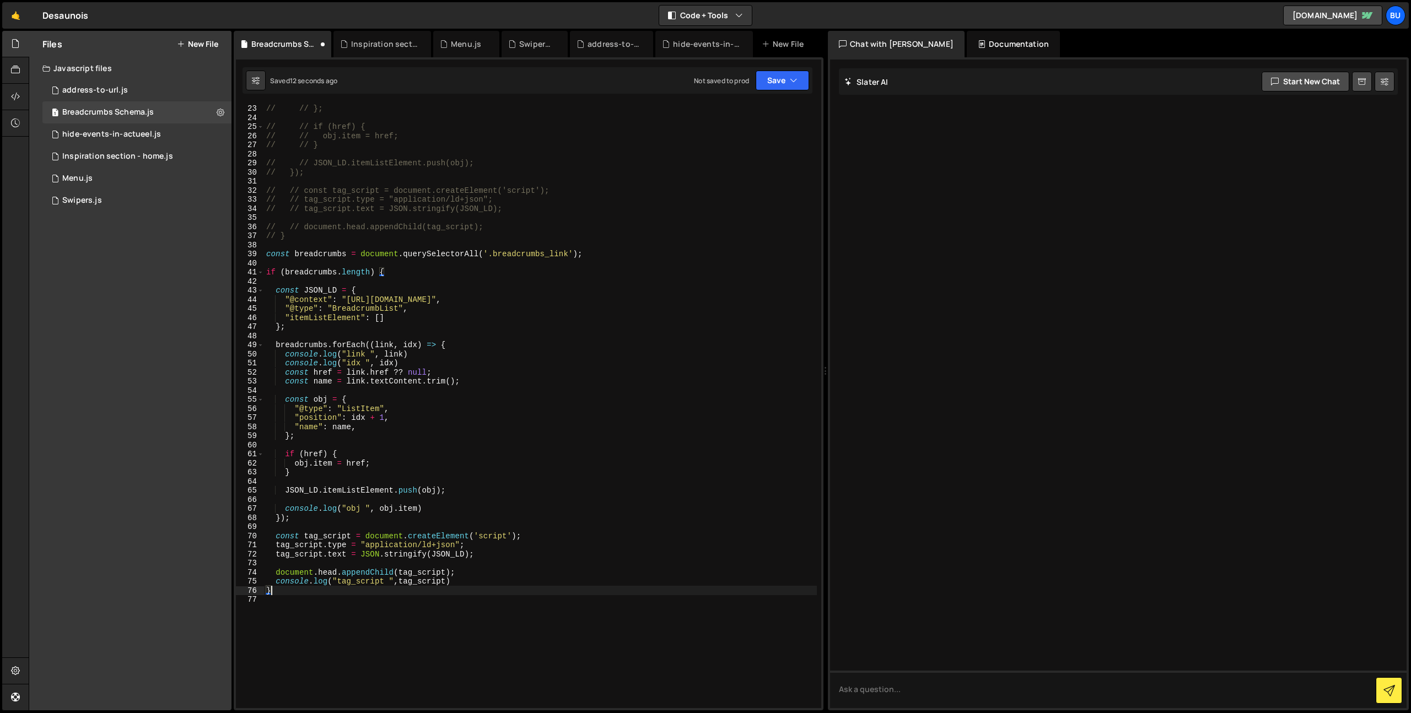
type textarea "tag_script.type = "application/ld+json";"
click at [508, 600] on div "// // "name": isHomepage ? "Homepage" : name, // // }; // // if (href) { // // …" at bounding box center [540, 406] width 553 height 623
click at [578, 546] on div "// // "name": isHomepage ? "Homepage" : name, // // }; // // if (href) { // // …" at bounding box center [540, 406] width 553 height 623
type textarea "tag_script.type = "application/ld+json";"
drag, startPoint x: 501, startPoint y: 605, endPoint x: 508, endPoint y: 597, distance: 10.3
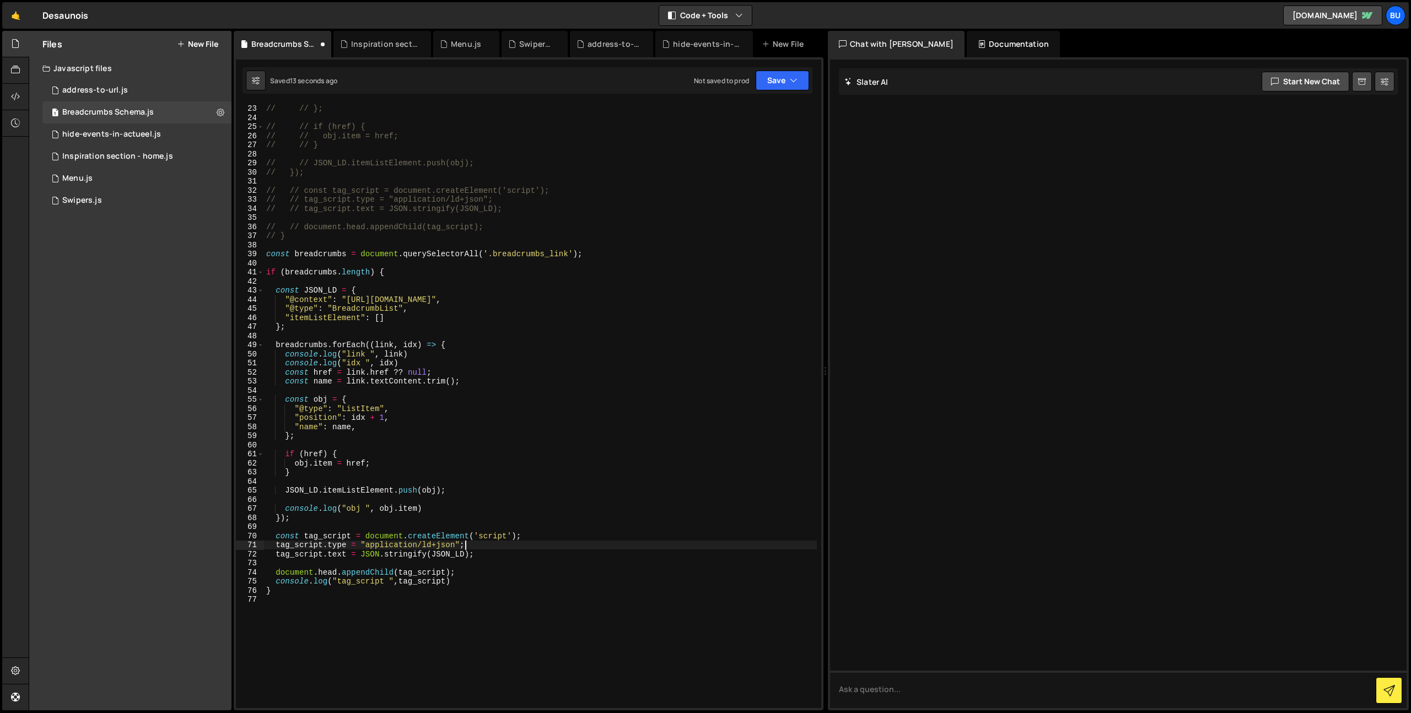
click at [506, 601] on div "// // "name": isHomepage ? "Homepage" : name, // // }; // // if (href) { // // …" at bounding box center [540, 406] width 553 height 623
click at [557, 568] on div "// // "name": isHomepage ? "Homepage" : name, // // }; // // if (href) { // // …" at bounding box center [540, 406] width 553 height 623
click at [437, 121] on div "// // "name": isHomepage ? "Homepage" : name, // // }; // // if (href) { // // …" at bounding box center [540, 406] width 553 height 623
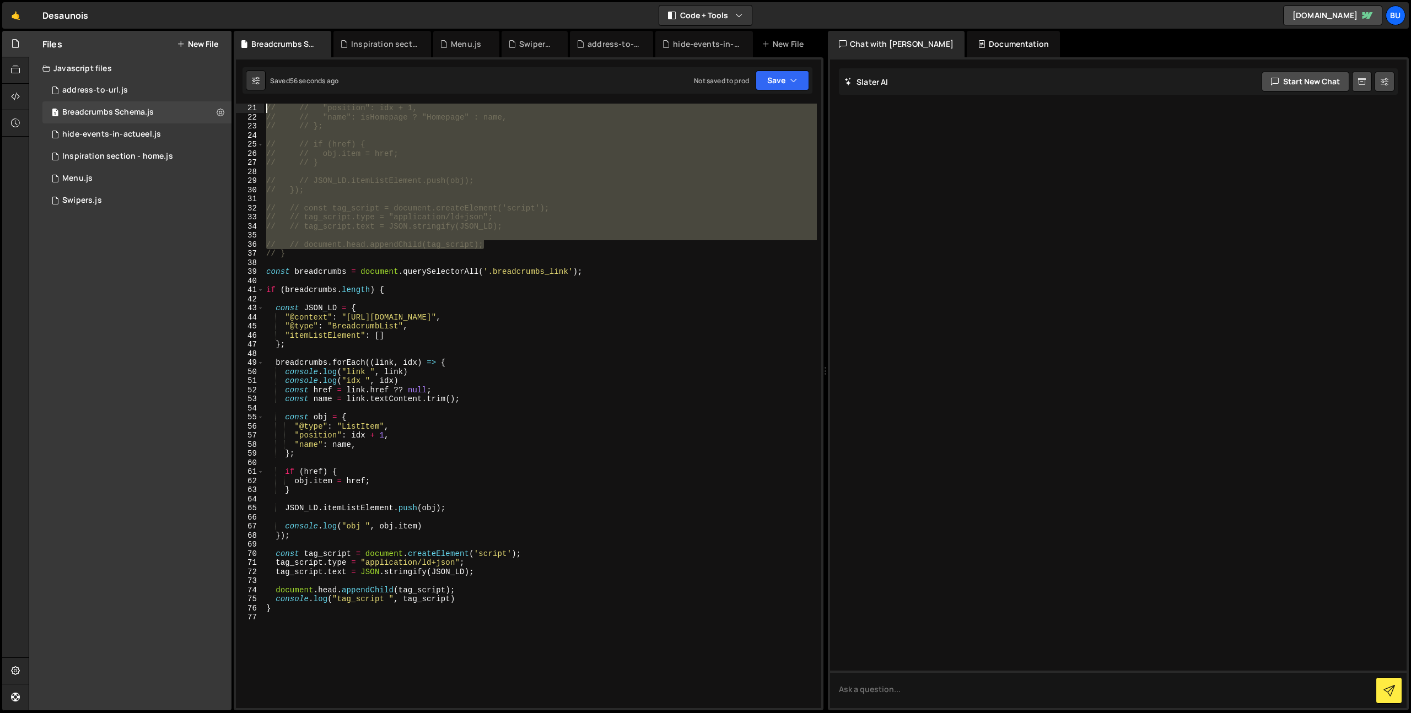
drag, startPoint x: 516, startPoint y: 230, endPoint x: 121, endPoint y: -45, distance: 481.4
click at [121, 0] on html "Projects Community Library Blog Bu Projects Your Teams Invite team member Accou…" at bounding box center [705, 356] width 1411 height 713
type textarea "// const breadcrumbs = document.querySelectorAll('.breadcrumbs_link');"
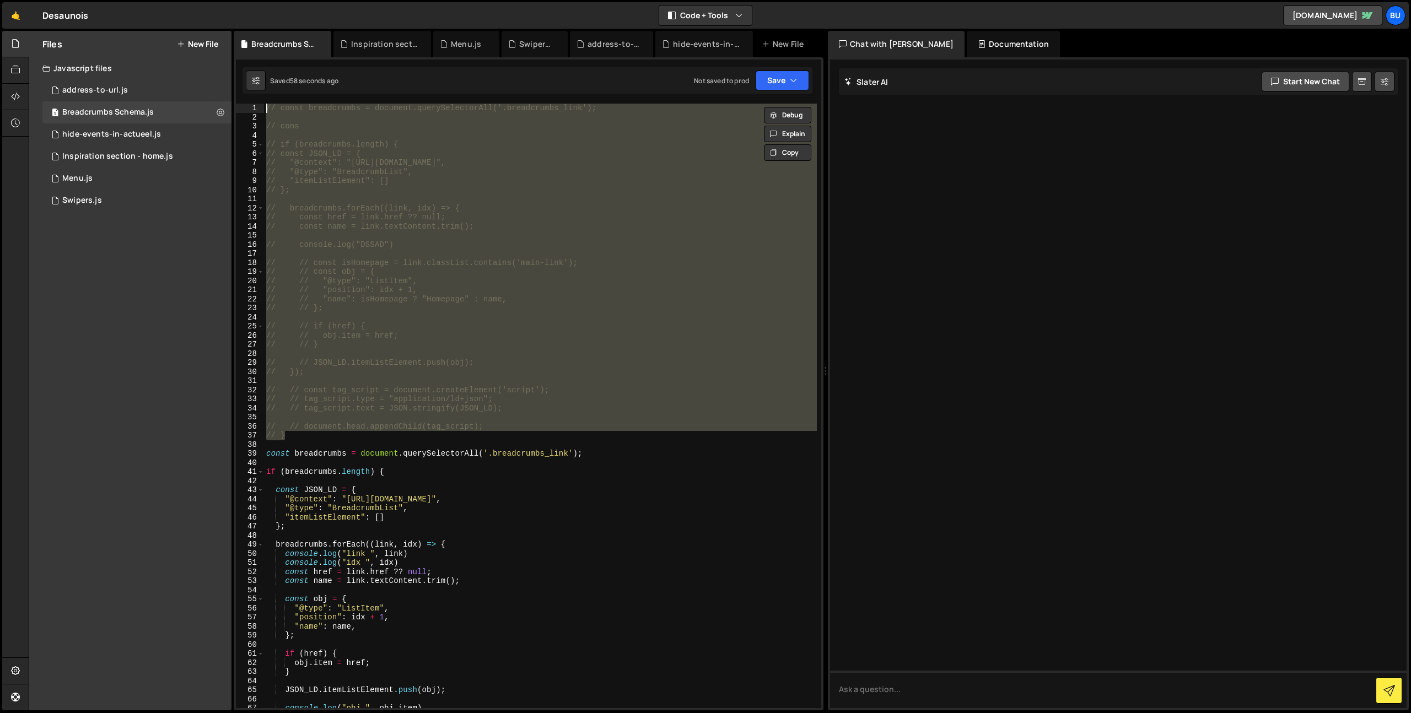
drag, startPoint x: 294, startPoint y: 438, endPoint x: 200, endPoint y: 8, distance: 440.0
click at [175, 0] on html "Projects Community Library Blog Bu Projects Your Teams Invite team member Accou…" at bounding box center [705, 356] width 1411 height 713
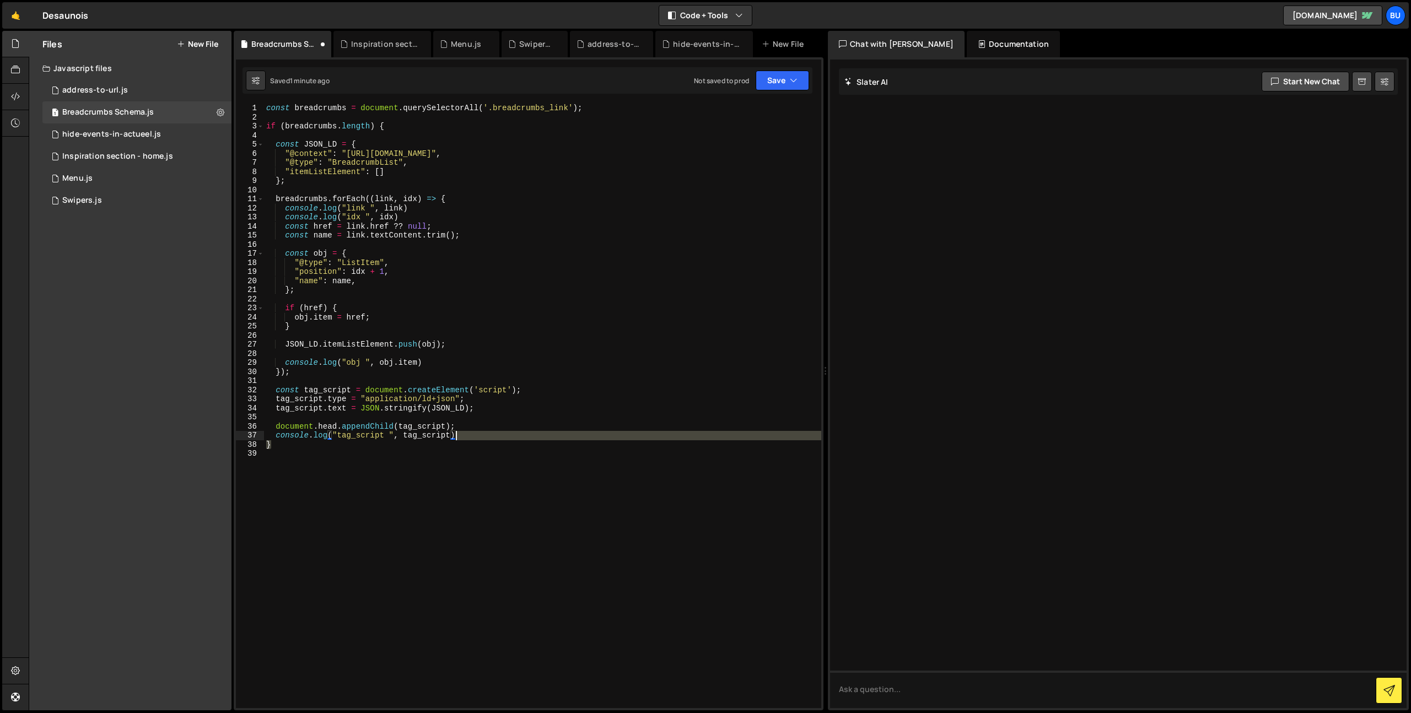
drag, startPoint x: 476, startPoint y: 438, endPoint x: 478, endPoint y: 426, distance: 12.3
click at [481, 430] on div "const breadcrumbs = document . querySelectorAll ( '.breadcrumbs_link' ) ; if ( …" at bounding box center [542, 415] width 557 height 623
type textarea "document.head.appendChild(tag_script); console.log("tag_script ", tag_script)"
click at [508, 452] on div "const breadcrumbs = document . querySelectorAll ( '.breadcrumbs_link' ) ; if ( …" at bounding box center [542, 415] width 557 height 623
drag, startPoint x: 485, startPoint y: 430, endPoint x: 482, endPoint y: 435, distance: 5.7
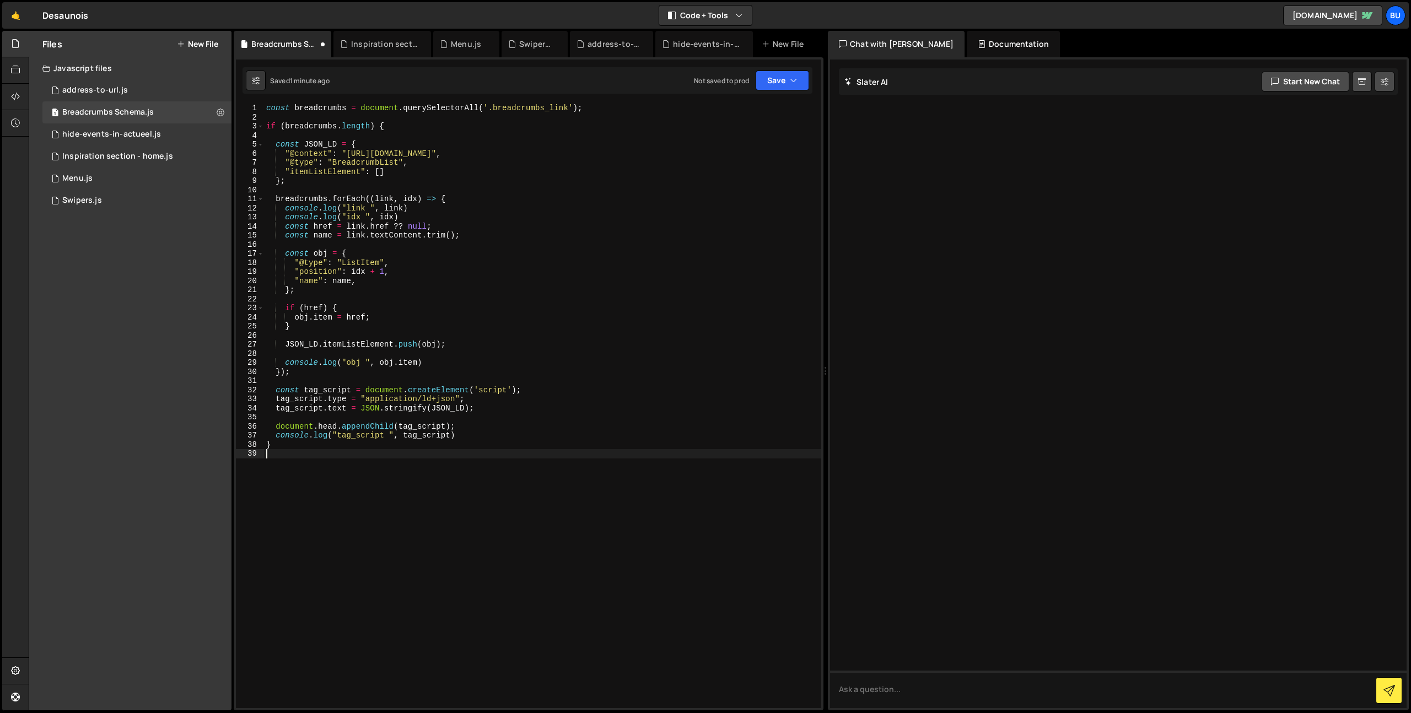
click at [486, 430] on div "const breadcrumbs = document . querySelectorAll ( '.breadcrumbs_link' ) ; if ( …" at bounding box center [542, 415] width 557 height 623
click at [619, 358] on div "const breadcrumbs = document . querySelectorAll ( '.breadcrumbs_link' ) ; if ( …" at bounding box center [542, 415] width 557 height 623
click at [681, 251] on div "const breadcrumbs = document . querySelectorAll ( '.breadcrumbs_link' ) ; if ( …" at bounding box center [542, 415] width 557 height 623
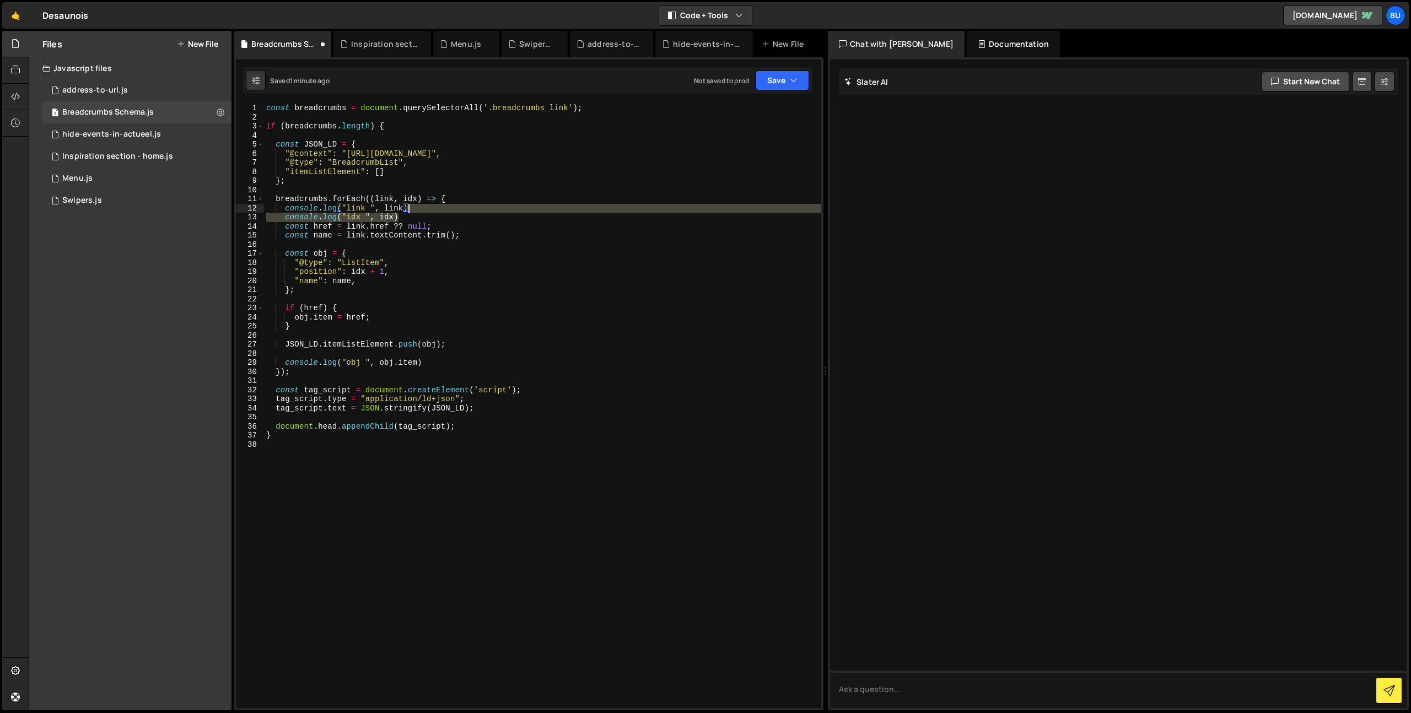
drag, startPoint x: 444, startPoint y: 215, endPoint x: 462, endPoint y: 201, distance: 23.3
click at [468, 198] on div "const breadcrumbs = document . querySelectorAll ( '.breadcrumbs_link' ) ; if ( …" at bounding box center [542, 415] width 557 height 623
type textarea "breadcrumbs.forEach((link, idx) => {"
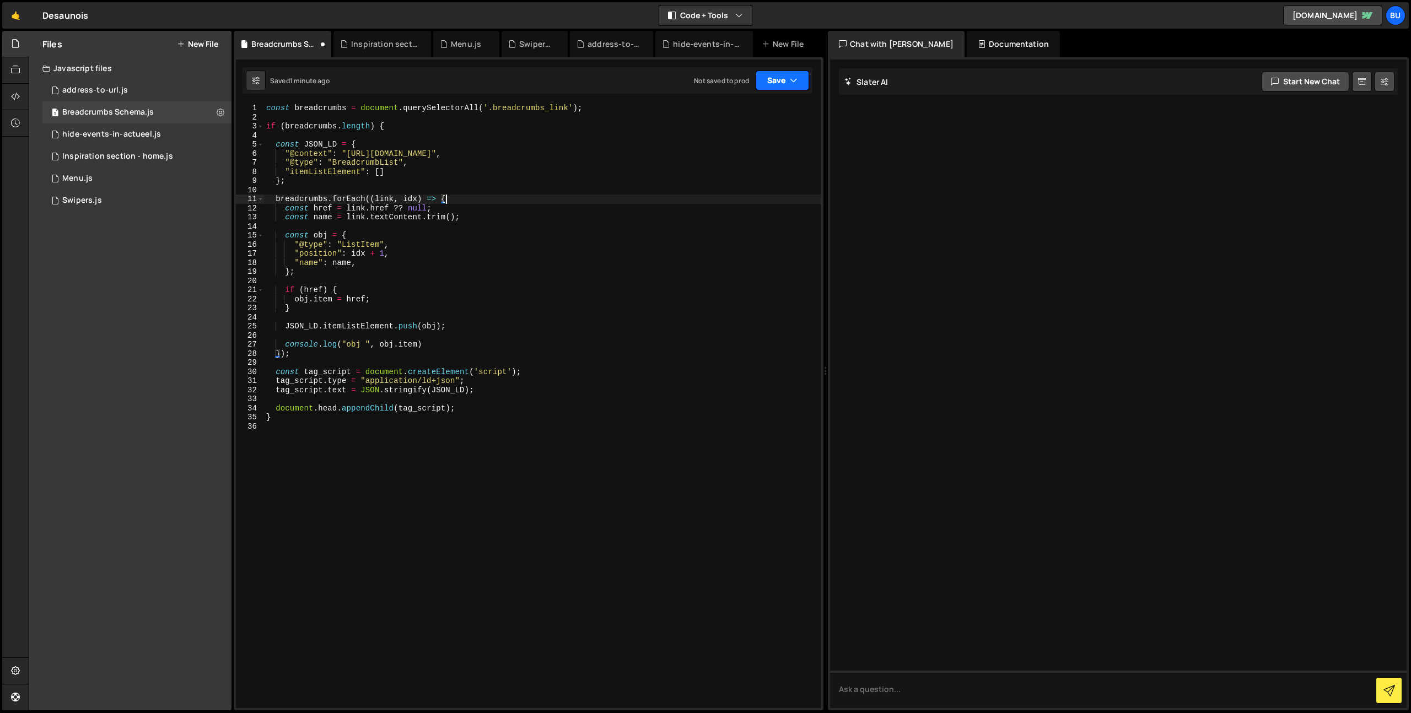
click at [764, 83] on button "Save" at bounding box center [782, 81] width 53 height 20
click at [734, 110] on div "Save to Staging S" at bounding box center [745, 107] width 115 height 11
drag, startPoint x: 786, startPoint y: 79, endPoint x: 768, endPoint y: 106, distance: 32.1
click at [785, 82] on button "Save" at bounding box center [782, 81] width 53 height 20
click at [555, 193] on div "const breadcrumbs = document . querySelectorAll ( '.breadcrumbs_link' ) ; if ( …" at bounding box center [542, 415] width 557 height 623
